Goal: Information Seeking & Learning: Find specific fact

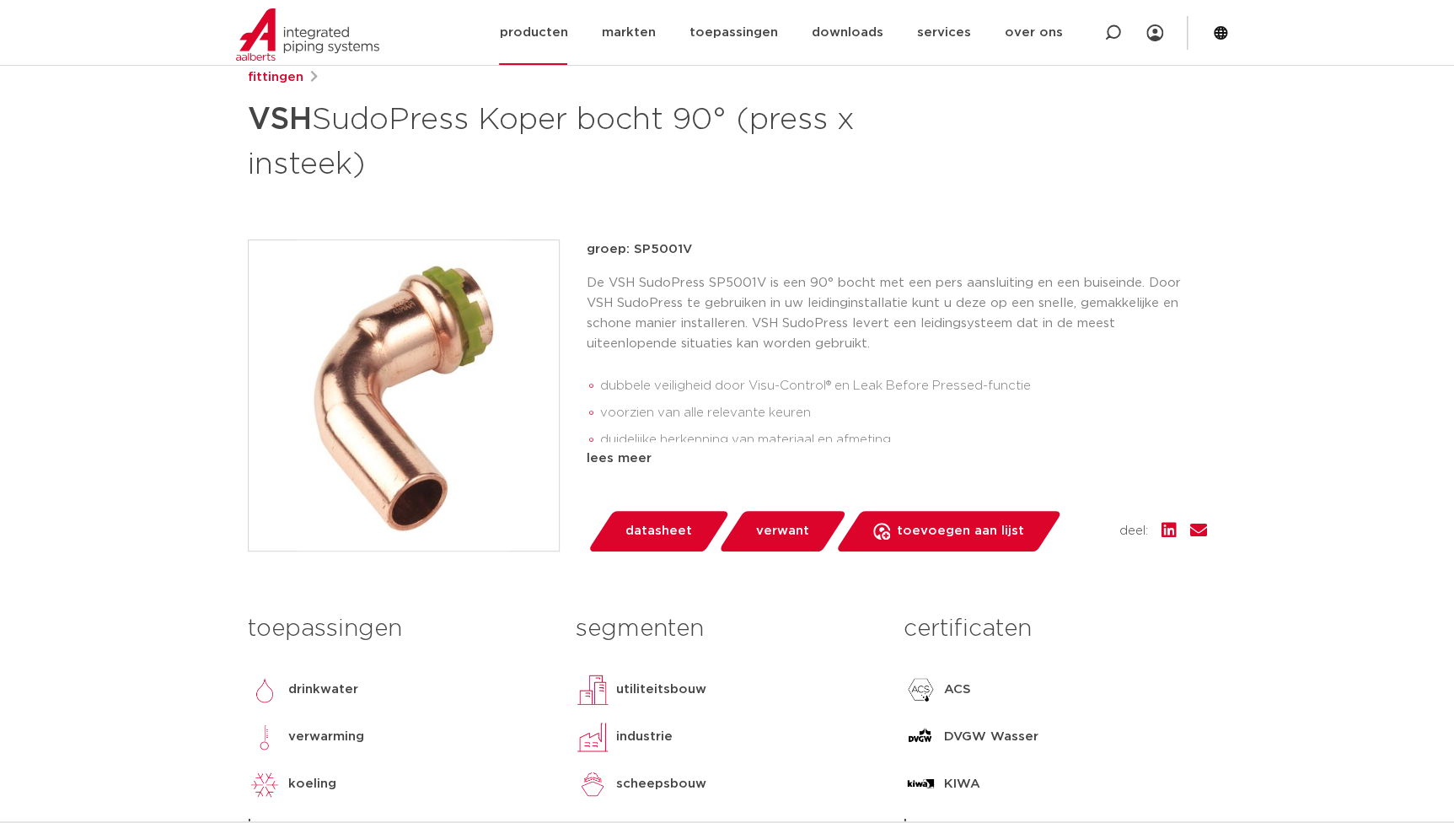
scroll to position [229, 0]
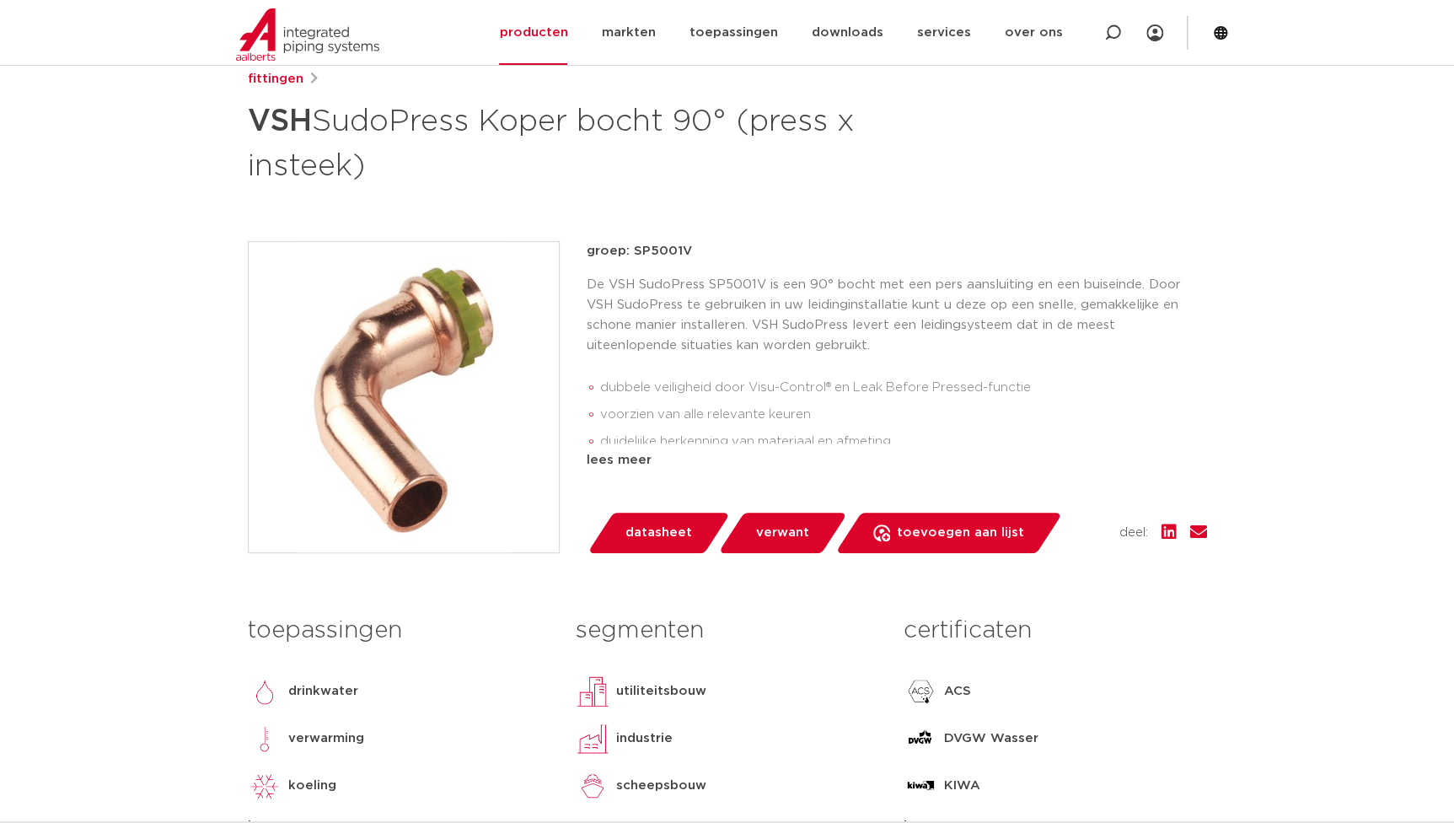
click at [453, 567] on div "fittingen VSH SudoPress Koper bocht 90° (press x insteek) groep: SP5001V dubbel…" at bounding box center [727, 473] width 987 height 808
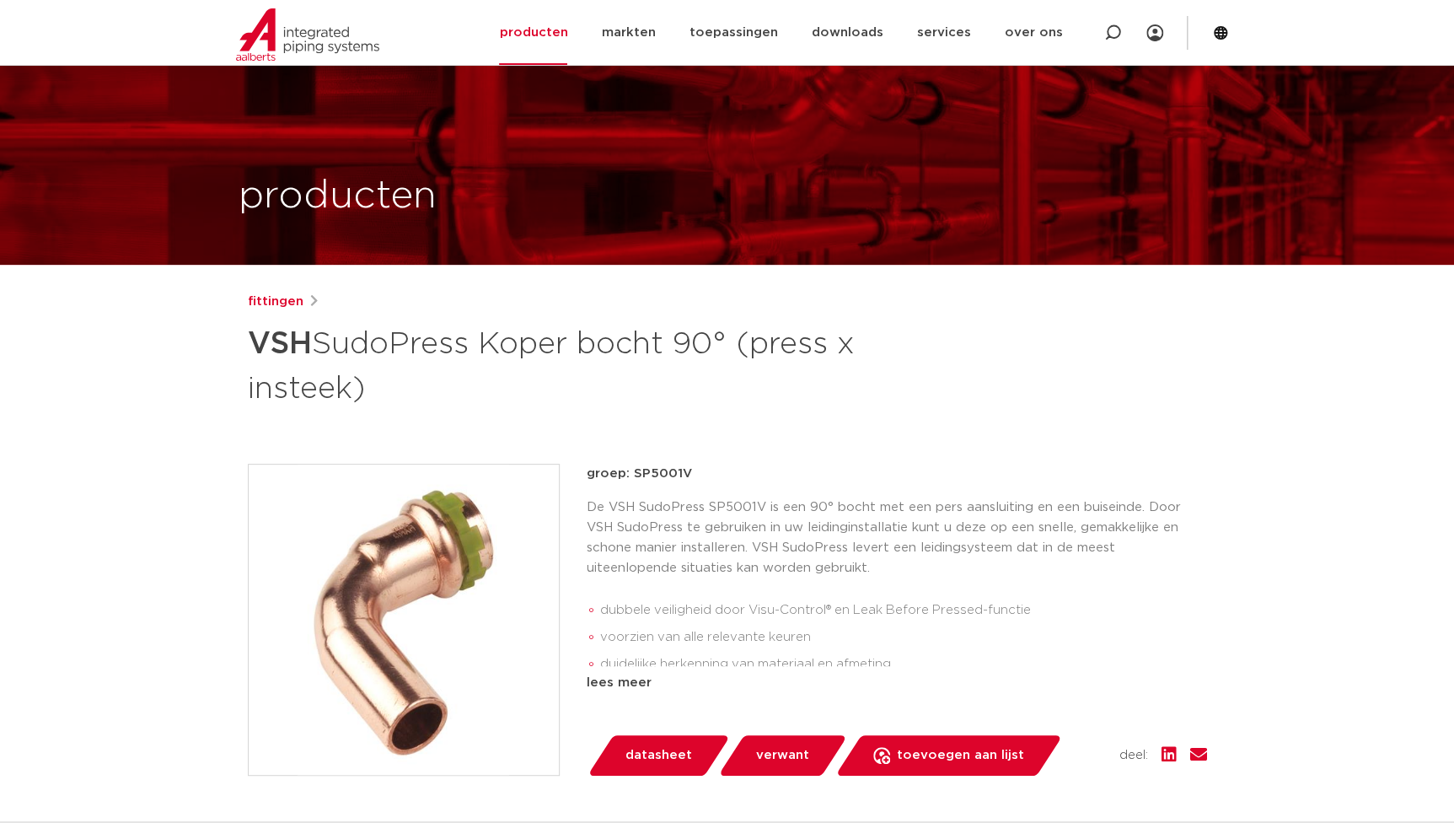
scroll to position [0, 0]
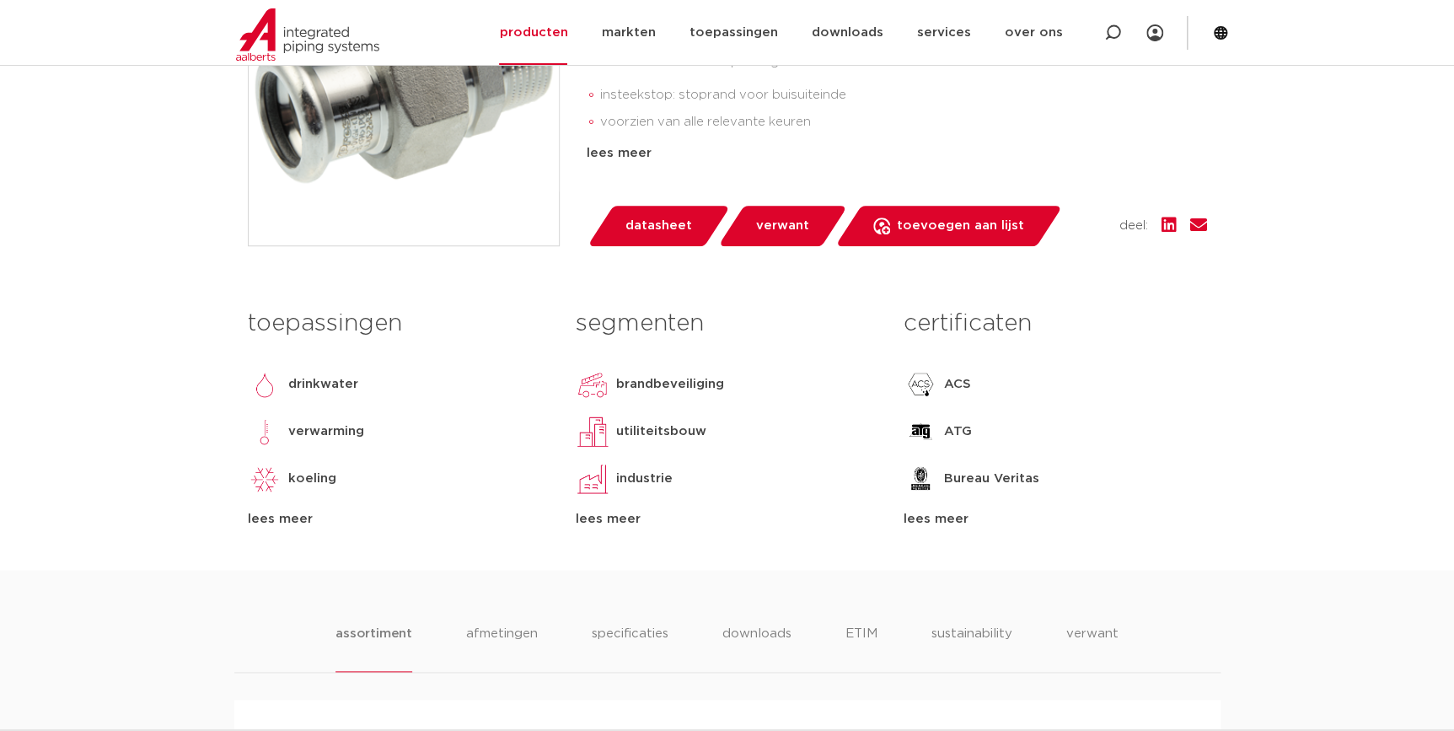
scroll to position [76, 0]
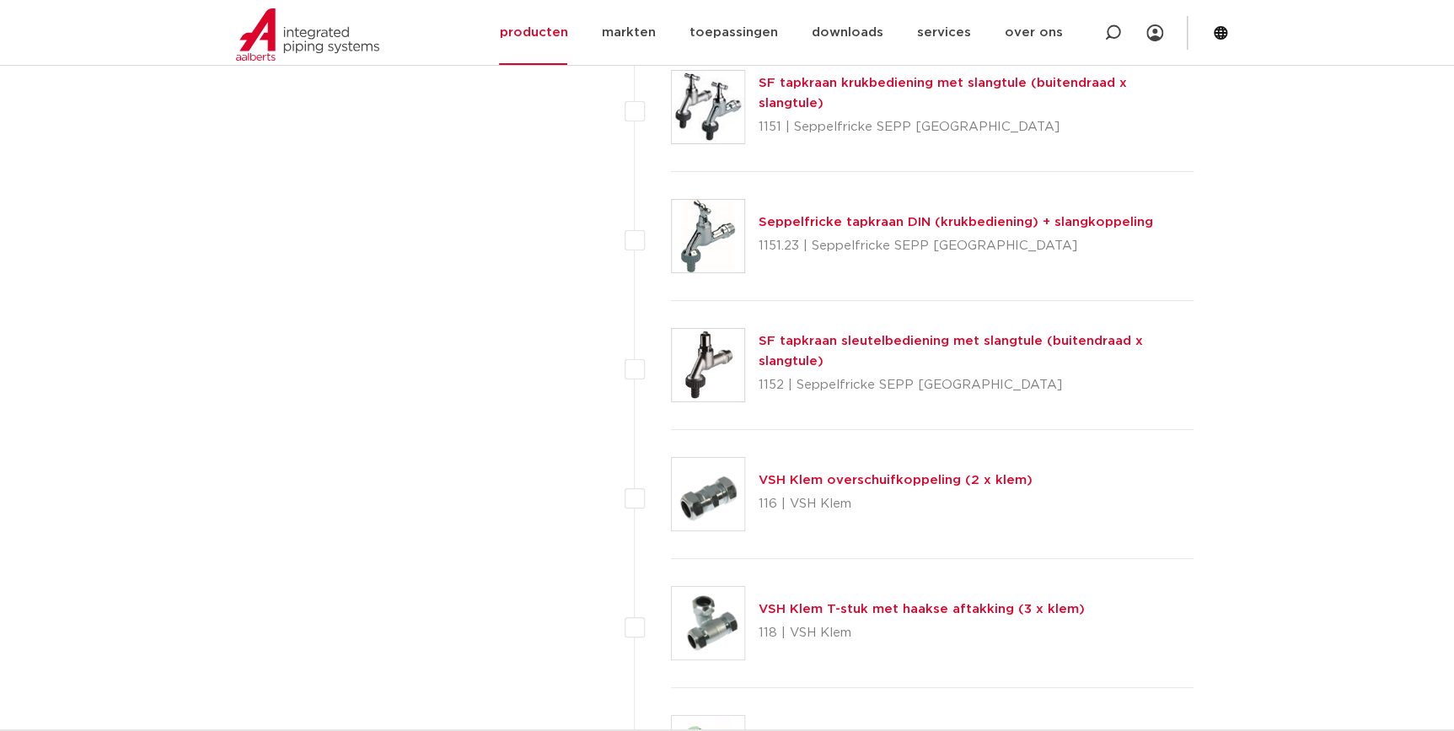
scroll to position [3251, 0]
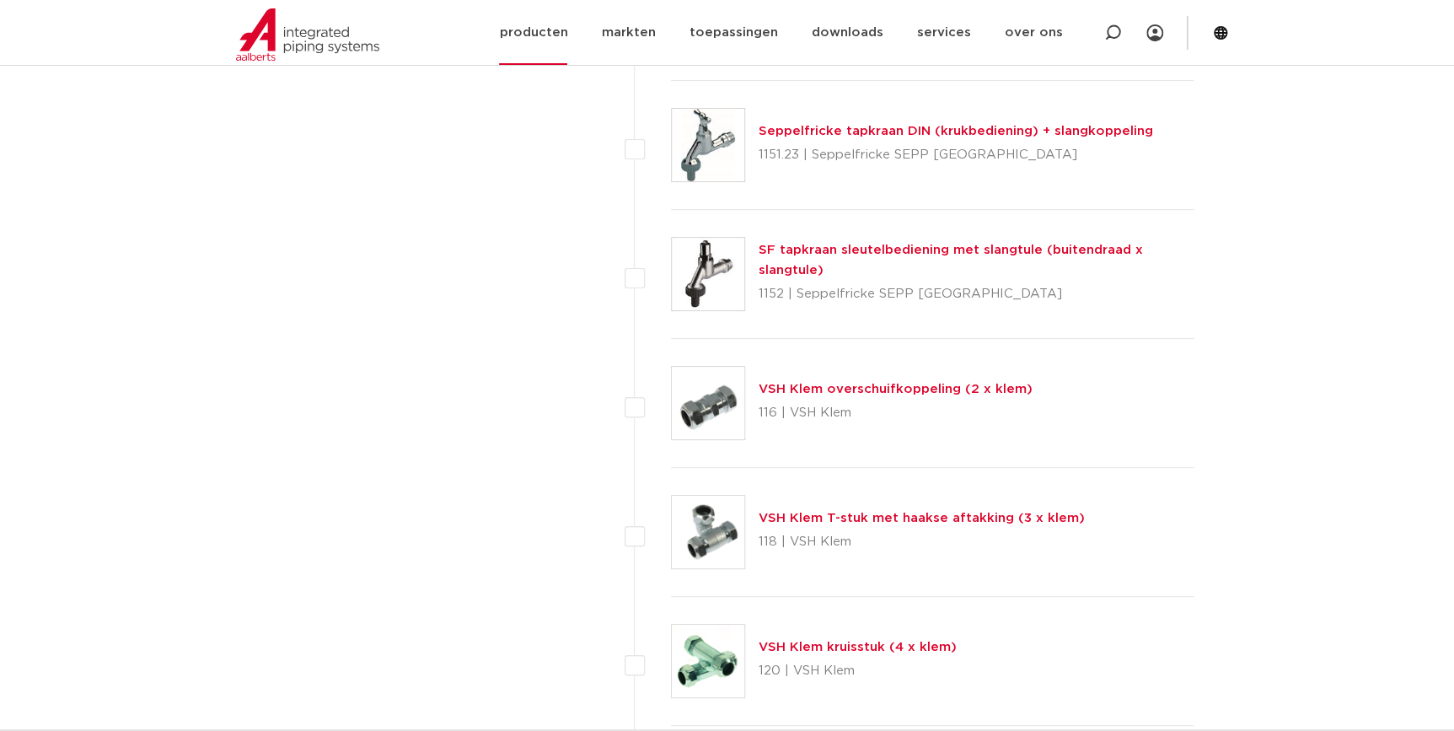
click at [567, 34] on link "producten" at bounding box center [533, 32] width 68 height 65
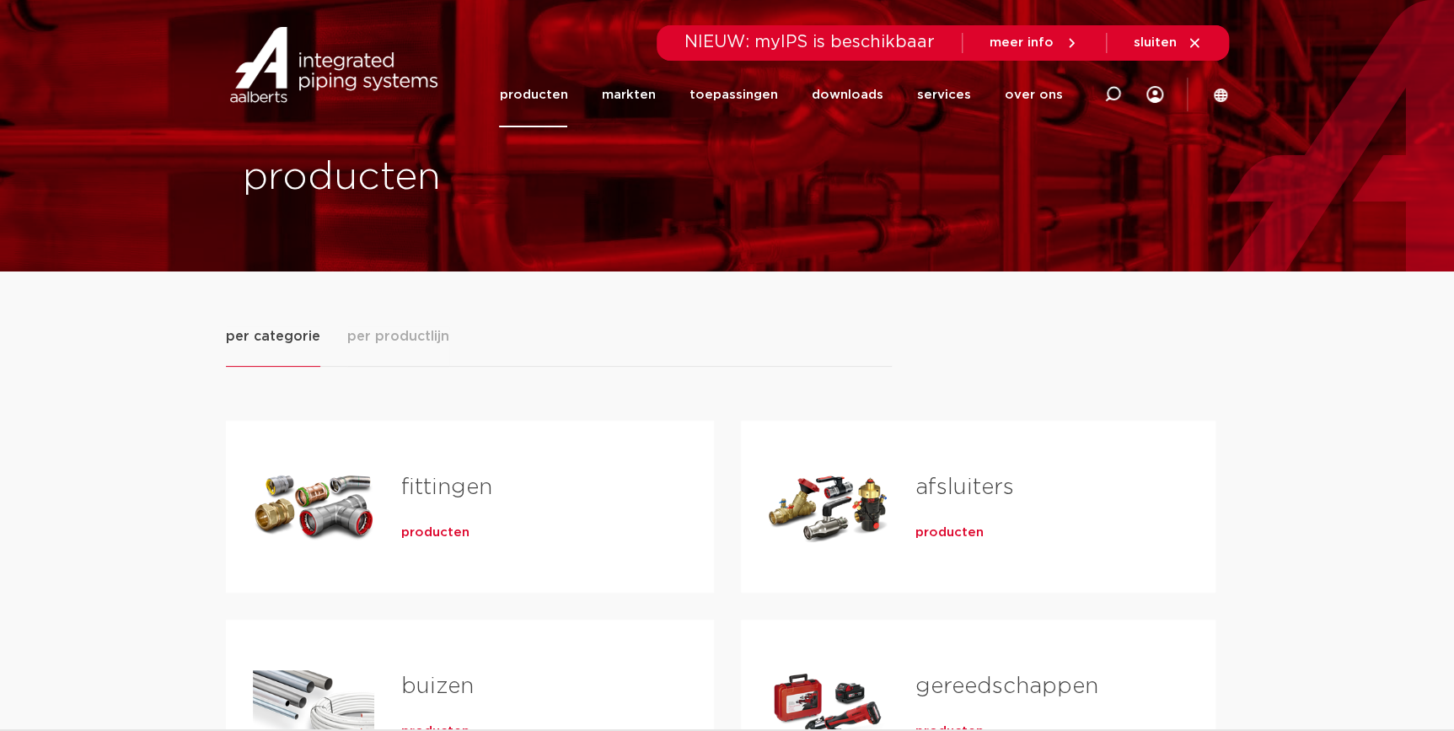
click at [381, 644] on div "buizen producten" at bounding box center [470, 706] width 488 height 172
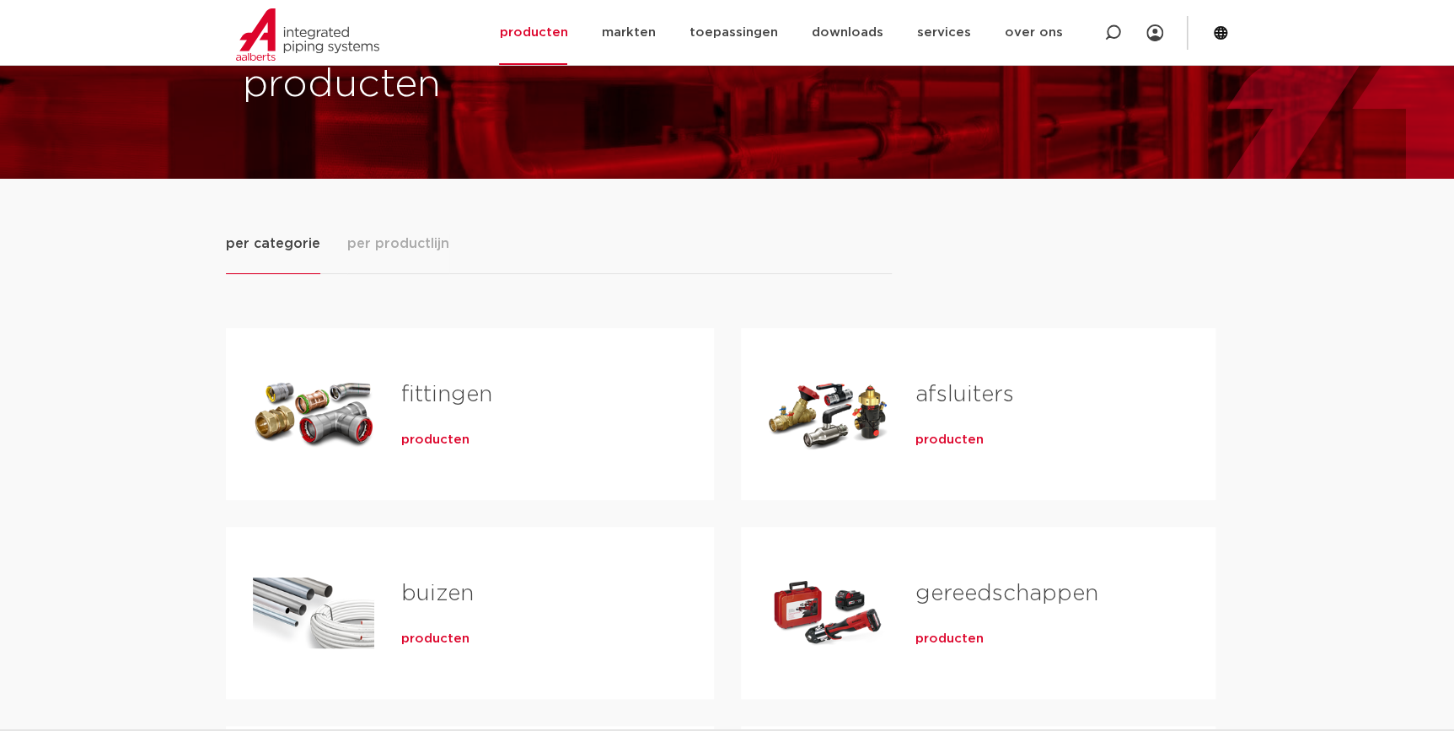
scroll to position [229, 0]
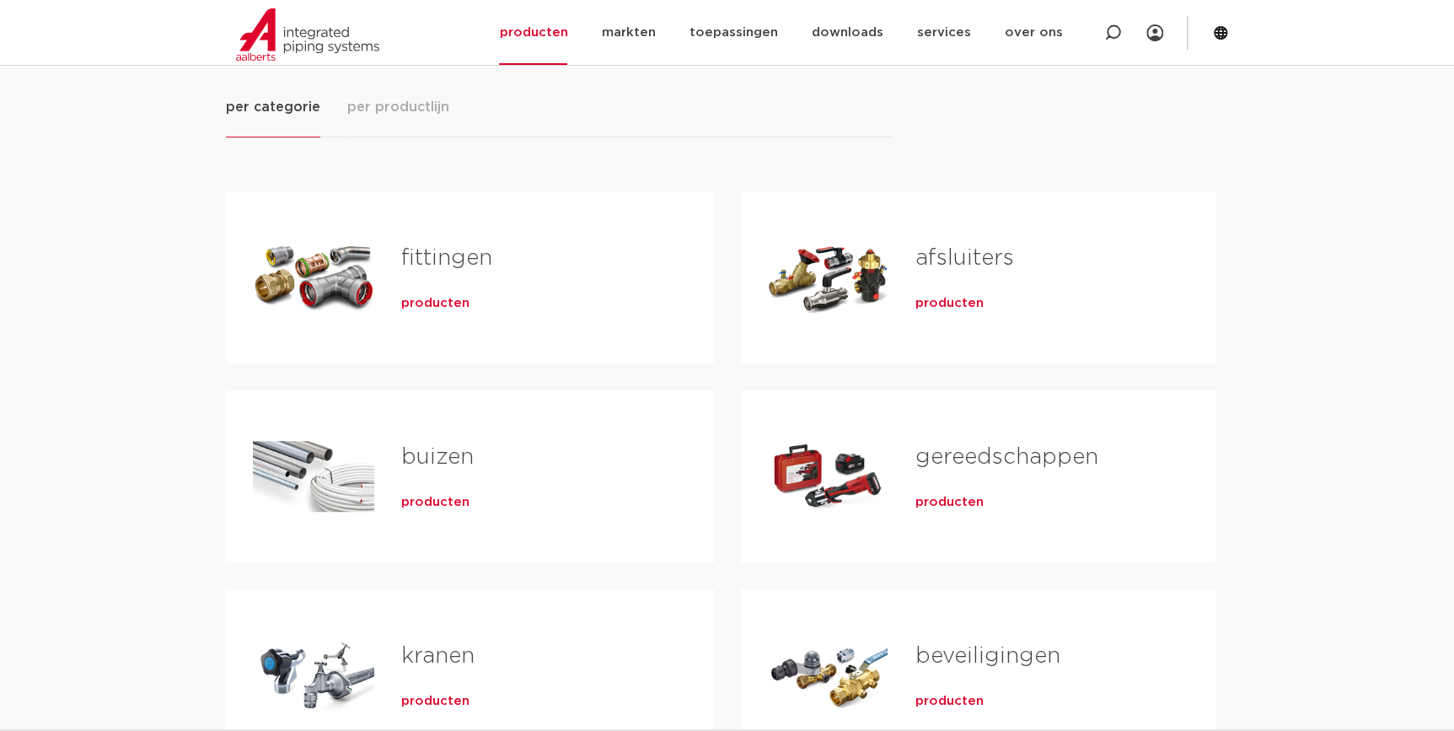
click at [453, 471] on h2 "buizen" at bounding box center [530, 461] width 259 height 39
drag, startPoint x: 323, startPoint y: 490, endPoint x: 331, endPoint y: 487, distance: 8.8
click at [331, 489] on div "Tabs. Open items met enter of spatie, sluit af met escape en navigeer met de pi…" at bounding box center [313, 476] width 121 height 118
click at [435, 506] on span "producten" at bounding box center [435, 502] width 68 height 17
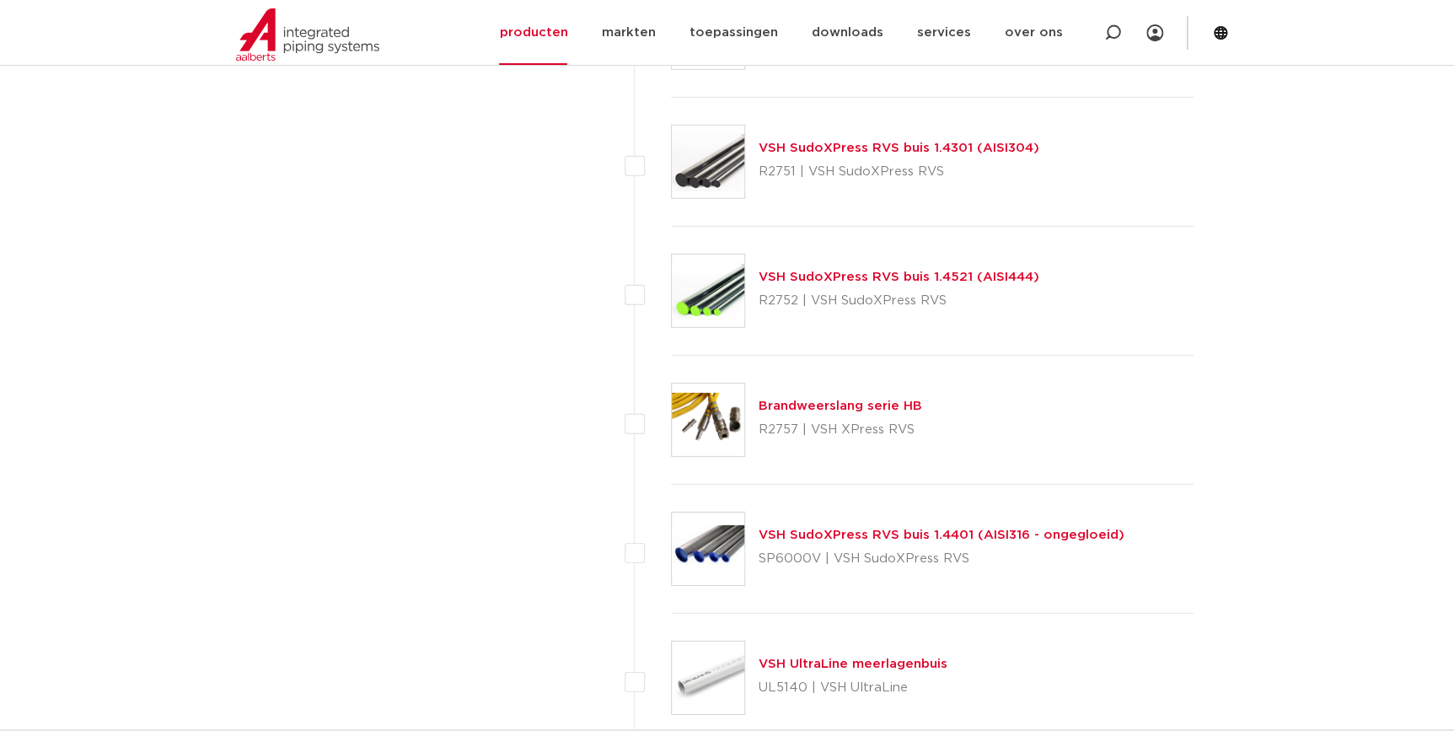
scroll to position [2408, 0]
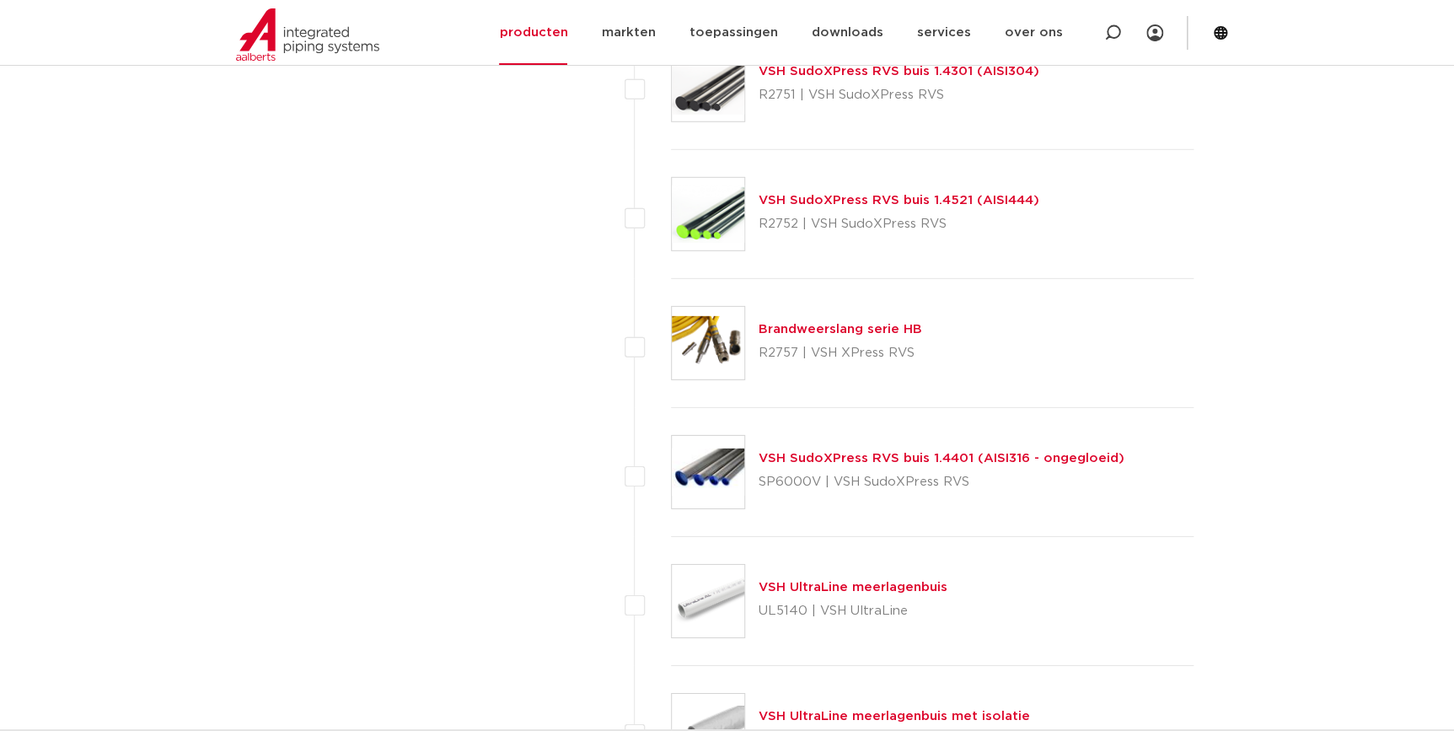
click at [991, 455] on link "VSH SudoXPress RVS buis 1.4401 (AISI316 - ongegloeid)" at bounding box center [942, 458] width 366 height 13
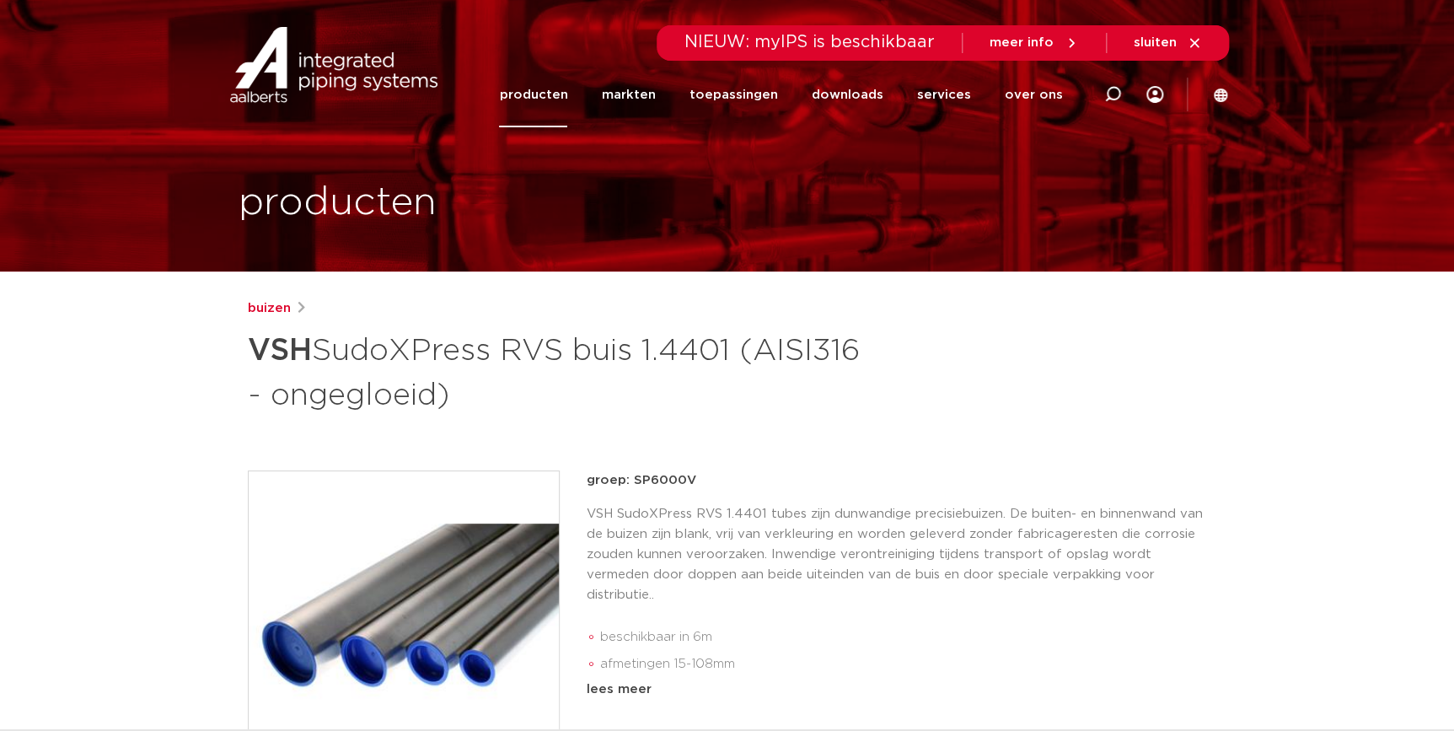
drag, startPoint x: 700, startPoint y: 479, endPoint x: 633, endPoint y: 489, distance: 67.4
click at [633, 489] on p "groep: SP6000V" at bounding box center [897, 480] width 621 height 20
copy p "SP6000V"
click at [1146, 589] on p "VSH SudoXPress RVS 1.4401 tubes zijn dunwandige precisiebuizen. De buiten- en b…" at bounding box center [897, 554] width 621 height 101
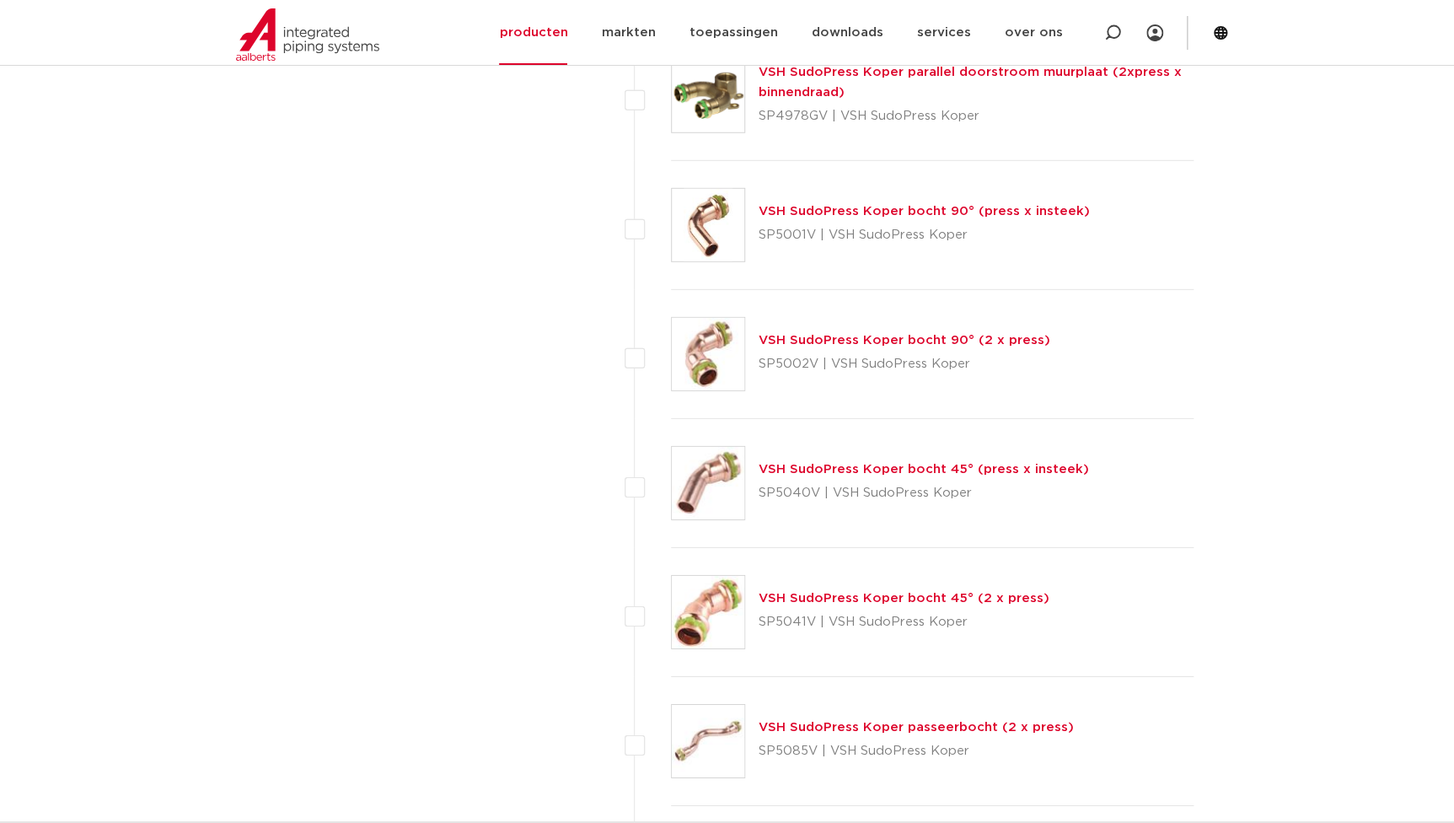
scroll to position [2408, 0]
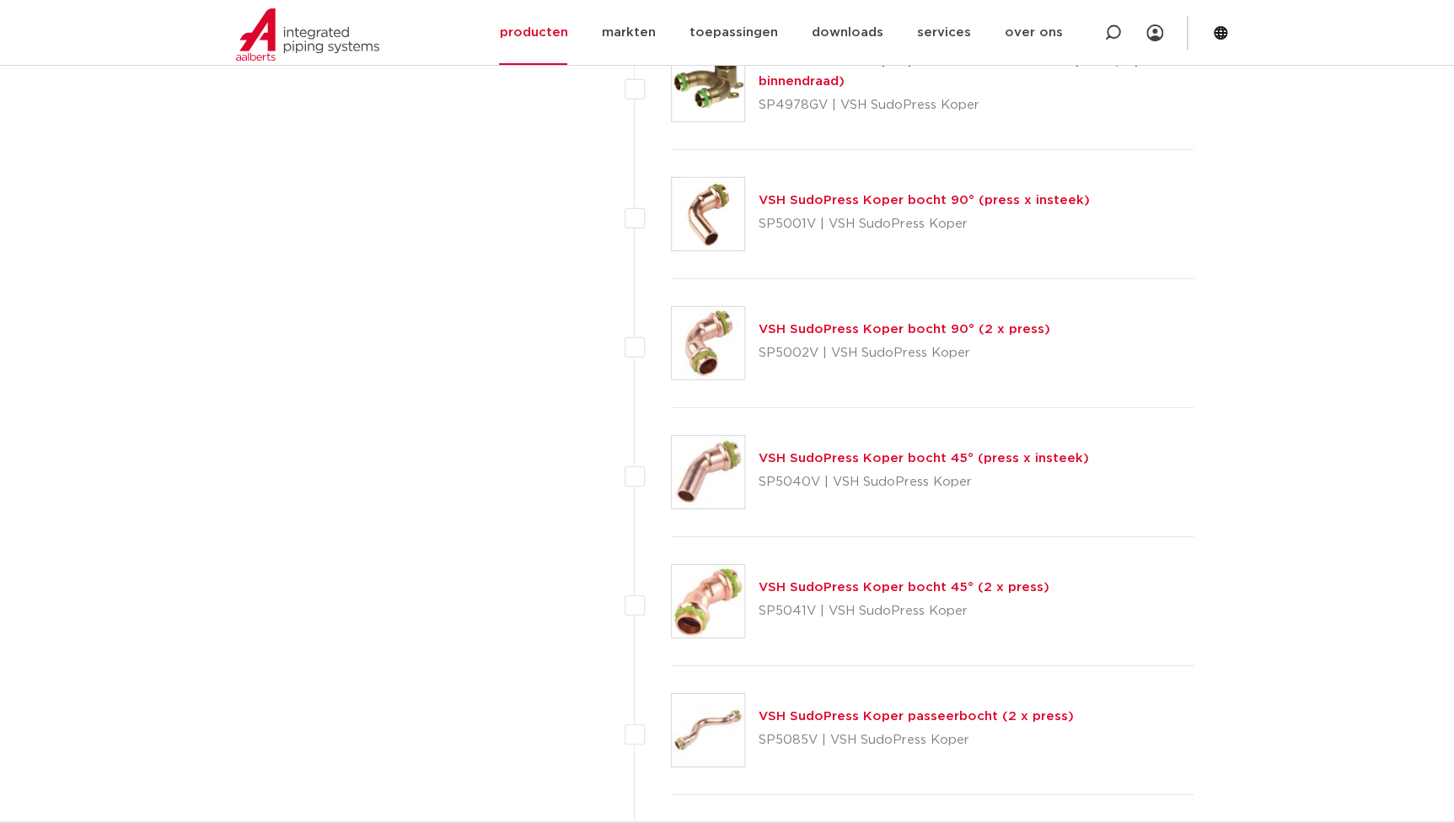
click at [886, 452] on link "VSH SudoPress Koper bocht 45° (press x insteek)" at bounding box center [924, 458] width 331 height 13
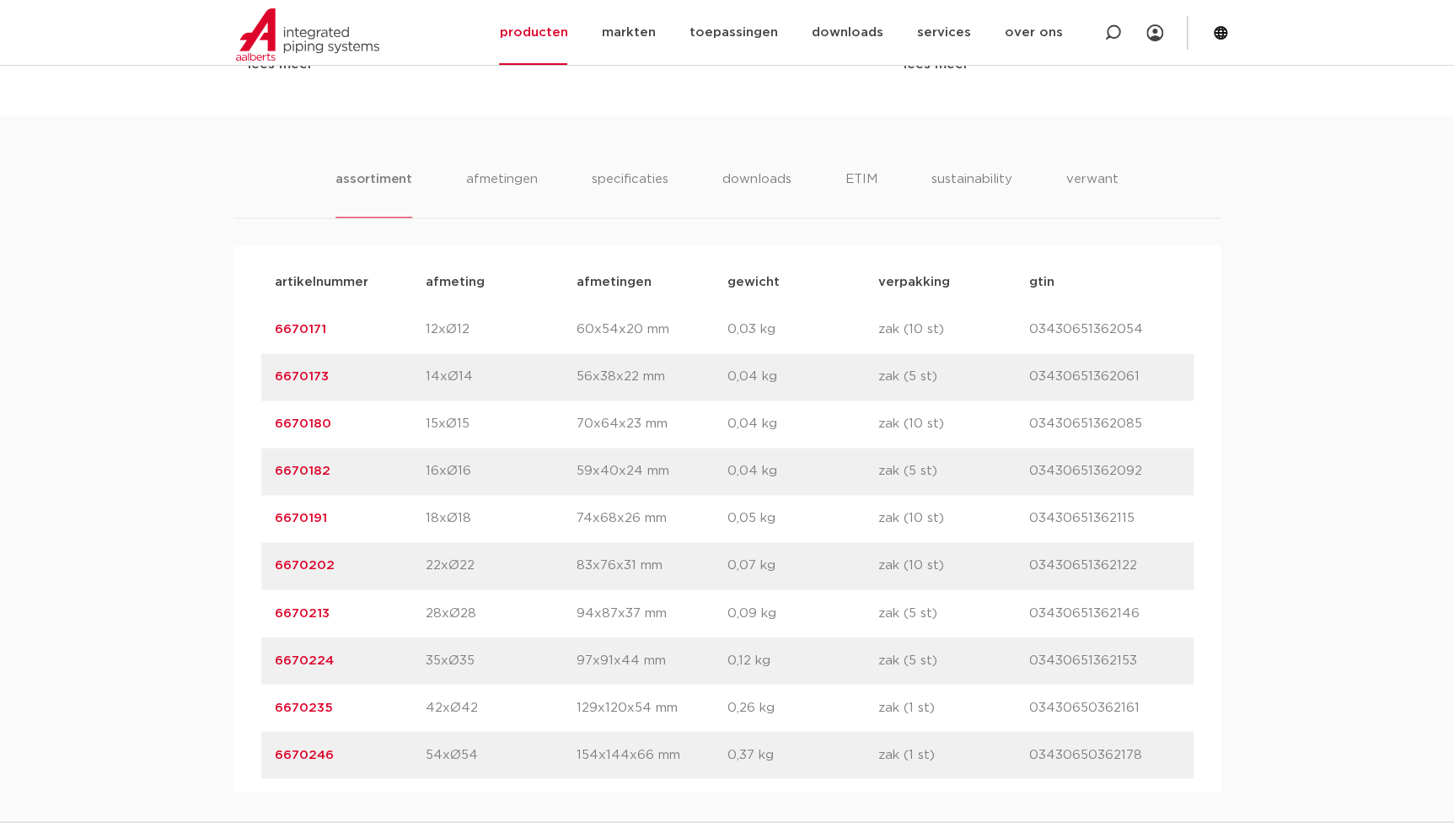
scroll to position [843, 0]
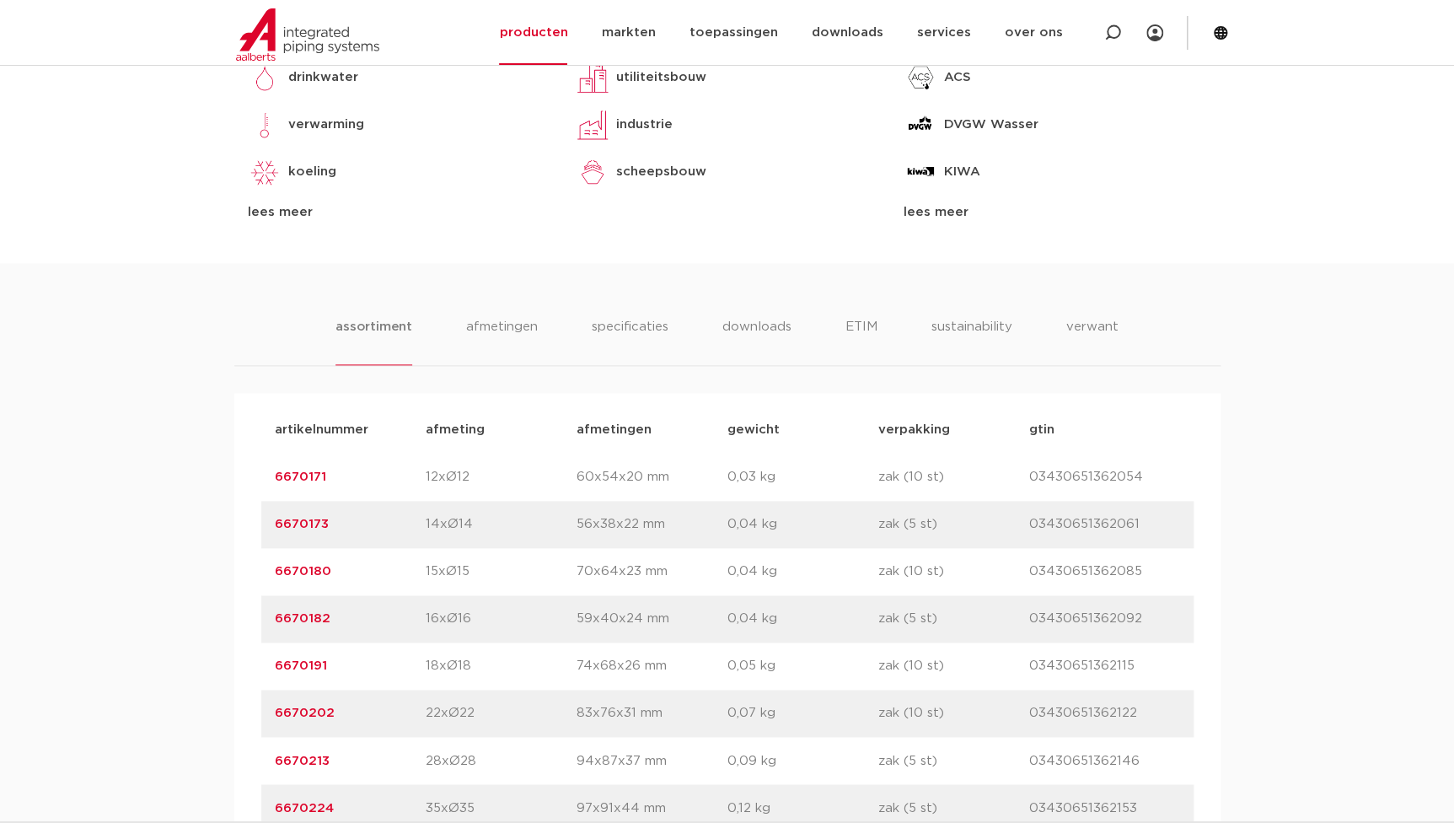
click at [632, 313] on div "assortiment afmetingen specificaties downloads ETIM sustainability verwant asso…" at bounding box center [727, 601] width 1454 height 676
click at [629, 323] on li "specificaties" at bounding box center [629, 341] width 81 height 48
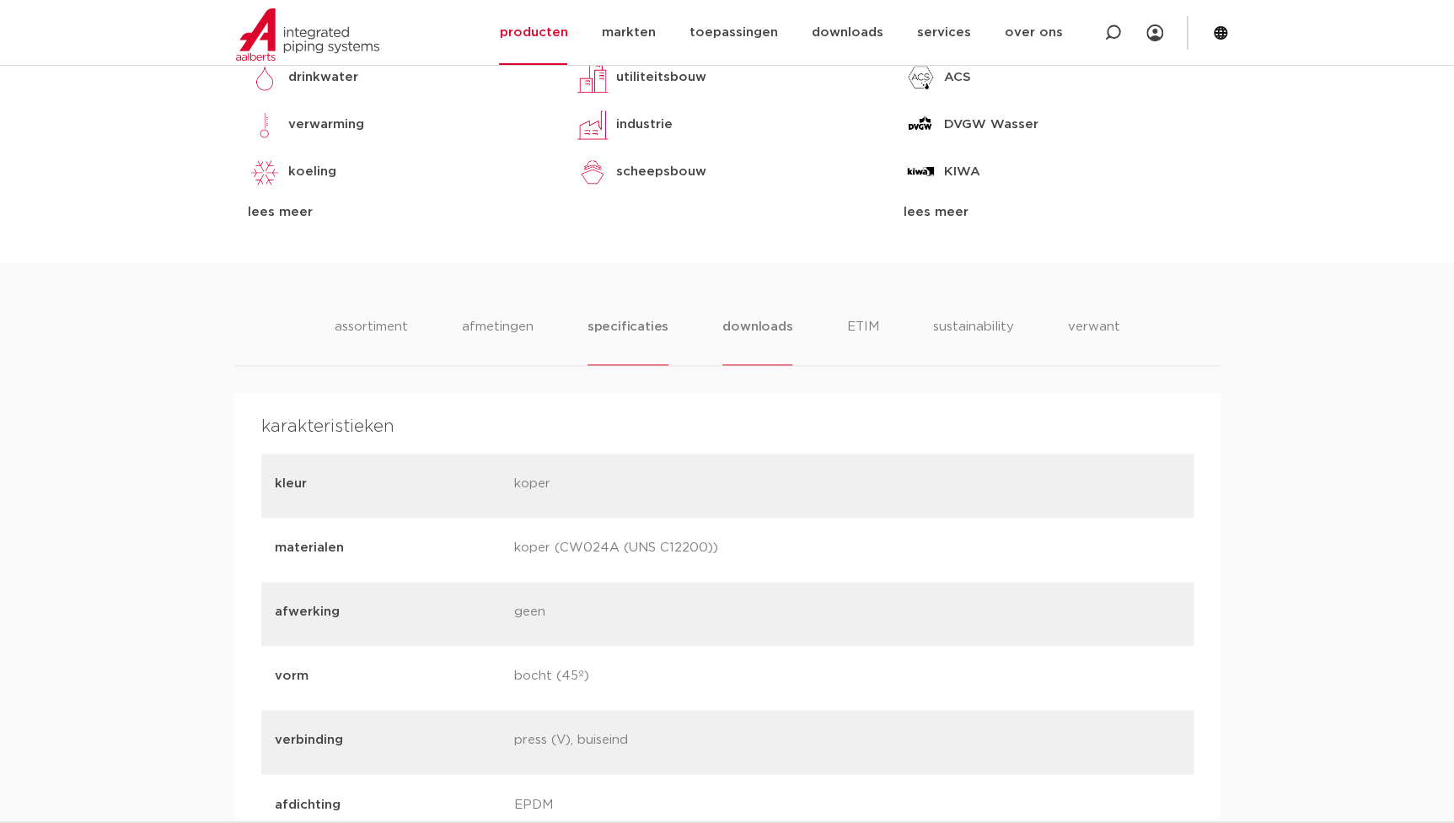
click at [750, 329] on li "downloads" at bounding box center [758, 341] width 70 height 48
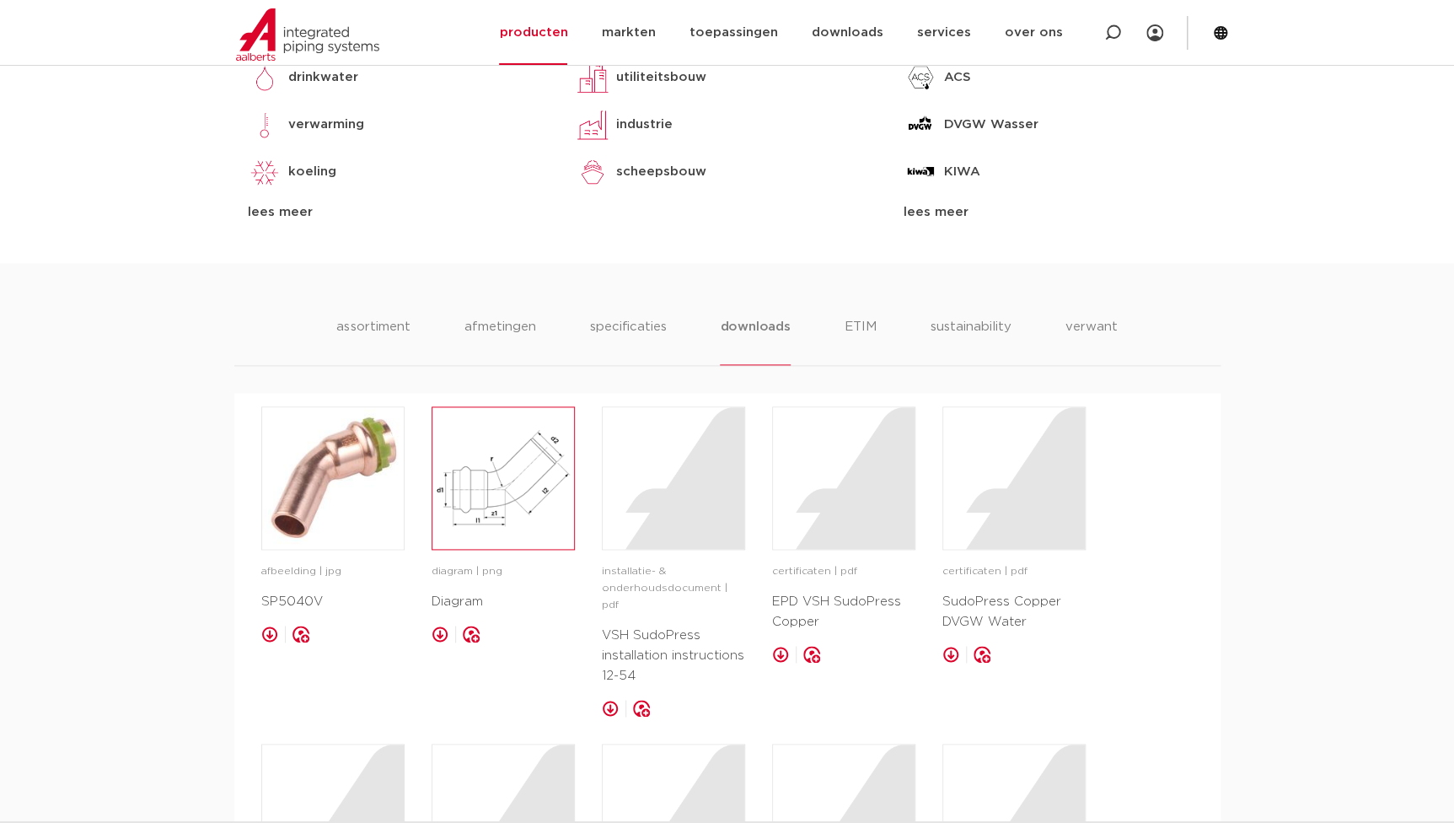
click at [498, 487] on img at bounding box center [504, 478] width 142 height 142
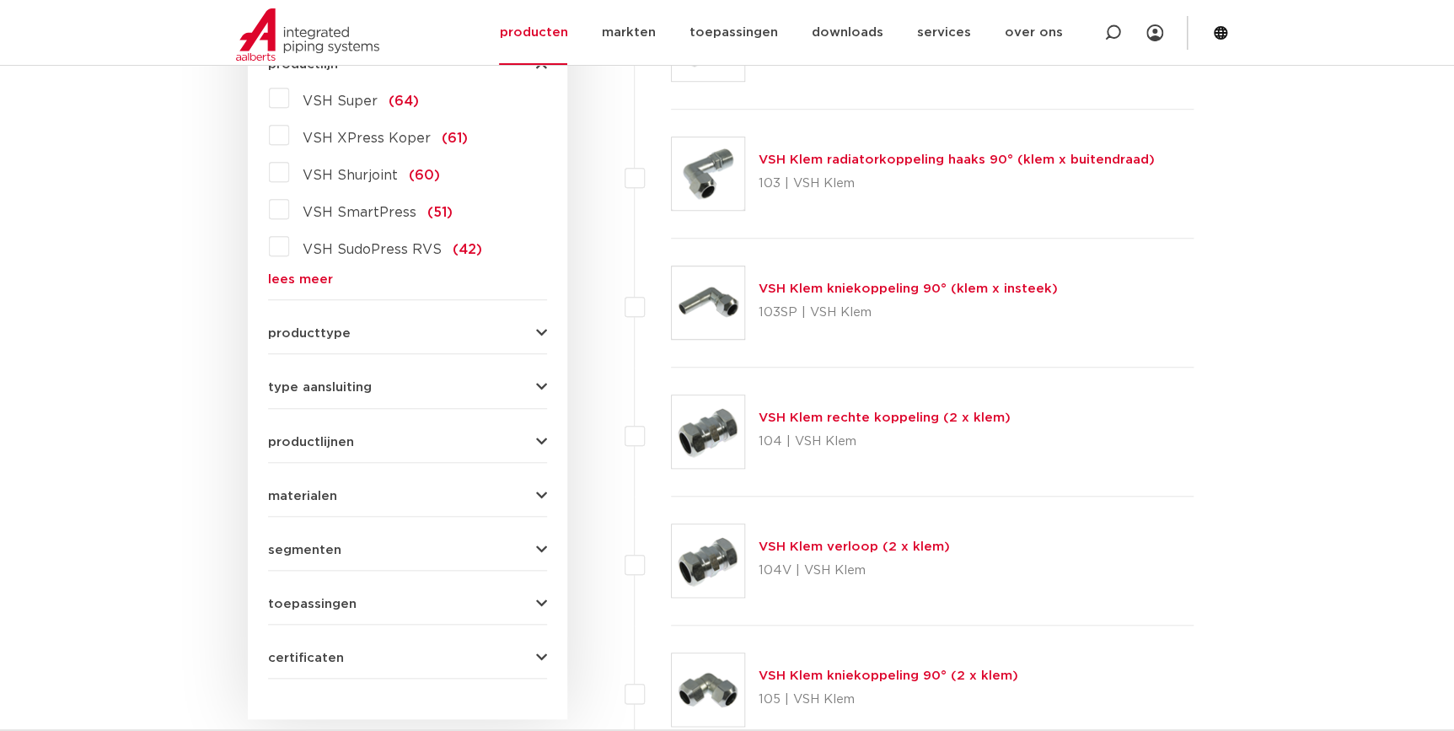
scroll to position [492, 0]
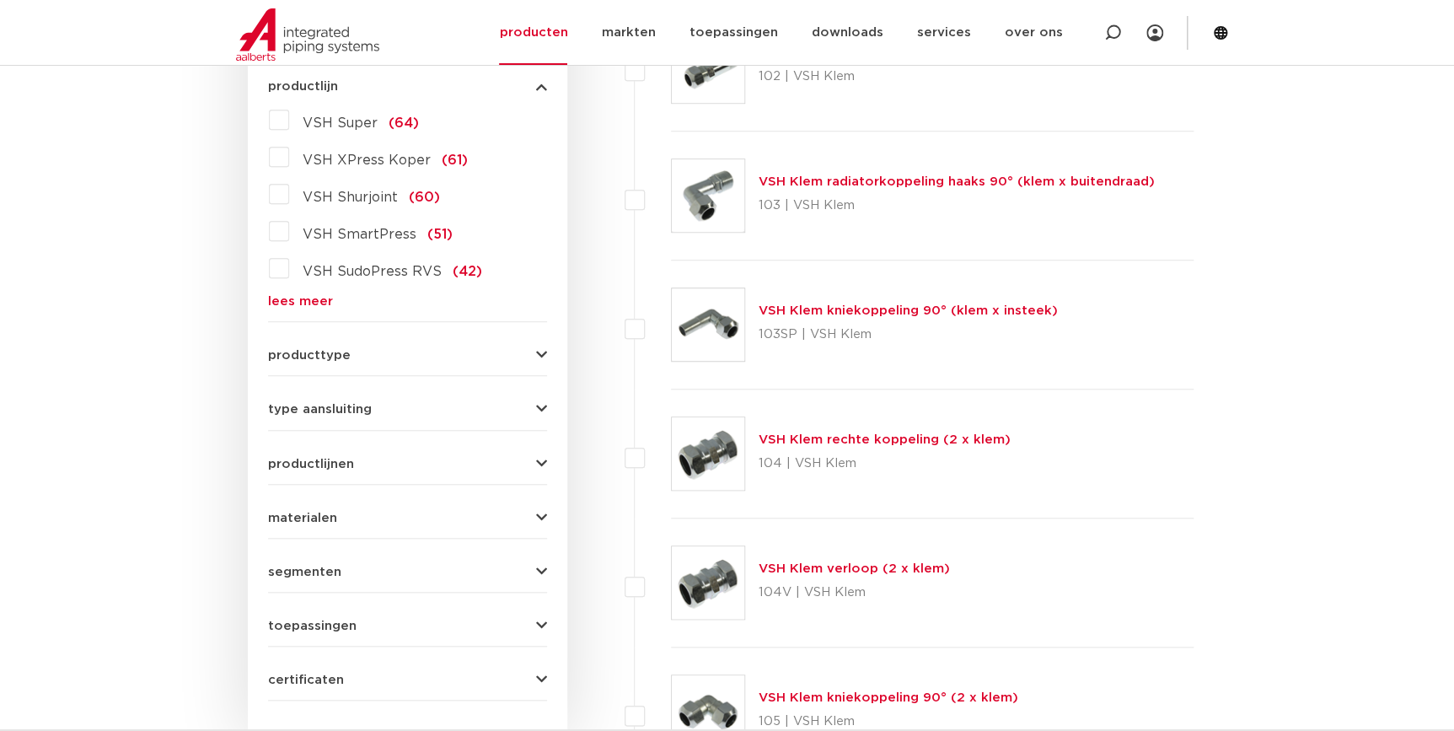
click at [304, 301] on link "lees meer" at bounding box center [407, 301] width 279 height 13
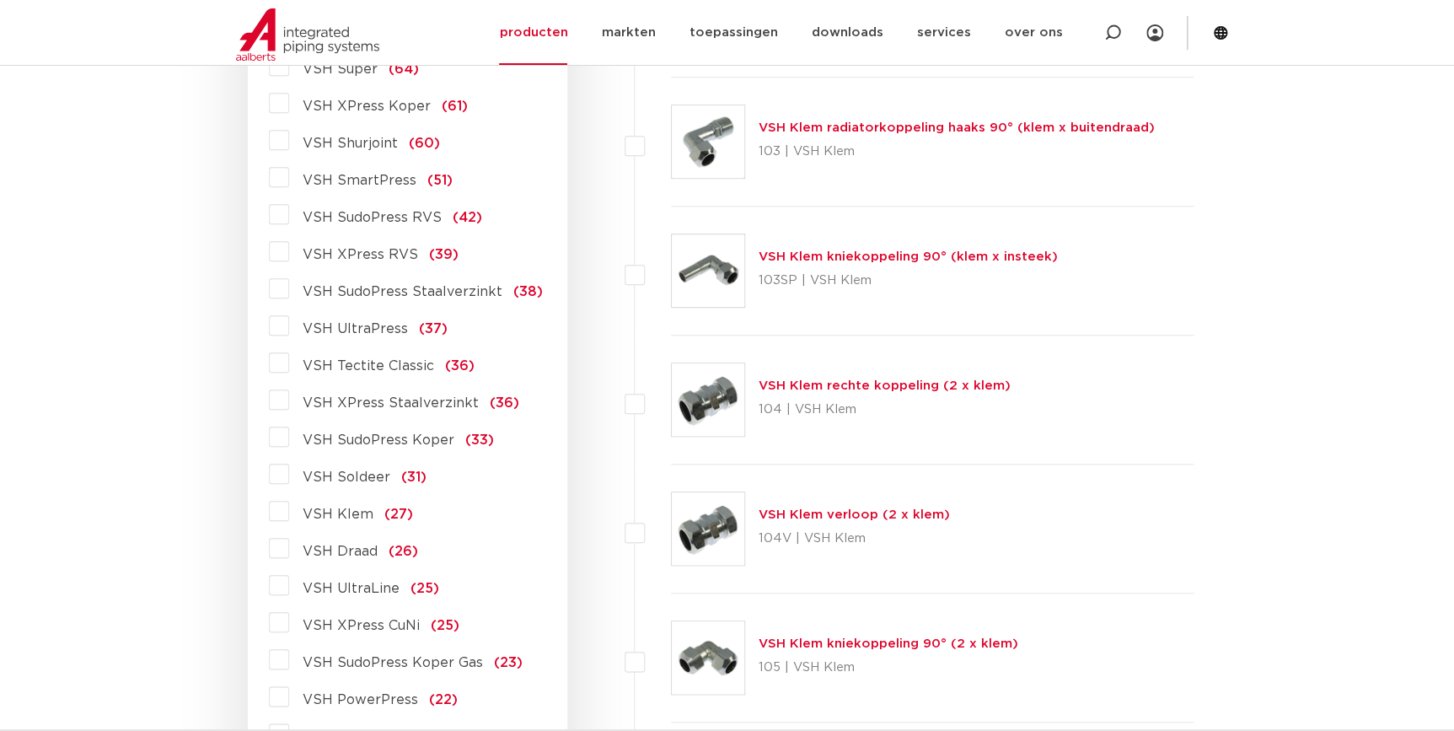
scroll to position [415, 0]
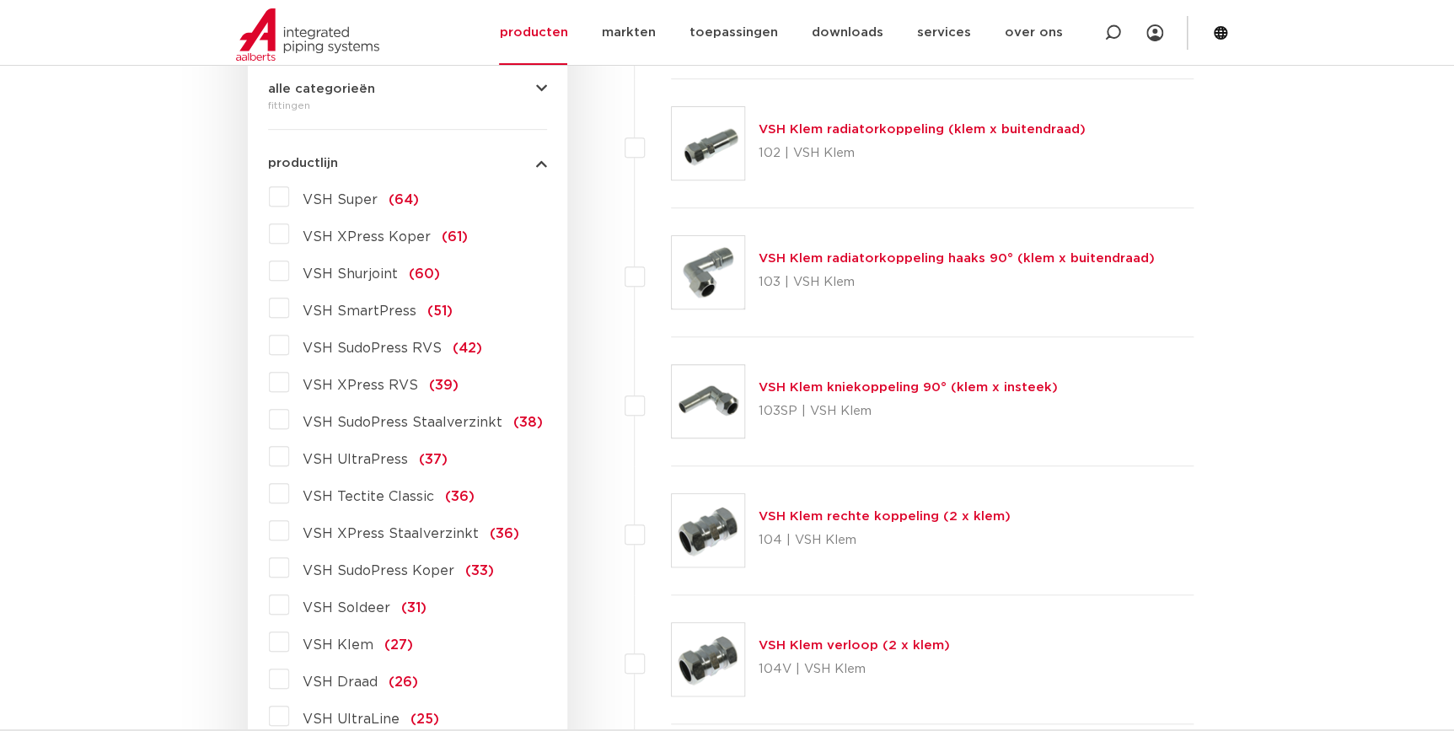
click at [371, 236] on span "VSH XPress Koper" at bounding box center [367, 236] width 128 height 13
click at [0, 0] on input "VSH XPress Koper (61)" at bounding box center [0, 0] width 0 height 0
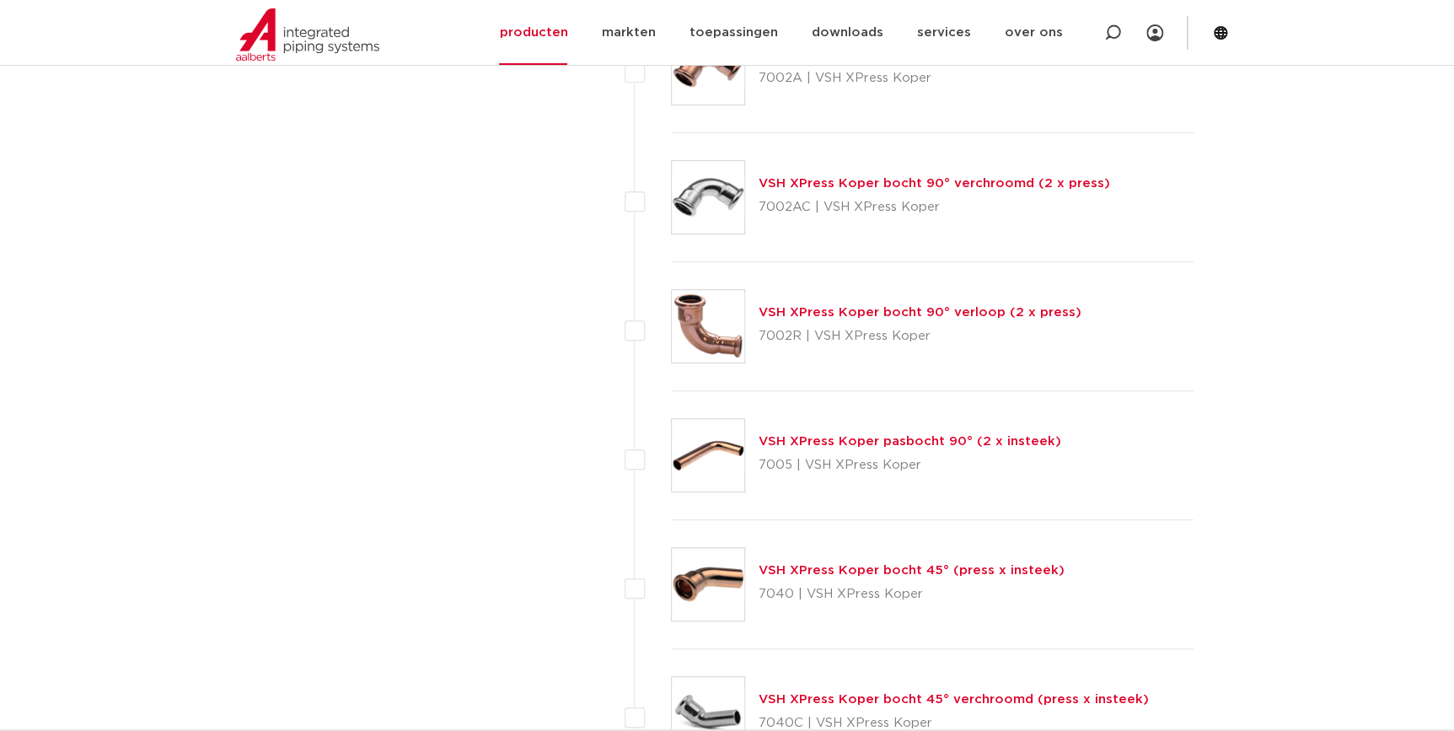
scroll to position [3481, 0]
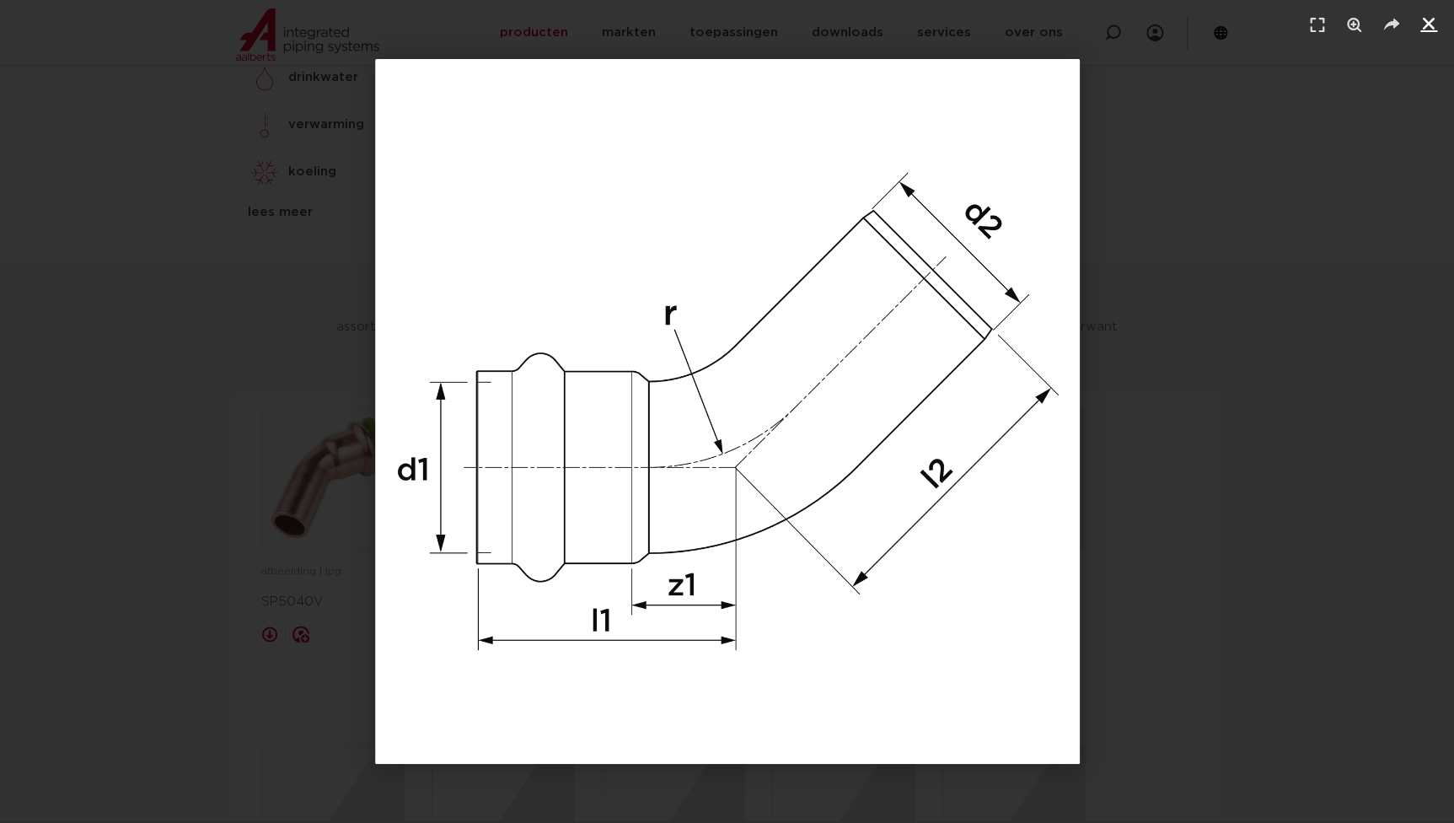
click at [1435, 16] on icon "Sluiten (Esc)" at bounding box center [1429, 23] width 17 height 17
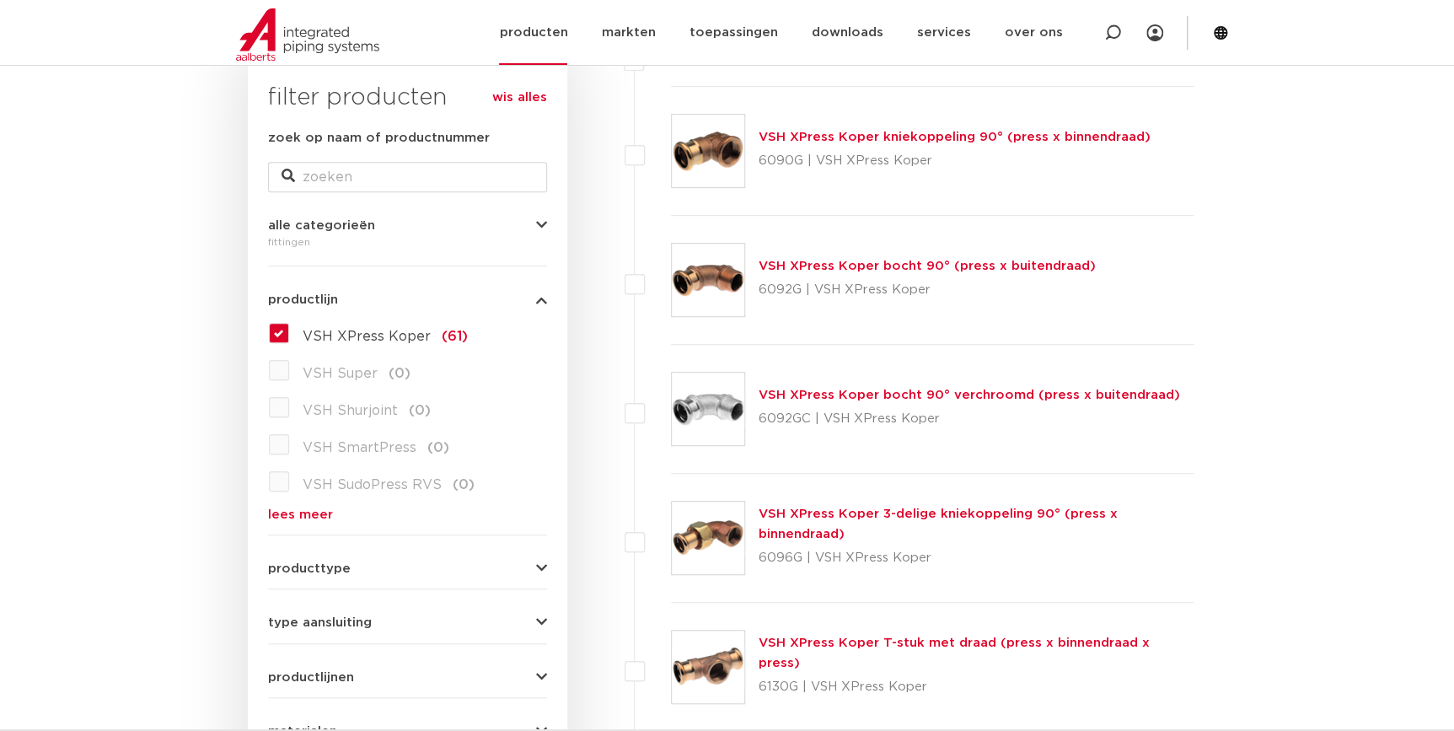
scroll to position [108, 0]
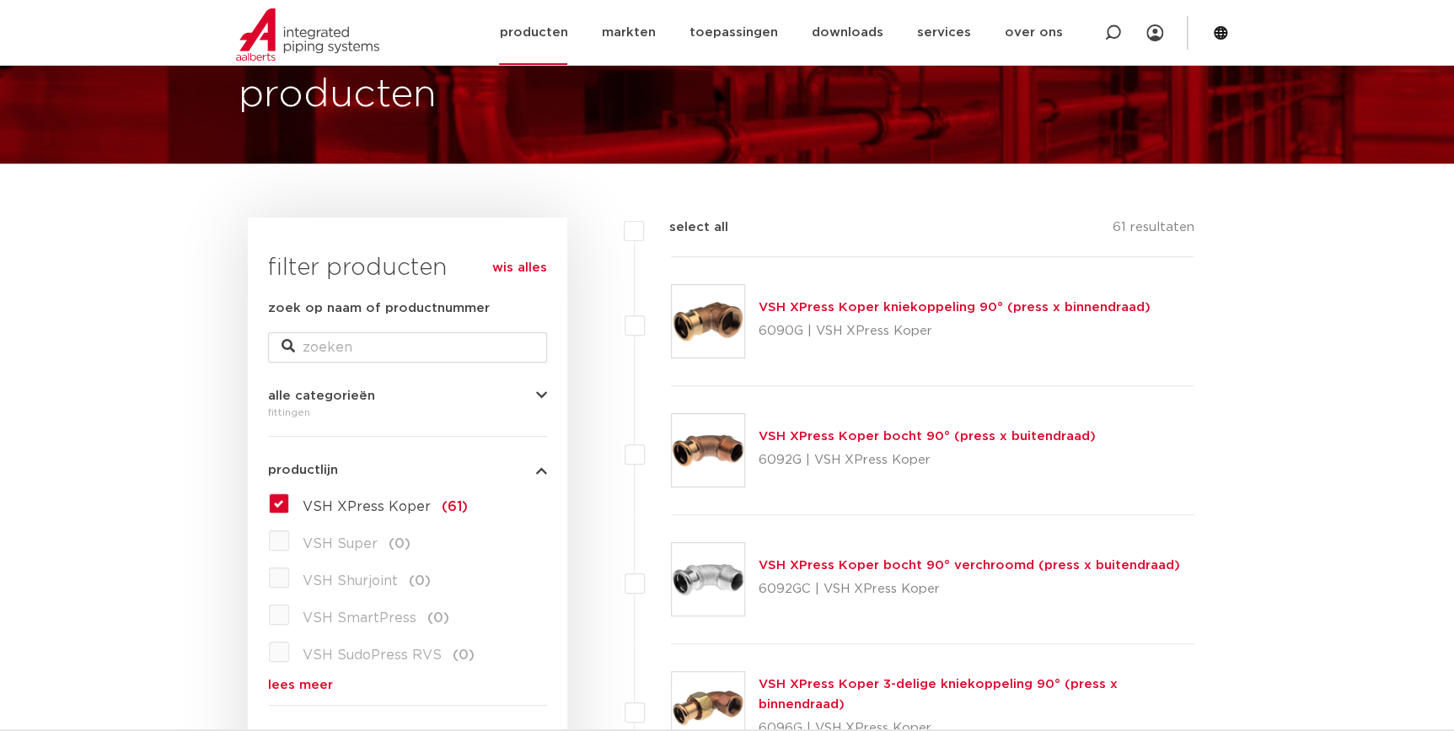
click at [557, 19] on link "producten" at bounding box center [533, 32] width 68 height 65
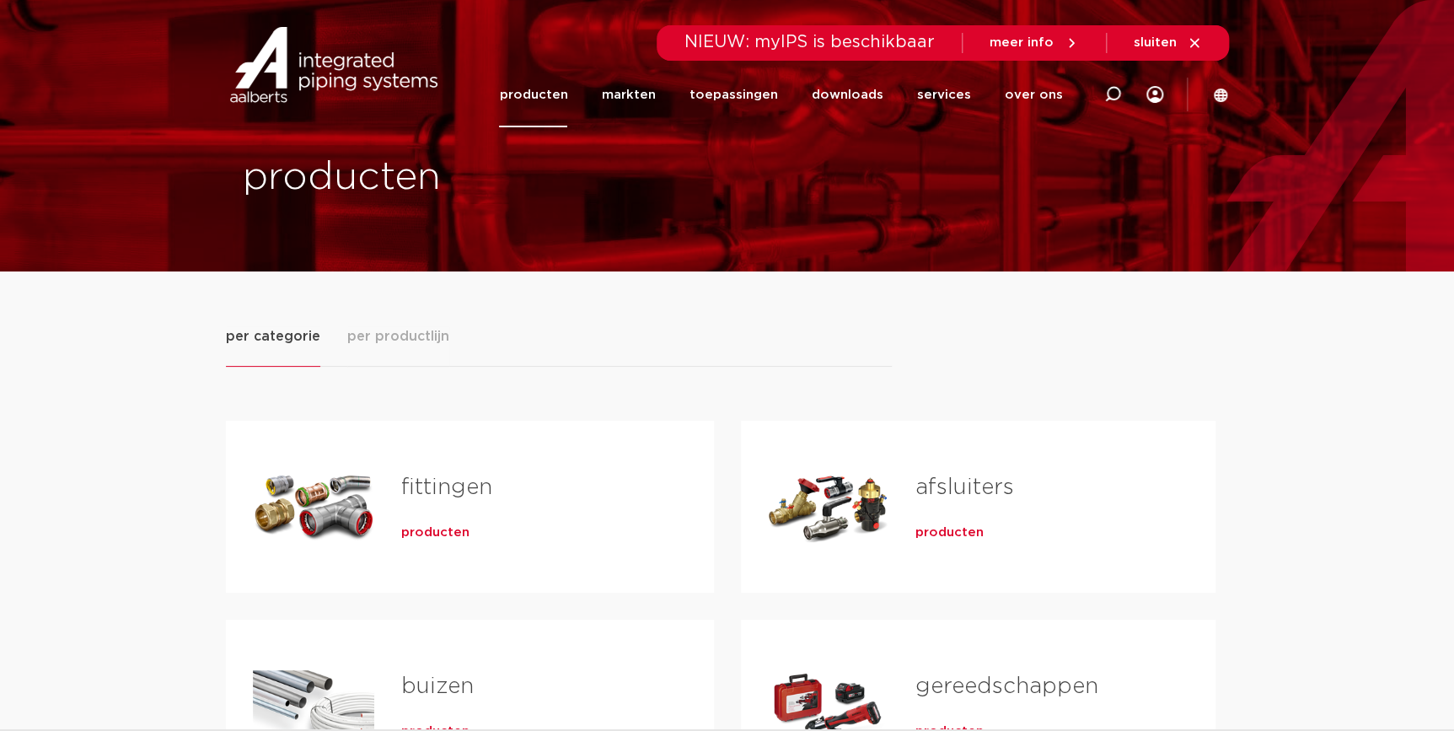
click at [419, 546] on div "fittingen producten" at bounding box center [530, 507] width 313 height 118
click at [425, 535] on span "producten" at bounding box center [435, 532] width 68 height 17
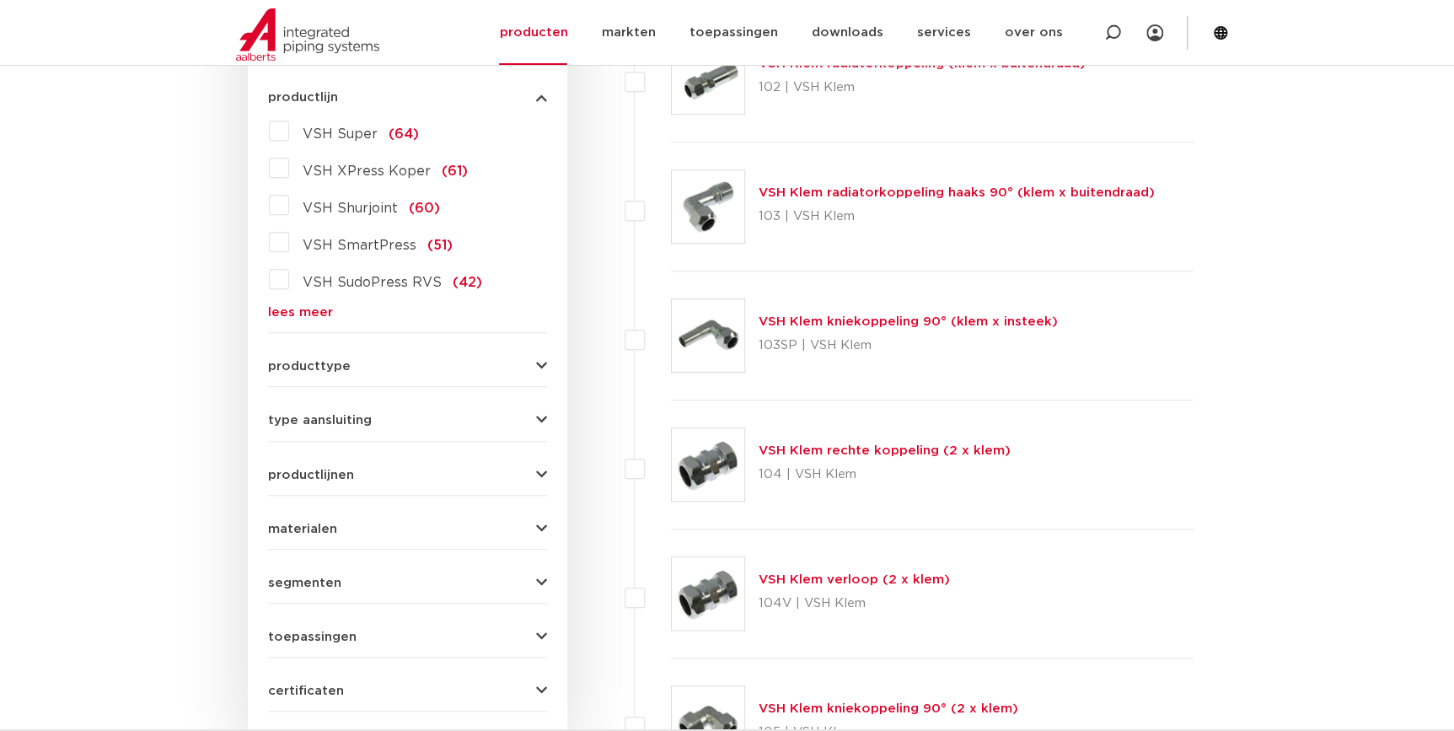
scroll to position [414, 0]
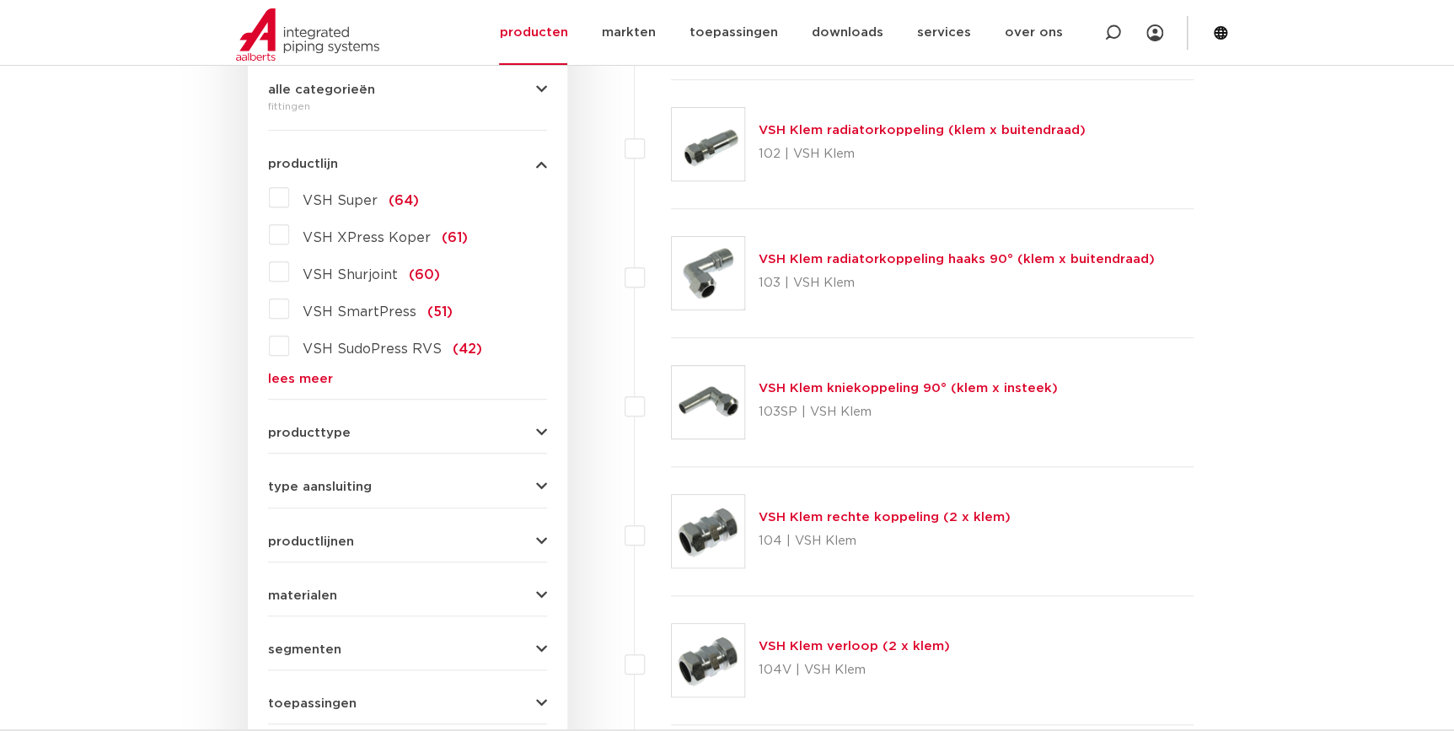
click at [312, 368] on div "VSH Super (64) VSH XPress Koper (61) VSH Shurjoint (60) VSH SmartPress (51) VSH…" at bounding box center [407, 285] width 279 height 202
click at [370, 343] on span "VSH SudoPress RVS" at bounding box center [372, 348] width 139 height 13
click at [0, 0] on input "VSH SudoPress RVS (42)" at bounding box center [0, 0] width 0 height 0
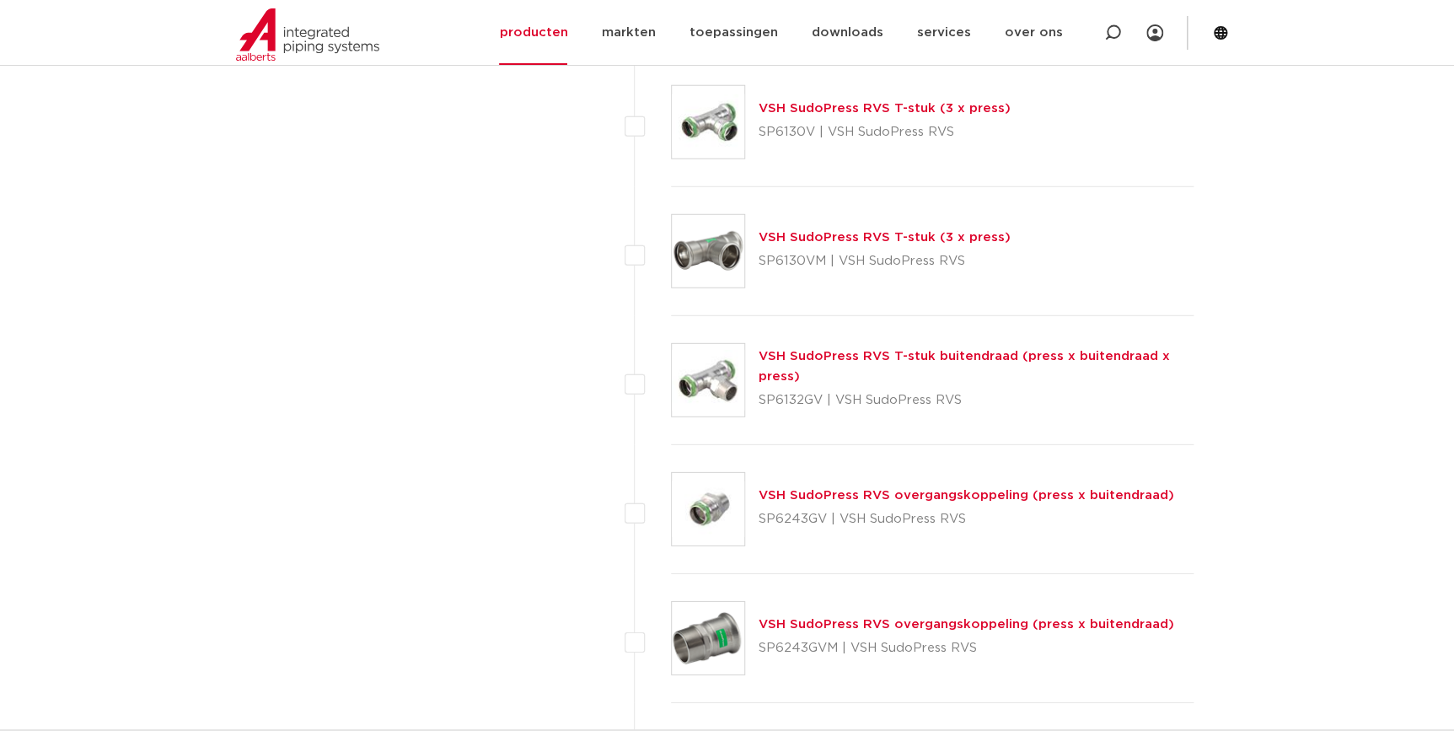
scroll to position [2406, 0]
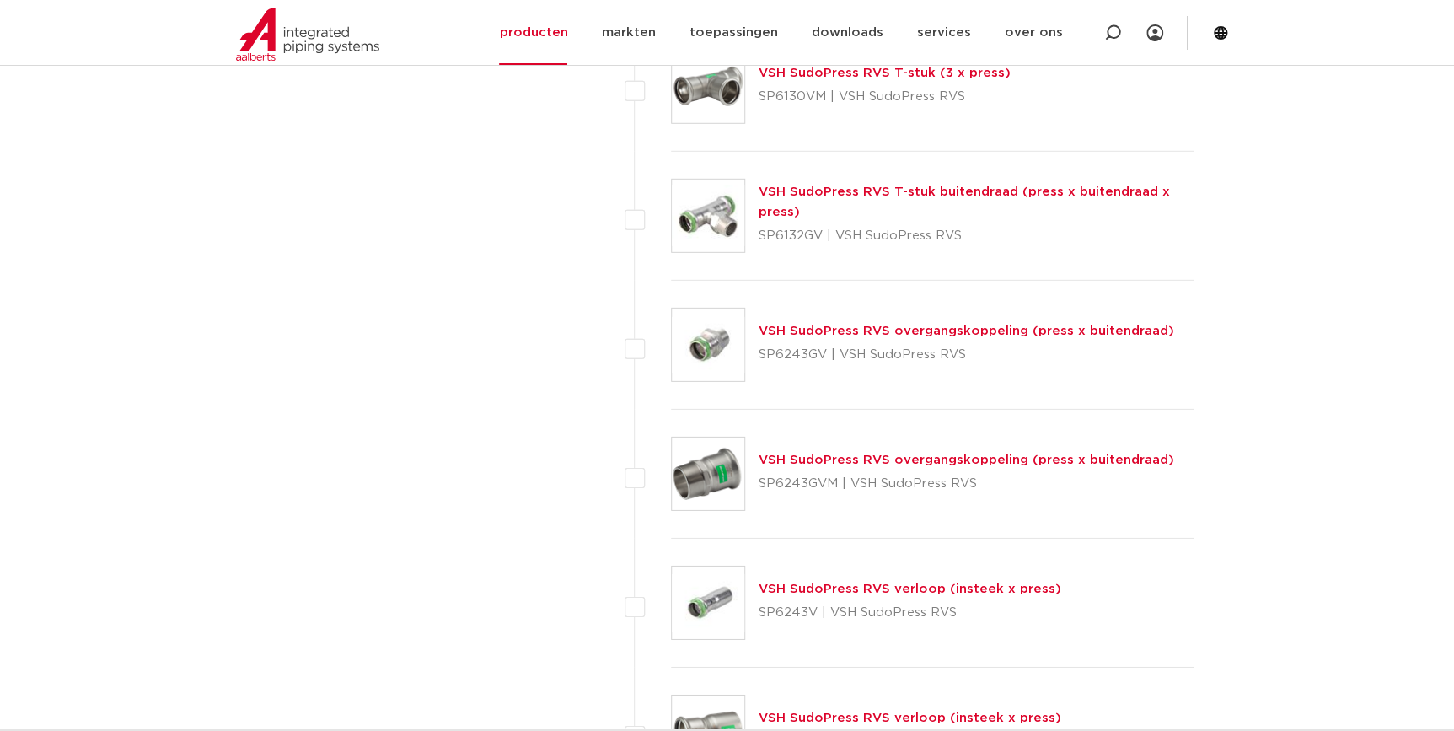
click at [823, 325] on link "VSH SudoPress RVS overgangskoppeling (press x buitendraad)" at bounding box center [967, 331] width 416 height 13
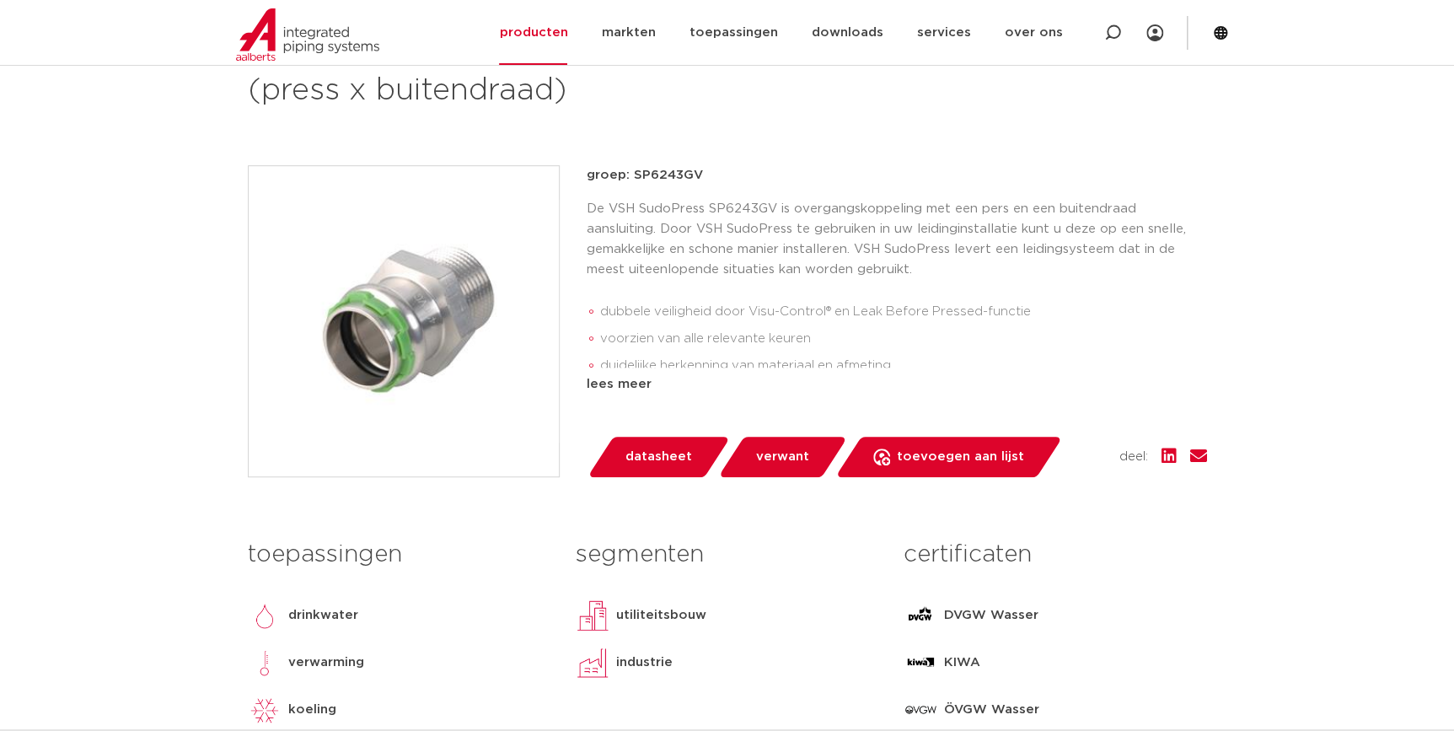
scroll to position [306, 0]
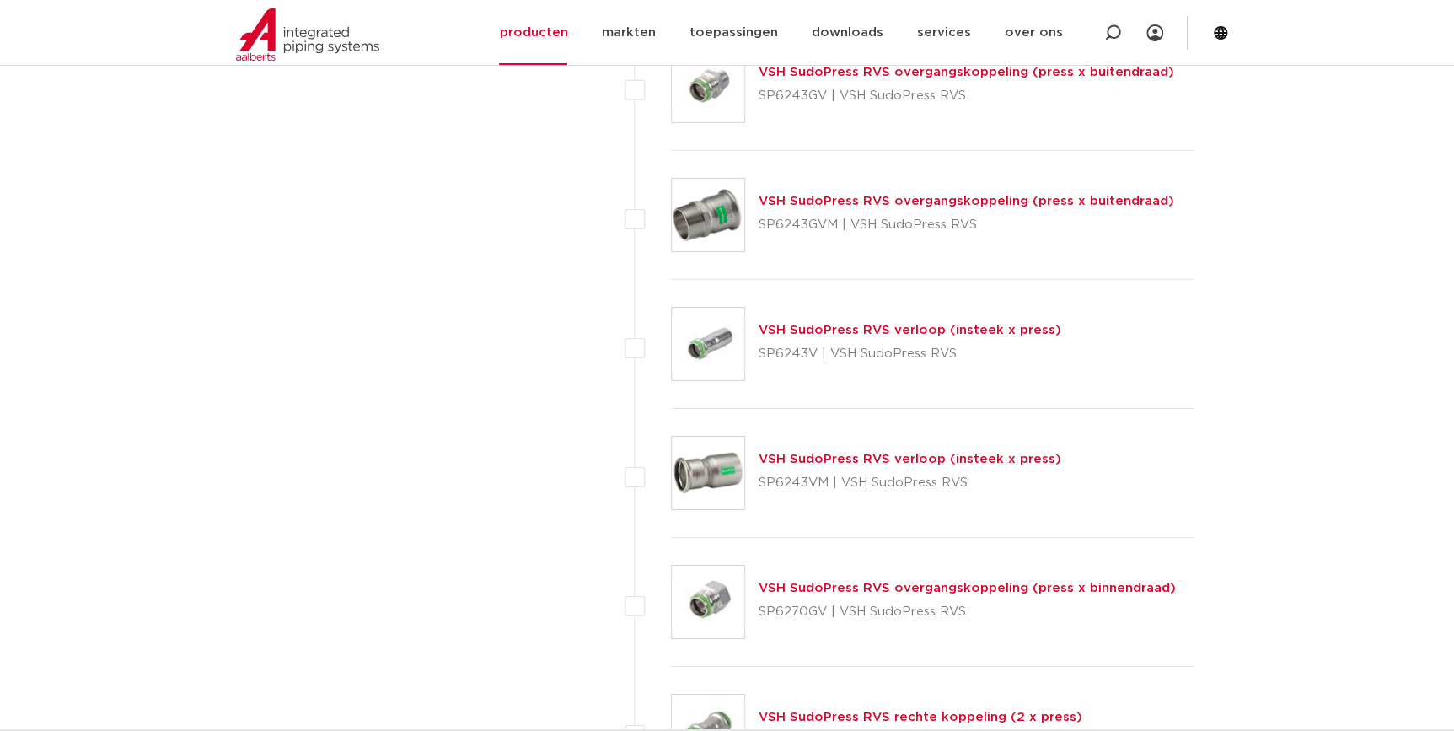
scroll to position [2713, 0]
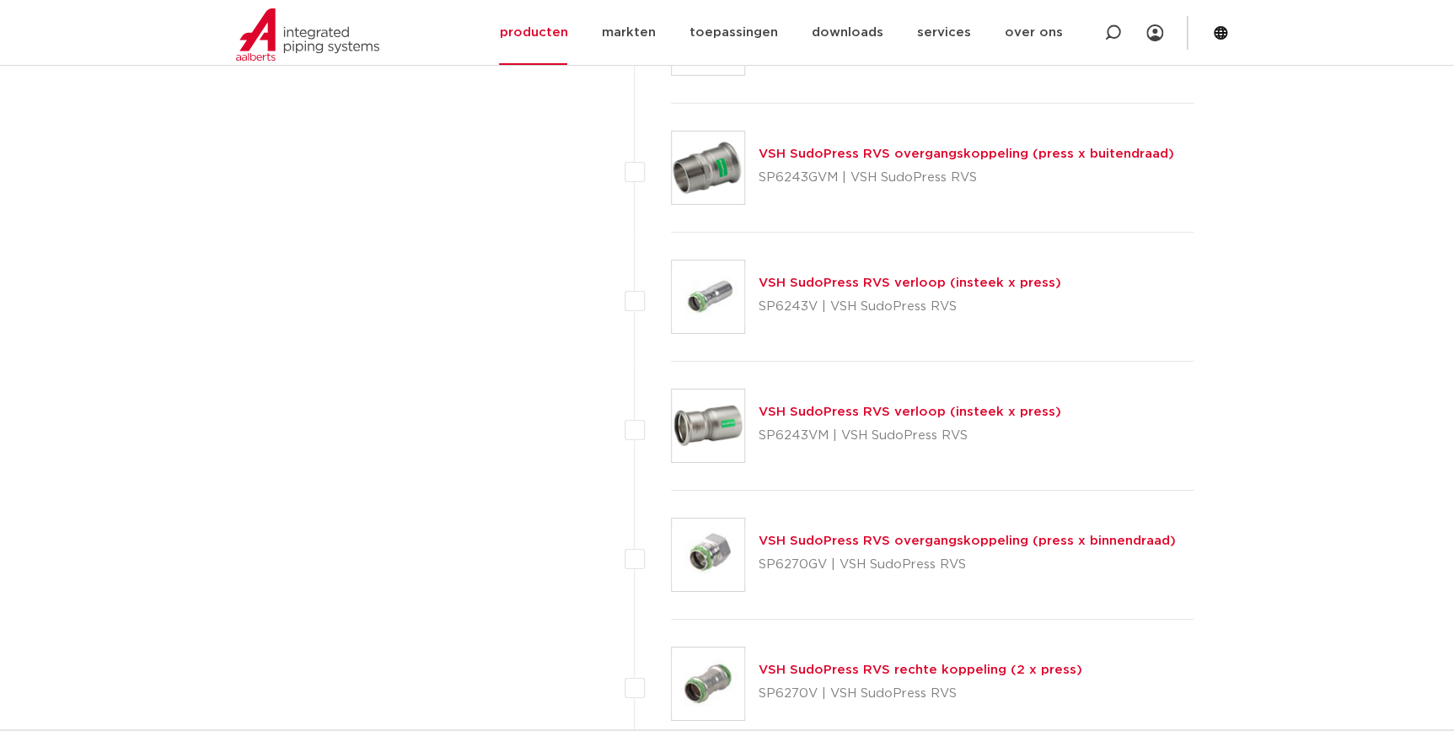
click at [897, 156] on link "VSH SudoPress RVS overgangskoppeling (press x buitendraad)" at bounding box center [967, 154] width 416 height 13
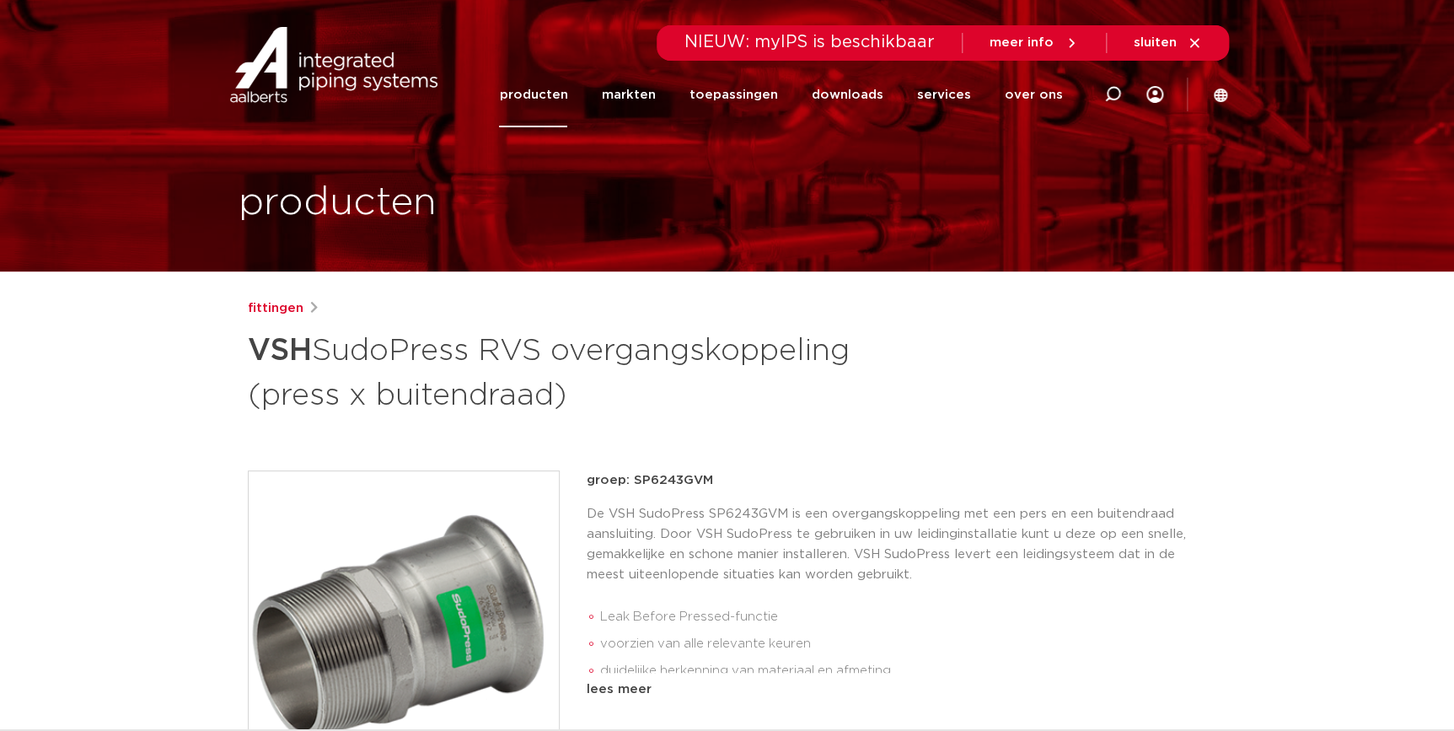
click at [333, 651] on img at bounding box center [404, 626] width 310 height 310
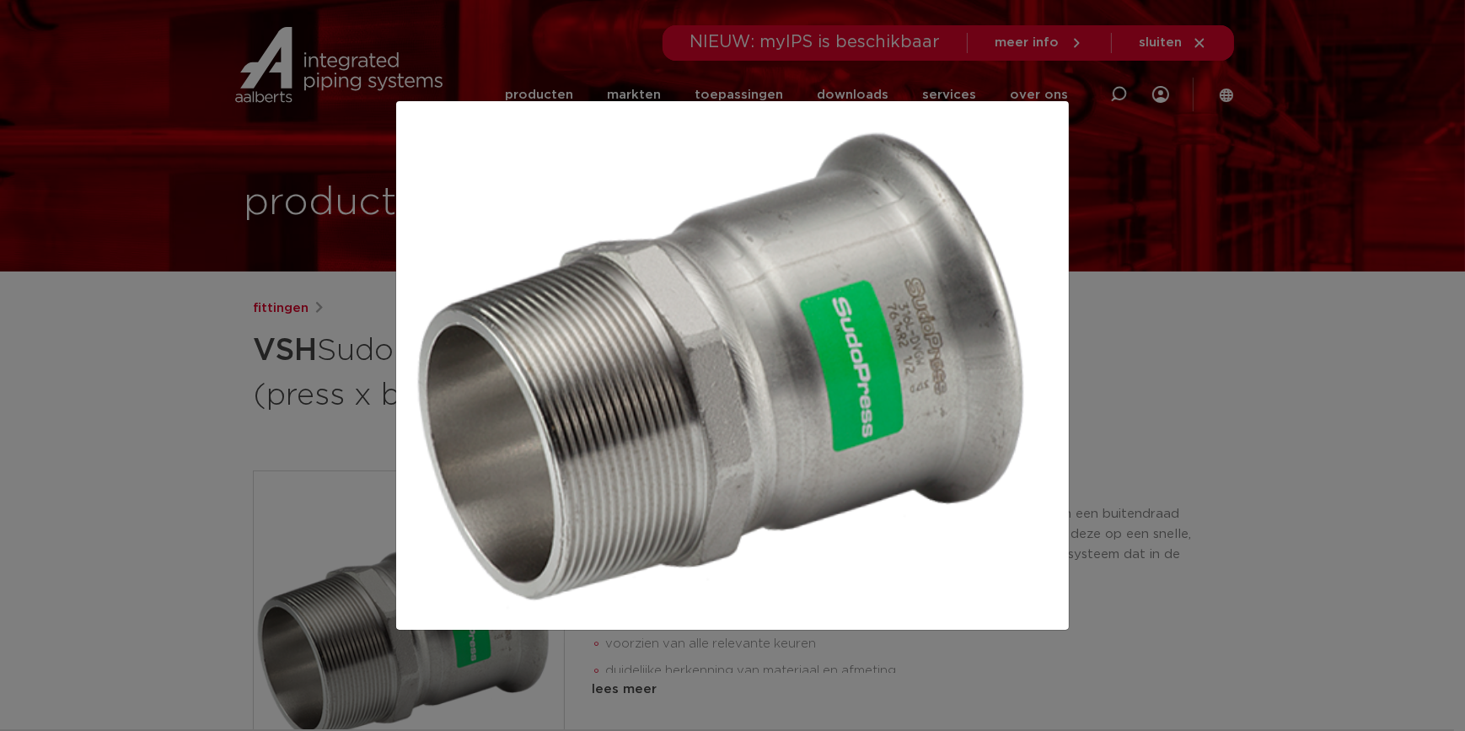
click at [1315, 417] on div at bounding box center [732, 365] width 1465 height 731
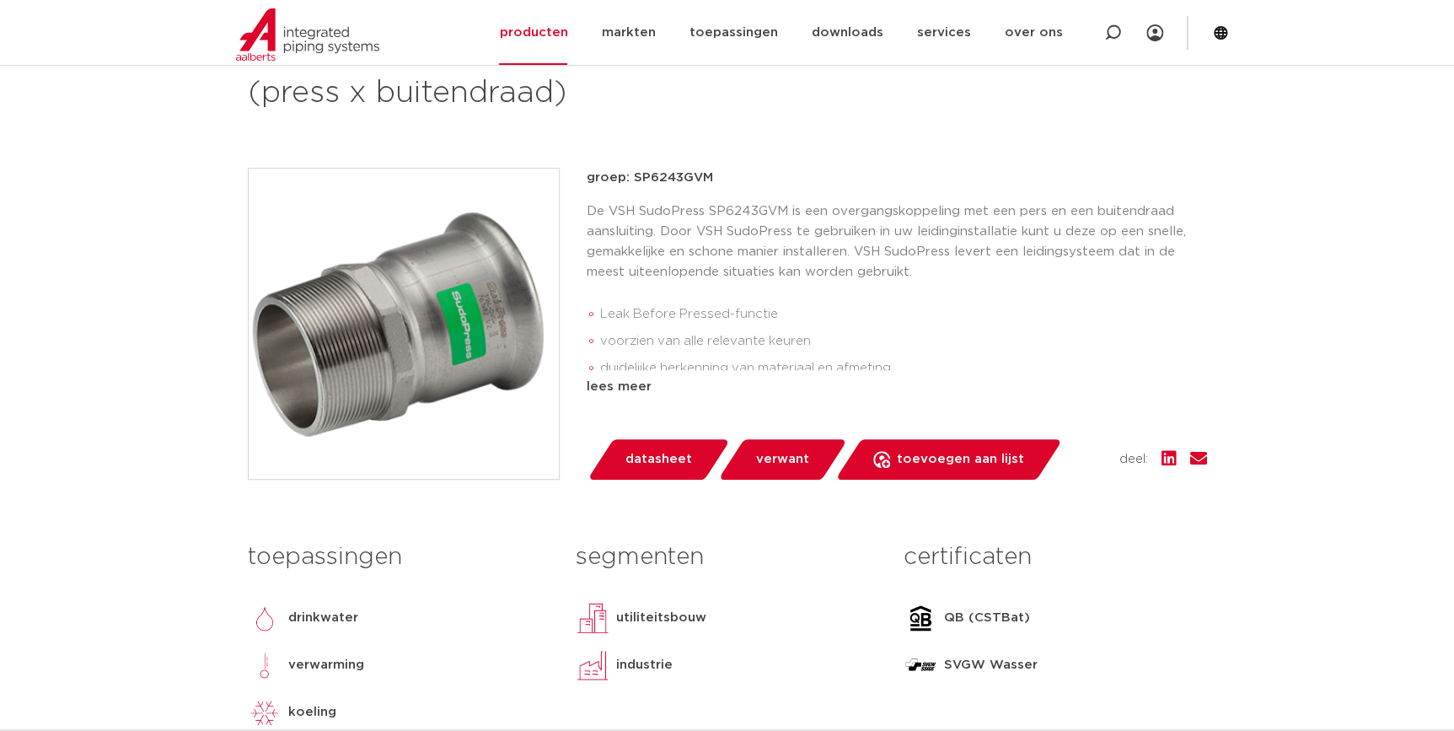
scroll to position [153, 0]
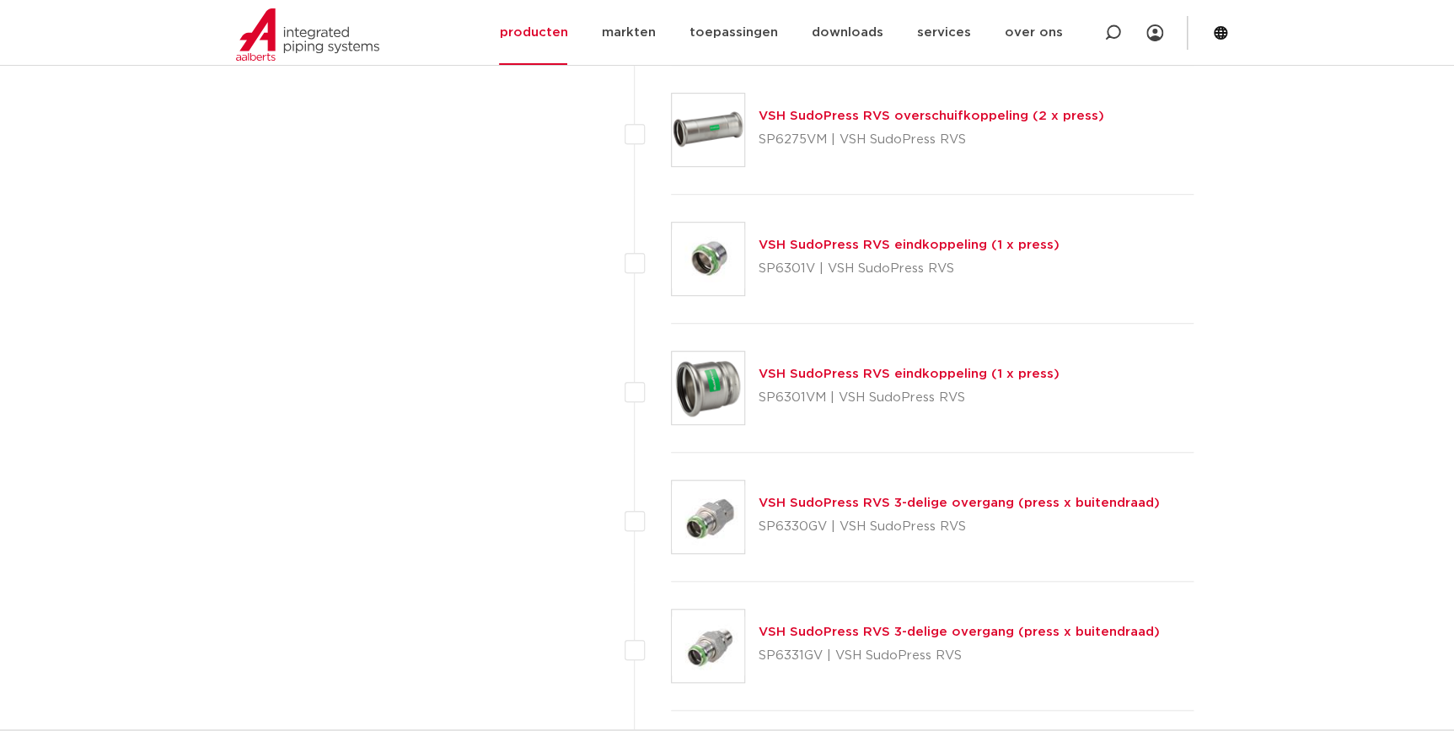
scroll to position [3479, 0]
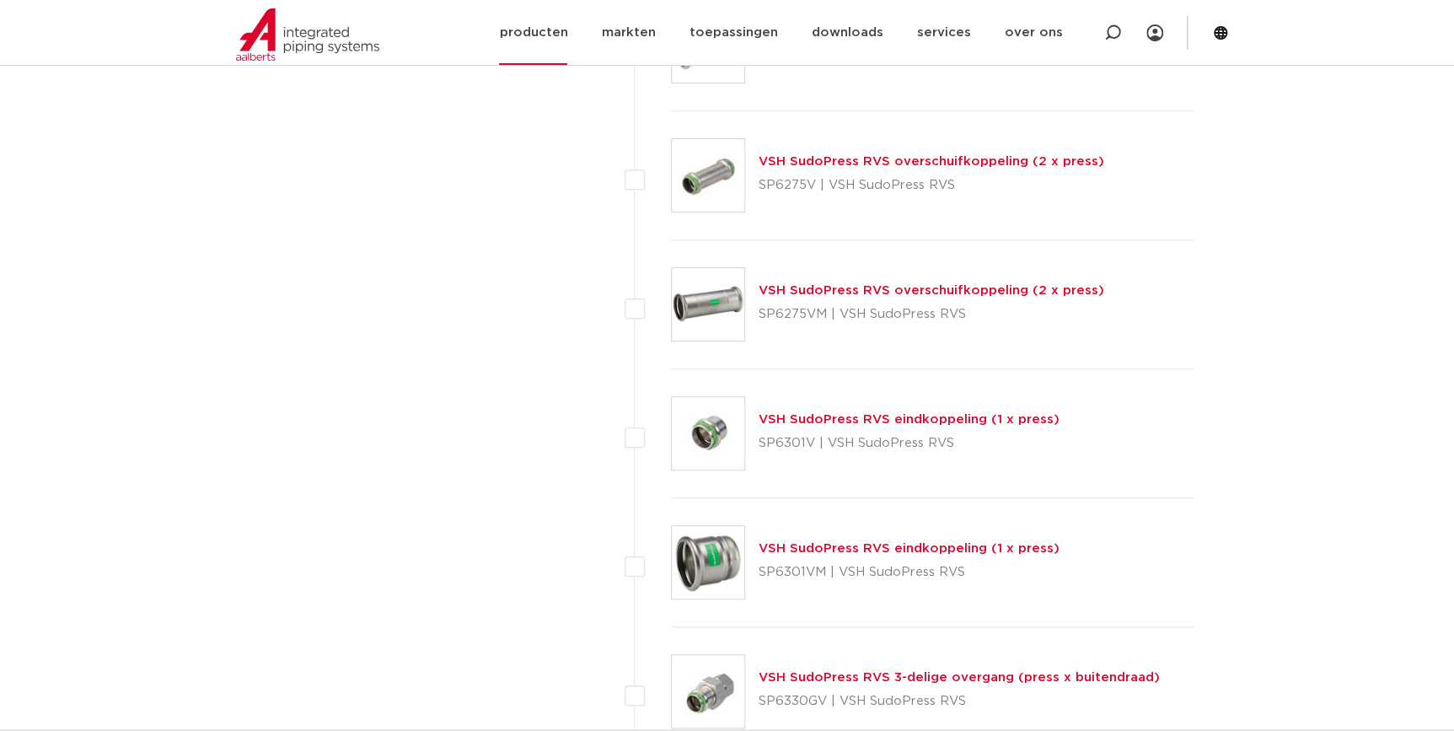
click at [534, 19] on link "producten" at bounding box center [533, 32] width 68 height 65
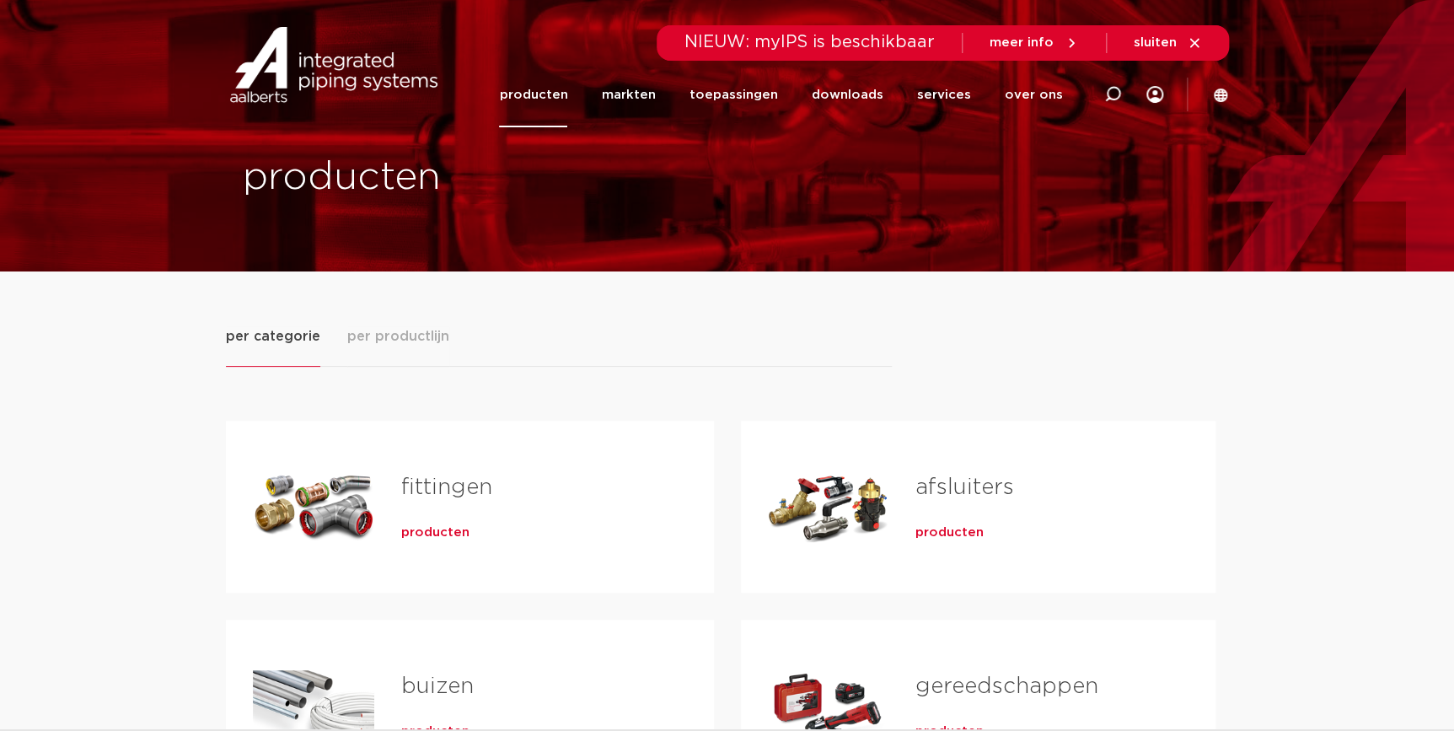
click at [431, 524] on span "producten" at bounding box center [435, 532] width 68 height 17
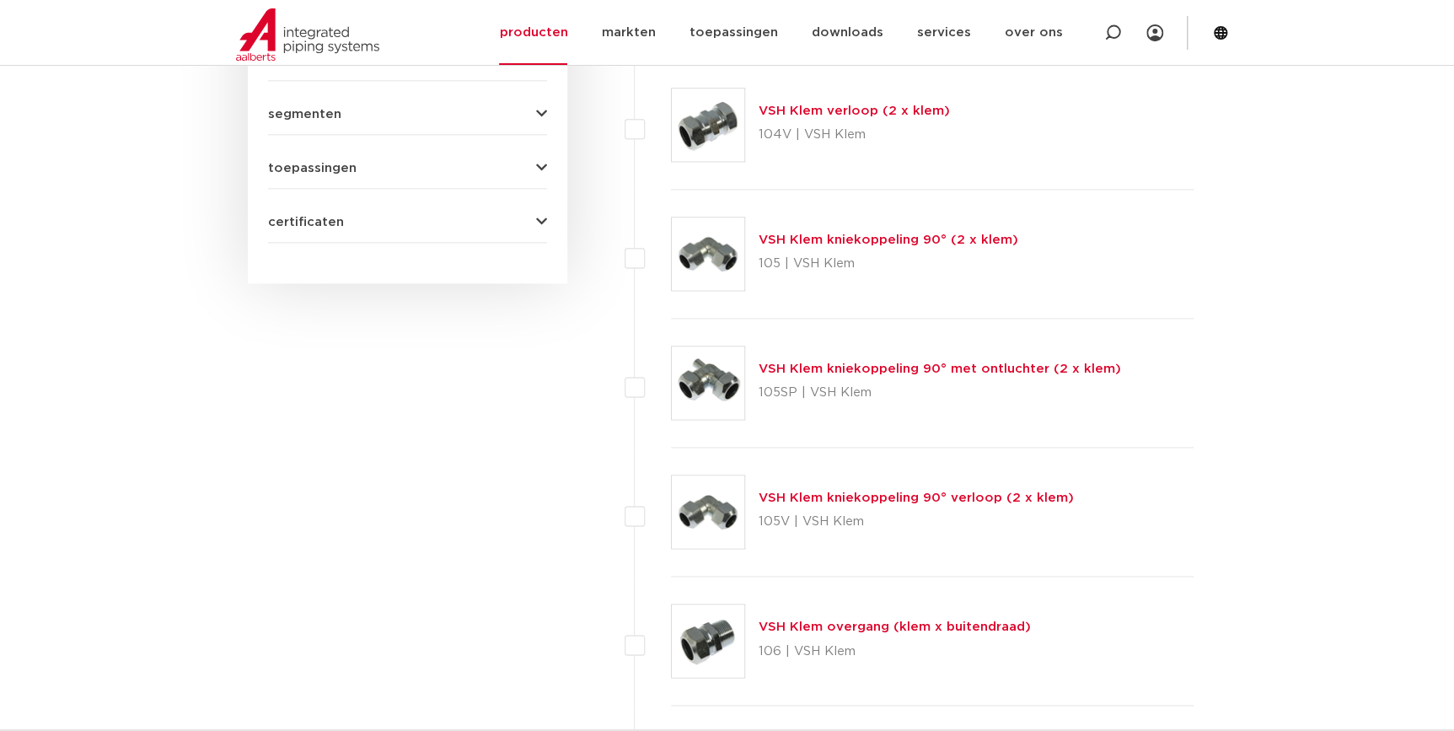
scroll to position [413, 0]
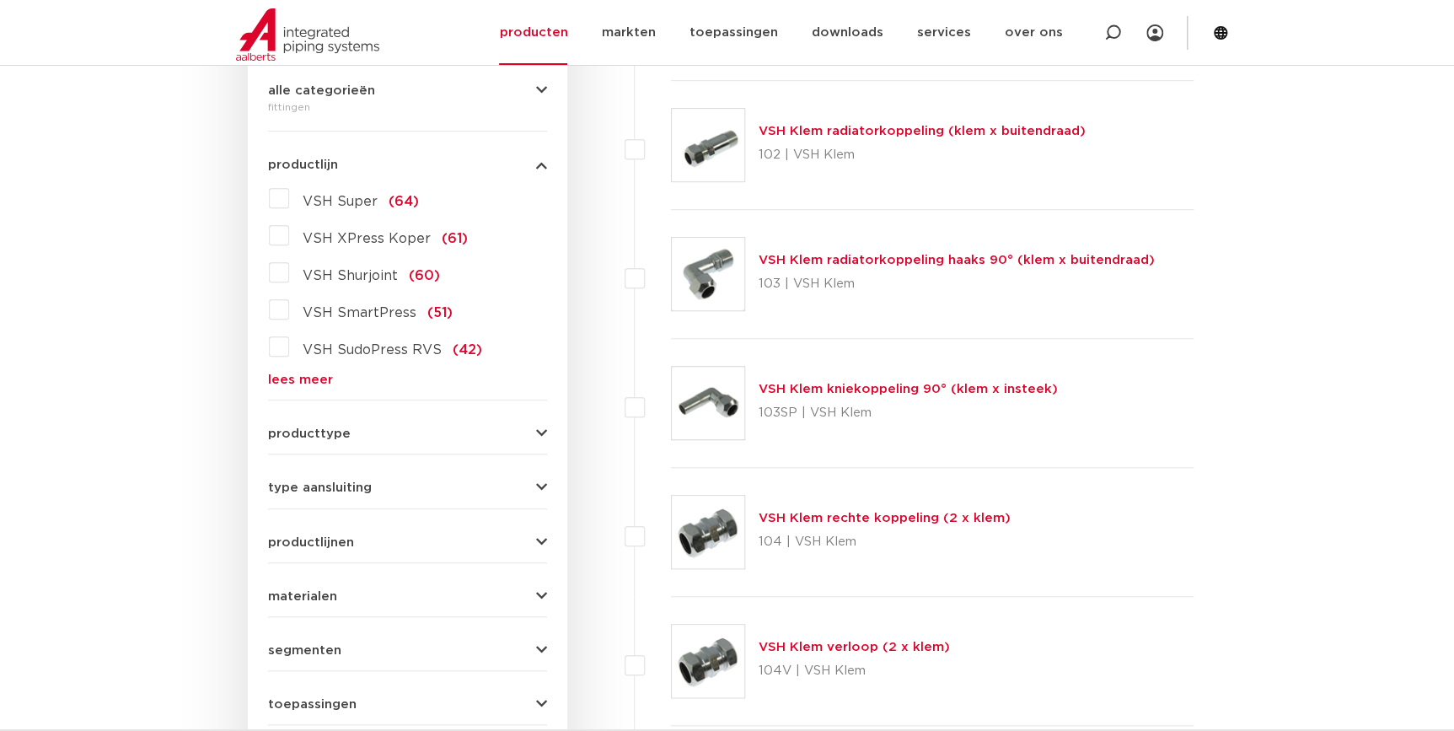
click at [335, 590] on button "materialen" at bounding box center [407, 596] width 279 height 13
click at [320, 673] on span "roestvaststaal" at bounding box center [350, 670] width 95 height 13
click at [0, 0] on input "roestvaststaal (190)" at bounding box center [0, 0] width 0 height 0
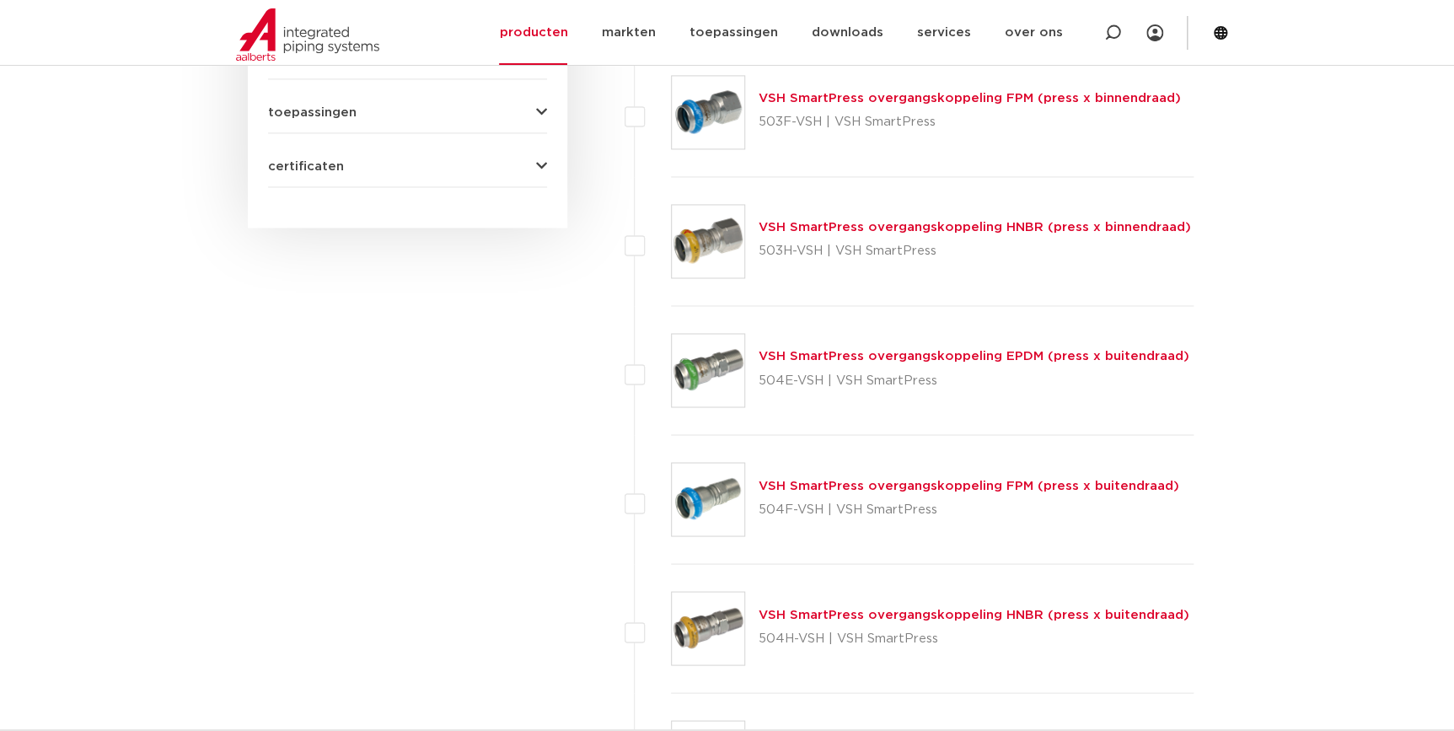
scroll to position [1256, 0]
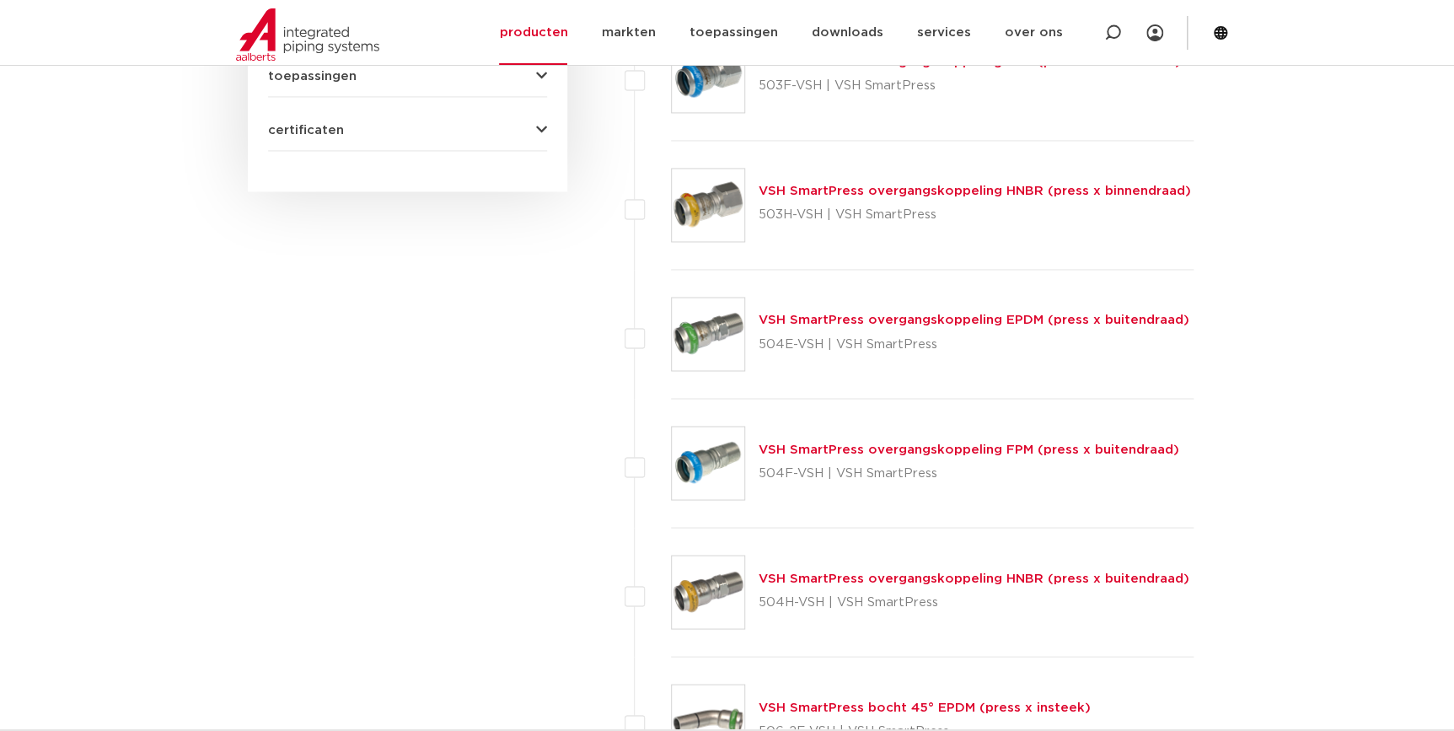
click at [923, 449] on link "VSH SmartPress overgangskoppeling FPM (press x buitendraad)" at bounding box center [969, 449] width 421 height 13
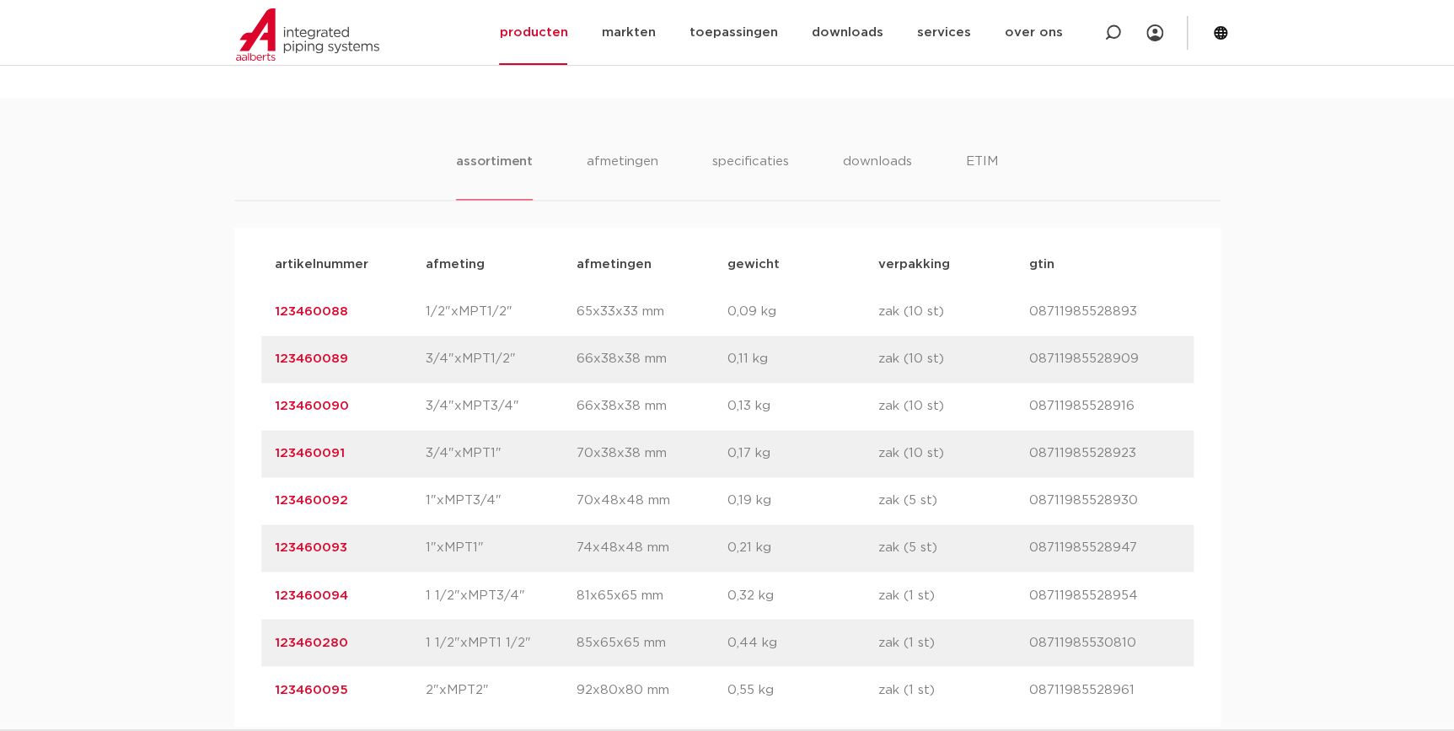
scroll to position [843, 0]
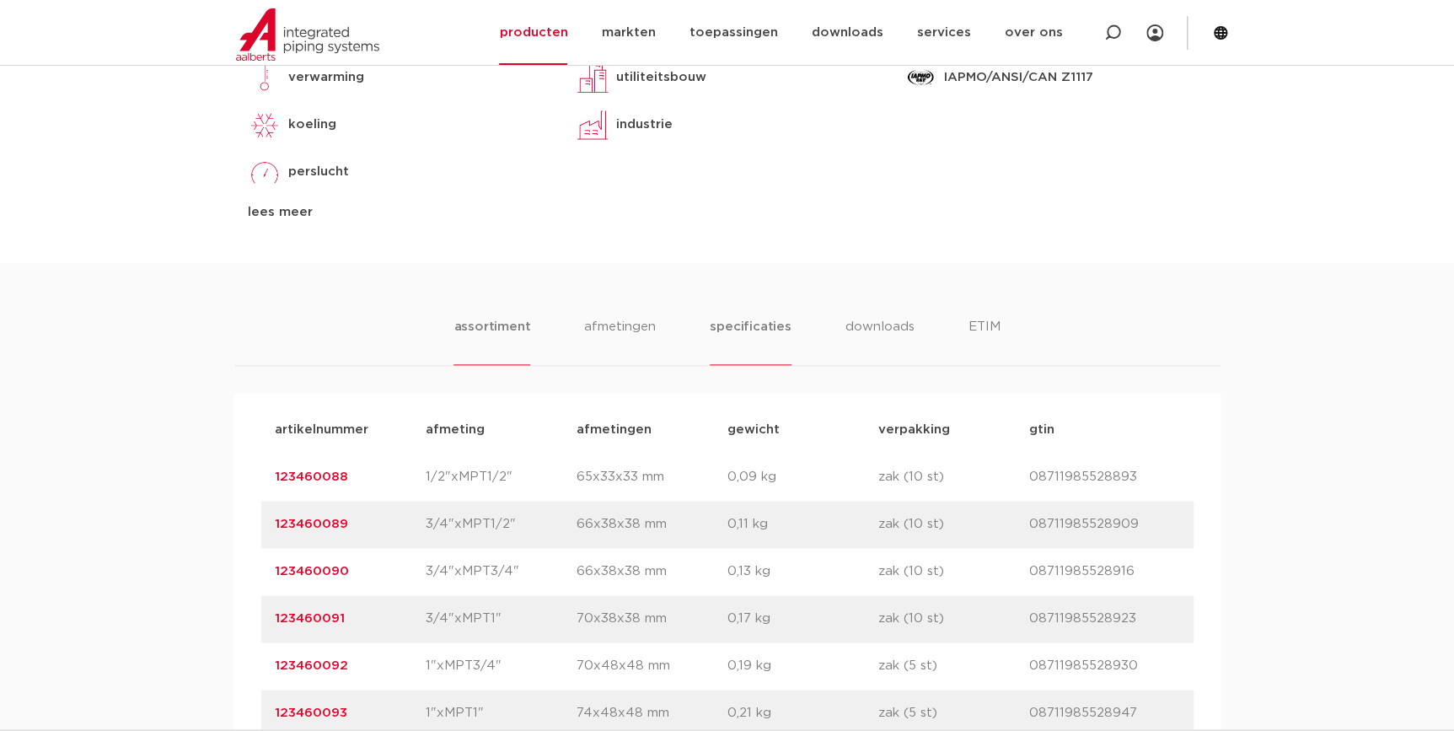
click at [776, 326] on li "specificaties" at bounding box center [750, 341] width 81 height 48
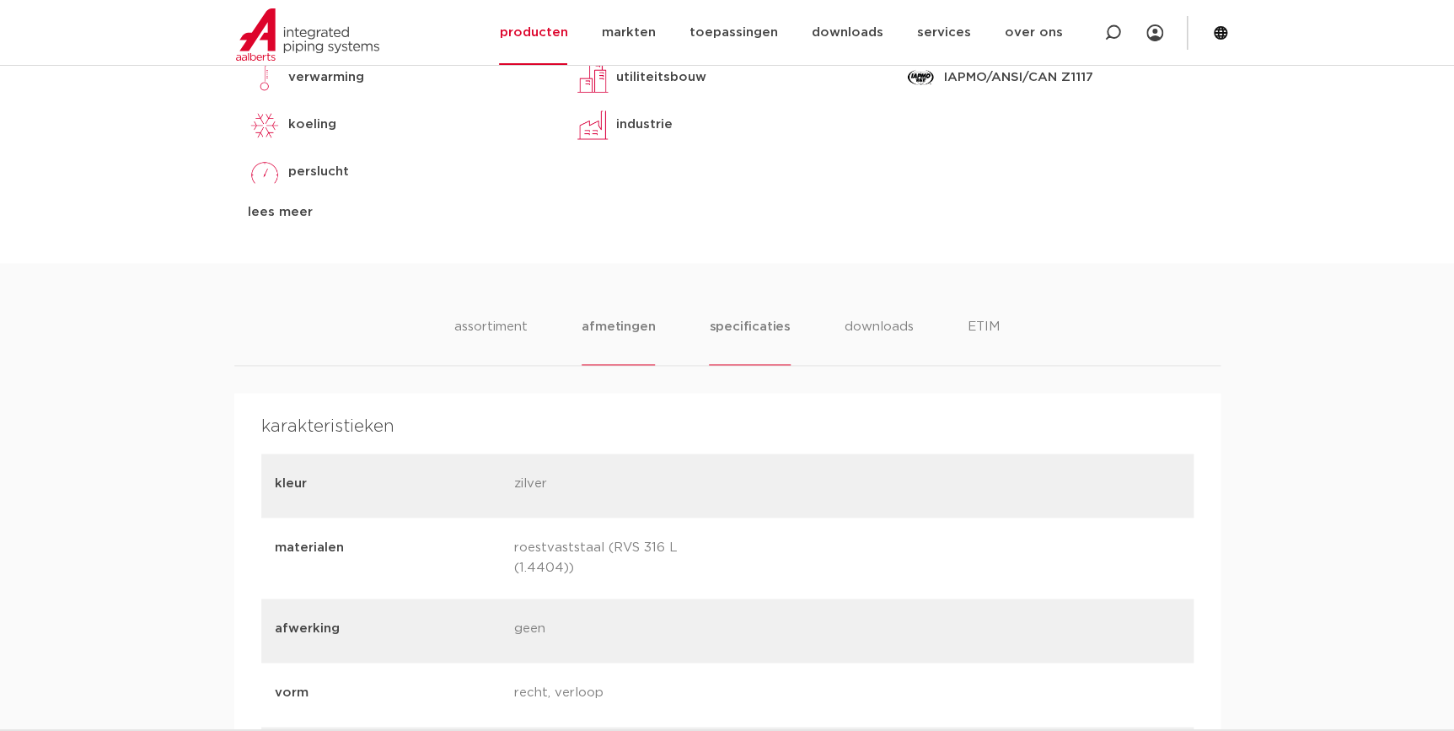
click at [655, 344] on li "afmetingen" at bounding box center [618, 341] width 73 height 48
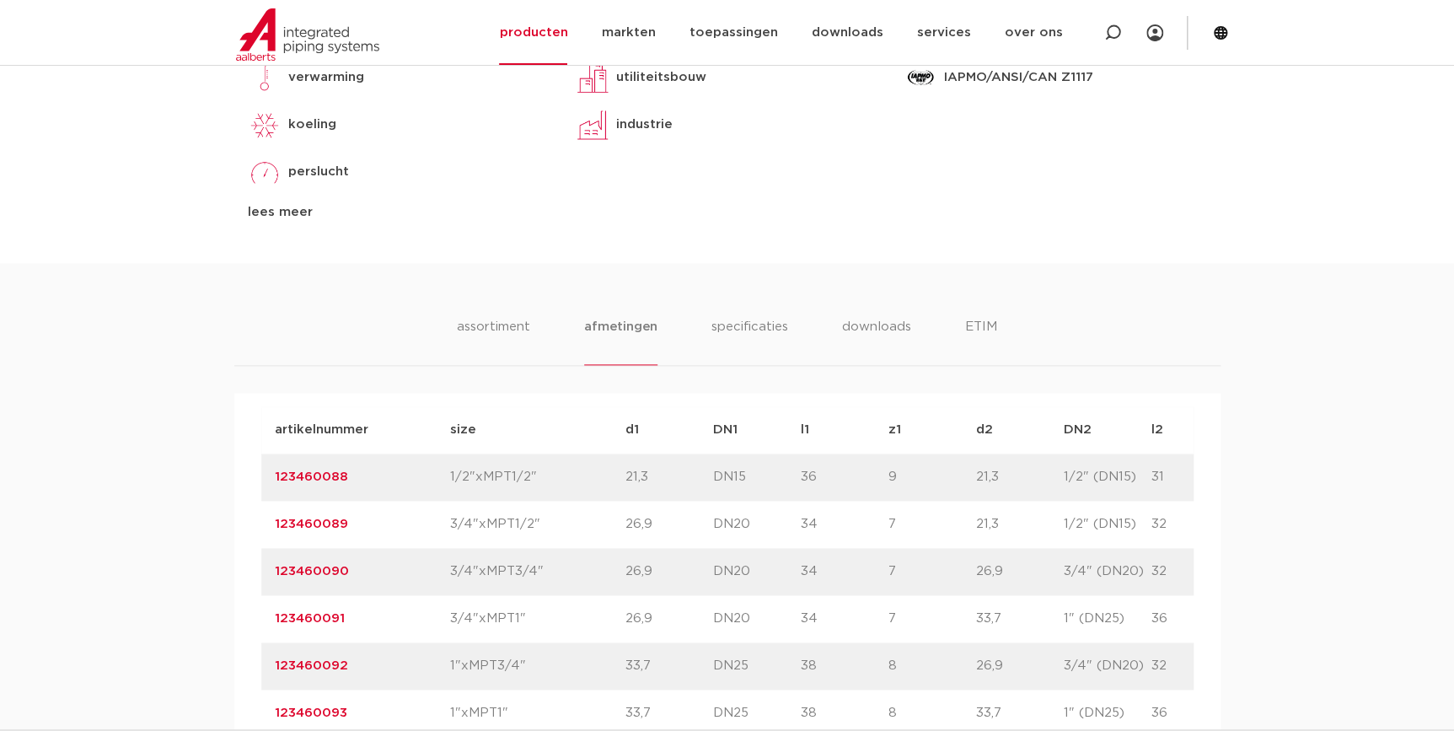
click at [936, 337] on ul "assortiment afmetingen specificaties downloads ETIM" at bounding box center [727, 341] width 540 height 48
click at [852, 338] on li "downloads" at bounding box center [876, 341] width 70 height 48
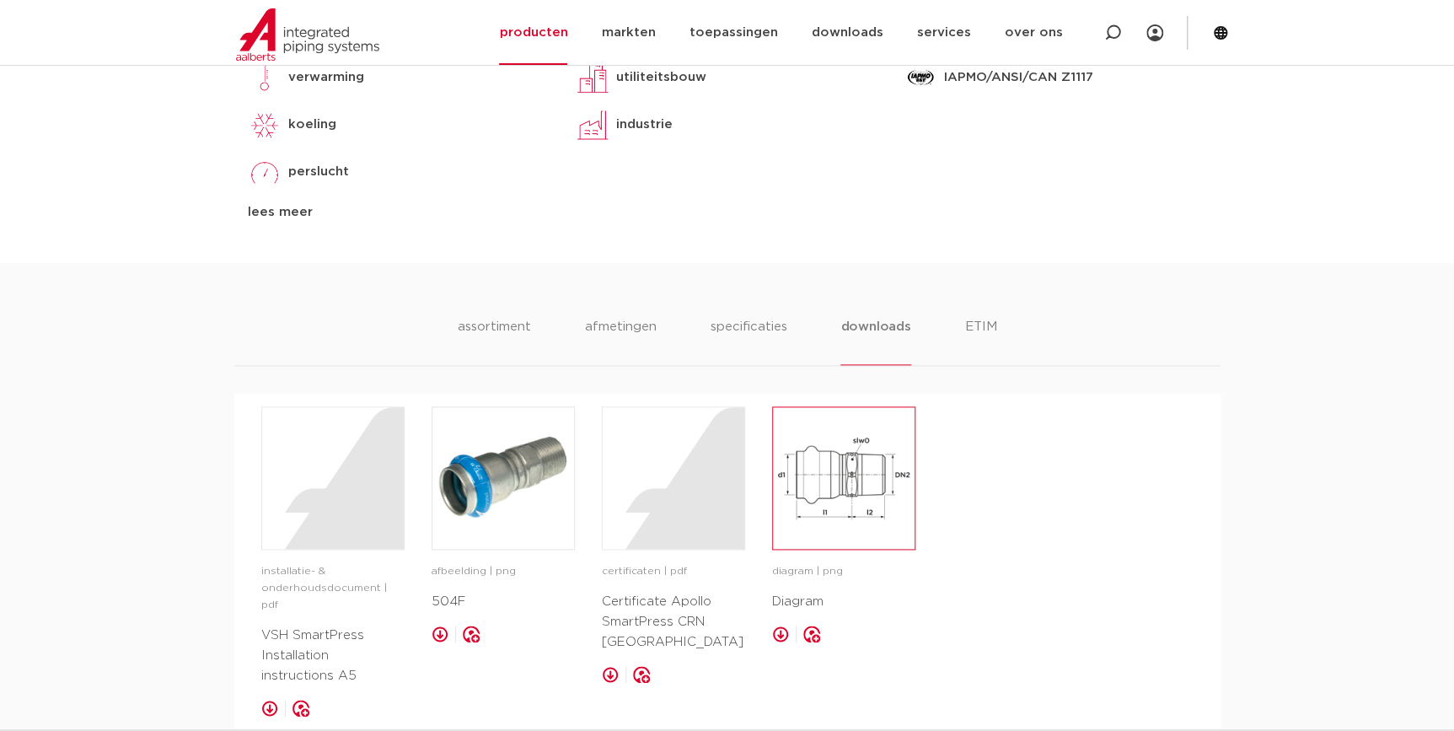
click at [834, 490] on img at bounding box center [844, 478] width 142 height 142
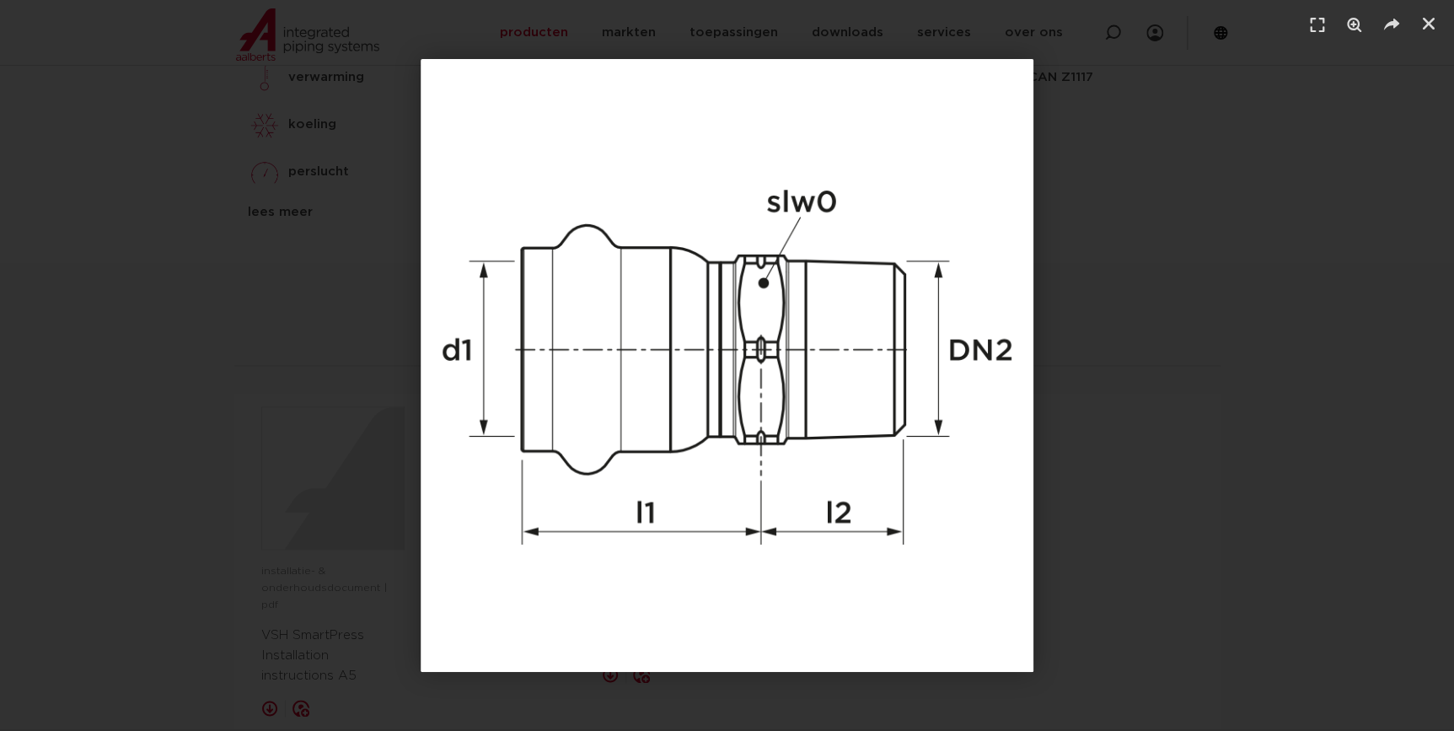
click at [1289, 397] on div "1 / 1" at bounding box center [727, 365] width 1336 height 613
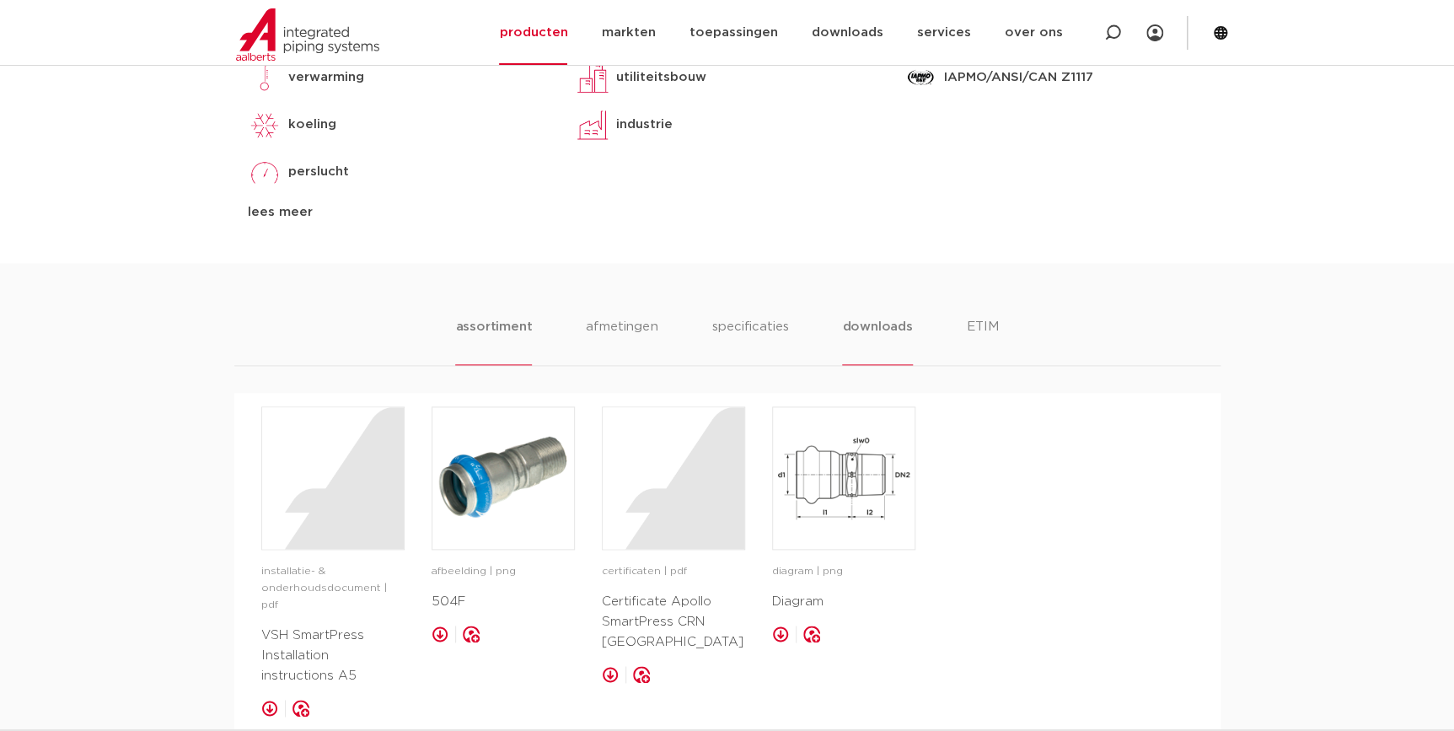
click at [520, 318] on li "assortiment" at bounding box center [493, 341] width 77 height 48
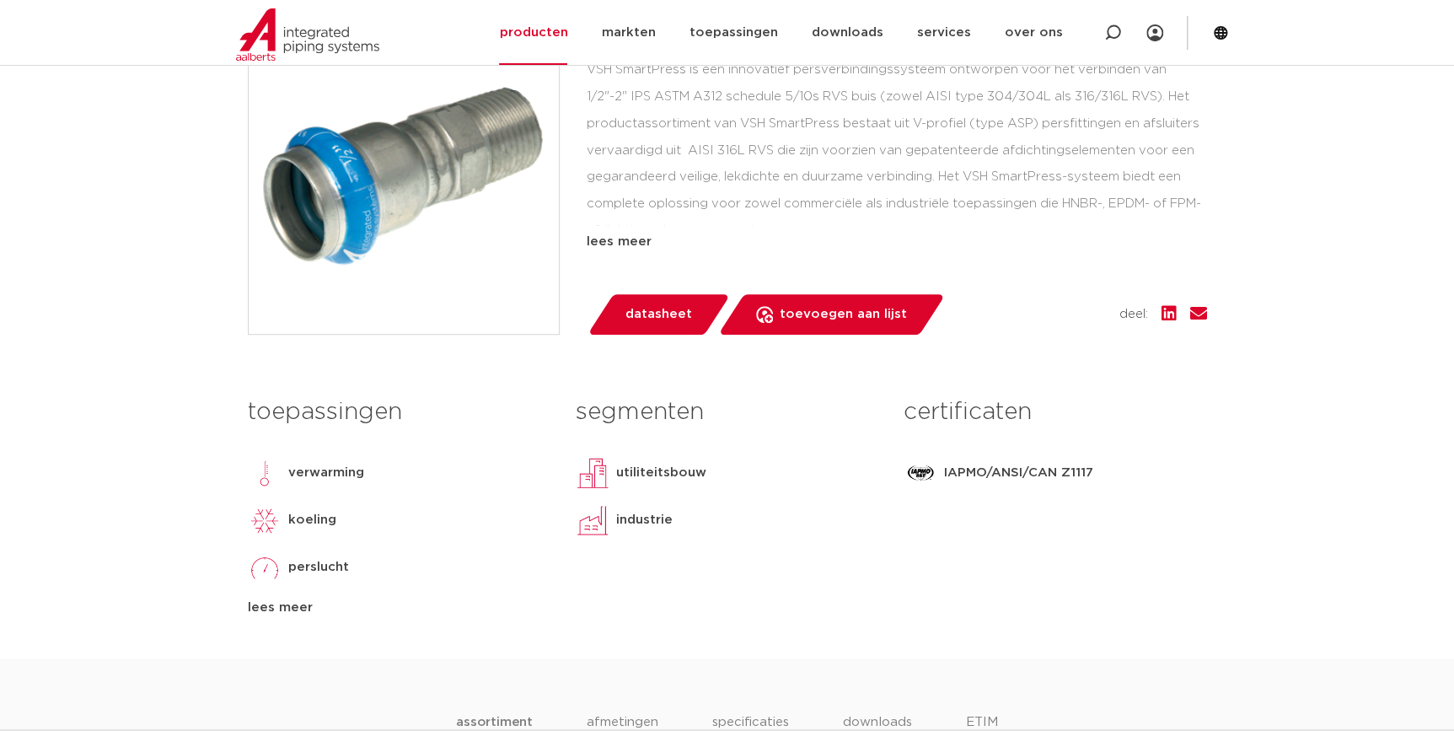
scroll to position [153, 0]
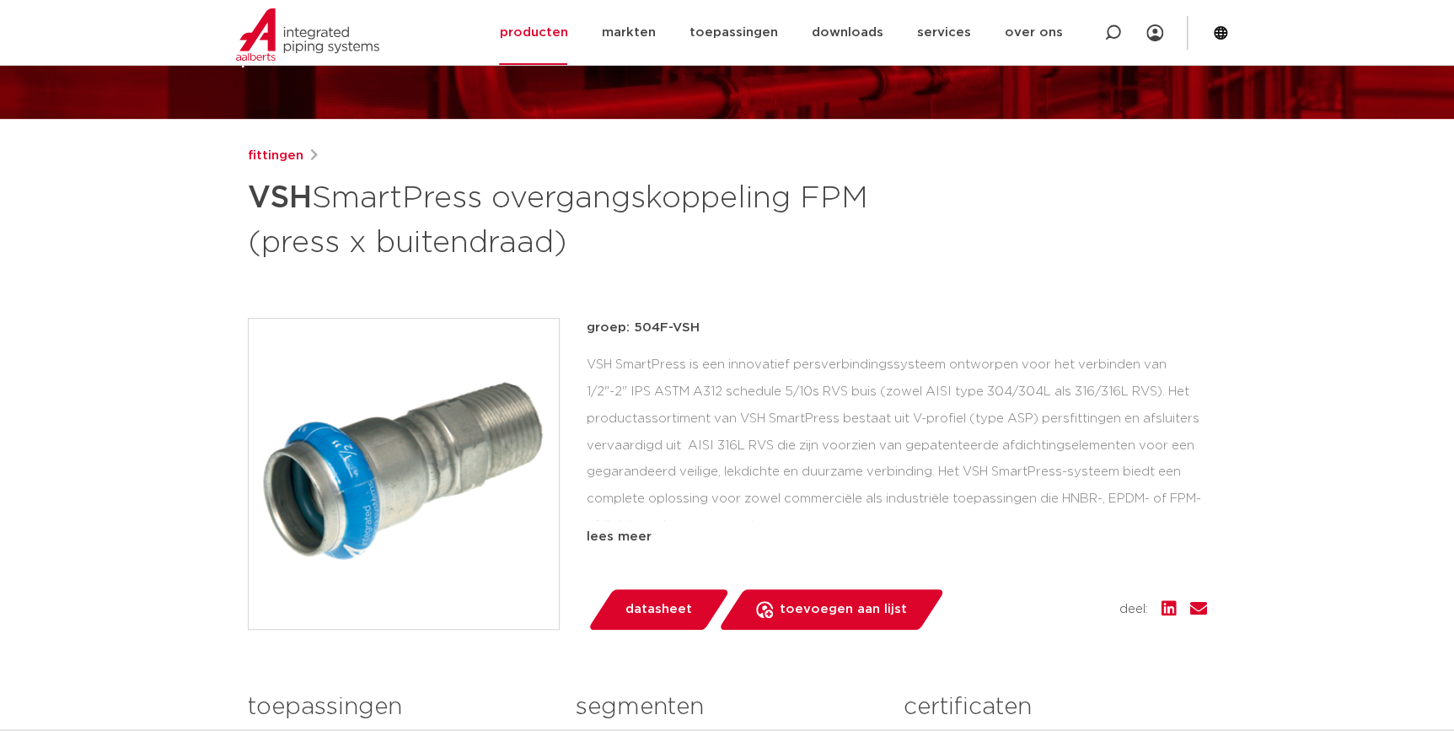
click at [489, 404] on img at bounding box center [404, 474] width 310 height 310
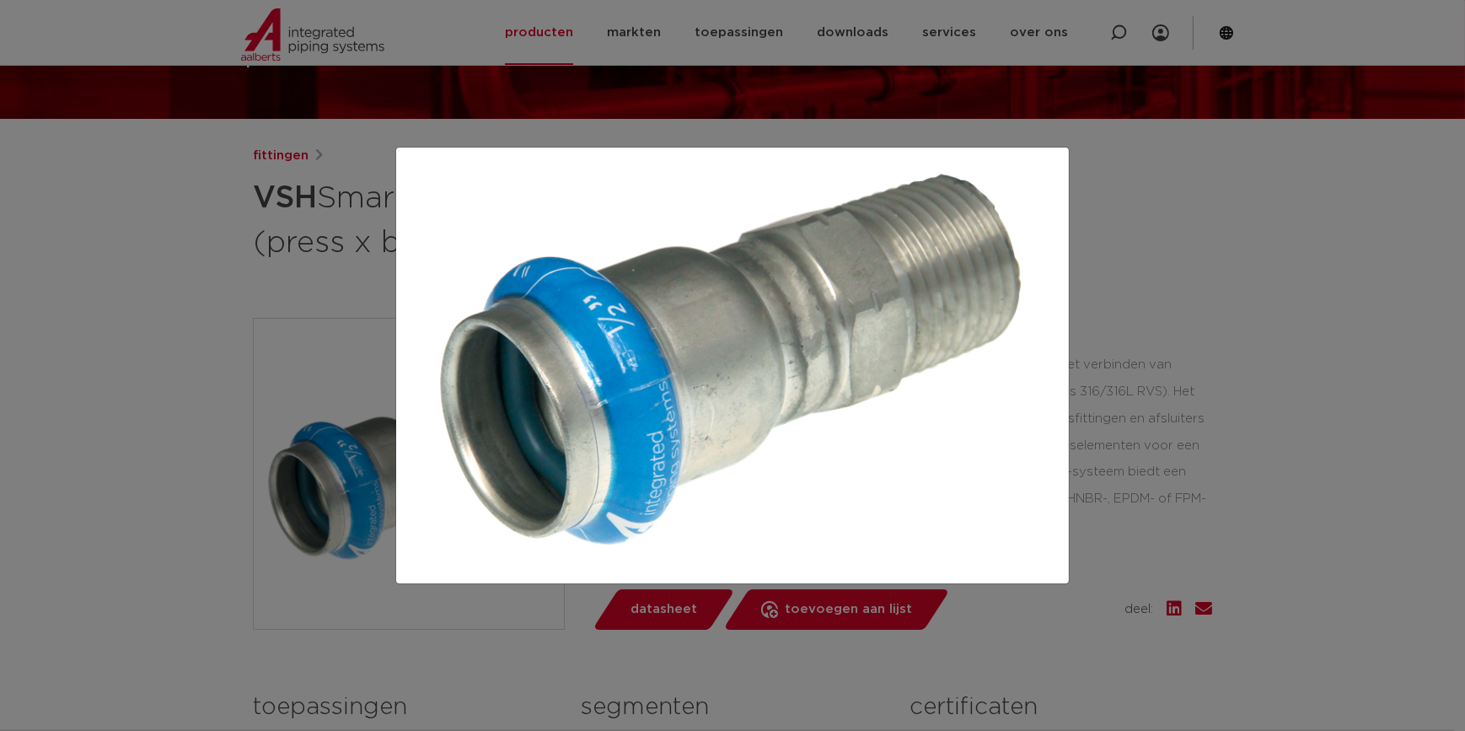
click at [210, 370] on div at bounding box center [732, 365] width 1465 height 731
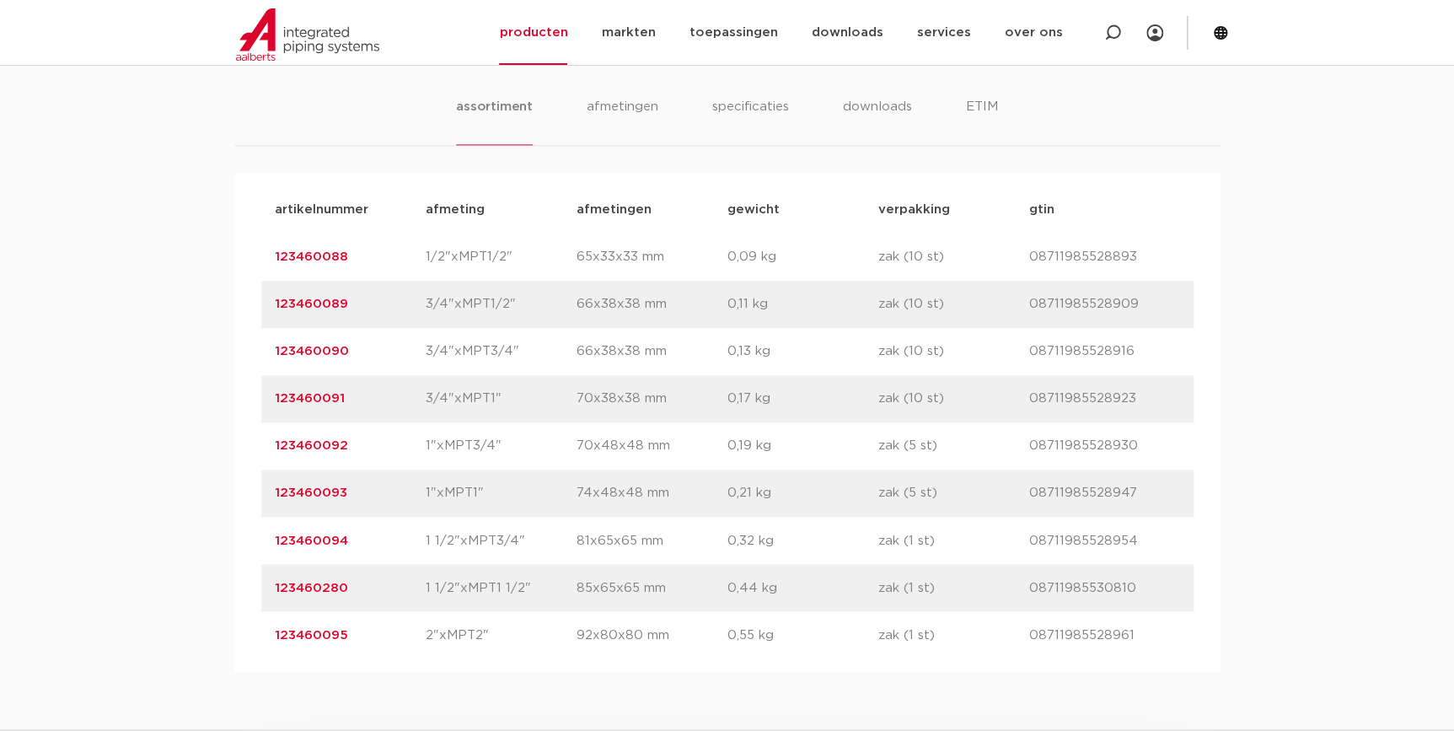
scroll to position [1073, 0]
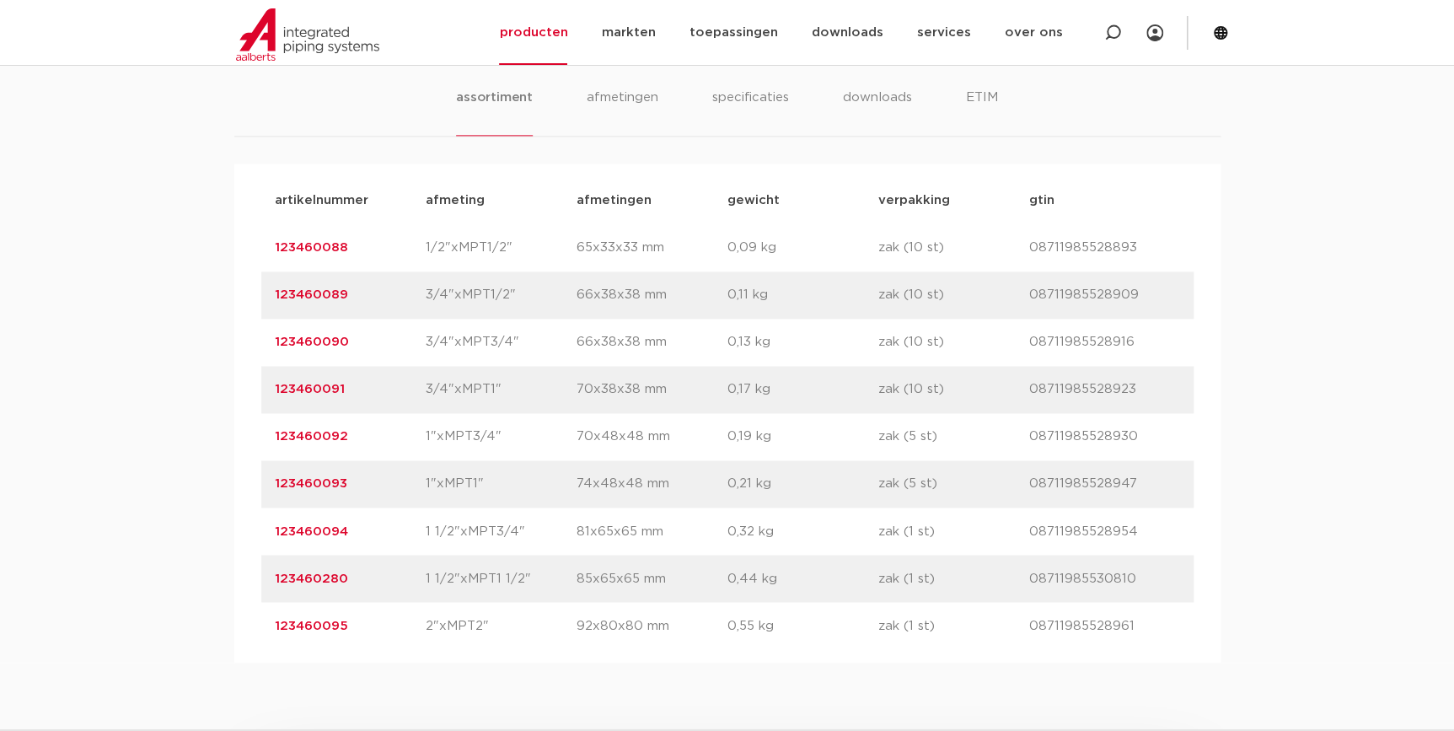
drag, startPoint x: 363, startPoint y: 488, endPoint x: 137, endPoint y: 489, distance: 225.1
click at [137, 489] on div "assortiment afmetingen specificaties downloads ETIM assortiment afmetingen spec…" at bounding box center [727, 348] width 1454 height 629
copy link "123460093"
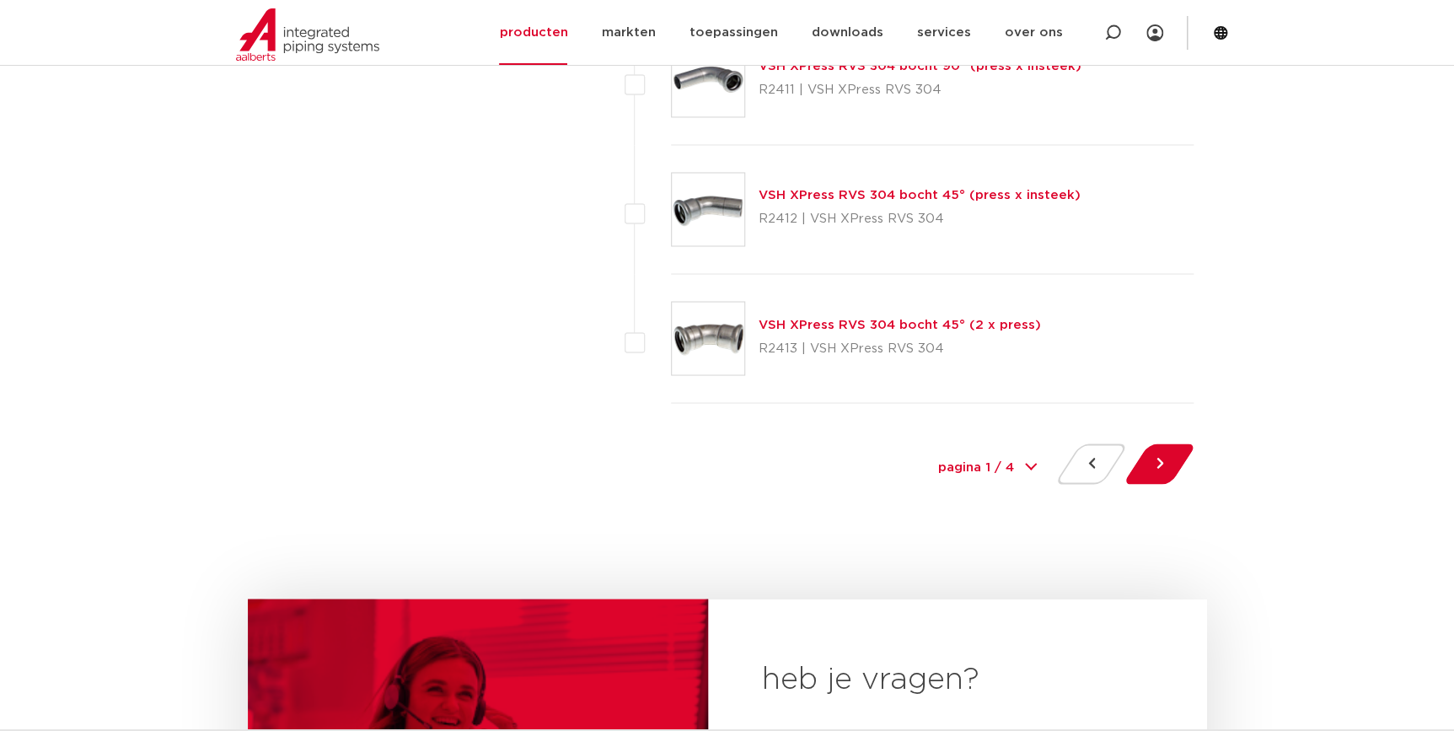
scroll to position [7772, 0]
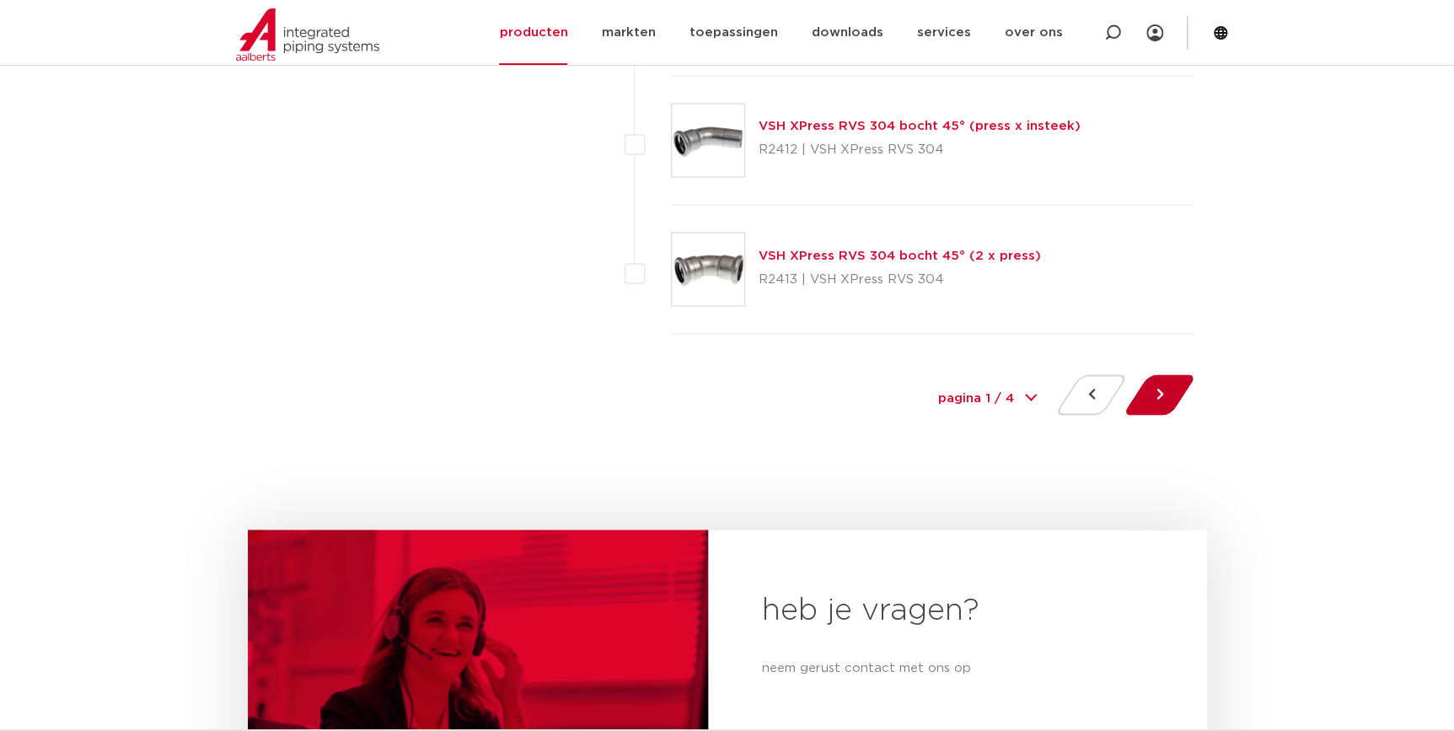
click at [1157, 390] on button at bounding box center [1160, 394] width 48 height 40
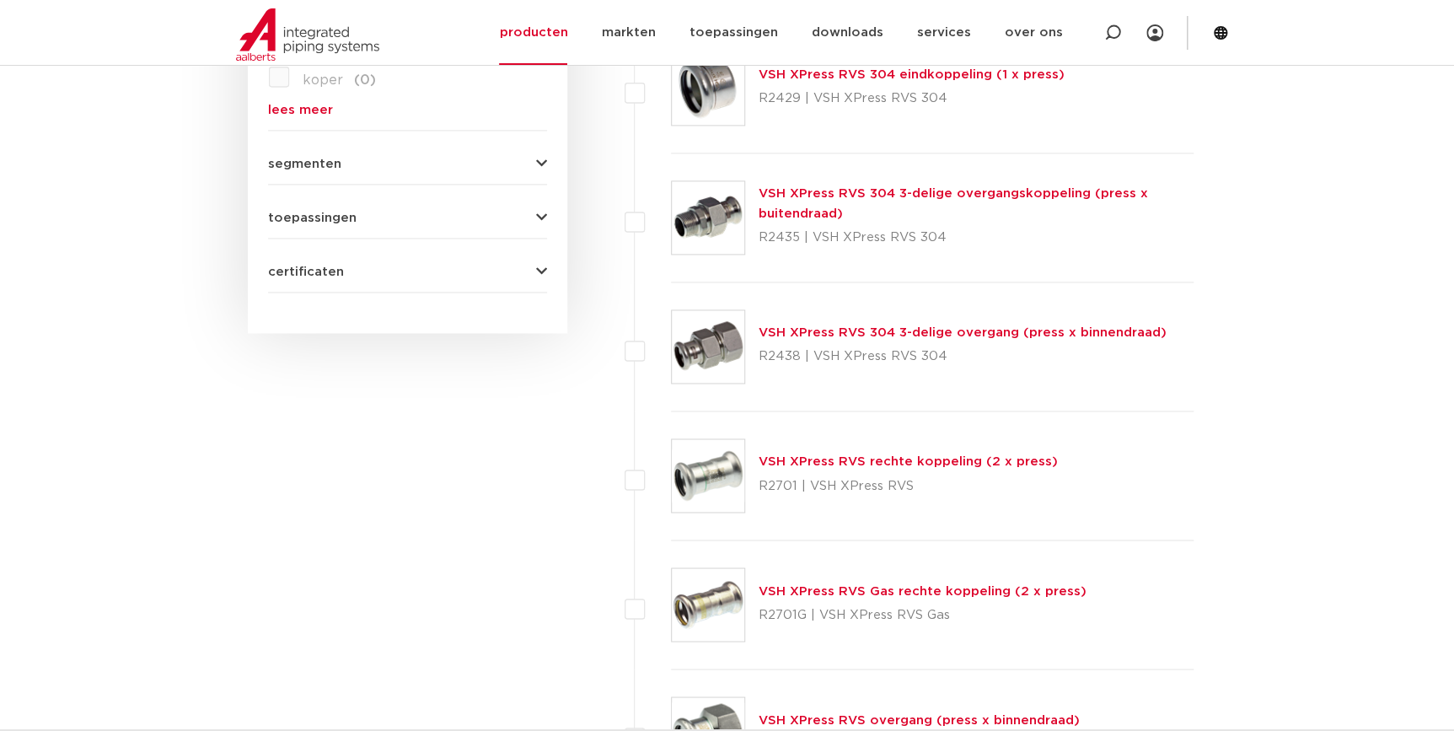
scroll to position [1379, 0]
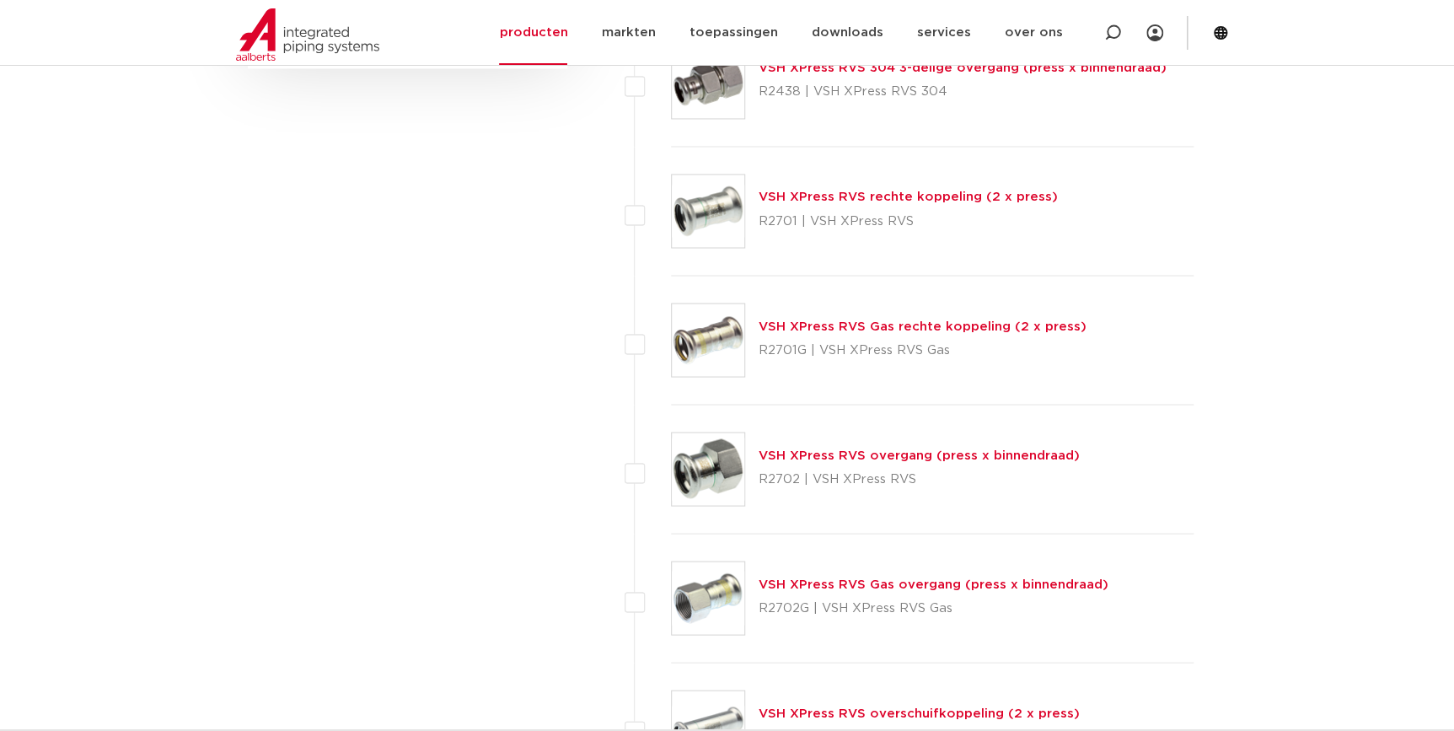
click at [937, 585] on link "VSH XPress RVS Gas overgang (press x binnendraad)" at bounding box center [934, 584] width 350 height 13
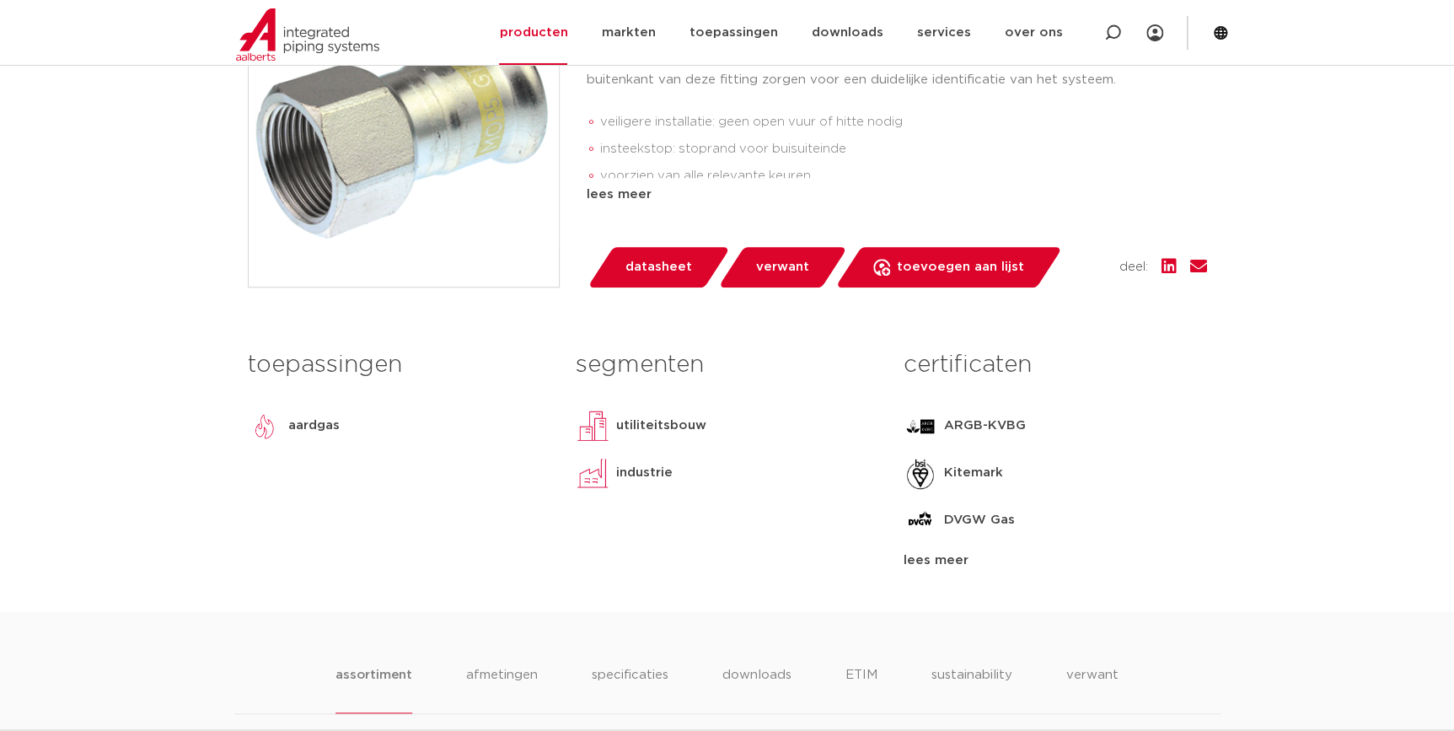
scroll to position [460, 0]
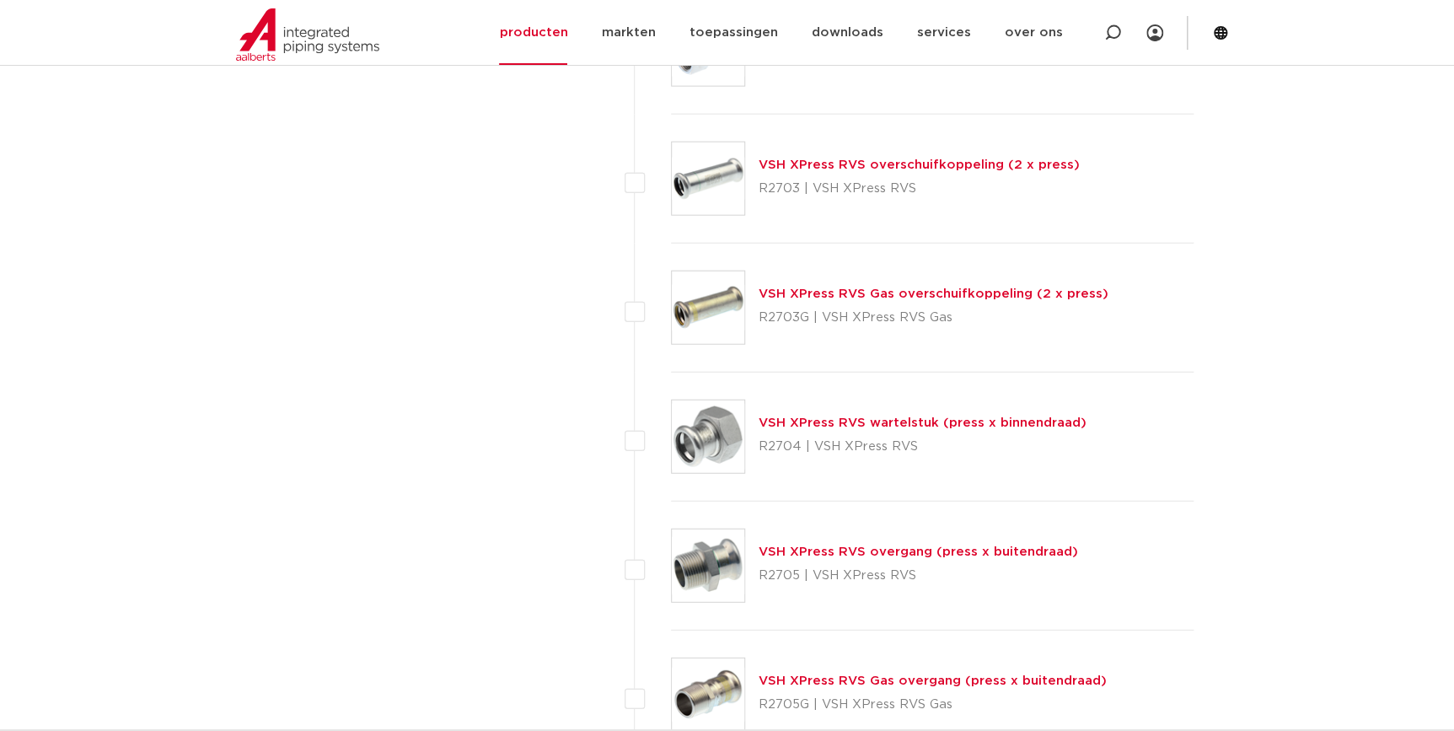
scroll to position [1992, 0]
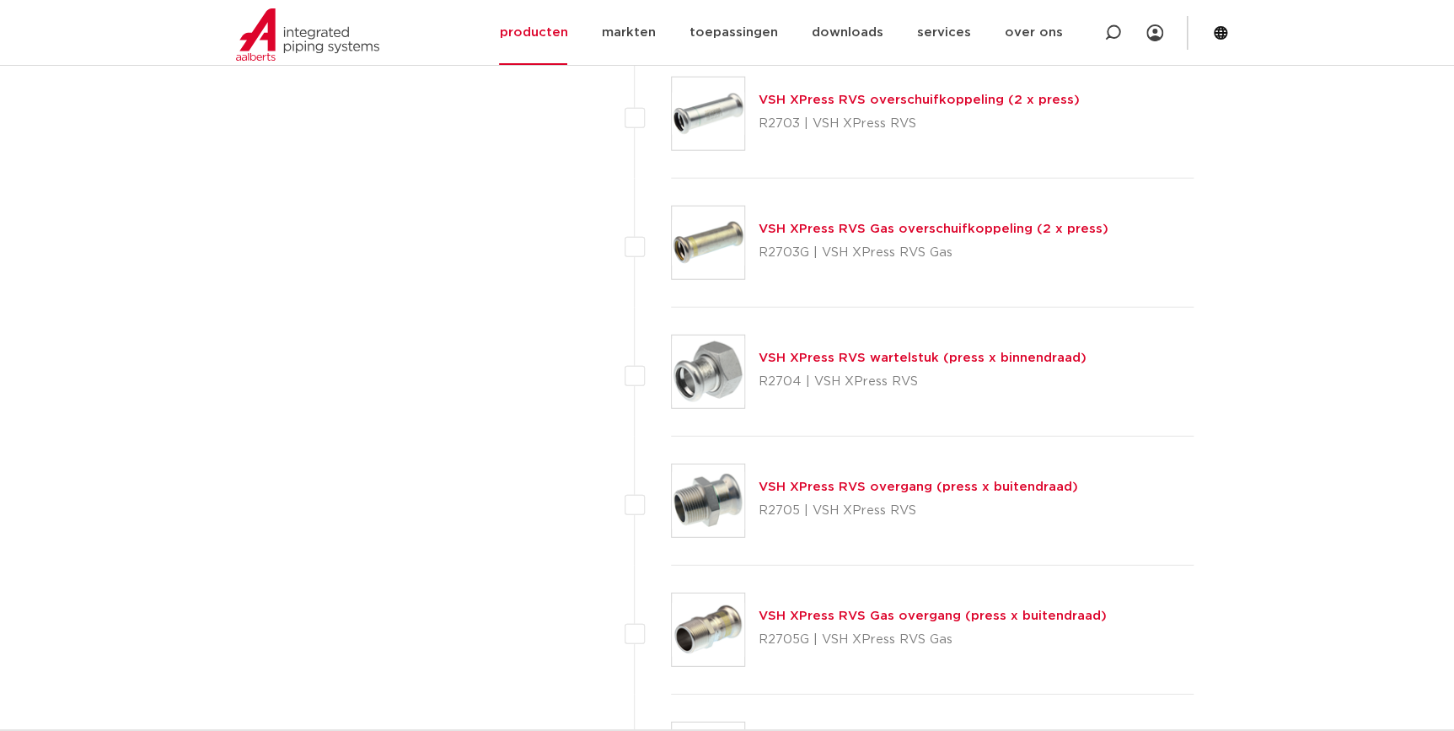
click at [924, 612] on link "VSH XPress RVS Gas overgang (press x buitendraad)" at bounding box center [933, 616] width 348 height 13
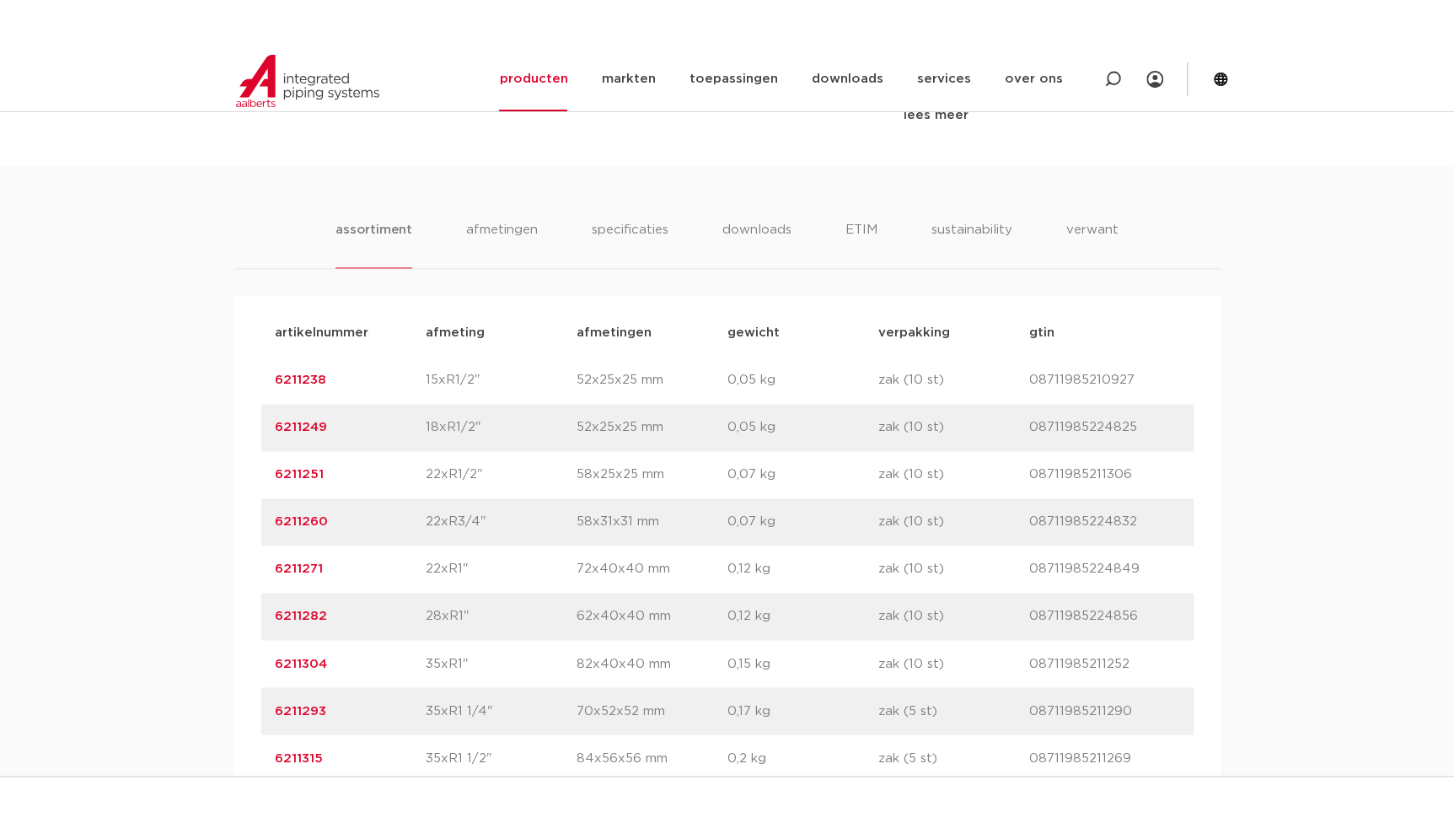
scroll to position [1073, 0]
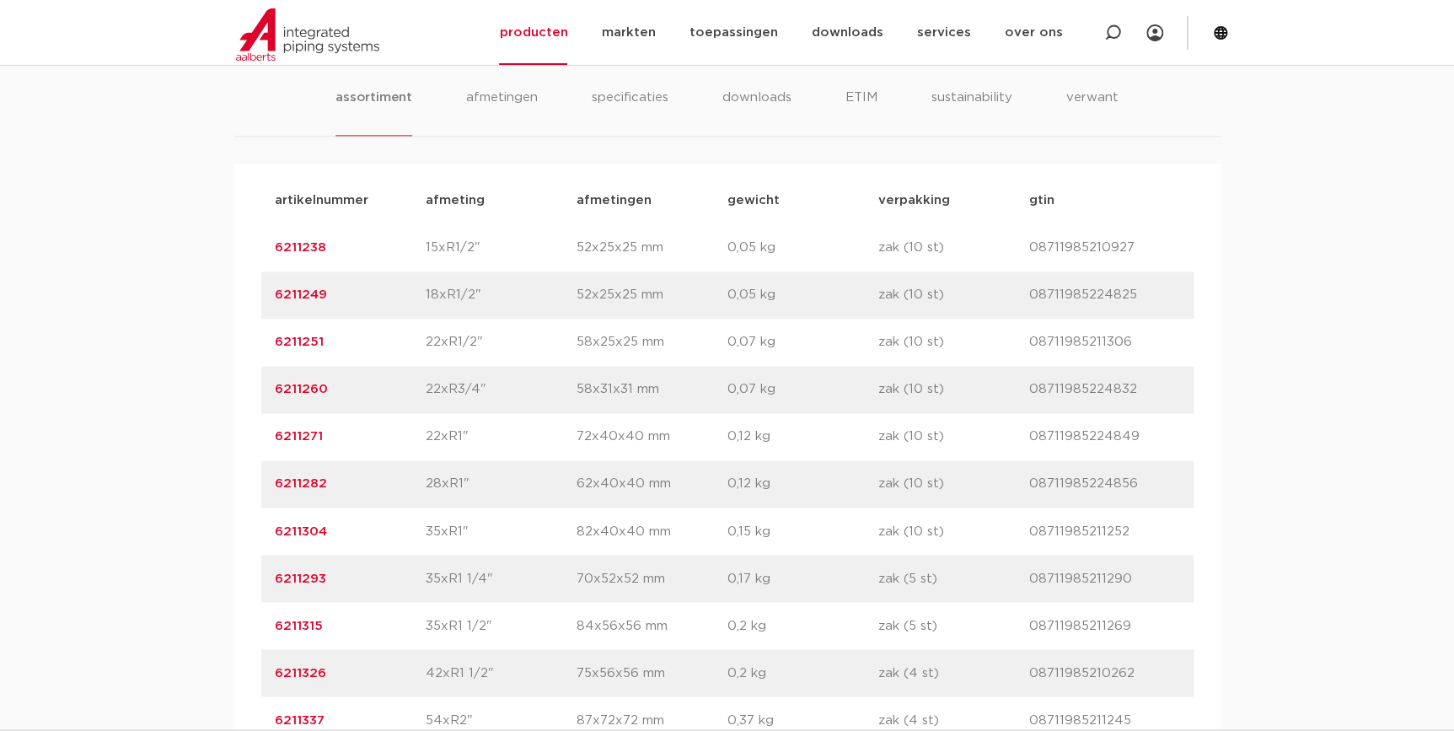
drag, startPoint x: 330, startPoint y: 489, endPoint x: 97, endPoint y: 470, distance: 233.5
click at [97, 470] on div "assortiment afmetingen specificaties downloads ETIM sustainability verwant asso…" at bounding box center [727, 443] width 1454 height 818
copy link "6211282"
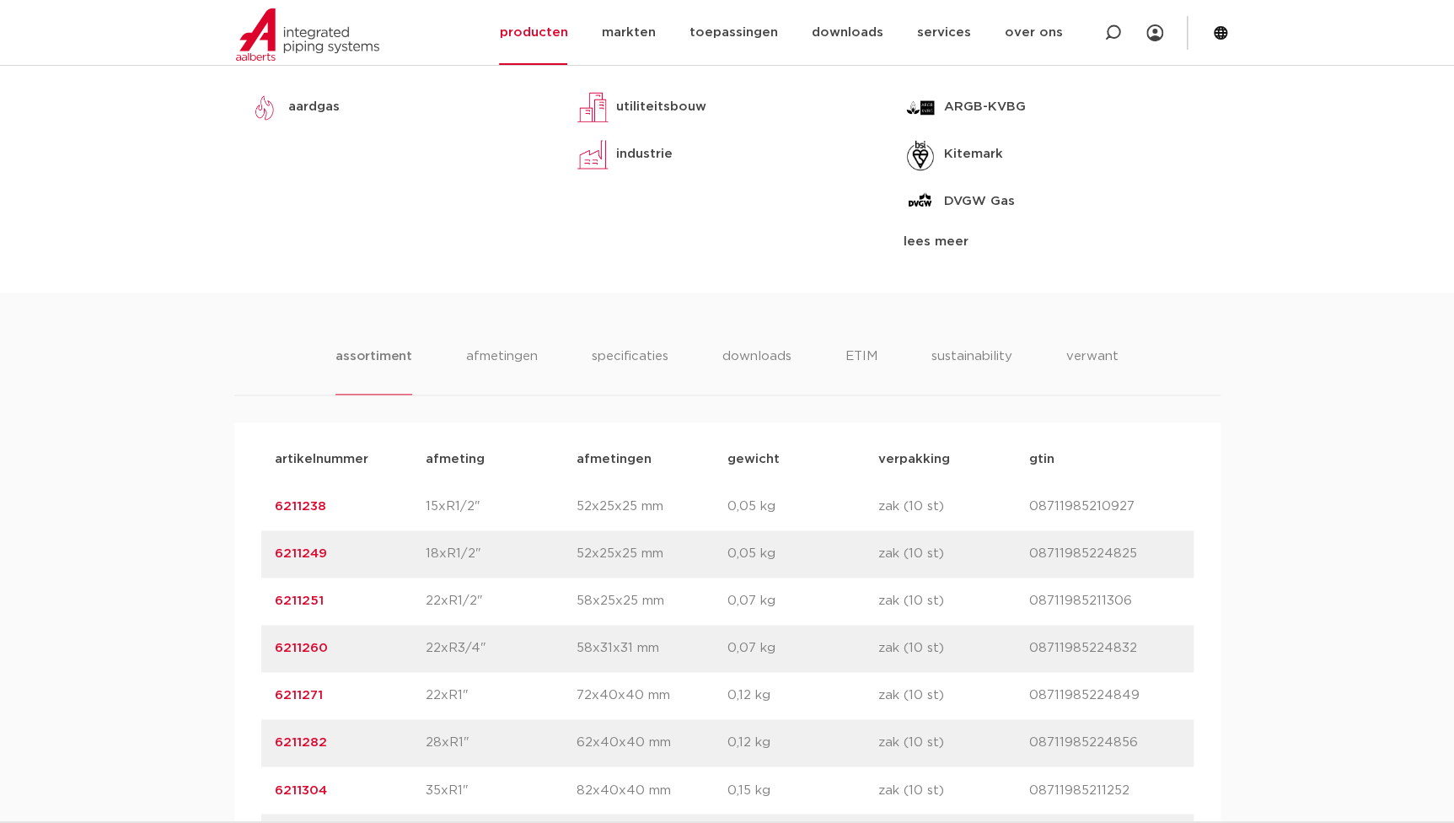
scroll to position [843, 0]
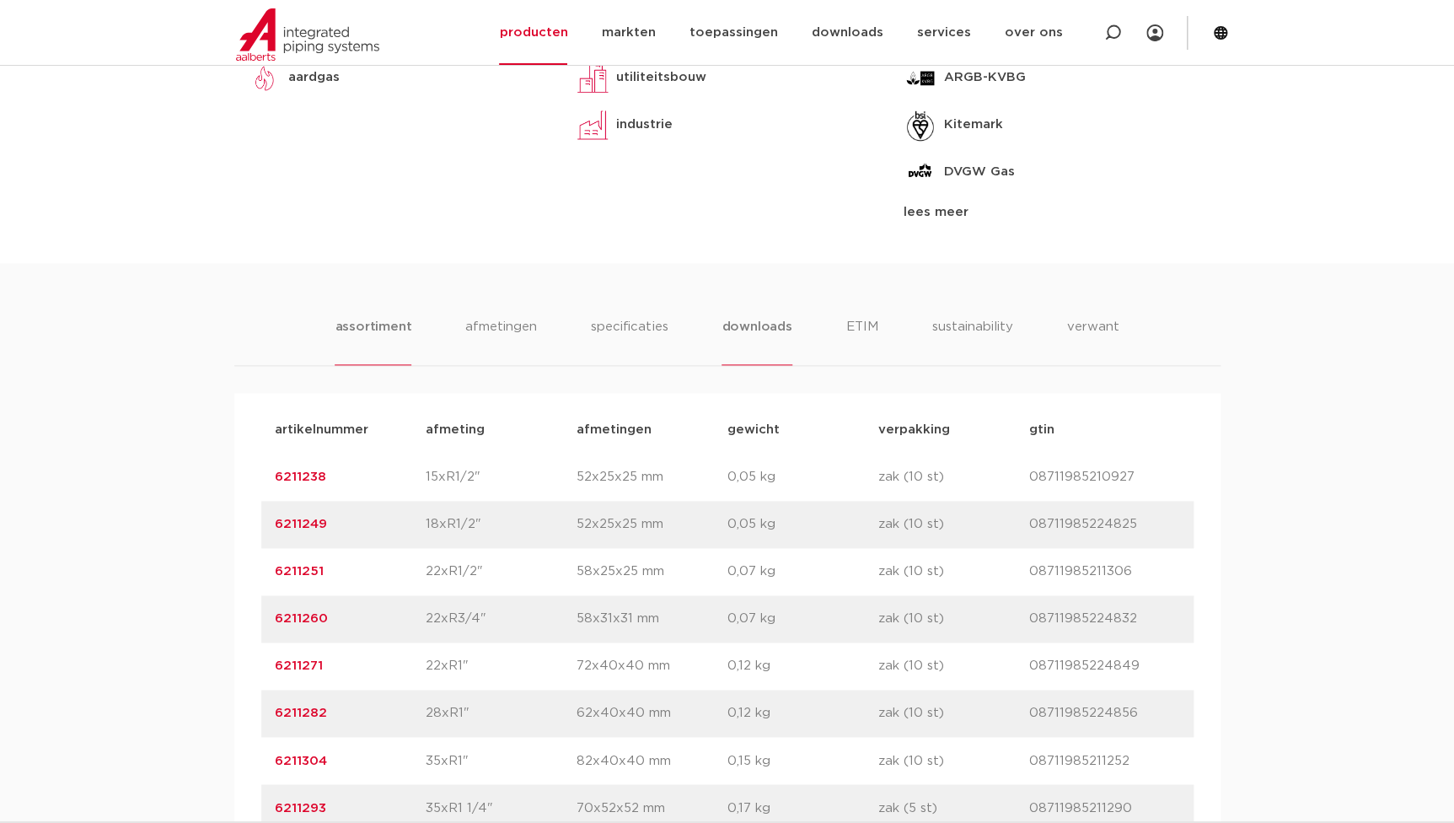
click at [761, 331] on li "downloads" at bounding box center [757, 341] width 70 height 48
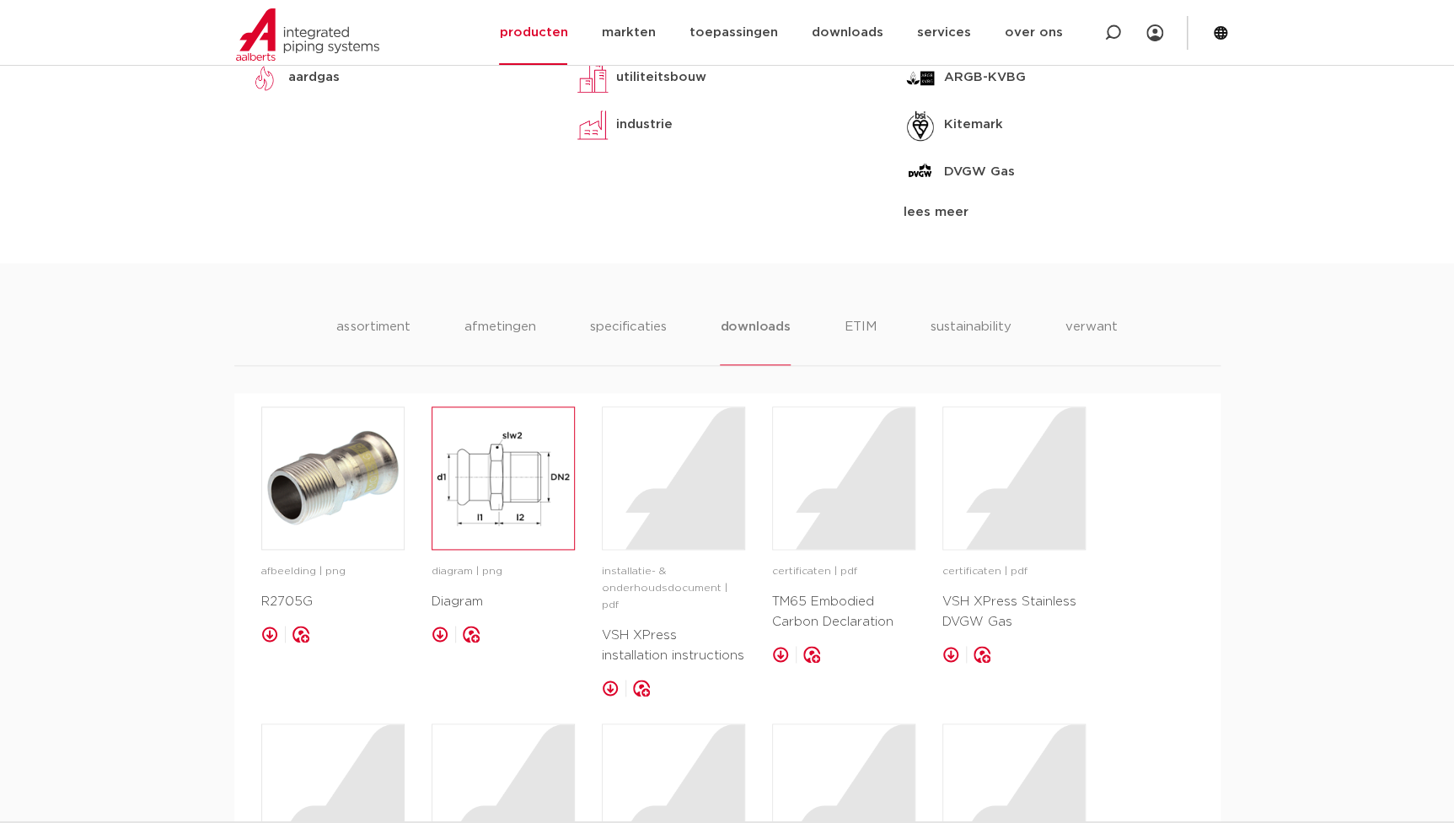
click at [494, 496] on img at bounding box center [504, 478] width 142 height 142
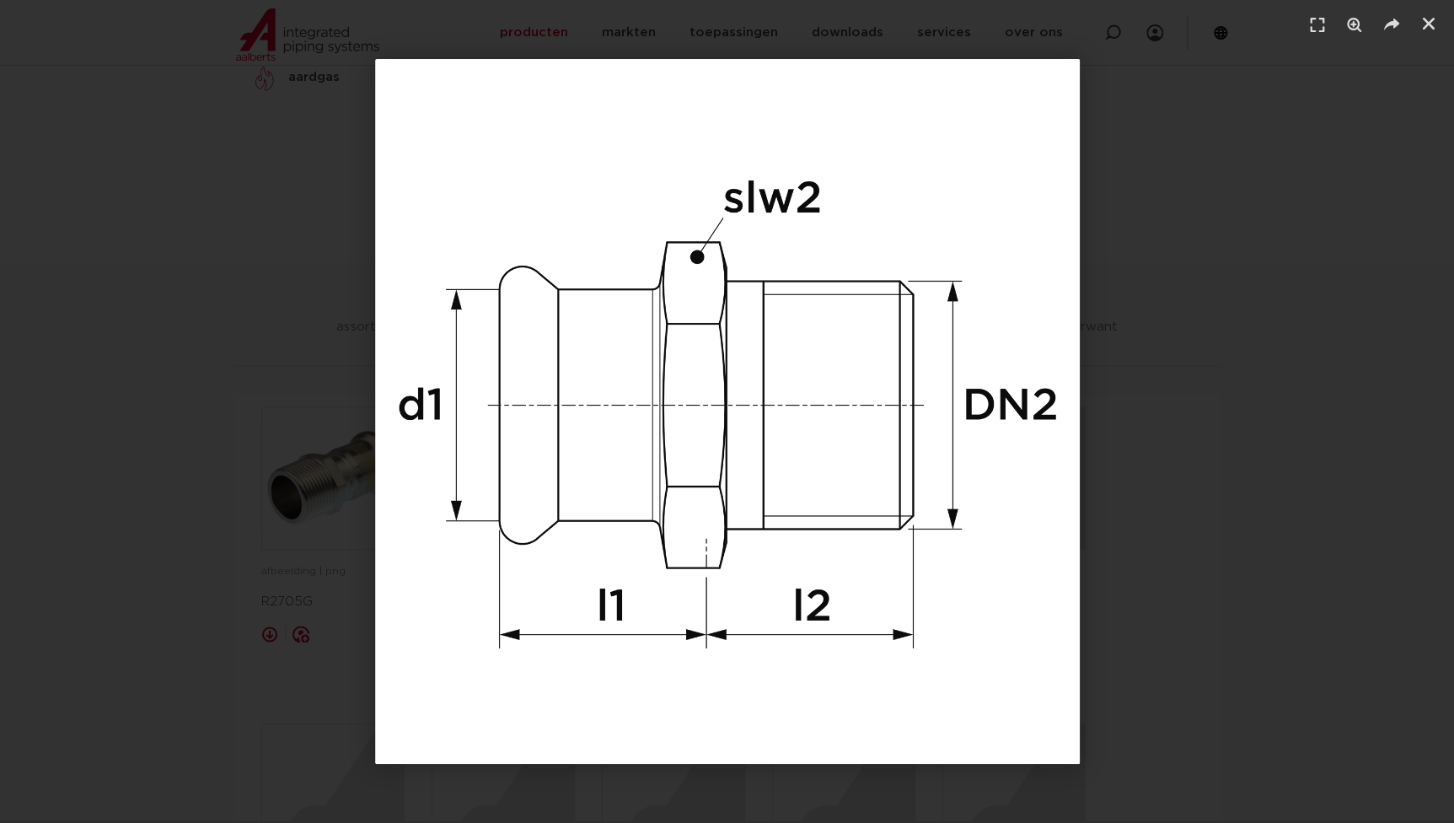
click at [258, 435] on div "1 / 1" at bounding box center [727, 411] width 1336 height 705
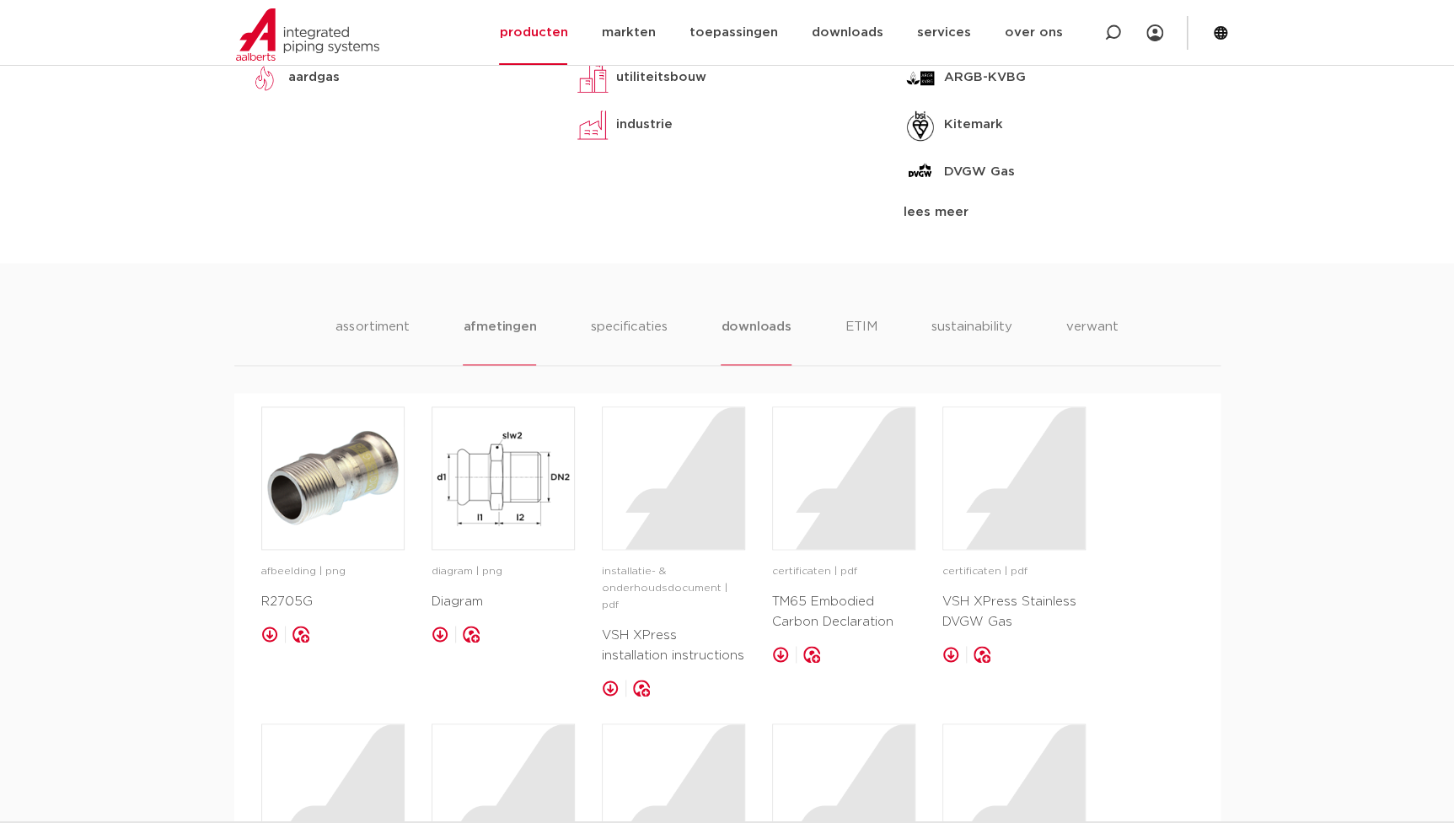
click at [510, 341] on li "afmetingen" at bounding box center [499, 341] width 73 height 48
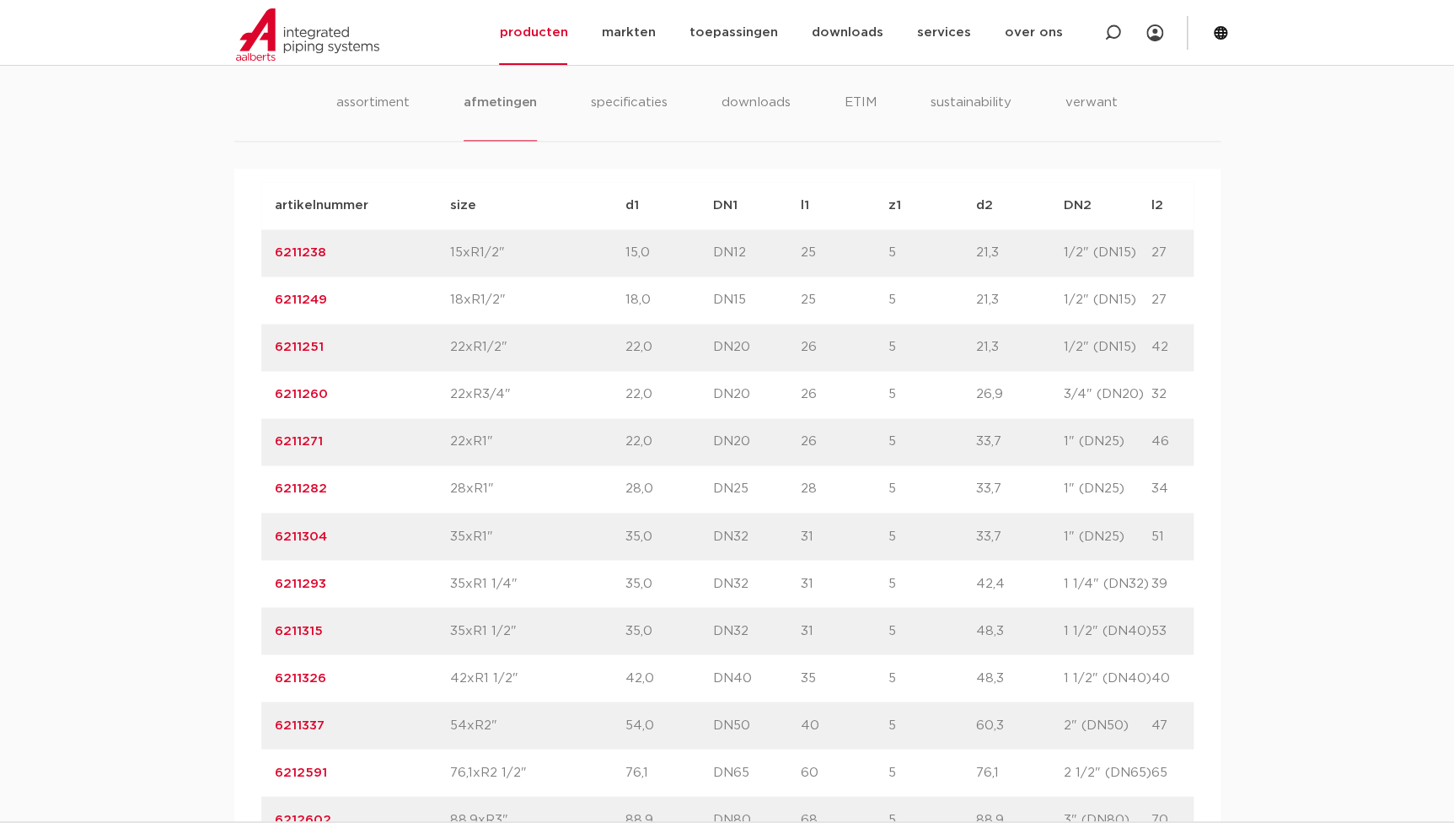
scroll to position [1073, 0]
drag, startPoint x: 653, startPoint y: 488, endPoint x: 572, endPoint y: 483, distance: 81.1
click at [572, 483] on div "artikelnummer 6211282 size 28xR1"" at bounding box center [800, 483] width 1079 height 47
click at [746, 120] on li "downloads" at bounding box center [756, 112] width 70 height 48
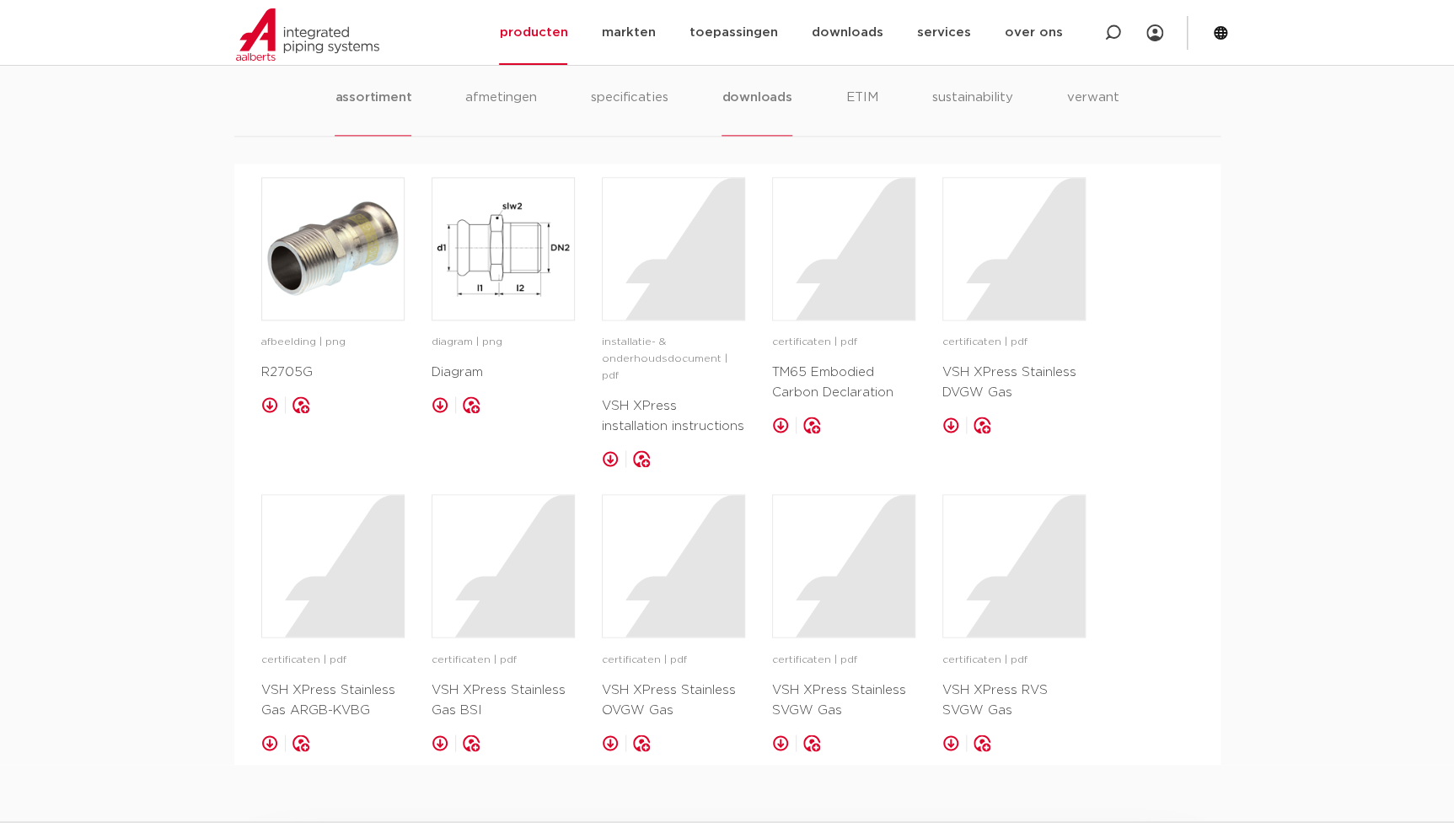
click at [359, 94] on li "assortiment" at bounding box center [373, 112] width 77 height 48
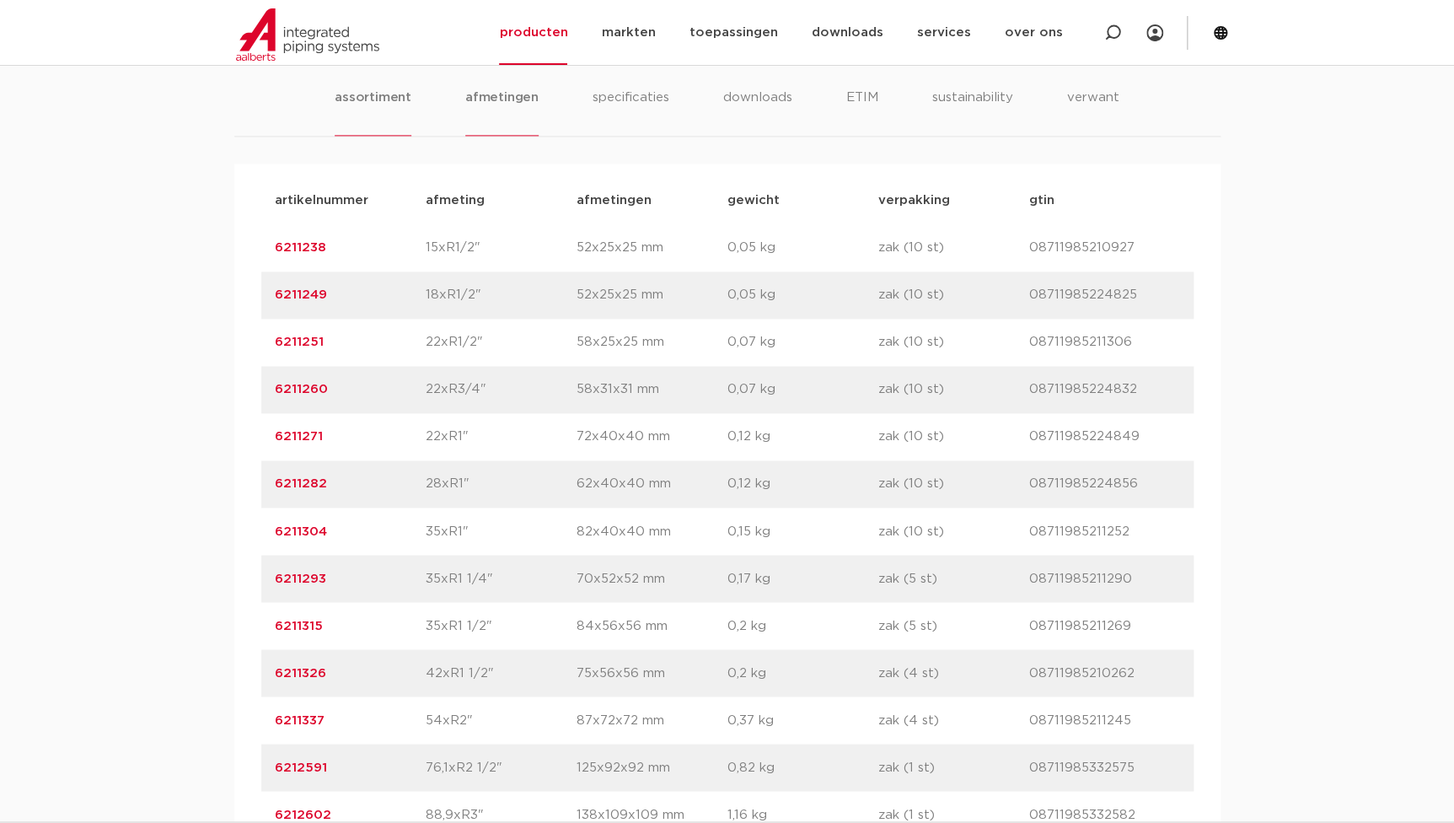
click at [525, 89] on li "afmetingen" at bounding box center [501, 112] width 73 height 48
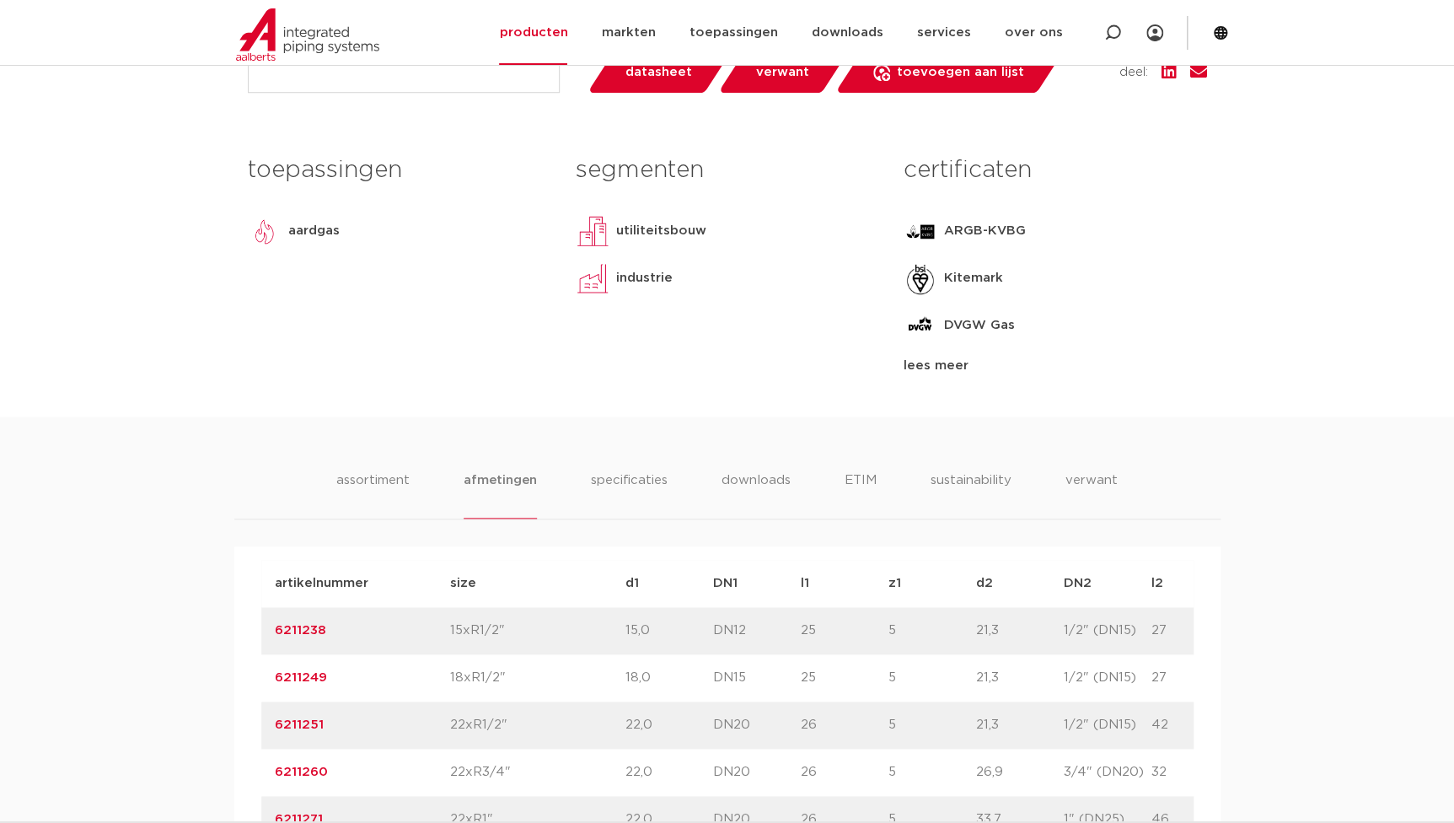
scroll to position [229, 0]
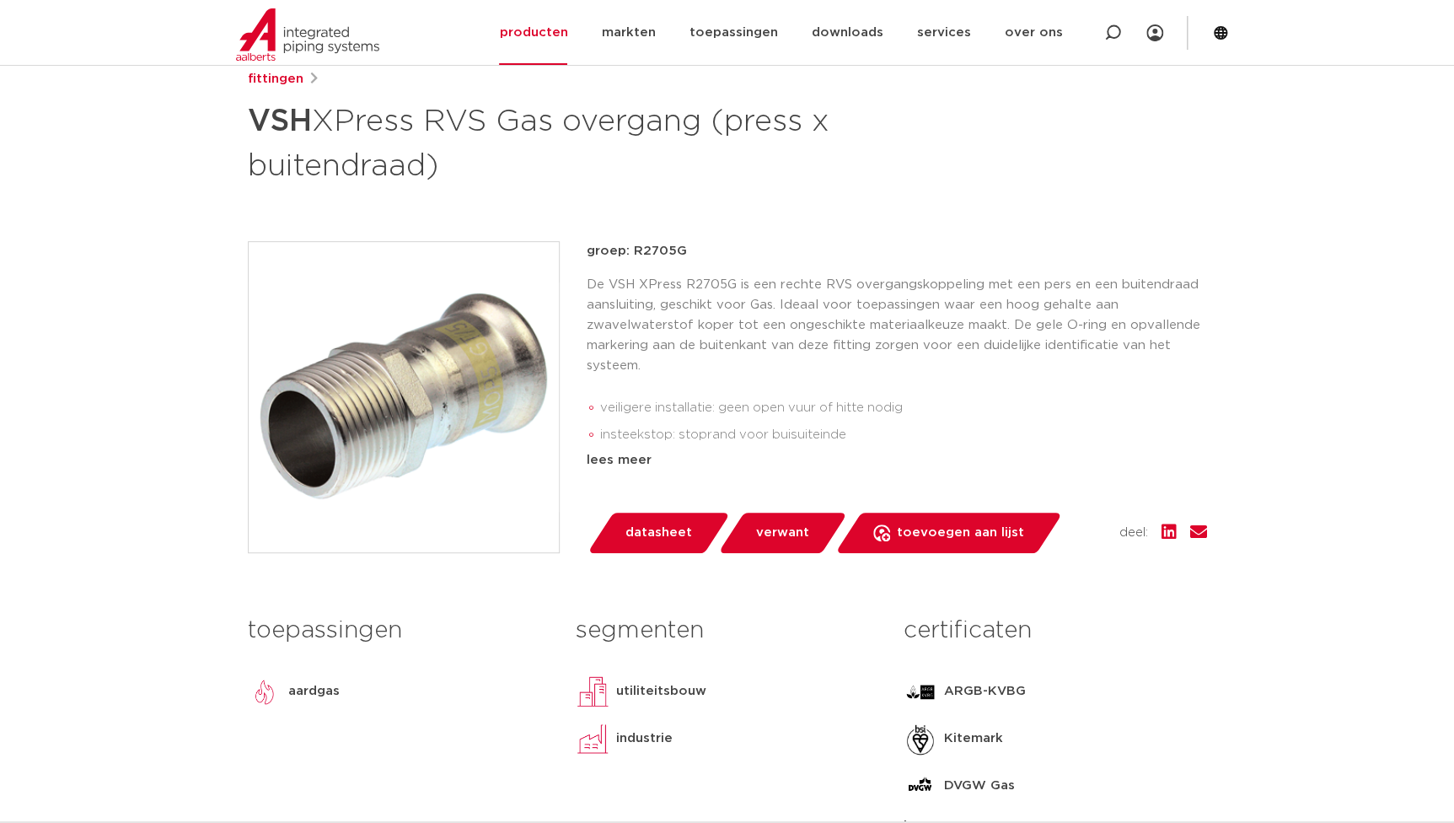
click at [512, 427] on img at bounding box center [404, 397] width 310 height 310
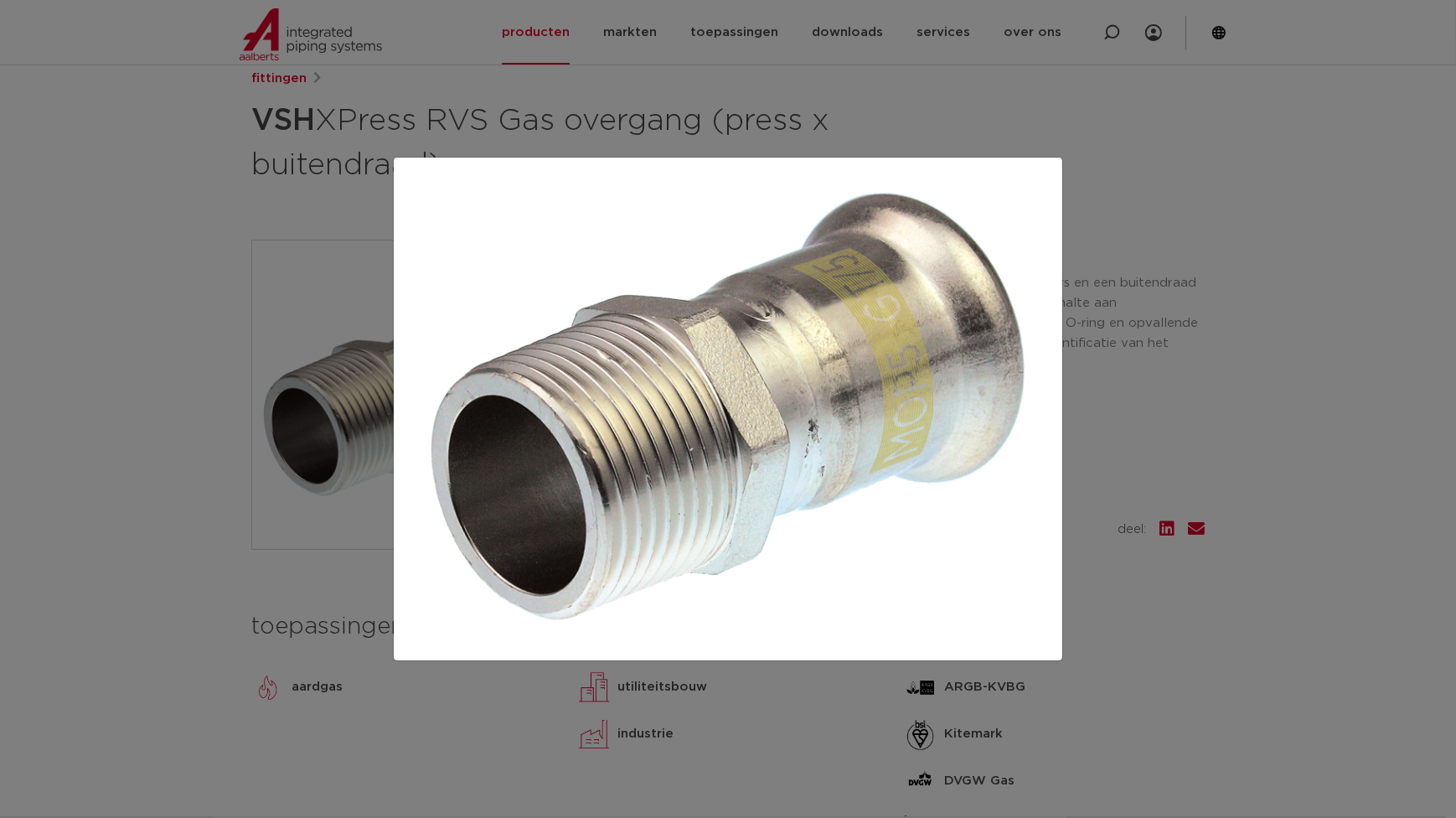
click at [1172, 515] on div at bounding box center [728, 409] width 1456 height 818
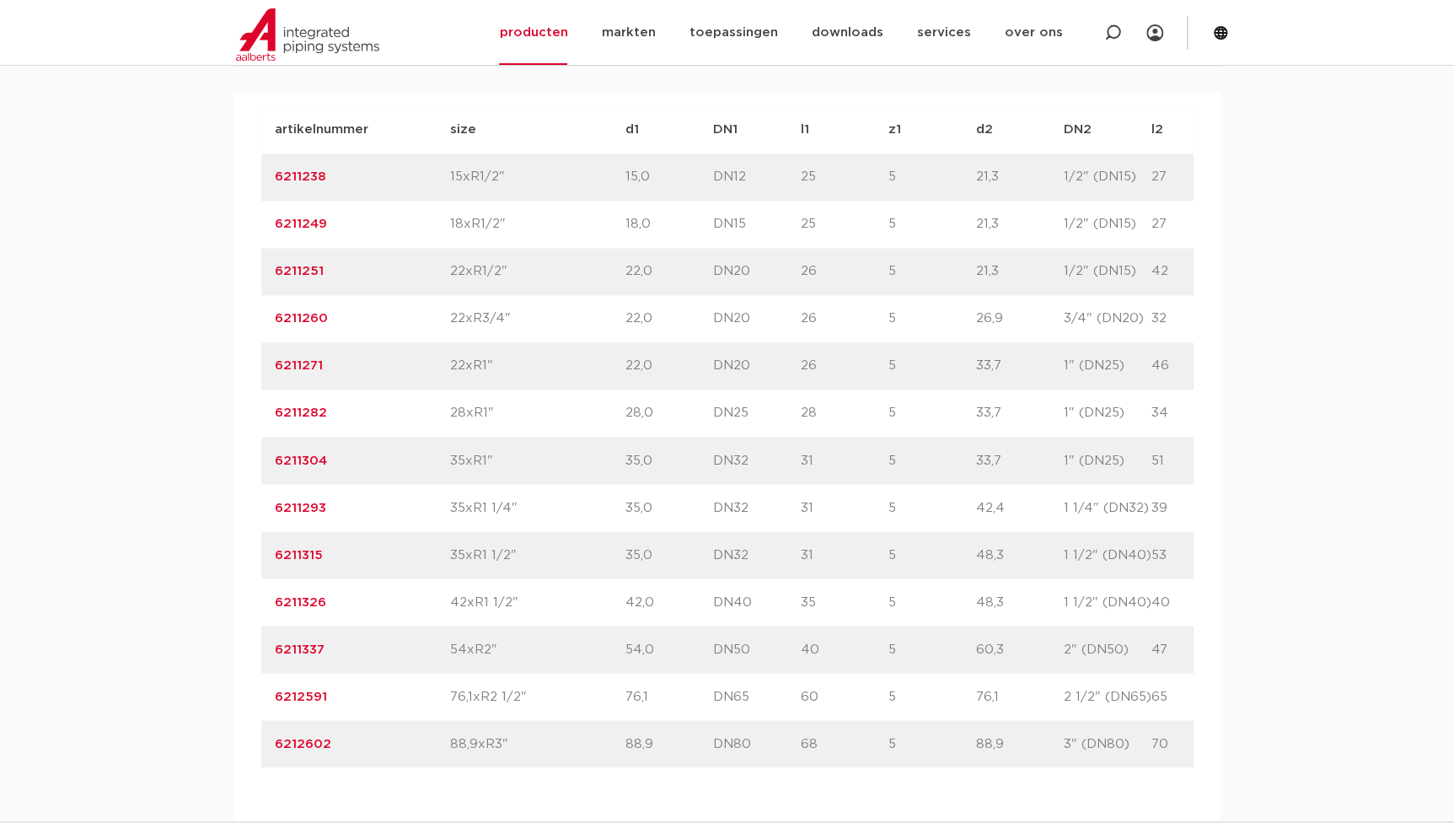
scroll to position [1149, 0]
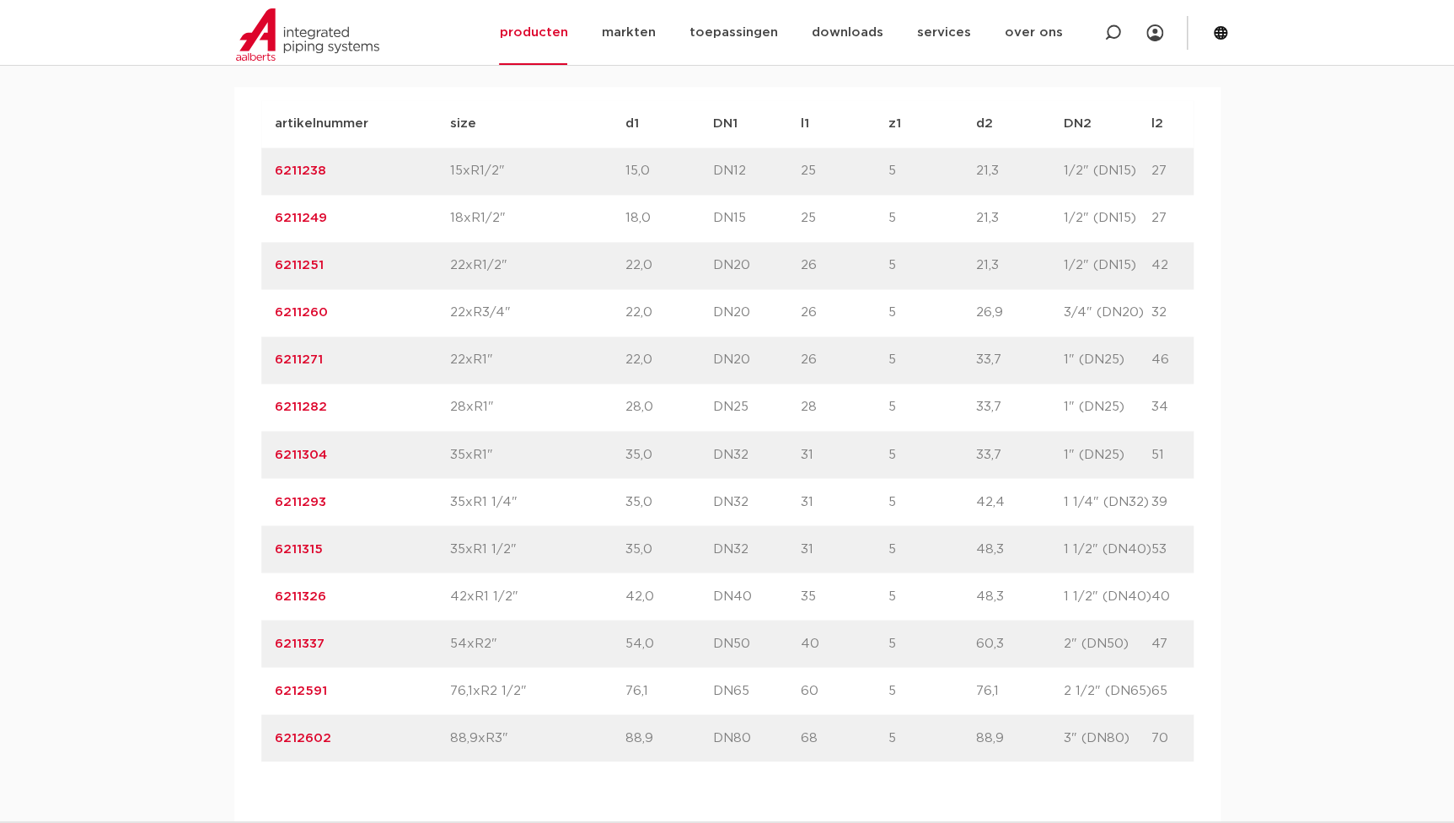
drag, startPoint x: 341, startPoint y: 604, endPoint x: 105, endPoint y: 598, distance: 236.2
click at [105, 598] on div "assortiment [GEOGRAPHIC_DATA] specificaties downloads ETIM sustainability verwa…" at bounding box center [727, 662] width 1454 height 1411
copy link "6211326"
click at [544, 599] on p "42xR1 1/2"" at bounding box center [537, 596] width 175 height 20
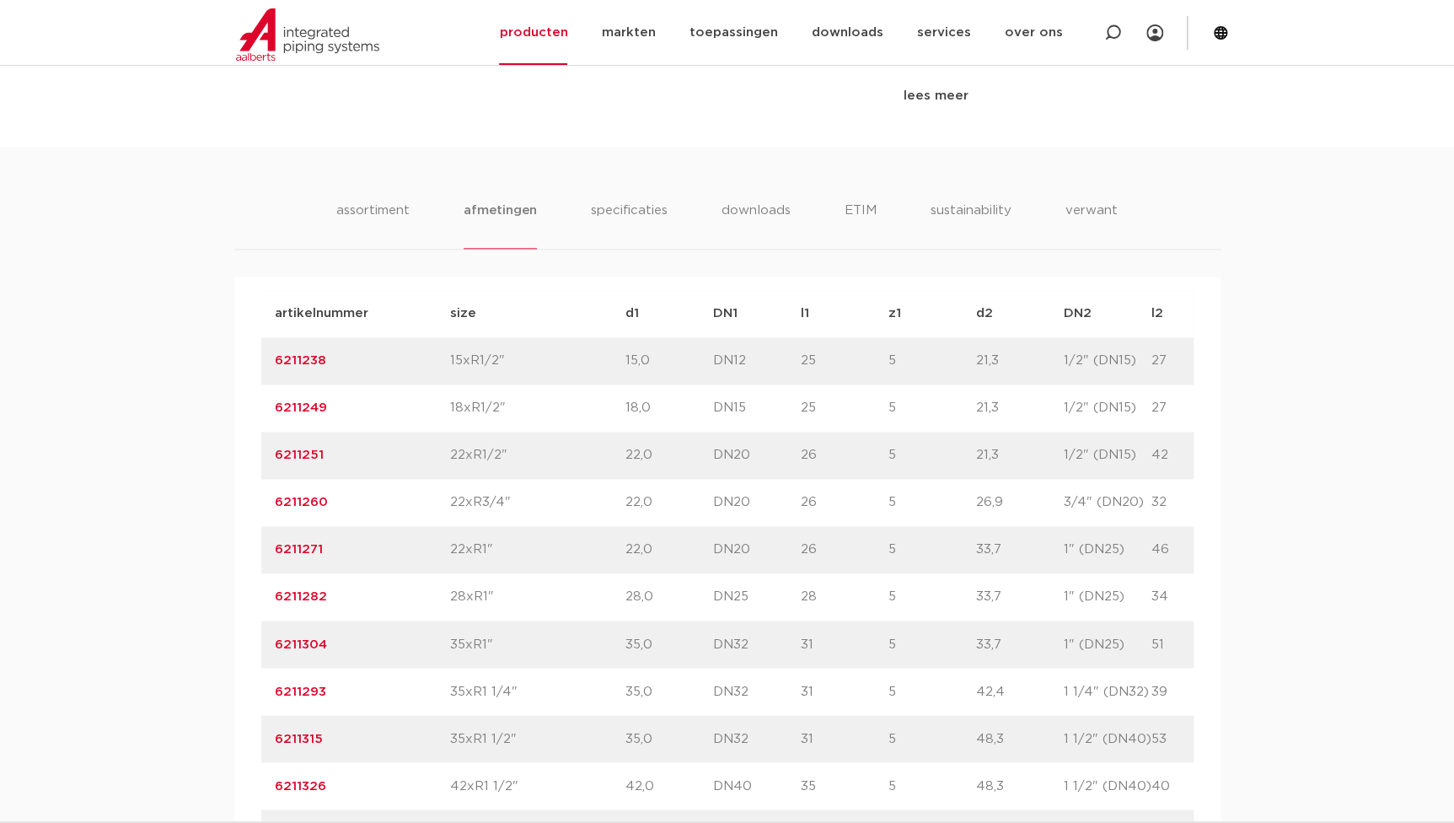
scroll to position [996, 0]
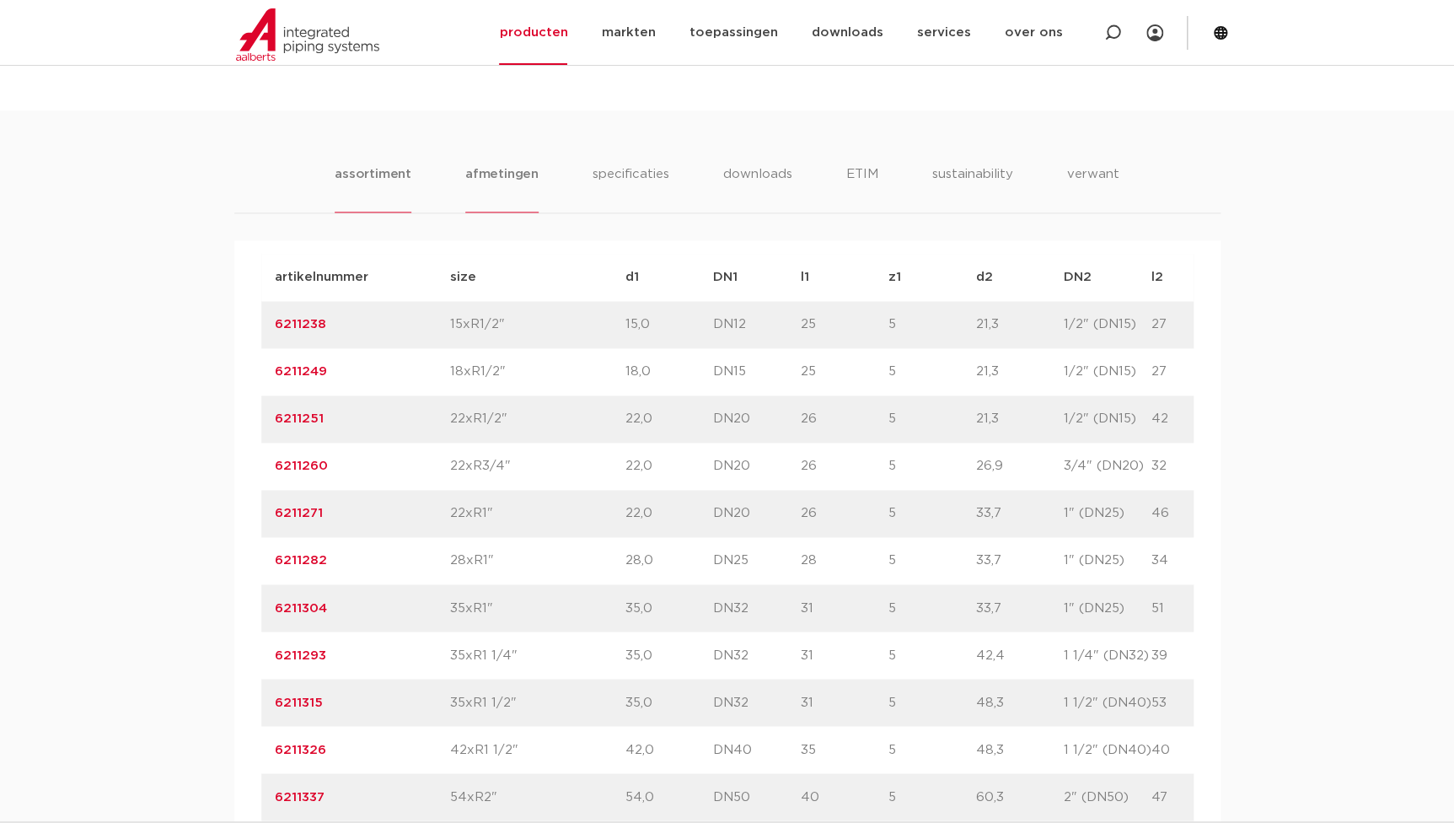
click at [395, 190] on li "assortiment" at bounding box center [373, 188] width 77 height 48
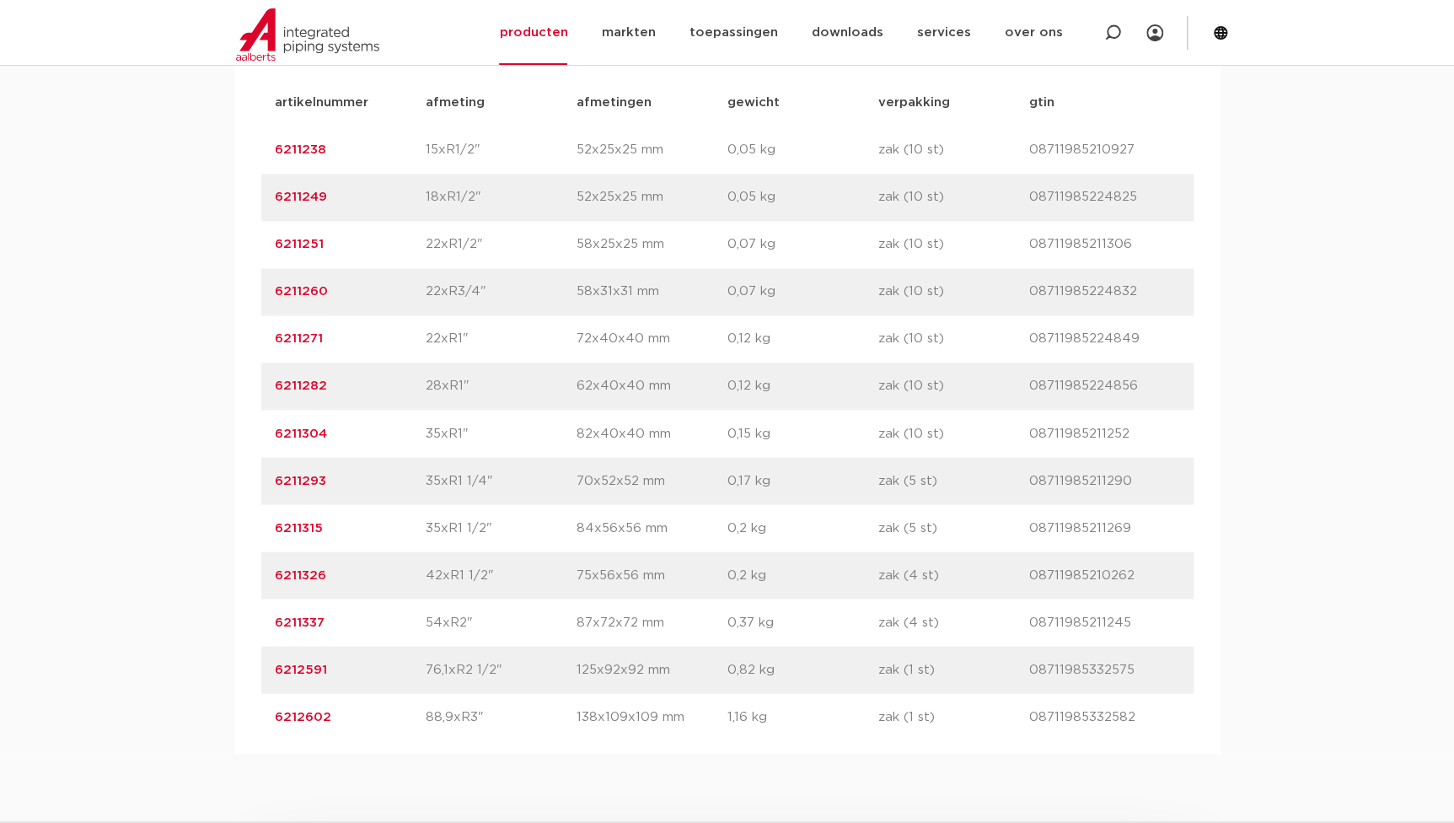
scroll to position [1303, 0]
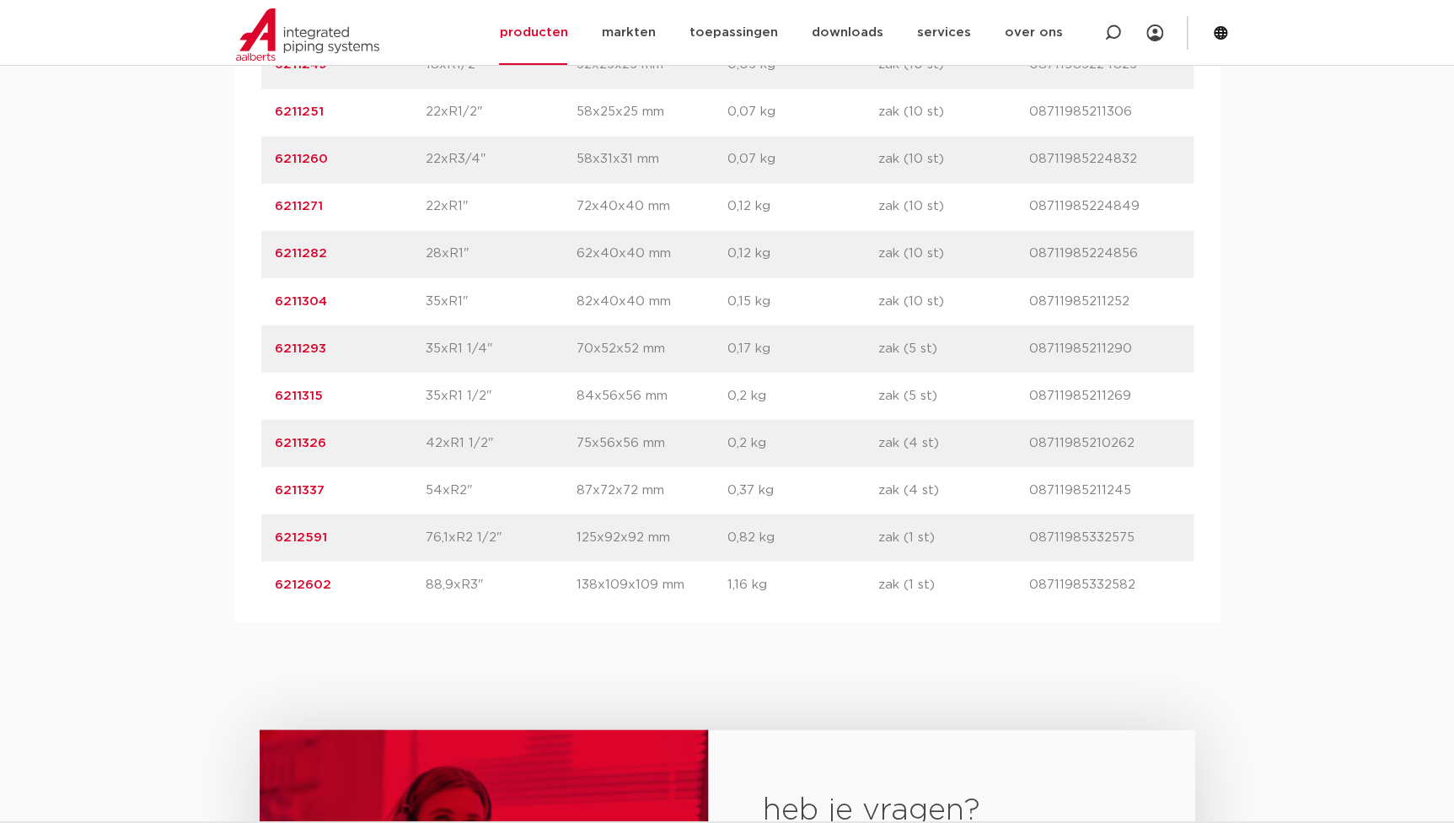
drag, startPoint x: 767, startPoint y: 449, endPoint x: 681, endPoint y: 447, distance: 86.0
click at [681, 447] on div "artikelnummer 6211326 afmeting 42xR1 1/2" afmetingen 75x56x56 mm gewicht 0,2 kg…" at bounding box center [727, 442] width 933 height 47
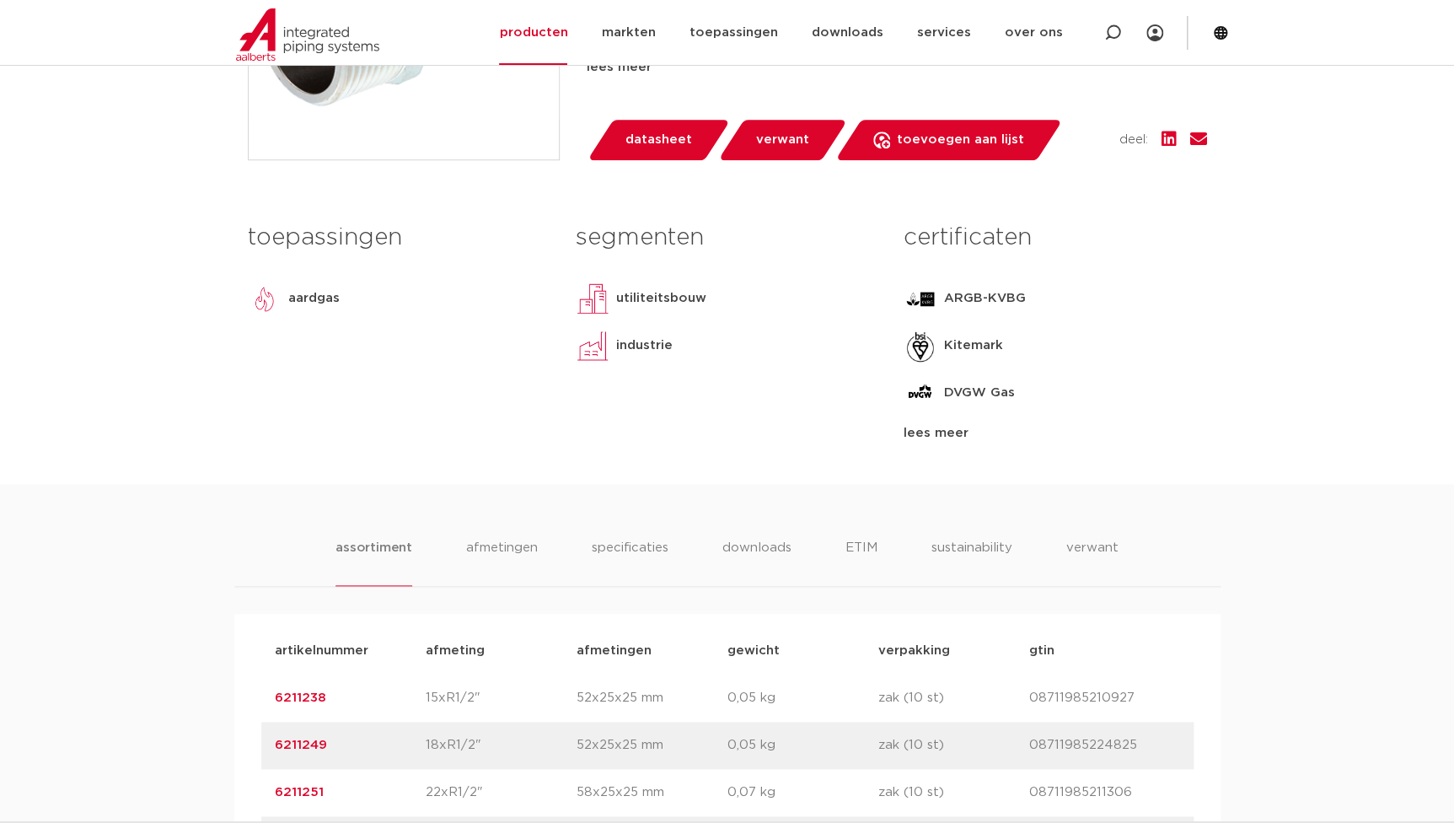
scroll to position [919, 0]
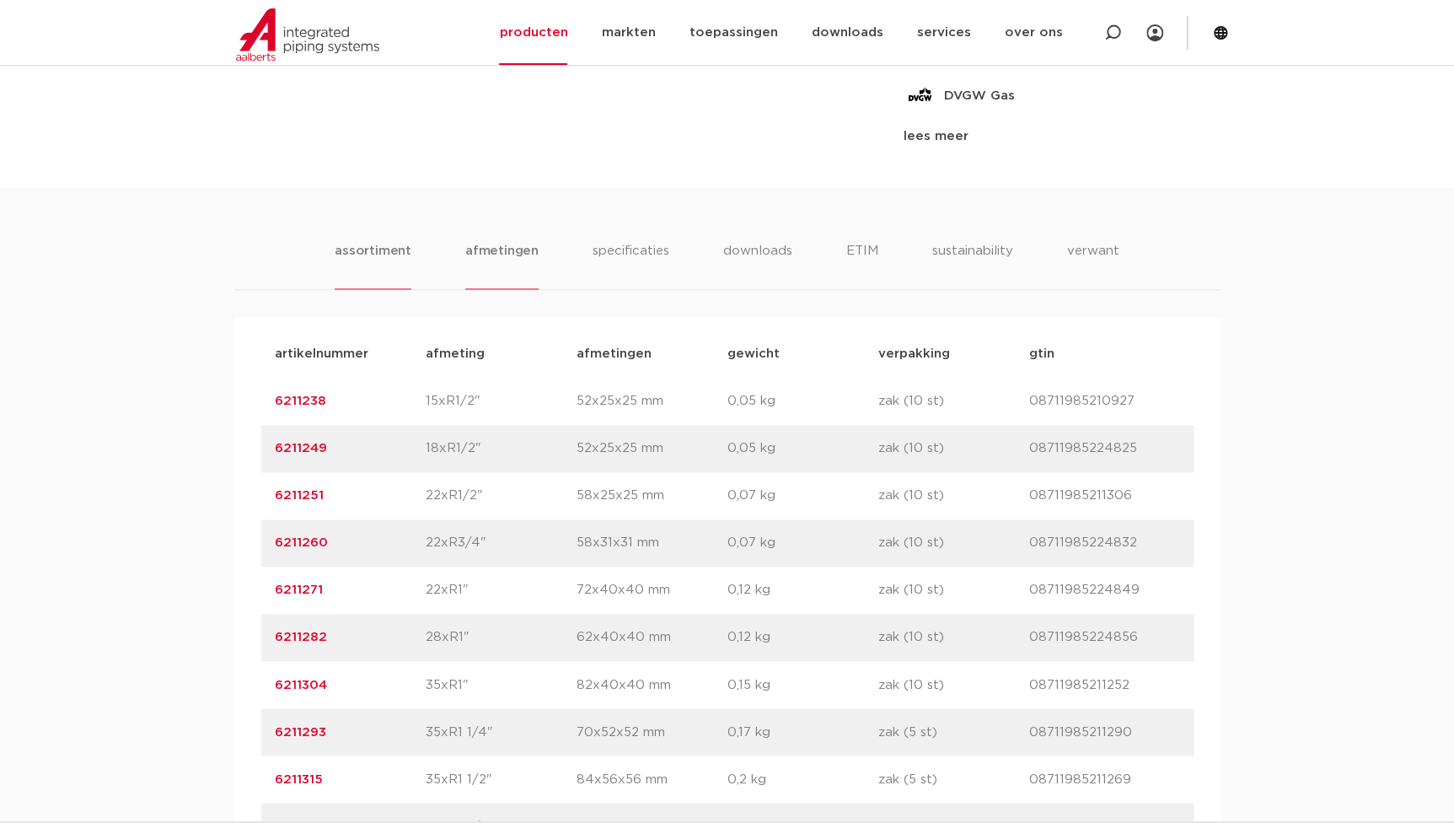
click at [484, 255] on li "afmetingen" at bounding box center [501, 265] width 73 height 48
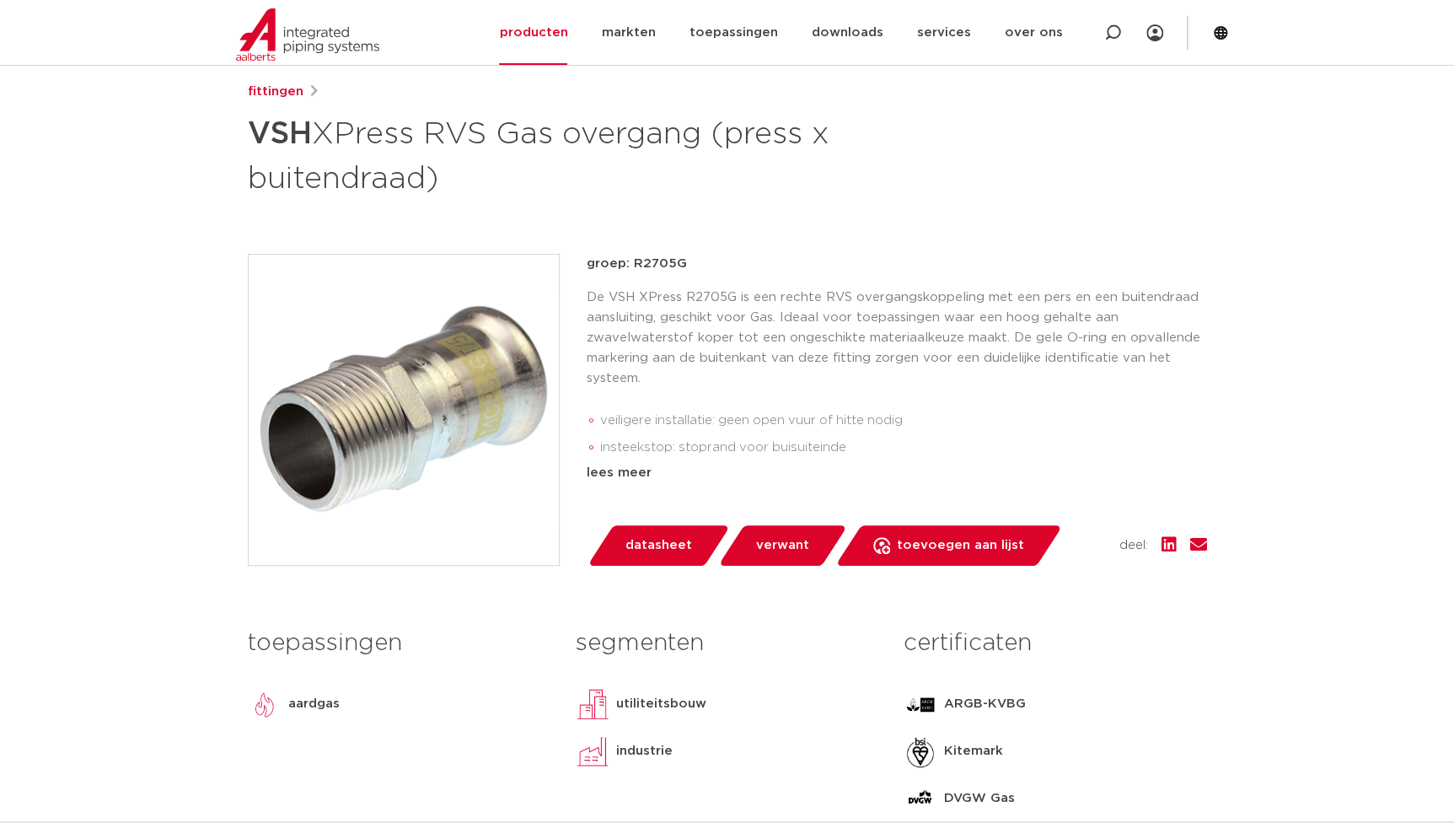
scroll to position [0, 0]
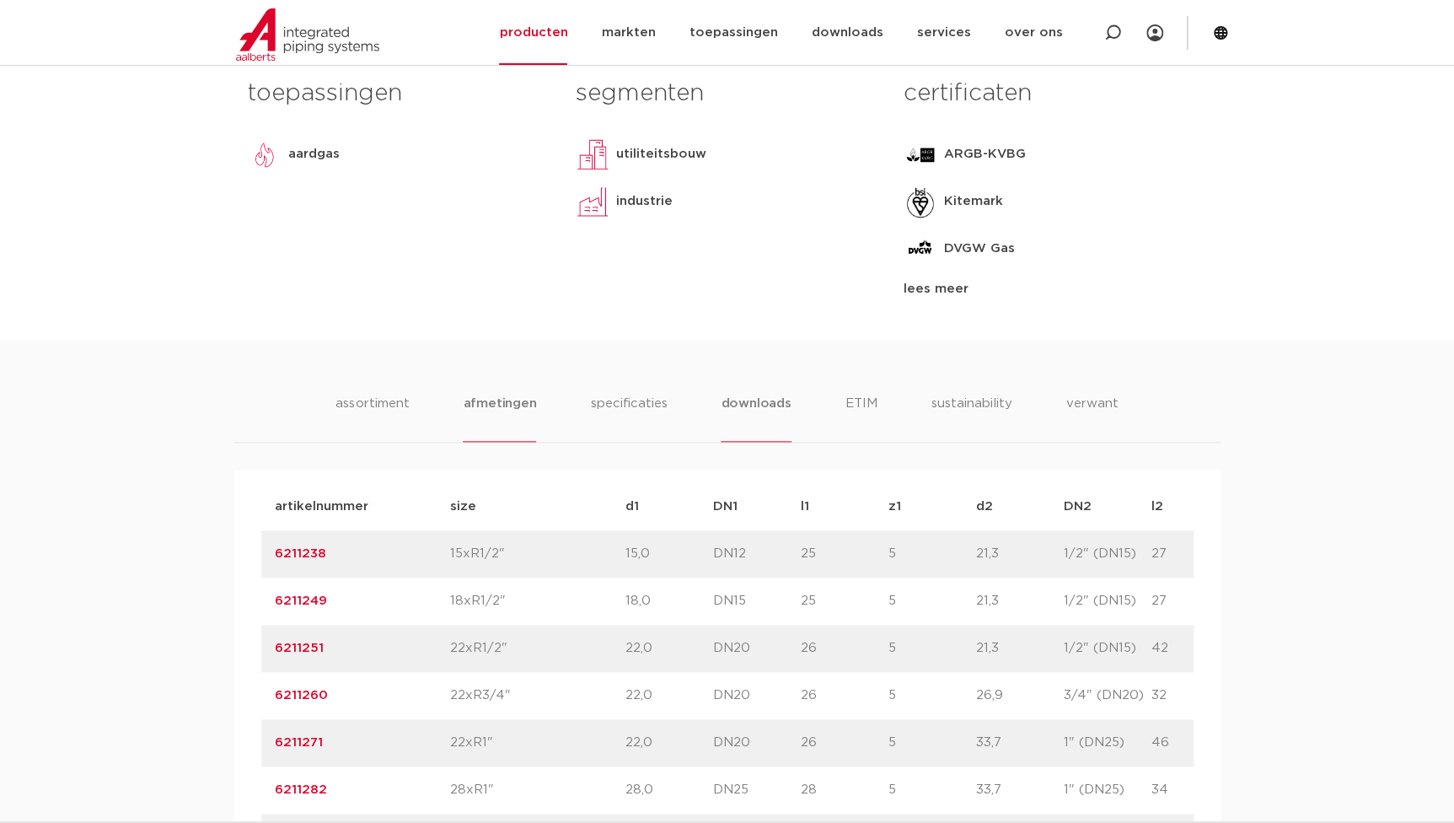
click at [740, 401] on li "downloads" at bounding box center [756, 418] width 70 height 48
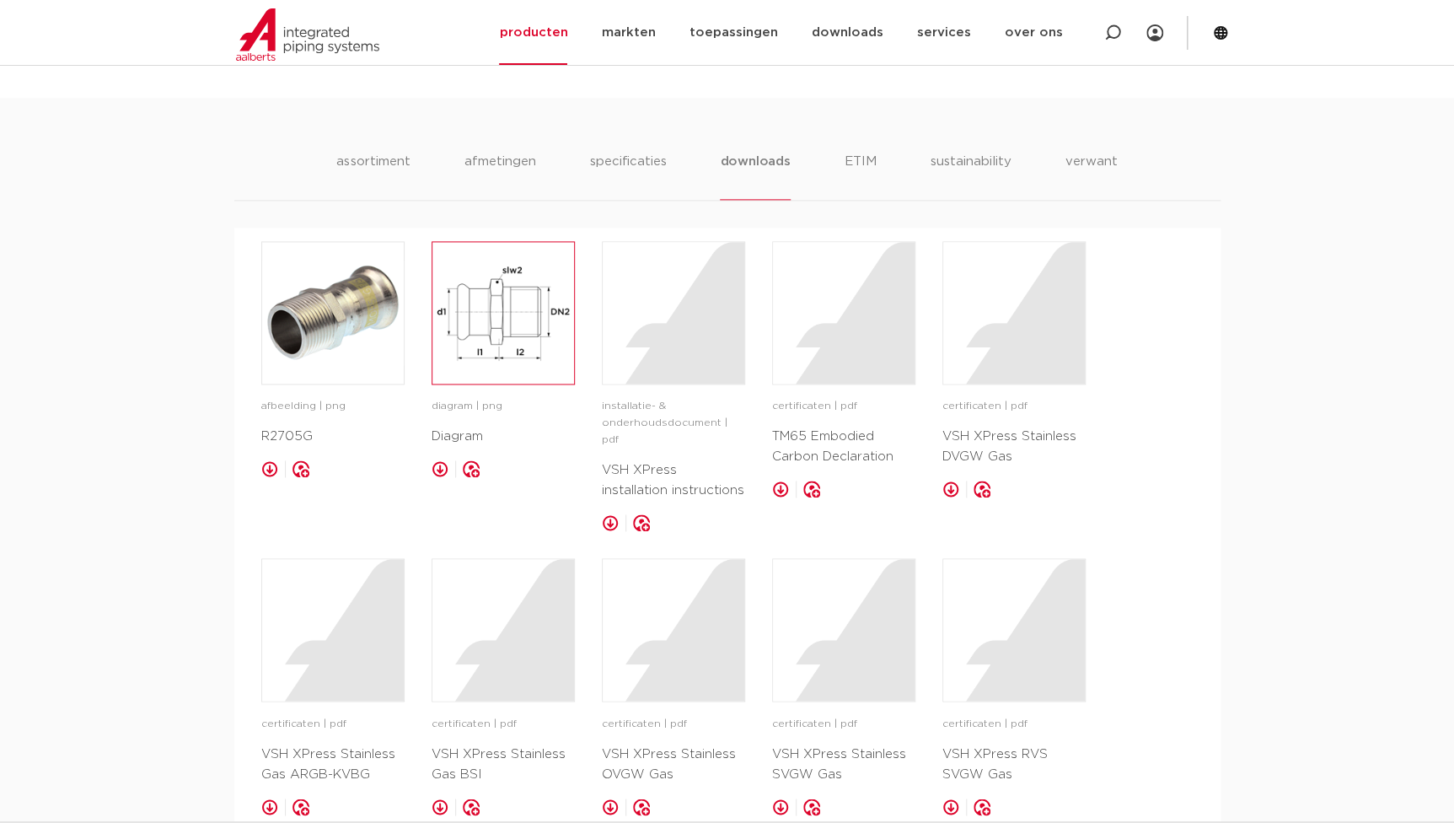
scroll to position [996, 0]
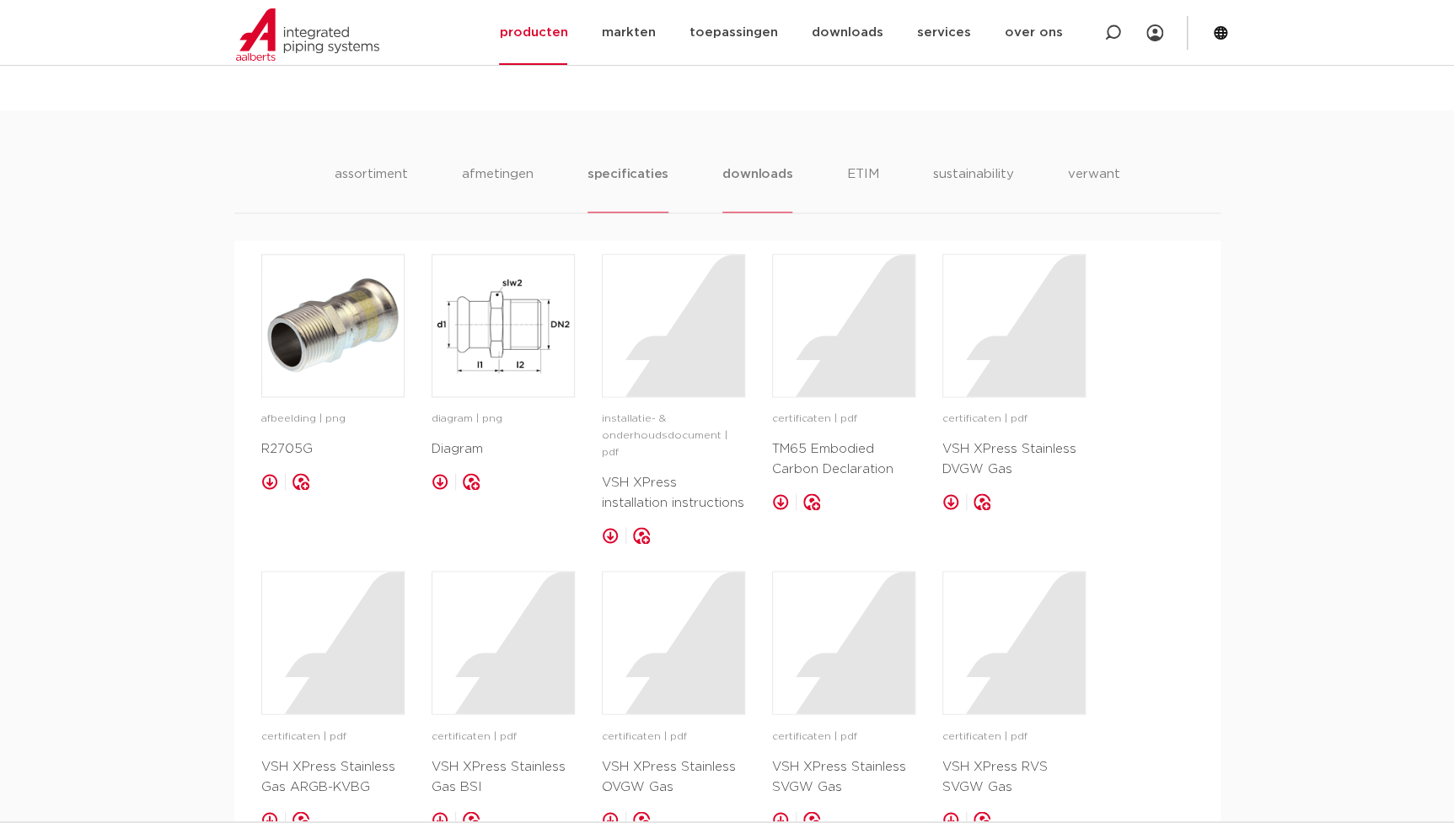
click at [621, 165] on li "specificaties" at bounding box center [628, 188] width 81 height 48
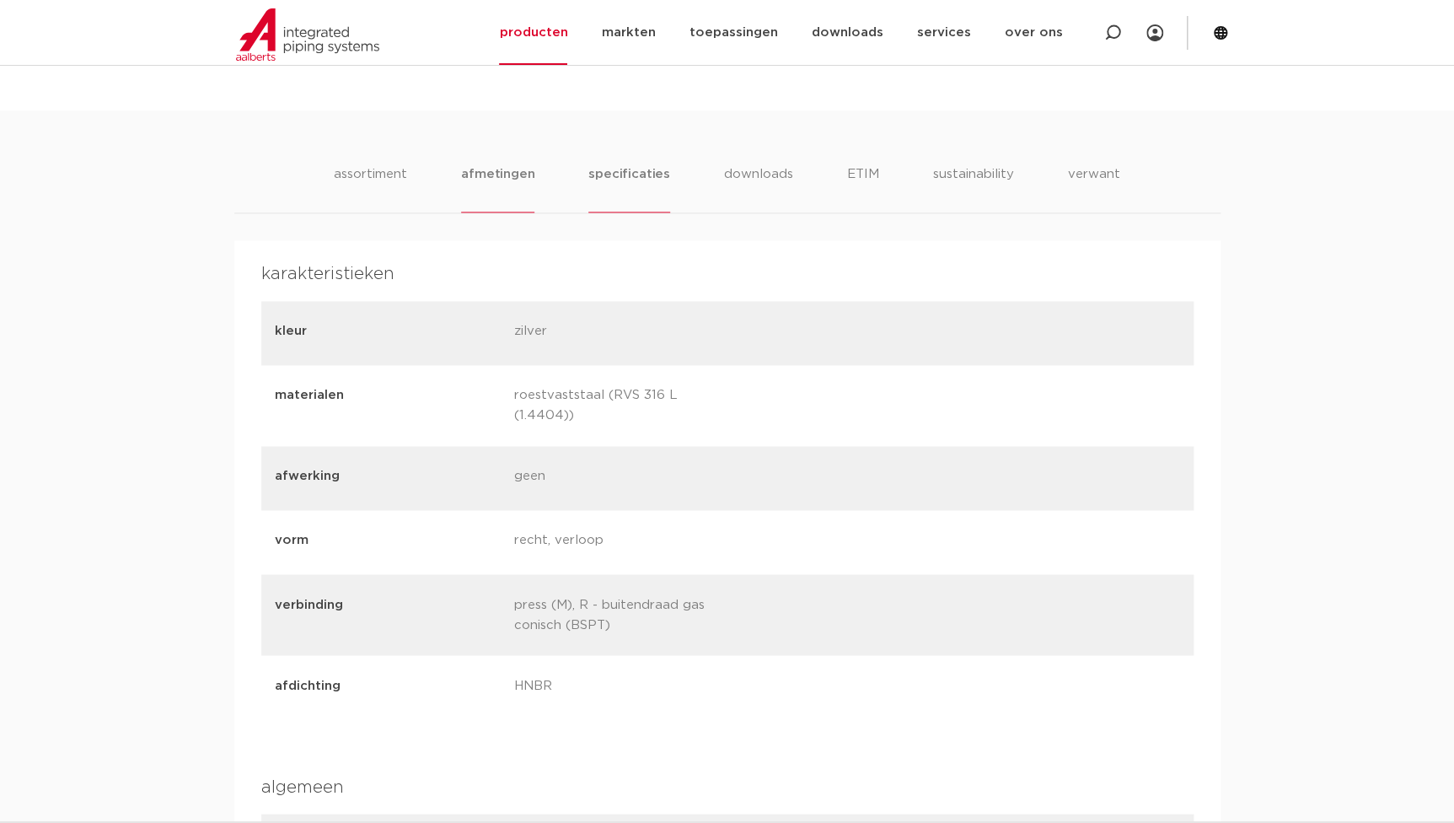
click at [504, 177] on li "afmetingen" at bounding box center [497, 188] width 73 height 48
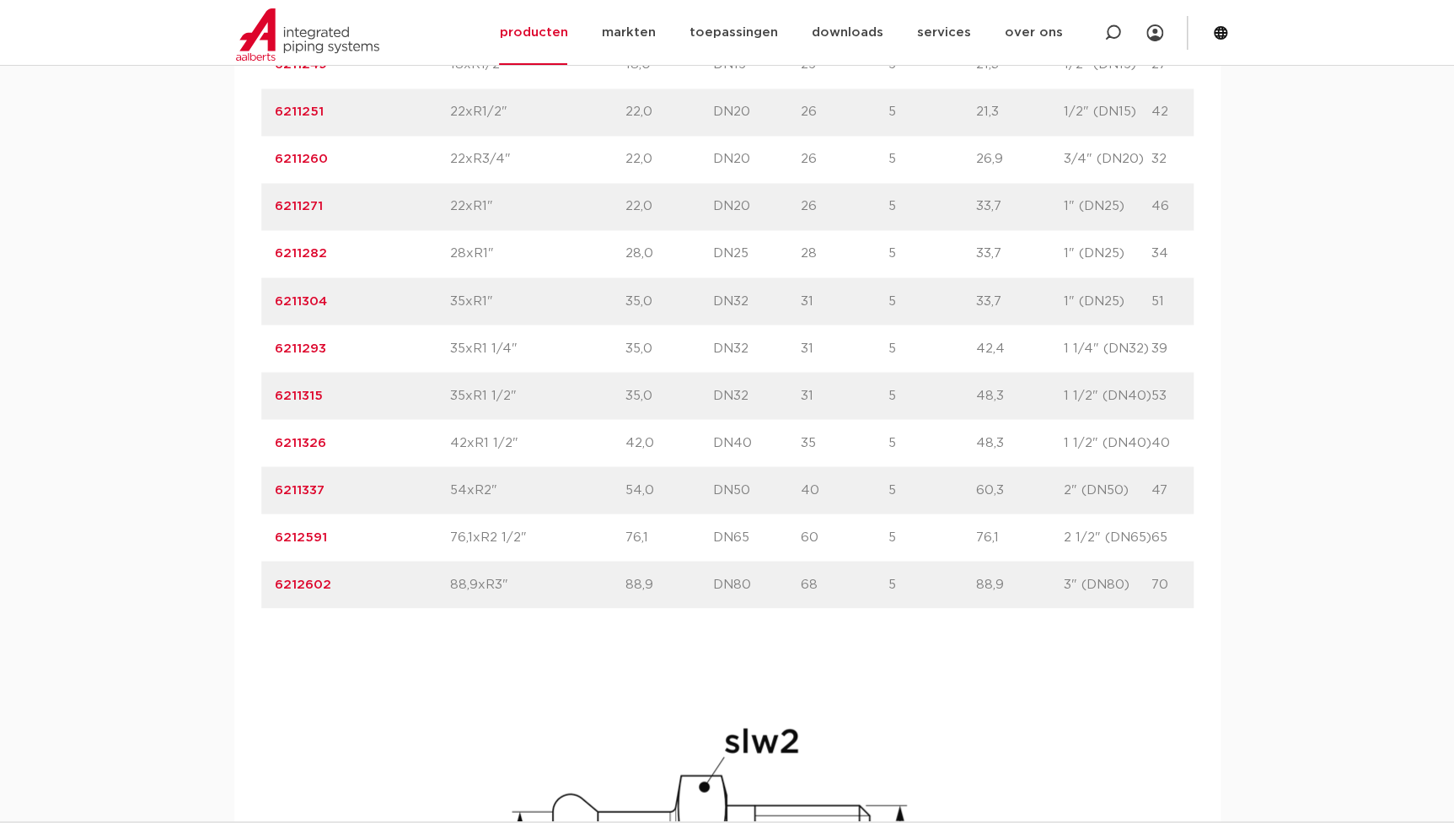
scroll to position [1226, 0]
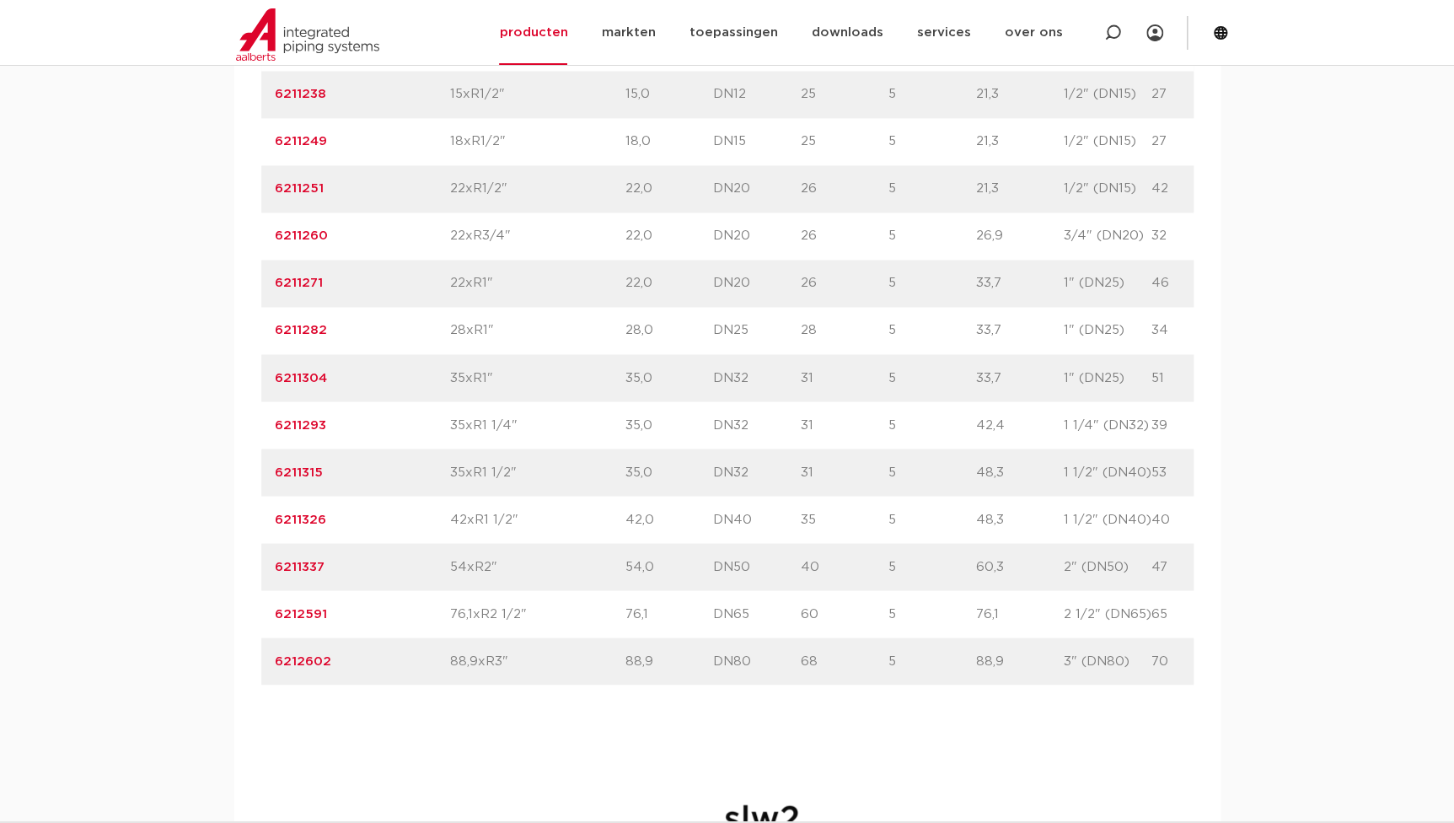
drag, startPoint x: 442, startPoint y: 332, endPoint x: 1148, endPoint y: 335, distance: 705.7
click at [1148, 335] on div "artikelnummer 6211282 size 28xR1"" at bounding box center [800, 330] width 1079 height 47
click at [1153, 336] on p "34" at bounding box center [1196, 330] width 88 height 20
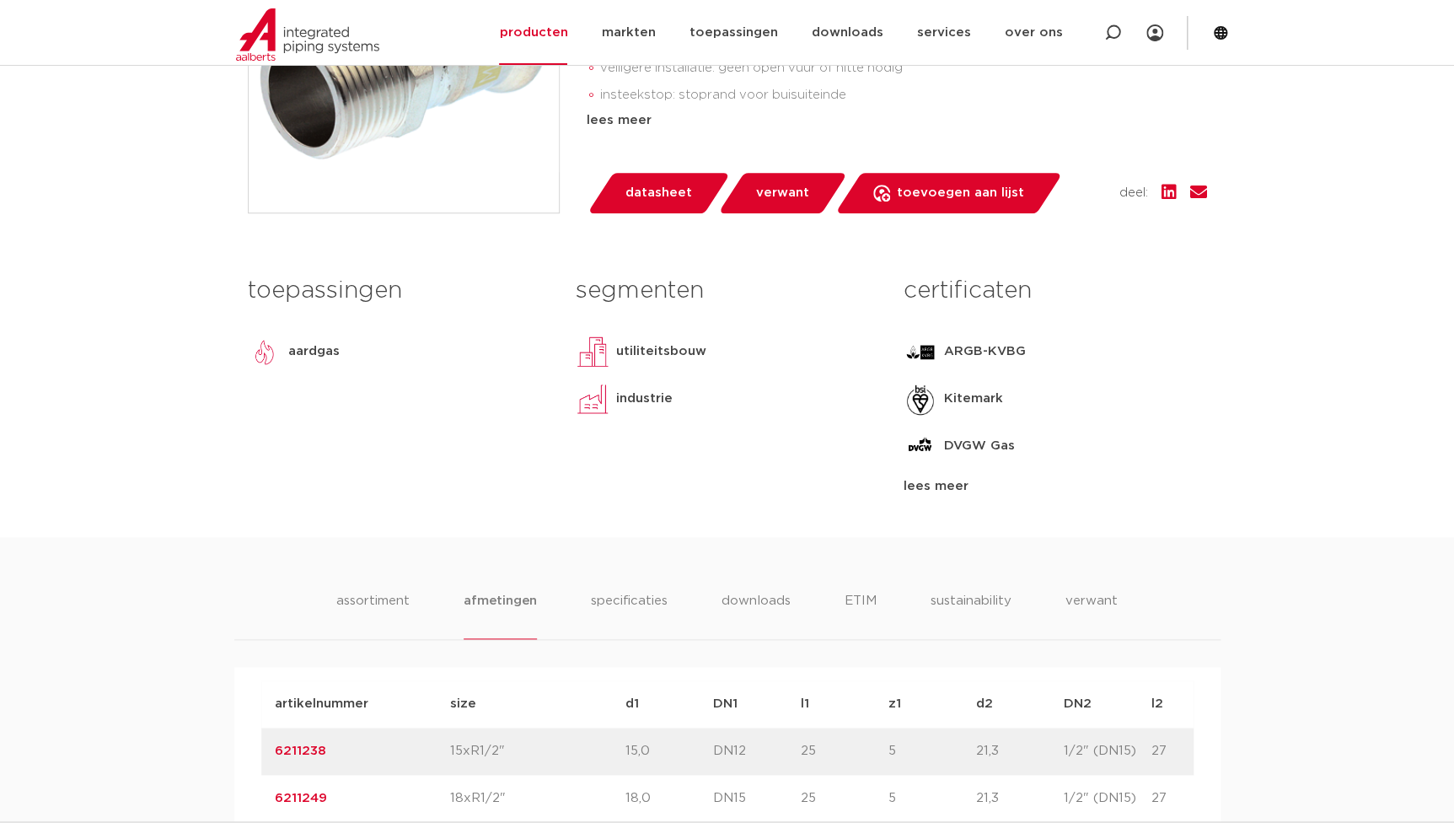
scroll to position [293, 0]
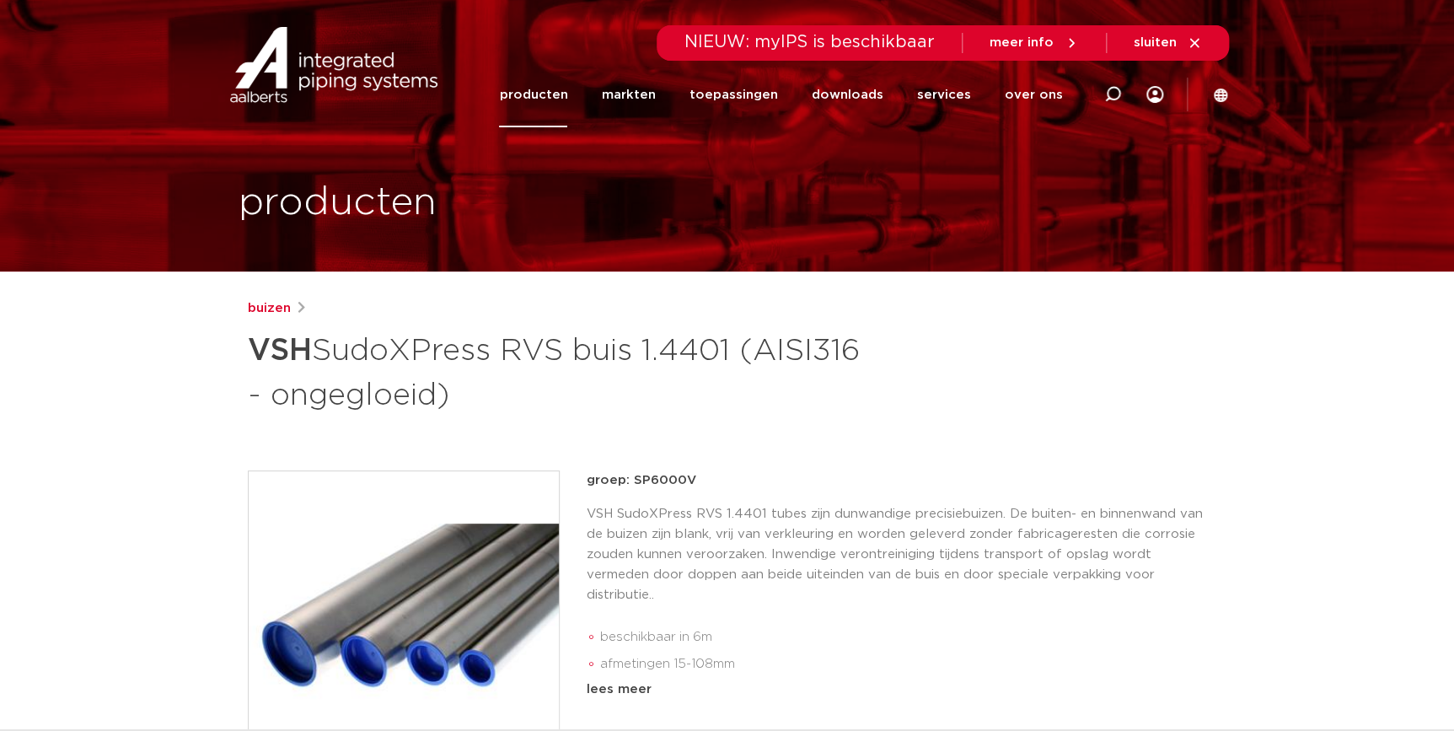
click at [552, 85] on link "producten" at bounding box center [533, 94] width 68 height 65
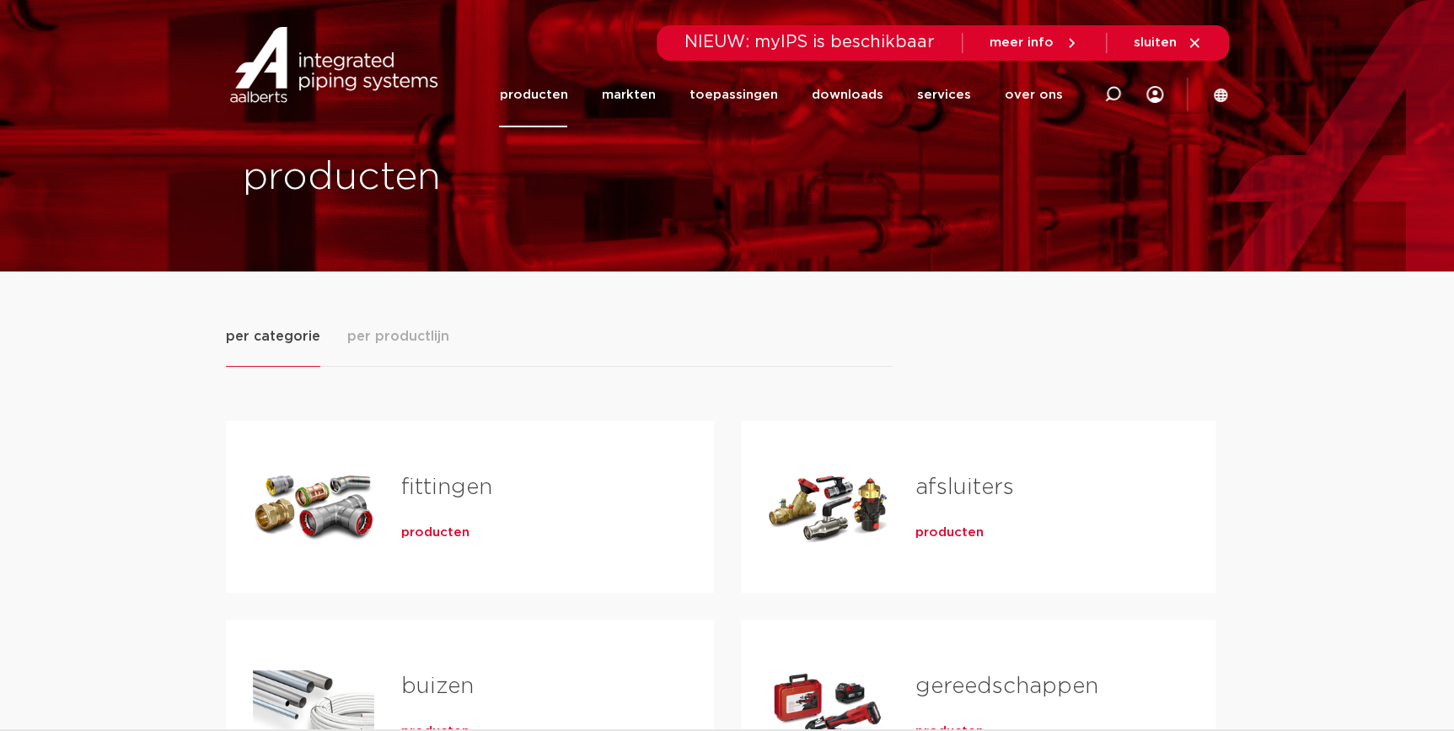
click at [417, 513] on div "fittingen producten" at bounding box center [530, 507] width 313 height 118
click at [414, 530] on span "producten" at bounding box center [435, 532] width 68 height 17
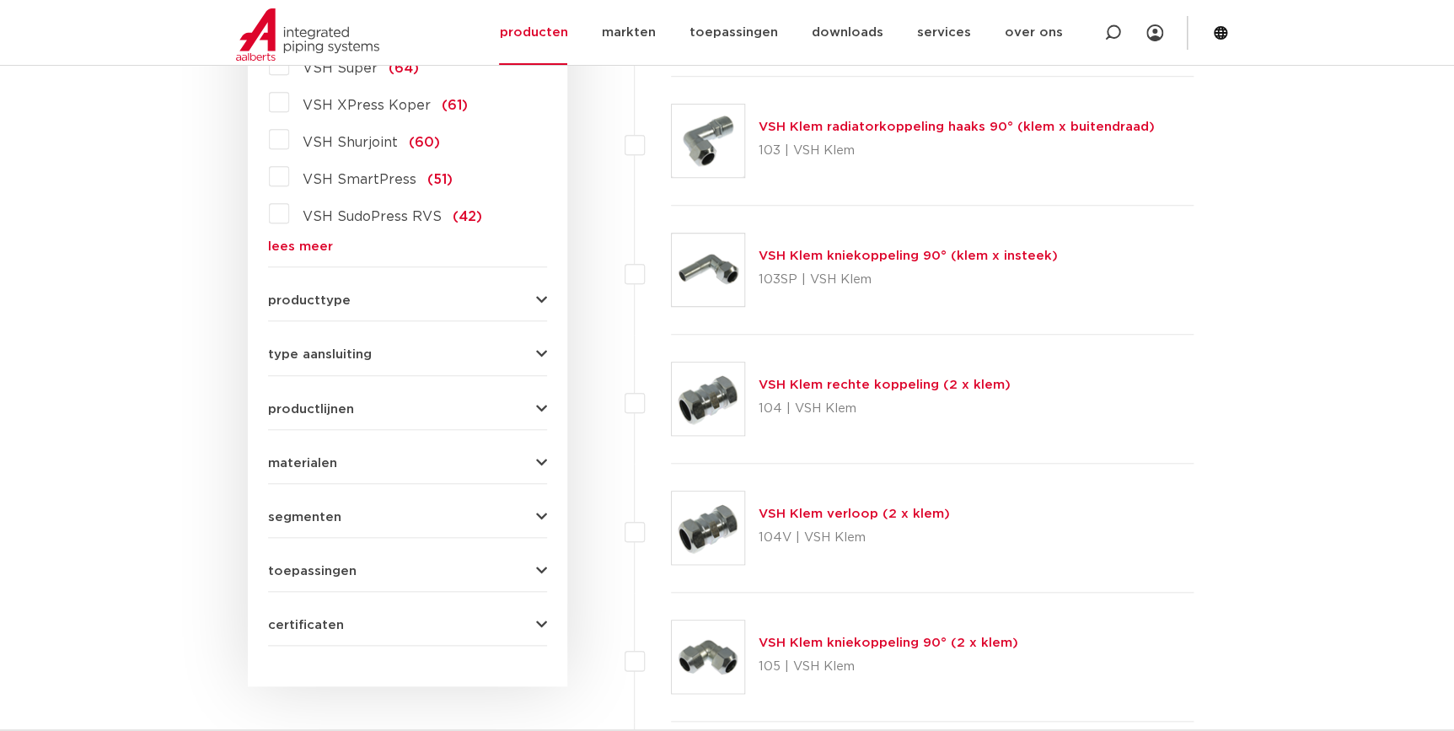
scroll to position [535, 0]
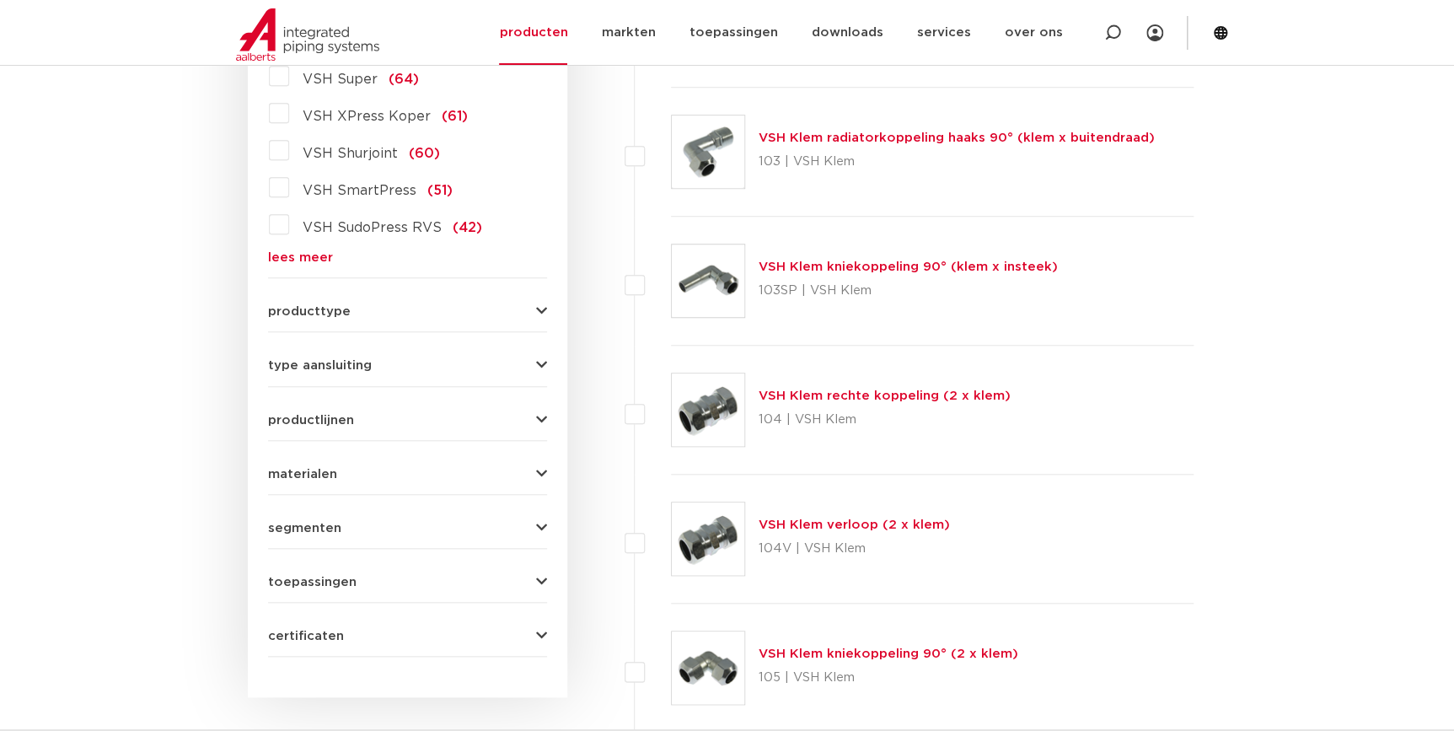
click at [312, 512] on form "zoek op naam of productnummer alle categorieën [GEOGRAPHIC_DATA] [GEOGRAPHIC_DA…" at bounding box center [407, 264] width 279 height 786
click at [320, 468] on span "materialen" at bounding box center [302, 474] width 69 height 13
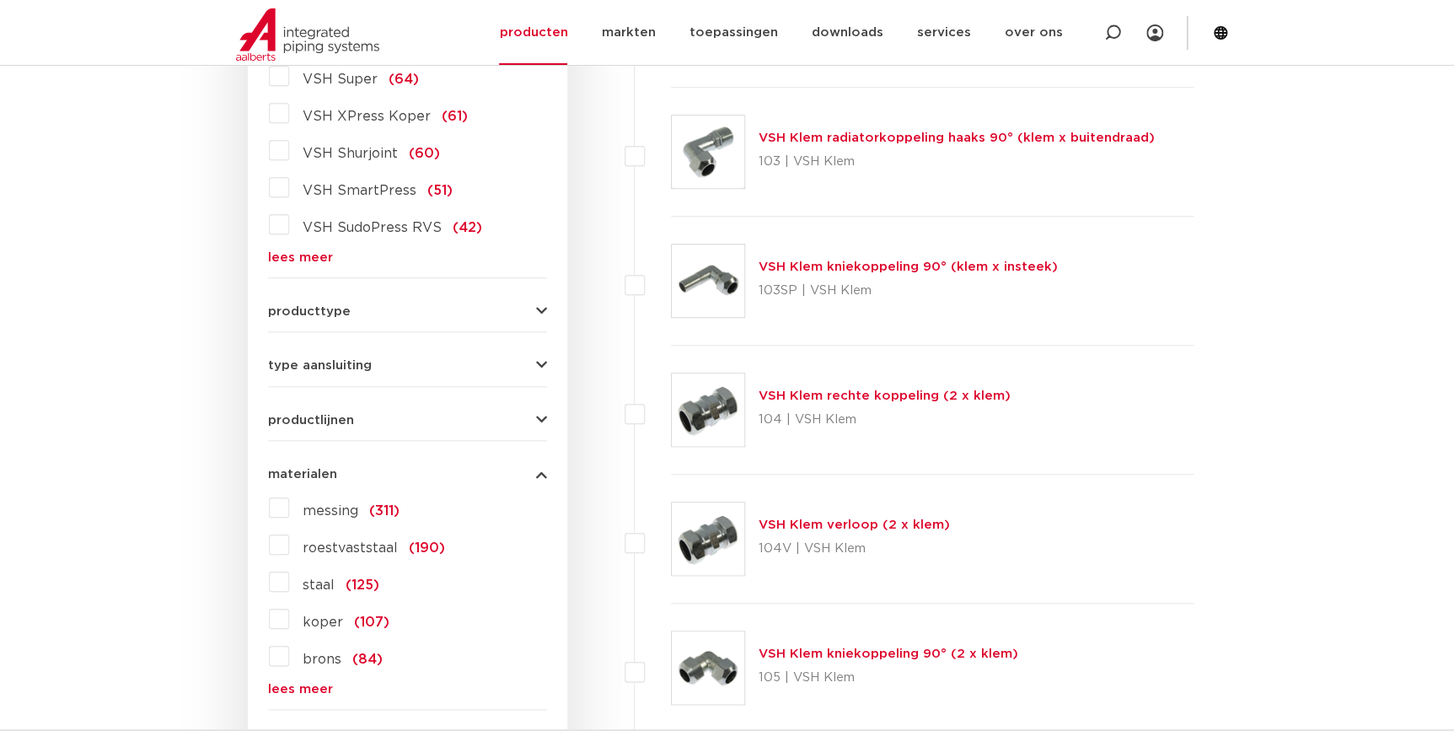
click at [319, 549] on span "roestvaststaal" at bounding box center [350, 547] width 95 height 13
click at [0, 0] on input "roestvaststaal (190)" at bounding box center [0, 0] width 0 height 0
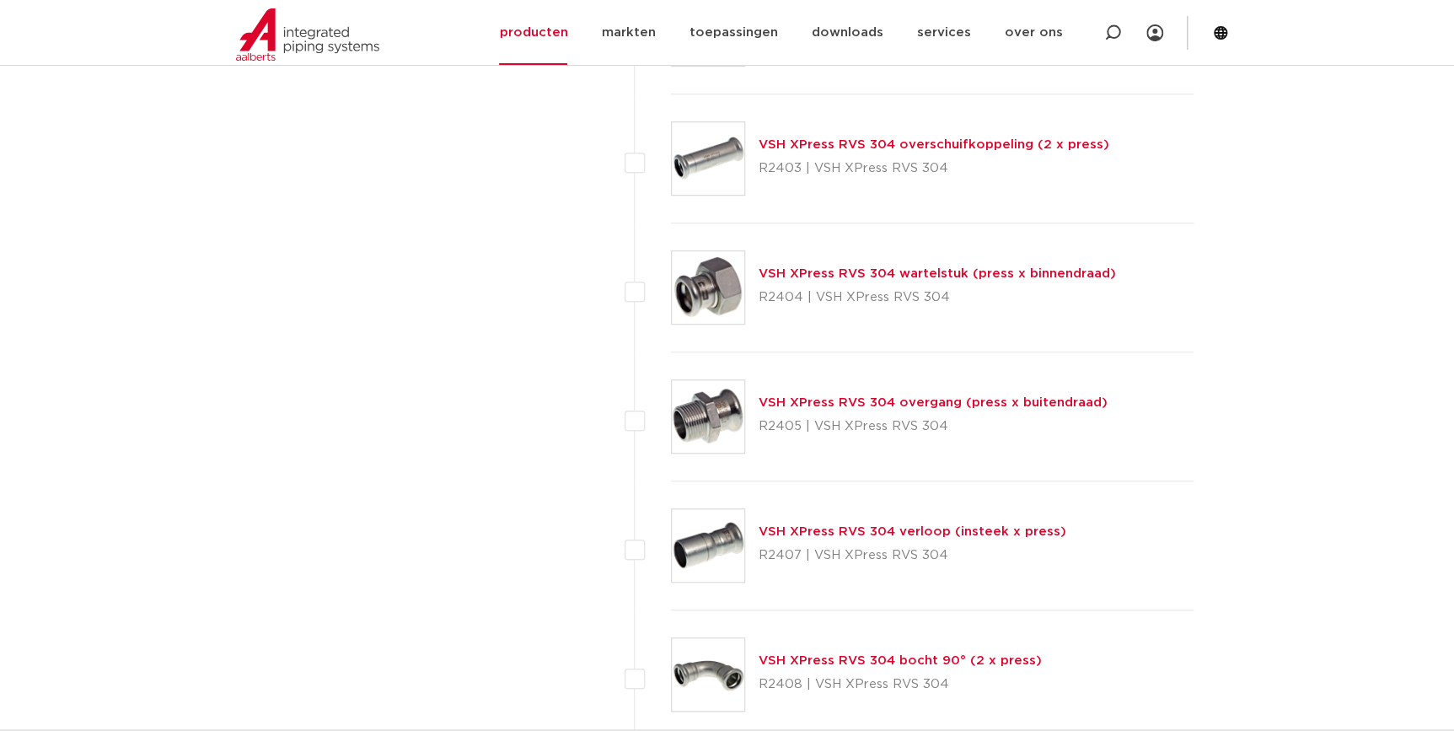
scroll to position [6821, 0]
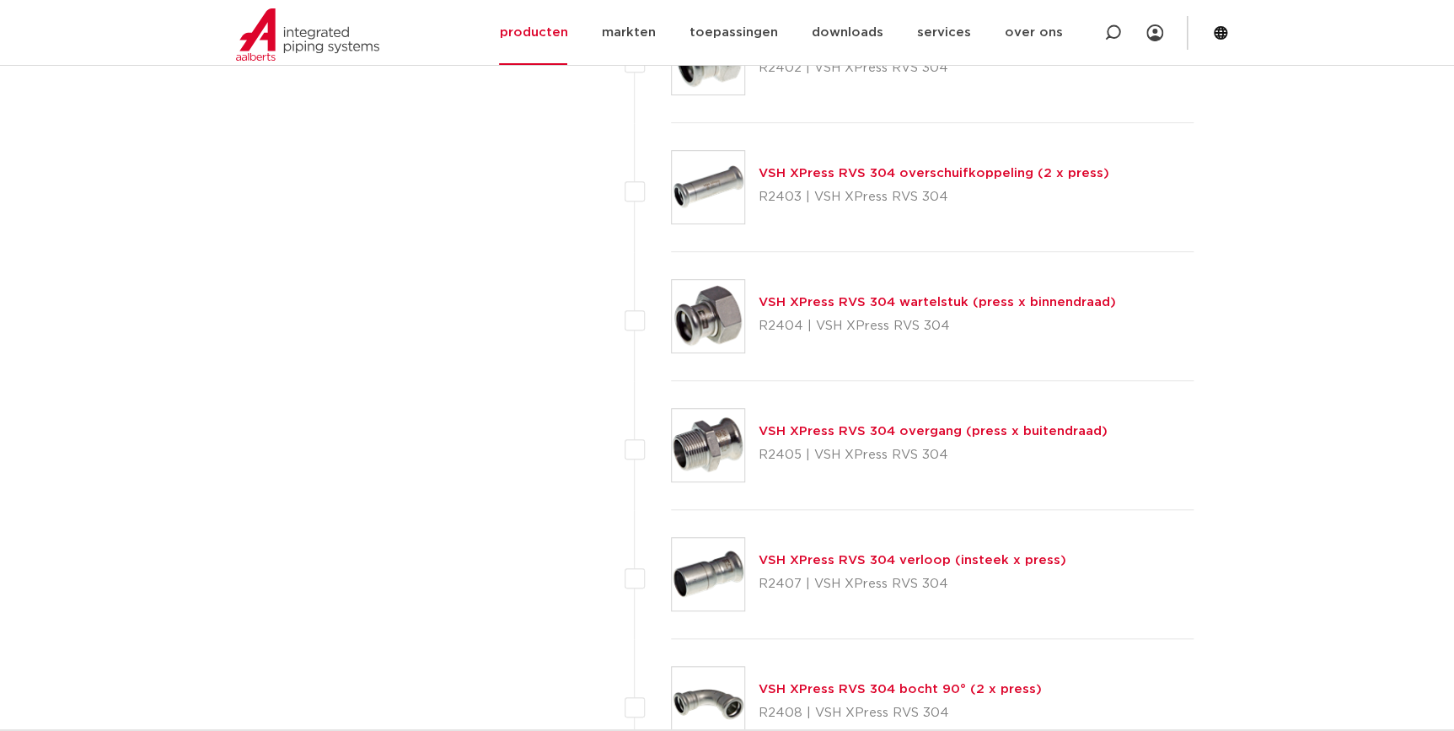
click at [953, 432] on link "VSH XPress RVS 304 overgang (press x buitendraad)" at bounding box center [933, 431] width 349 height 13
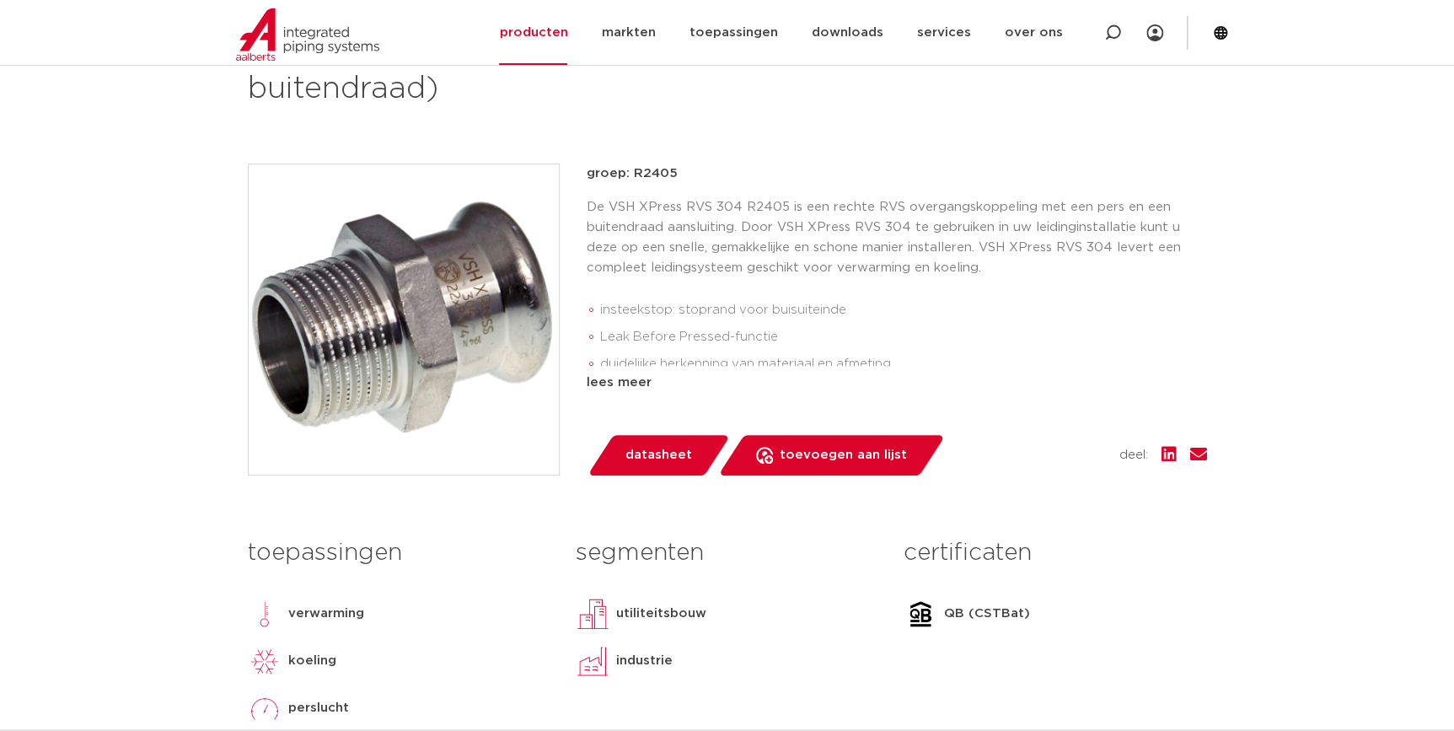
scroll to position [306, 0]
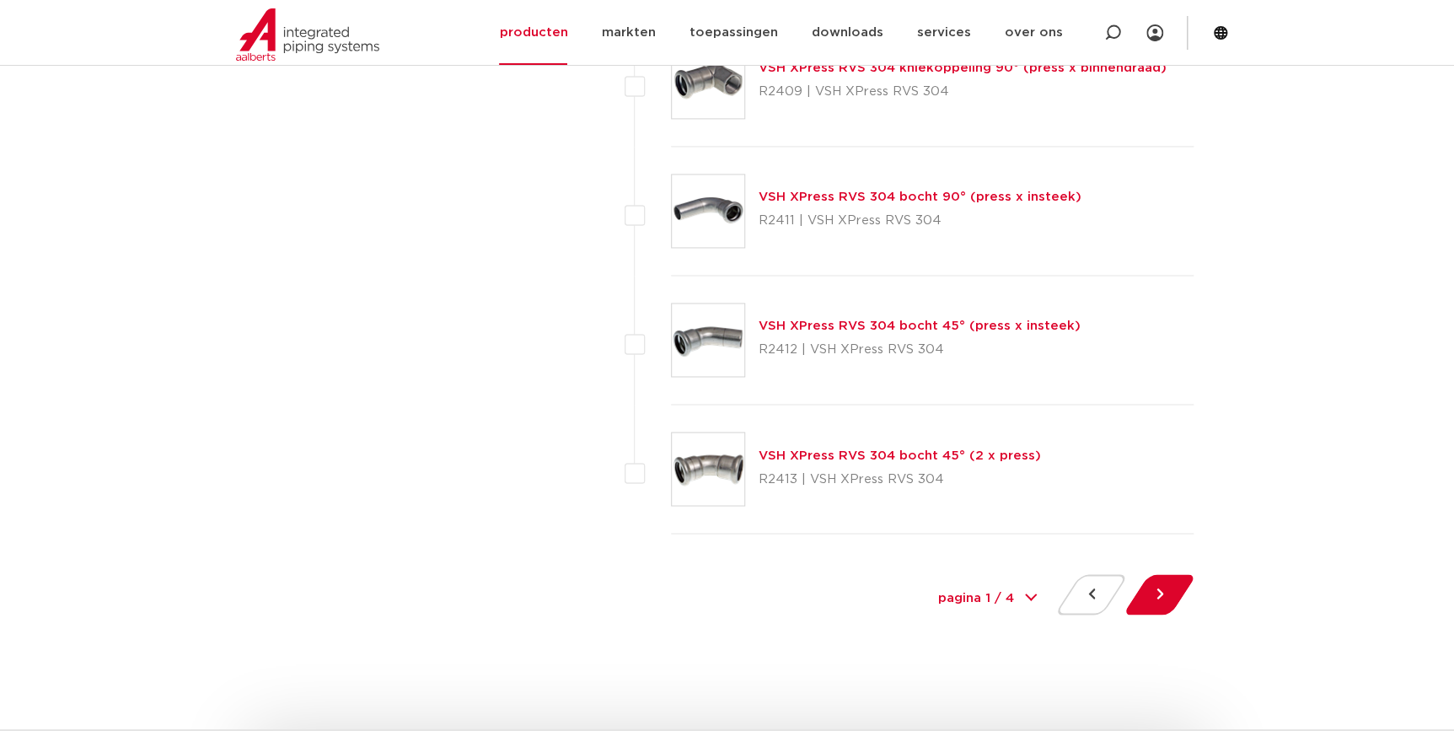
scroll to position [7588, 0]
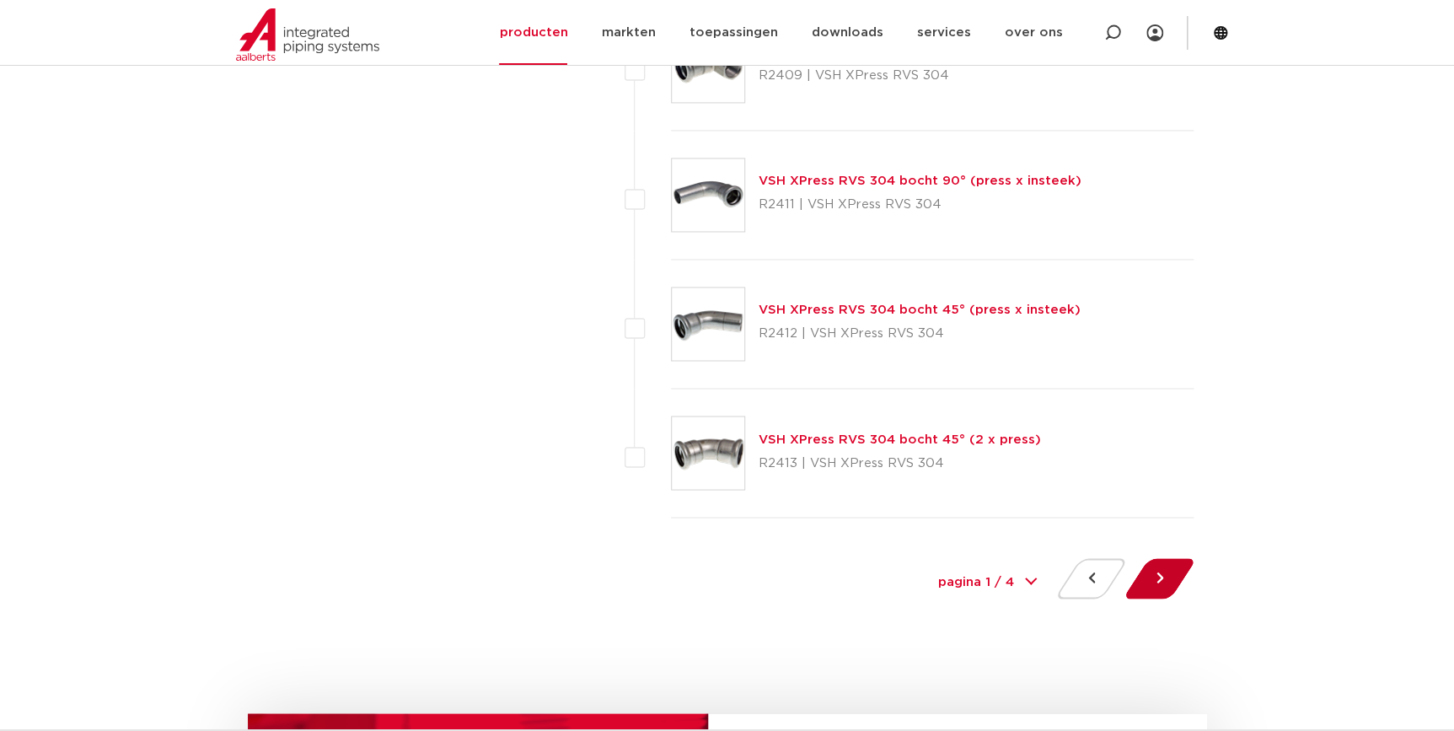
click at [1173, 578] on button at bounding box center [1160, 578] width 48 height 40
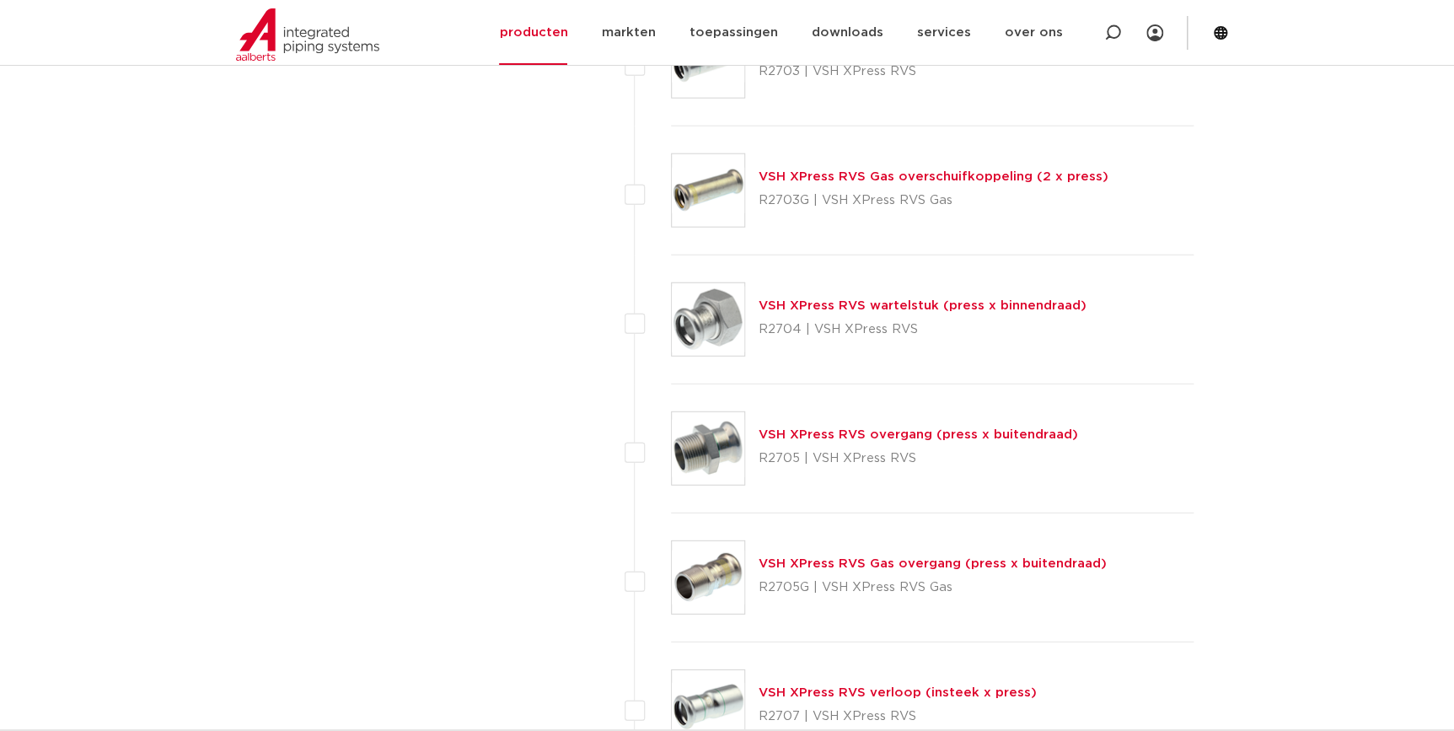
scroll to position [2069, 0]
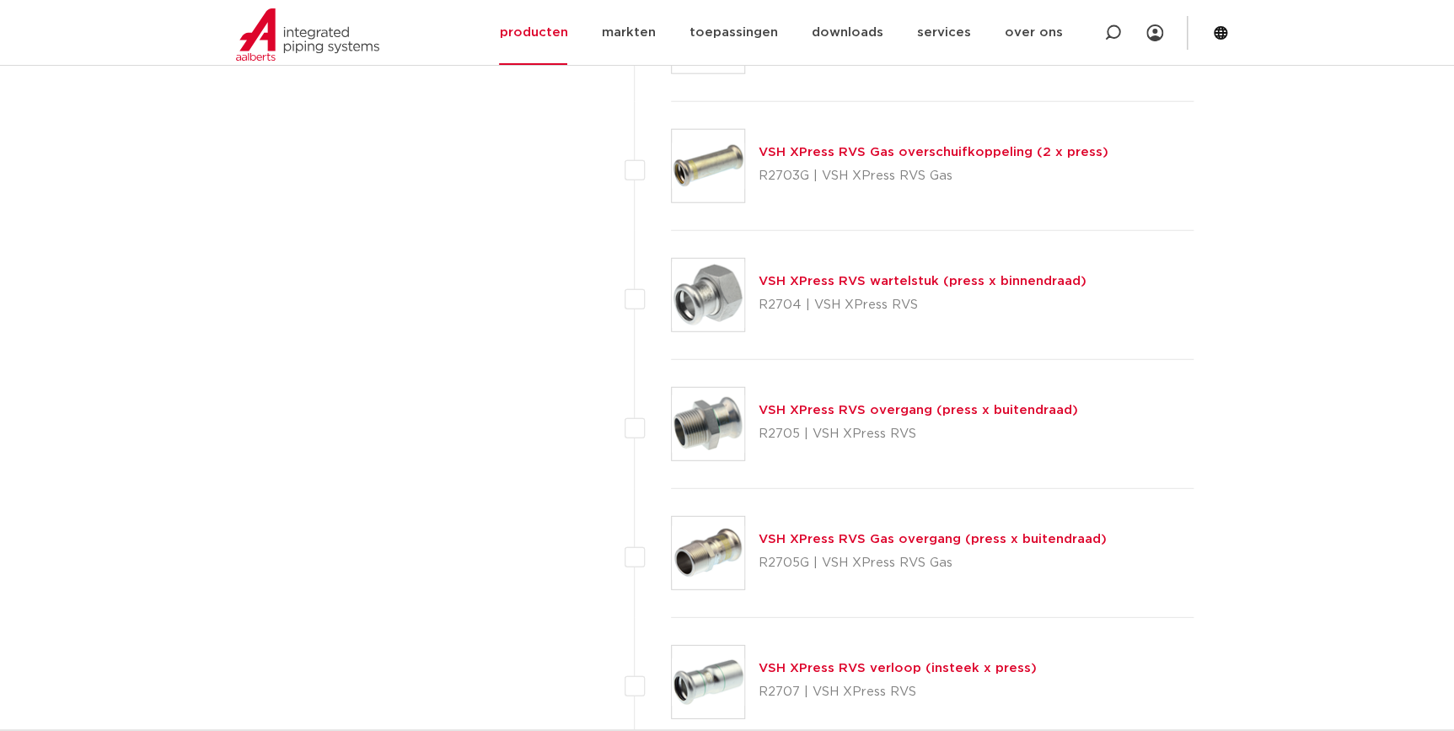
click at [944, 404] on link "VSH XPress RVS overgang (press x buitendraad)" at bounding box center [919, 410] width 320 height 13
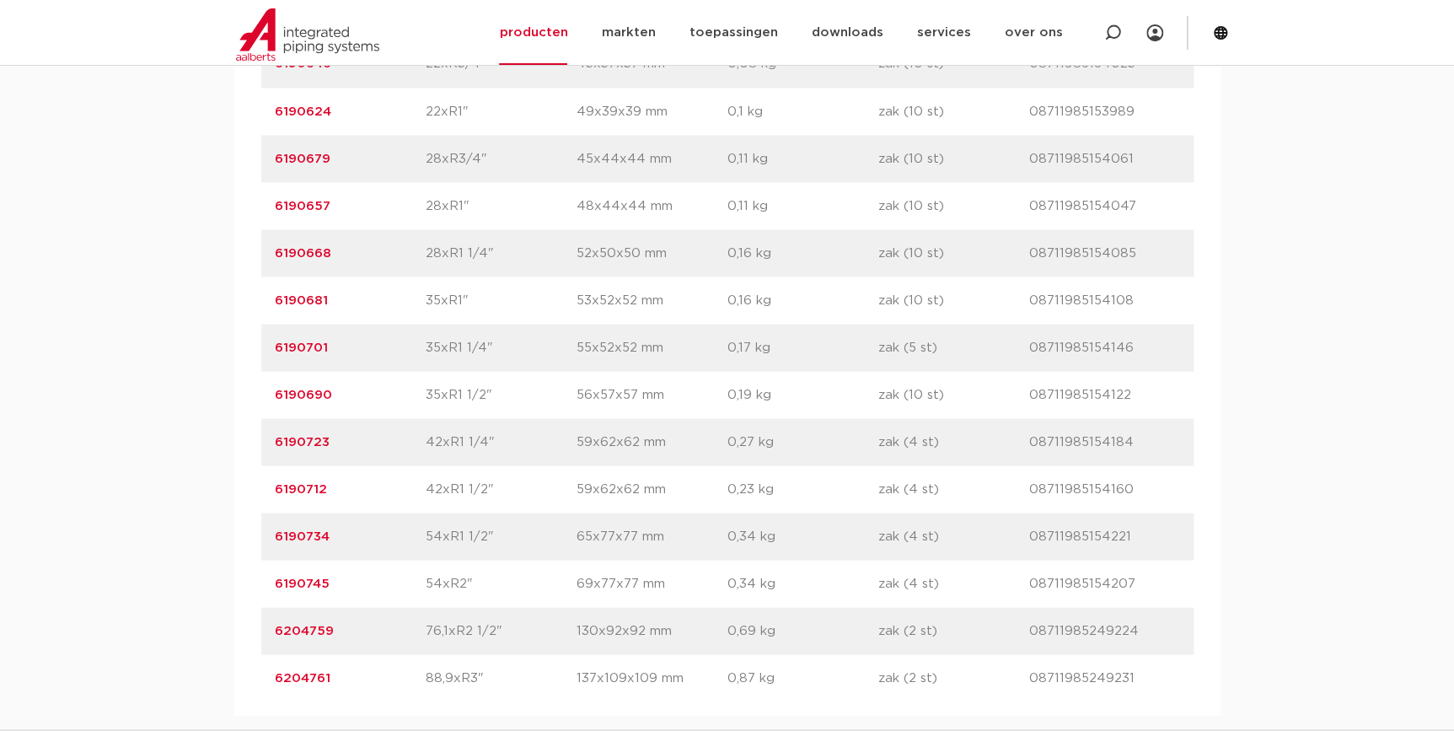
scroll to position [1686, 0]
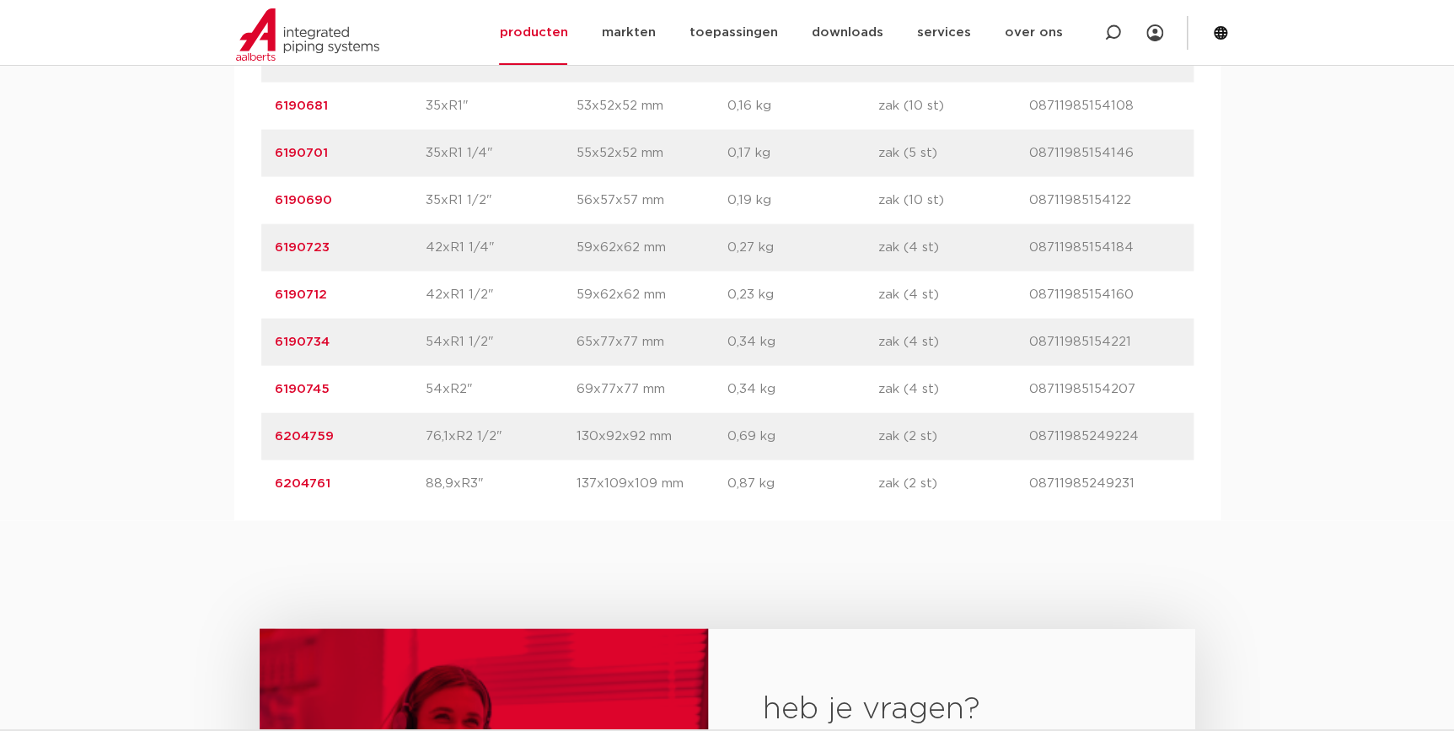
drag, startPoint x: 354, startPoint y: 295, endPoint x: 236, endPoint y: 291, distance: 118.1
click at [236, 291] on div "artikelnummer afmeting [GEOGRAPHIC_DATA] gewicht verpakking gtin artikelnummer …" at bounding box center [727, 35] width 987 height 971
copy link "6190712"
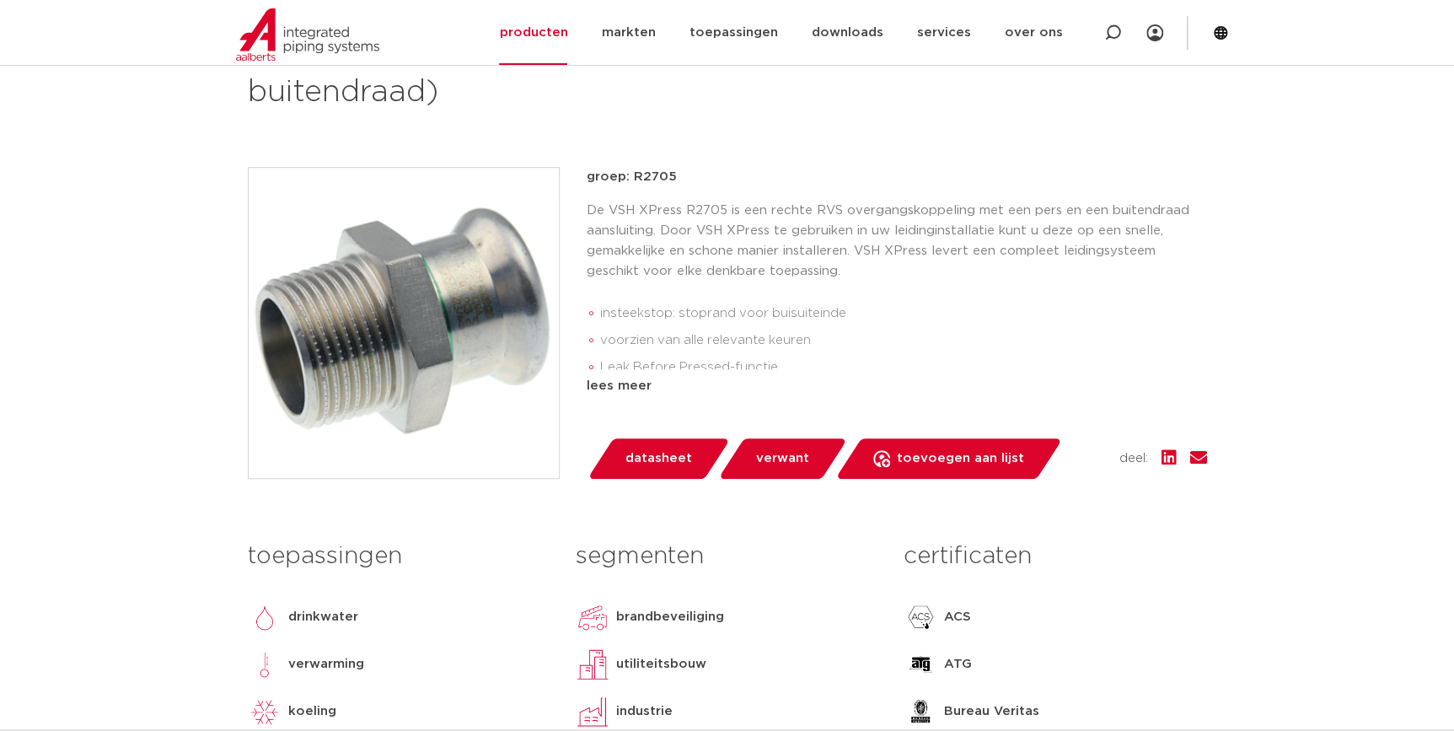
scroll to position [229, 0]
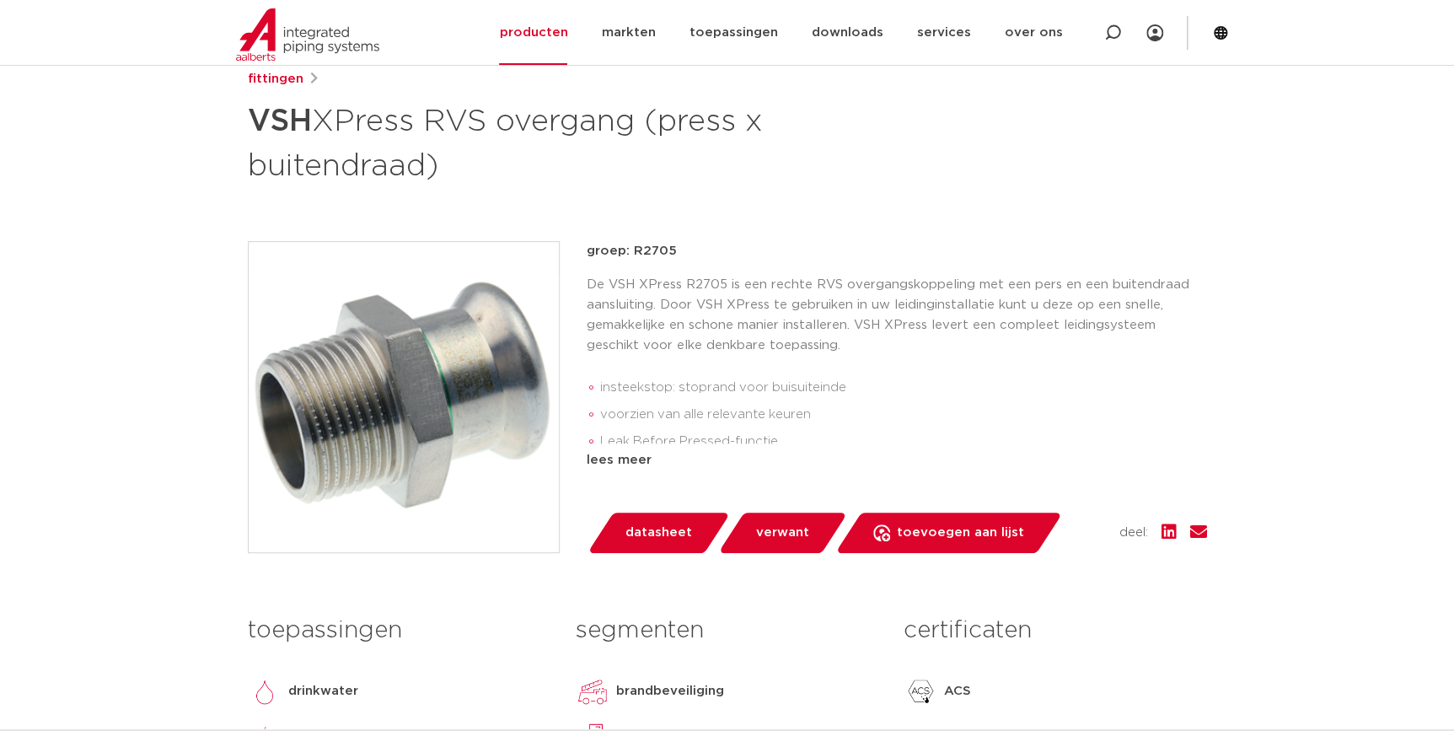
click at [922, 402] on li "voorzien van alle relevante keuren" at bounding box center [903, 414] width 607 height 27
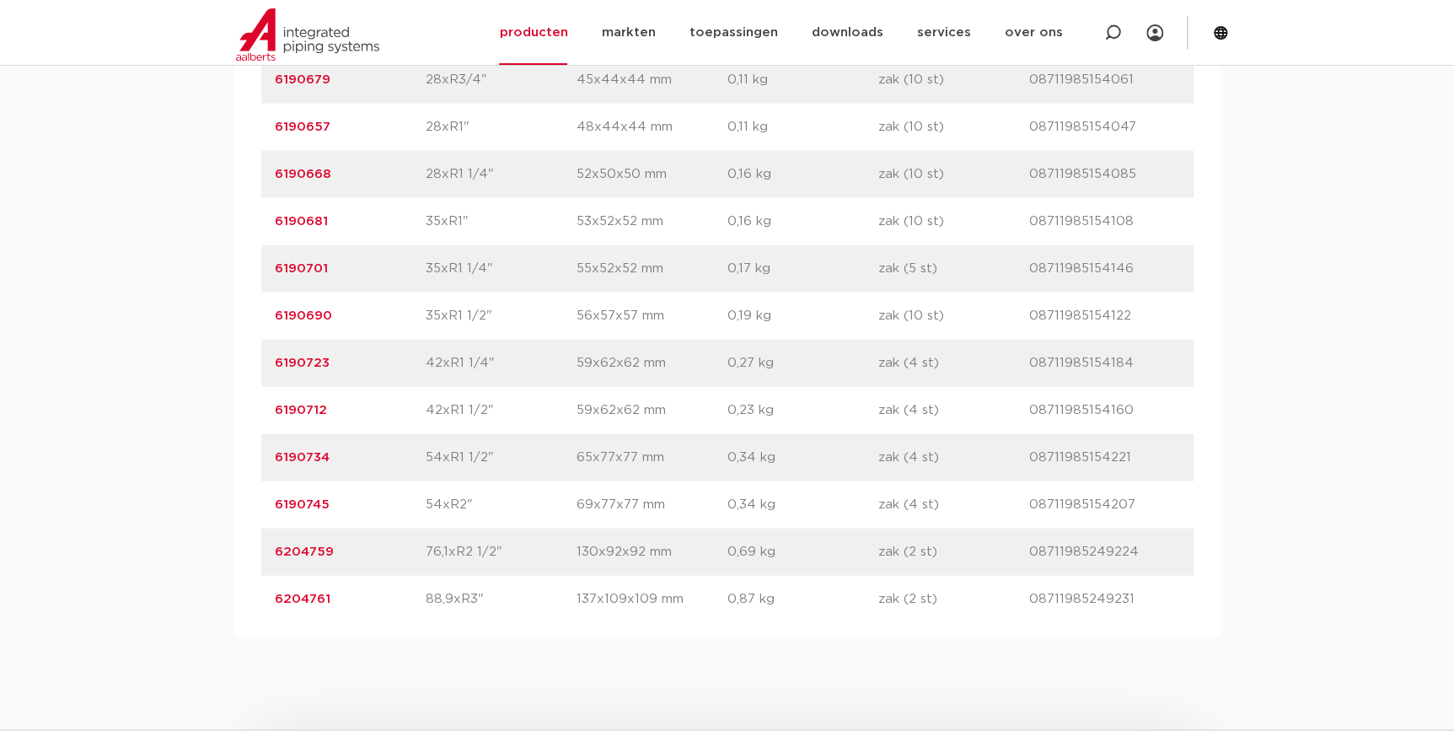
scroll to position [1610, 0]
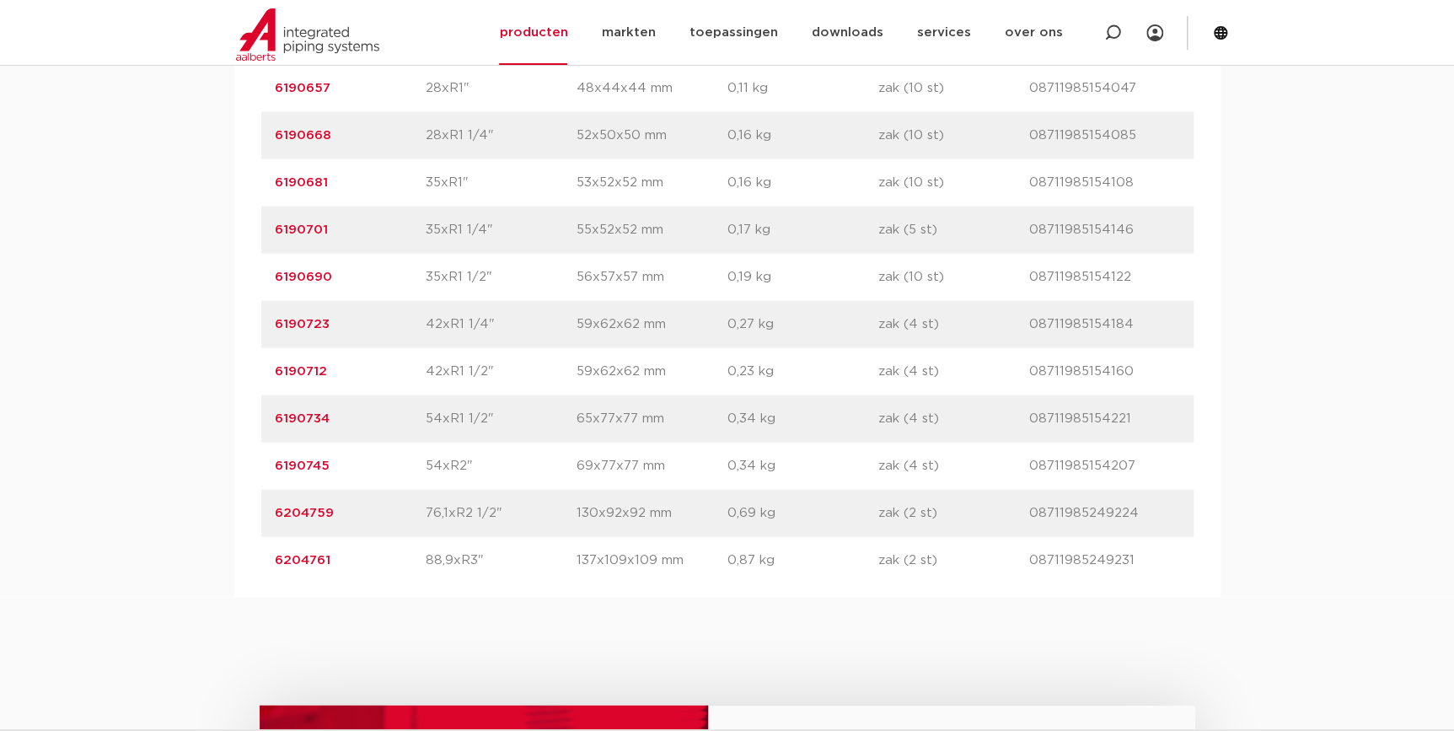
click at [802, 371] on p "0,23 kg" at bounding box center [803, 372] width 151 height 20
click at [871, 384] on div "artikelnummer 6190712 afmeting 42xR1 1/2" afmetingen 59x62x62 mm gewicht 0,23 k…" at bounding box center [727, 371] width 933 height 47
drag, startPoint x: 786, startPoint y: 377, endPoint x: 712, endPoint y: 387, distance: 74.1
click at [712, 387] on div "artikelnummer 6190712 afmeting 42xR1 1/2" afmetingen 59x62x62 mm gewicht 0,23 k…" at bounding box center [727, 371] width 933 height 47
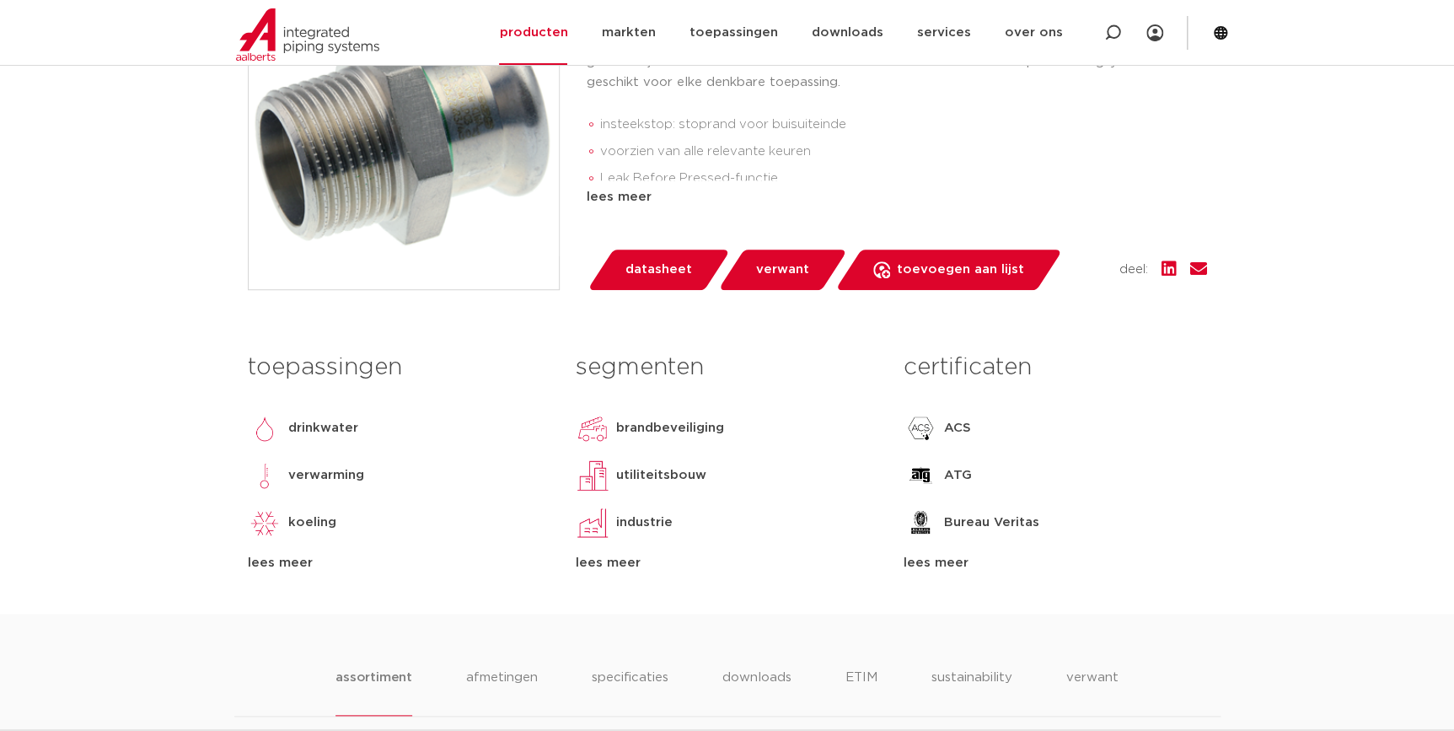
scroll to position [613, 0]
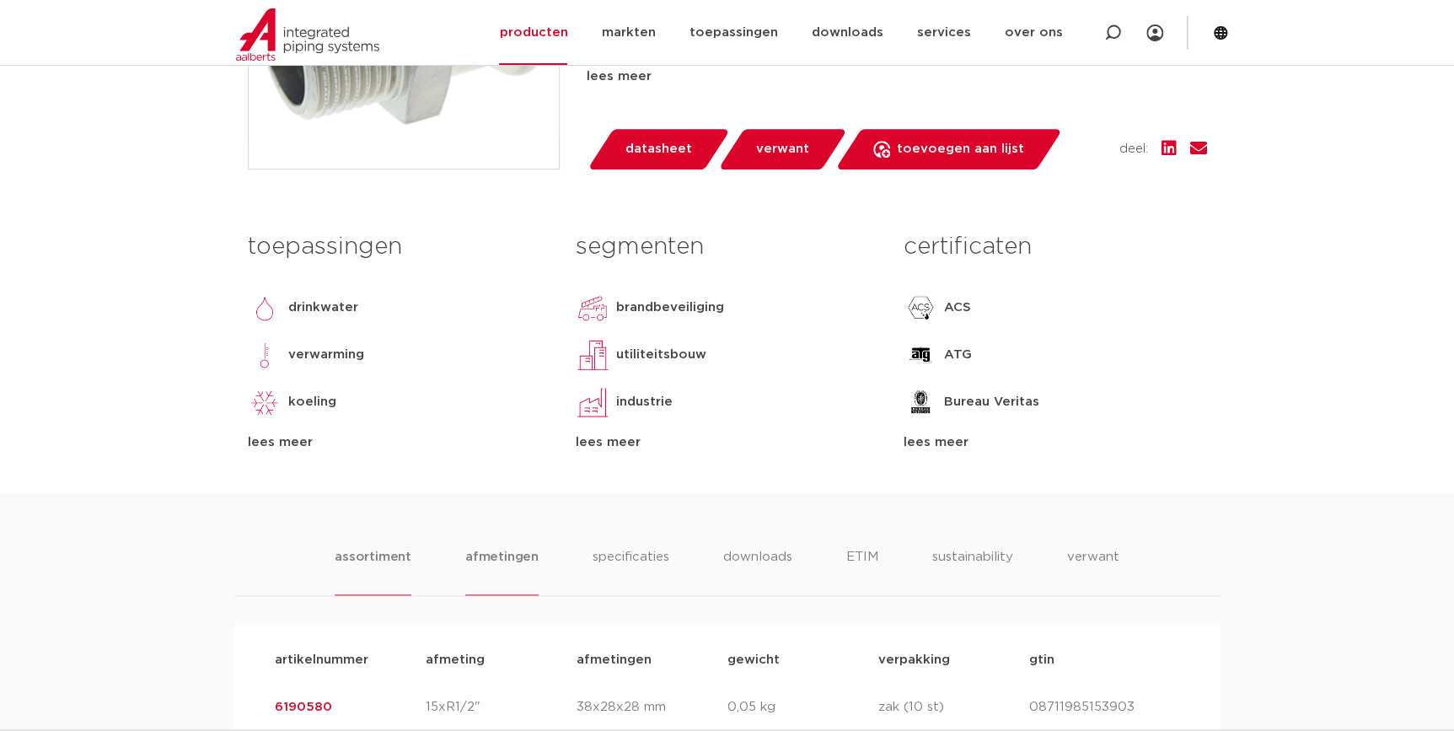
click at [519, 547] on li "afmetingen" at bounding box center [501, 571] width 73 height 48
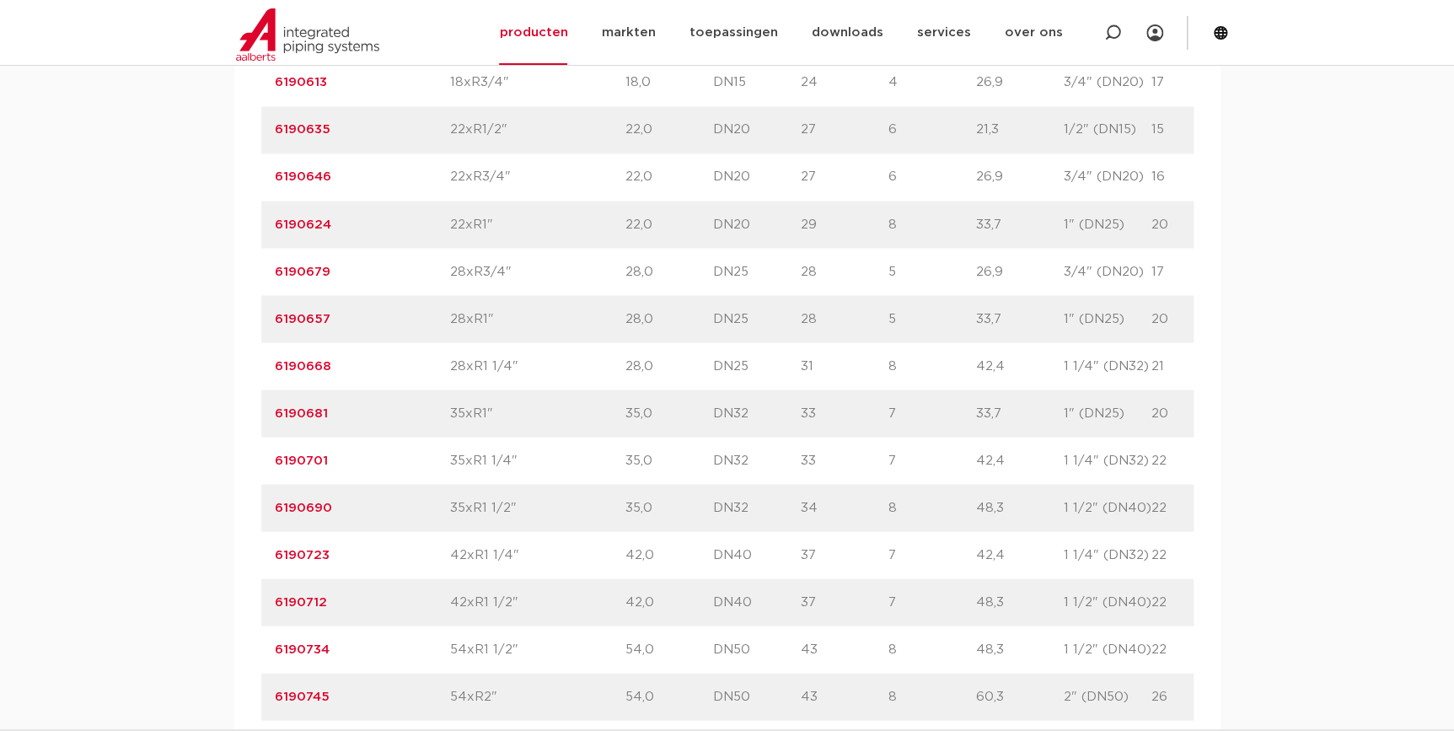
scroll to position [996, 0]
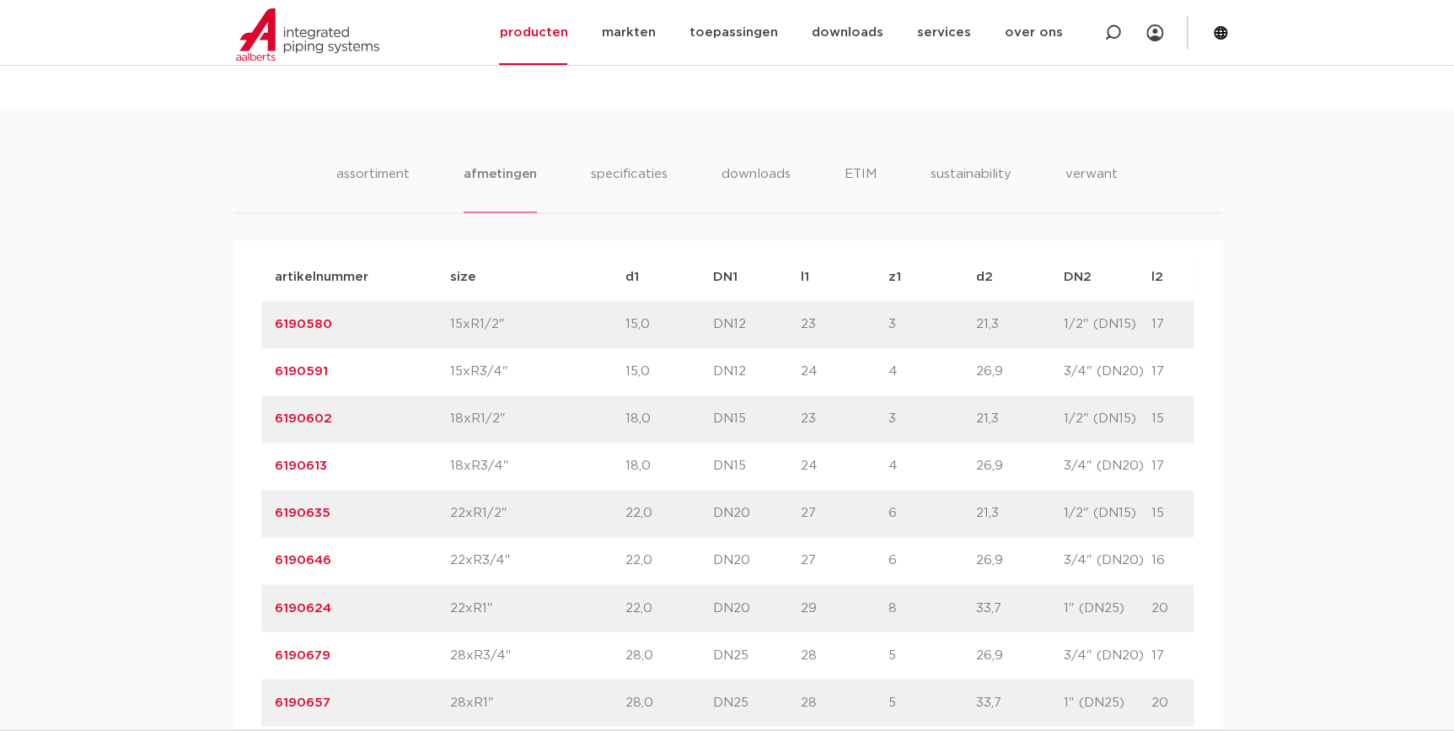
click at [775, 171] on li "downloads" at bounding box center [756, 188] width 70 height 48
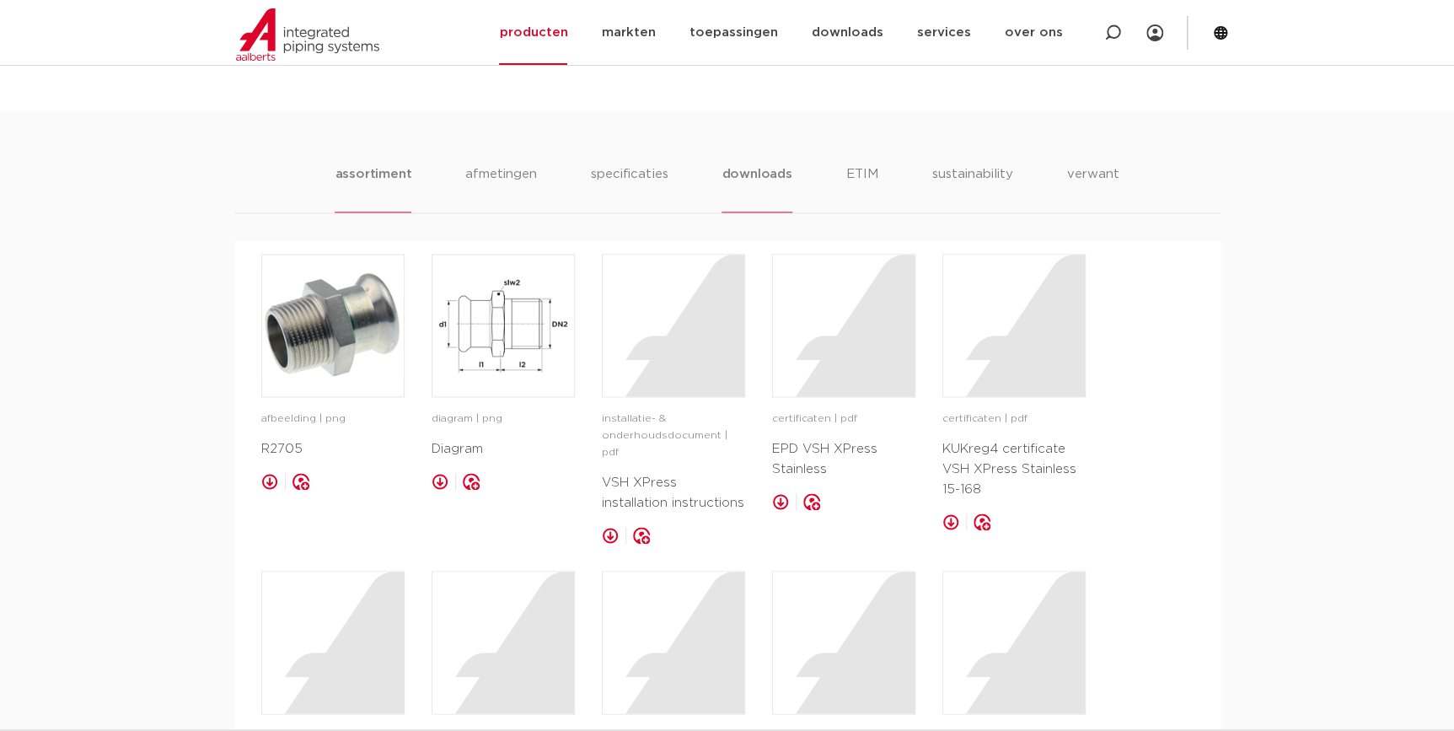
click at [358, 185] on li "assortiment" at bounding box center [373, 188] width 77 height 48
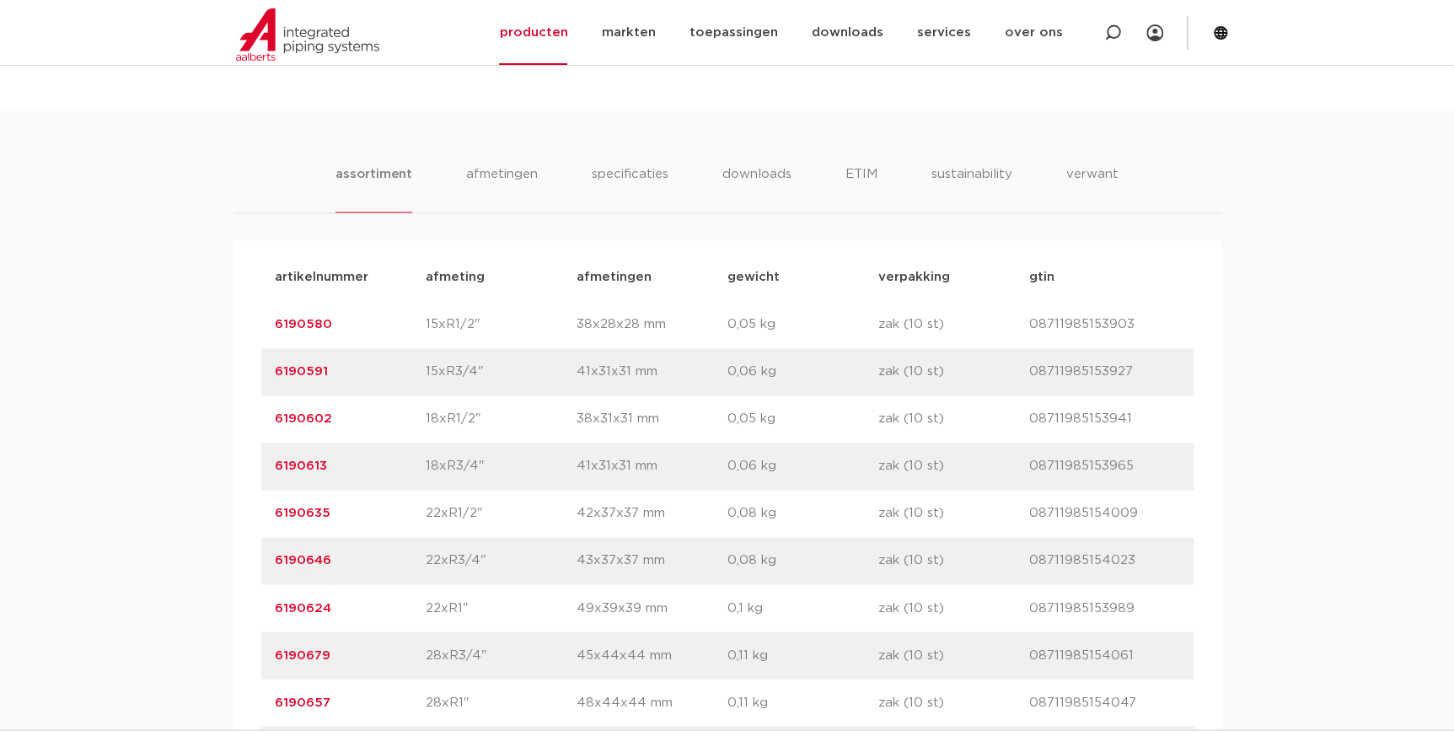
click at [462, 167] on ul "assortiment afmetingen specificaties downloads ETIM sustainability verwant" at bounding box center [727, 188] width 783 height 48
click at [506, 193] on li "afmetingen" at bounding box center [501, 188] width 73 height 48
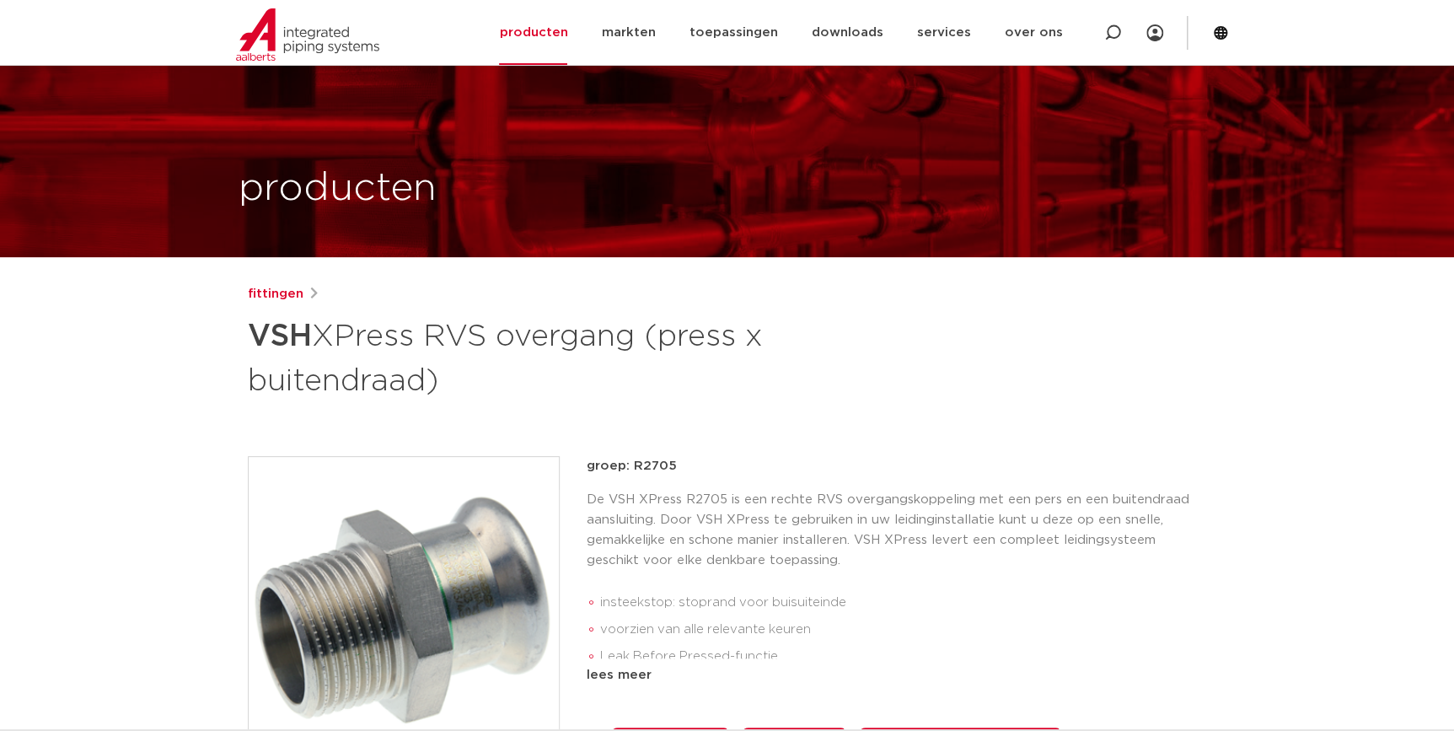
scroll to position [0, 0]
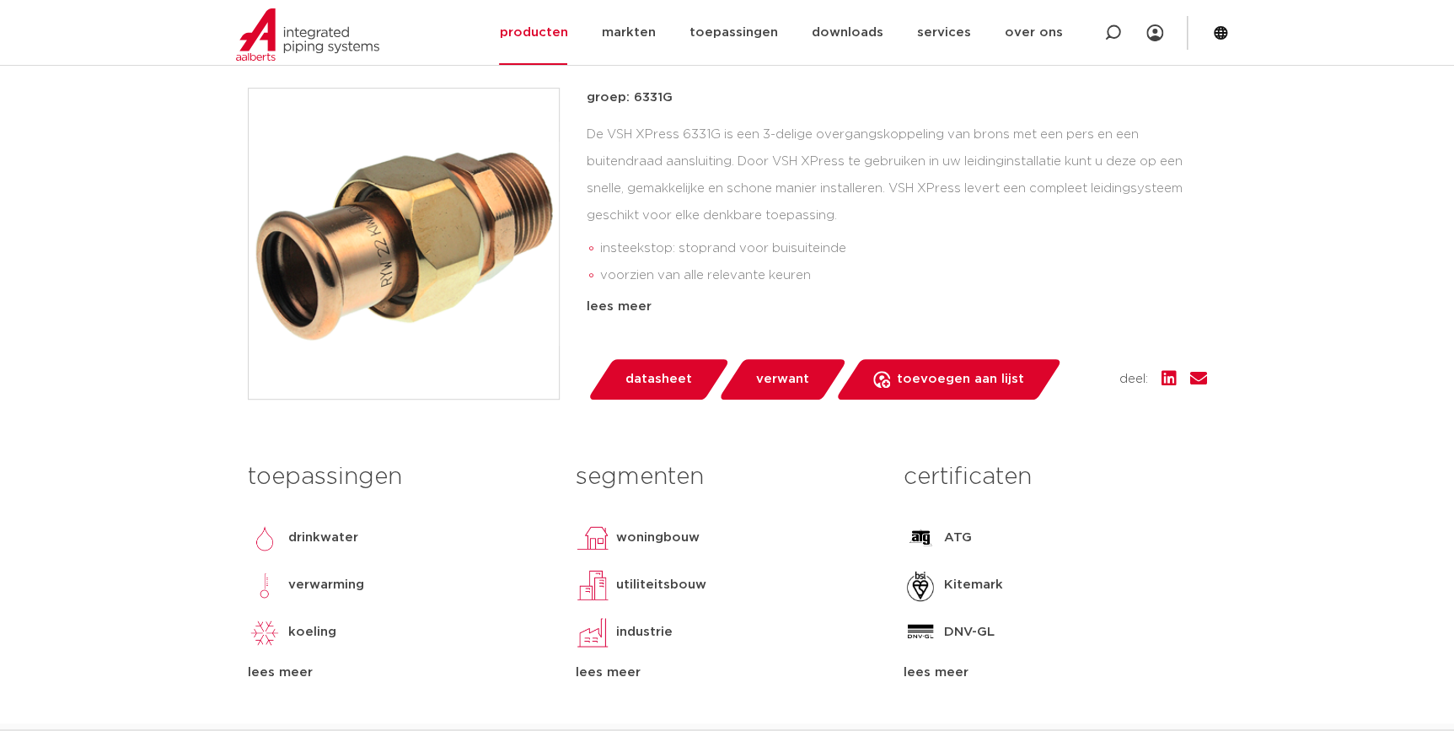
scroll to position [306, 0]
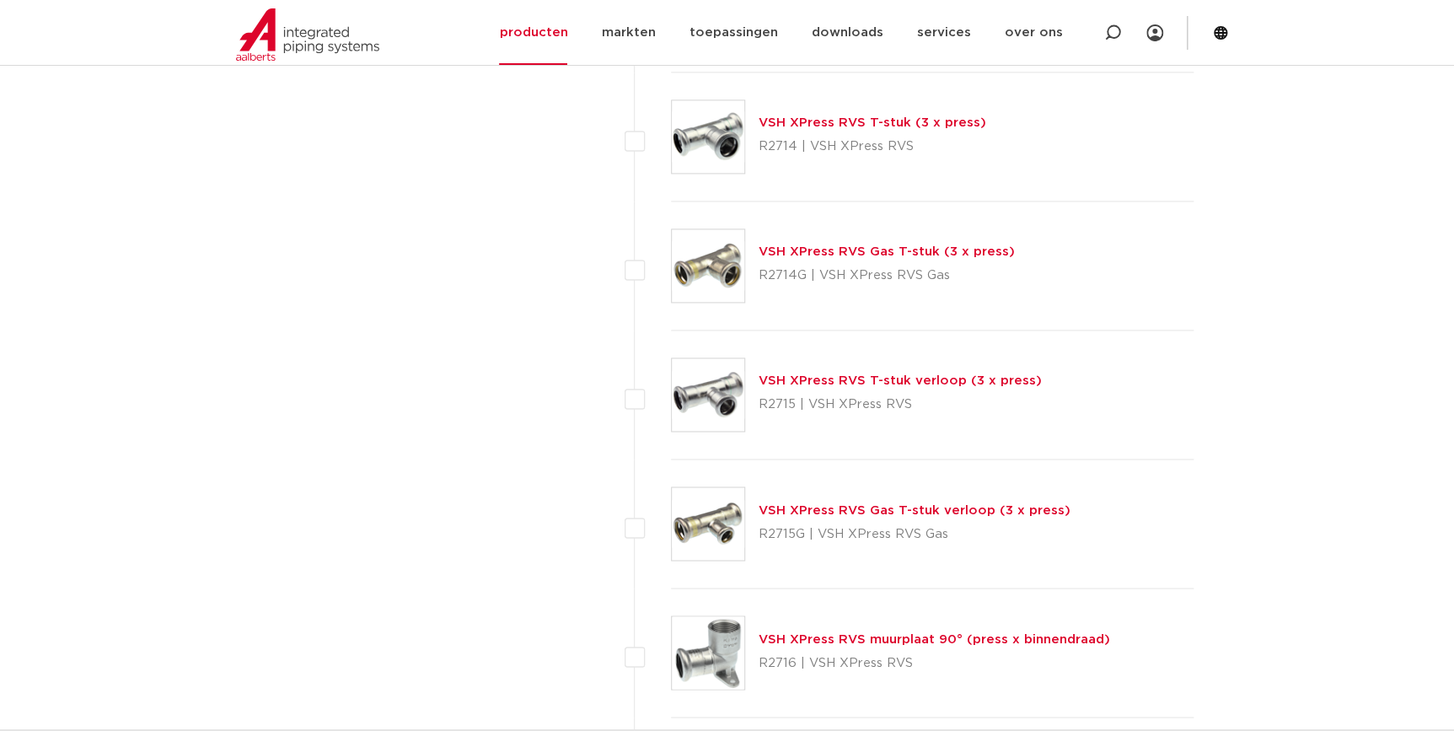
scroll to position [4215, 0]
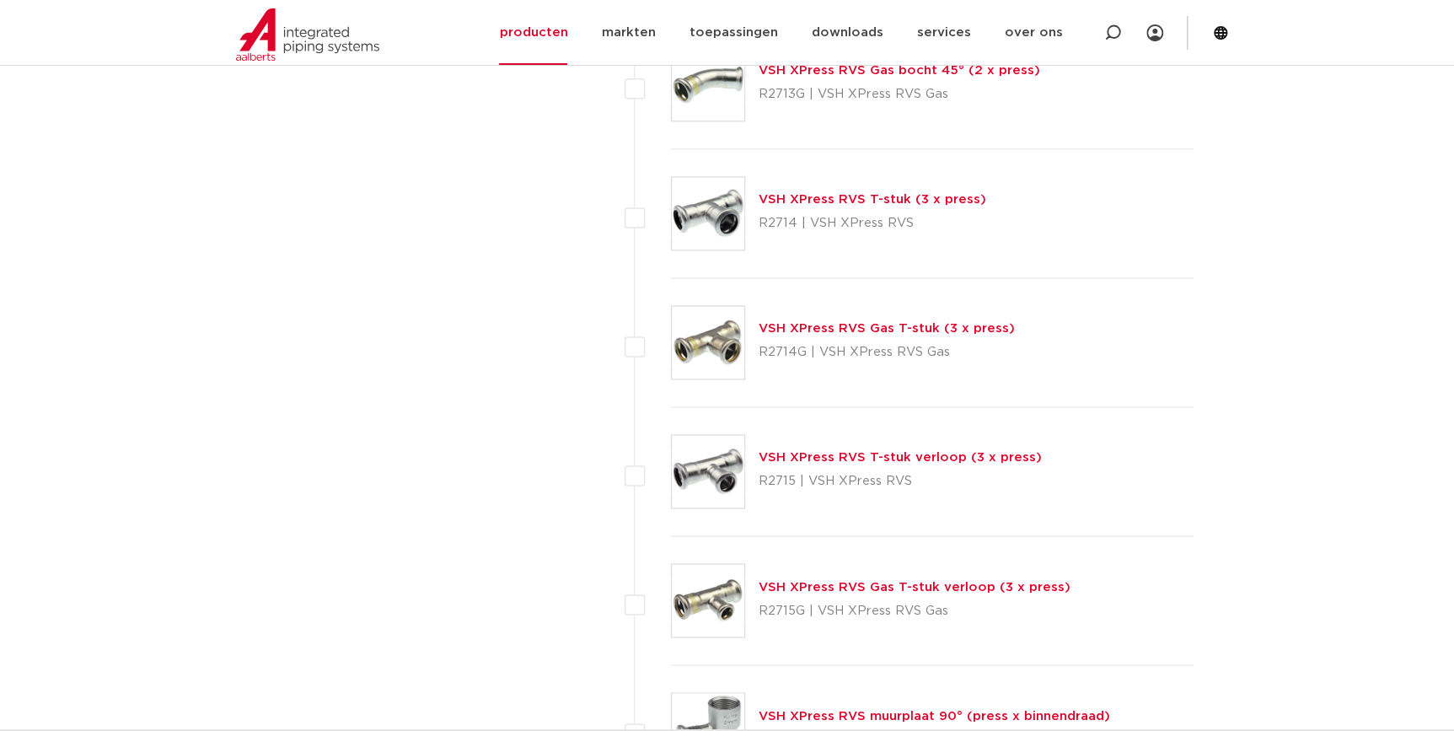
click at [813, 202] on link "VSH XPress RVS T-stuk (3 x press)" at bounding box center [873, 199] width 228 height 13
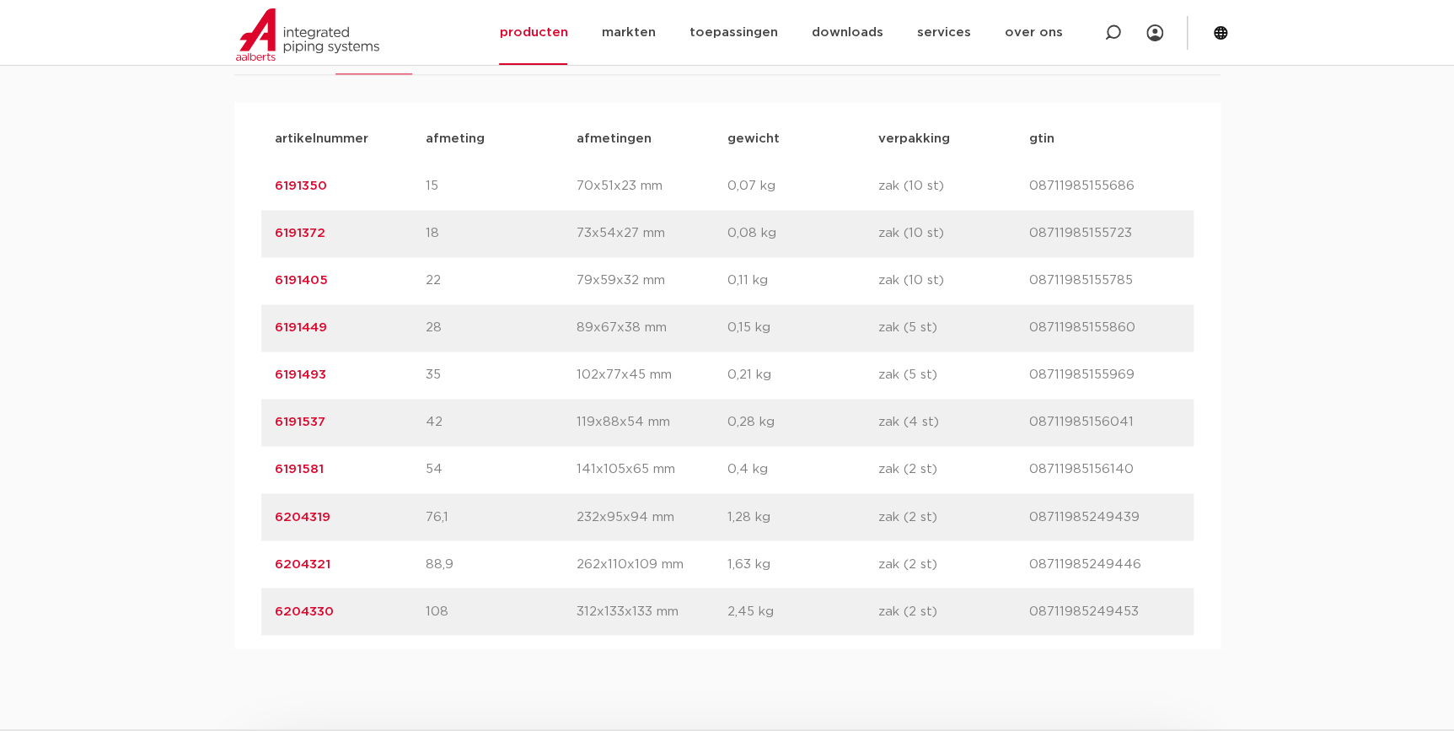
scroll to position [1073, 0]
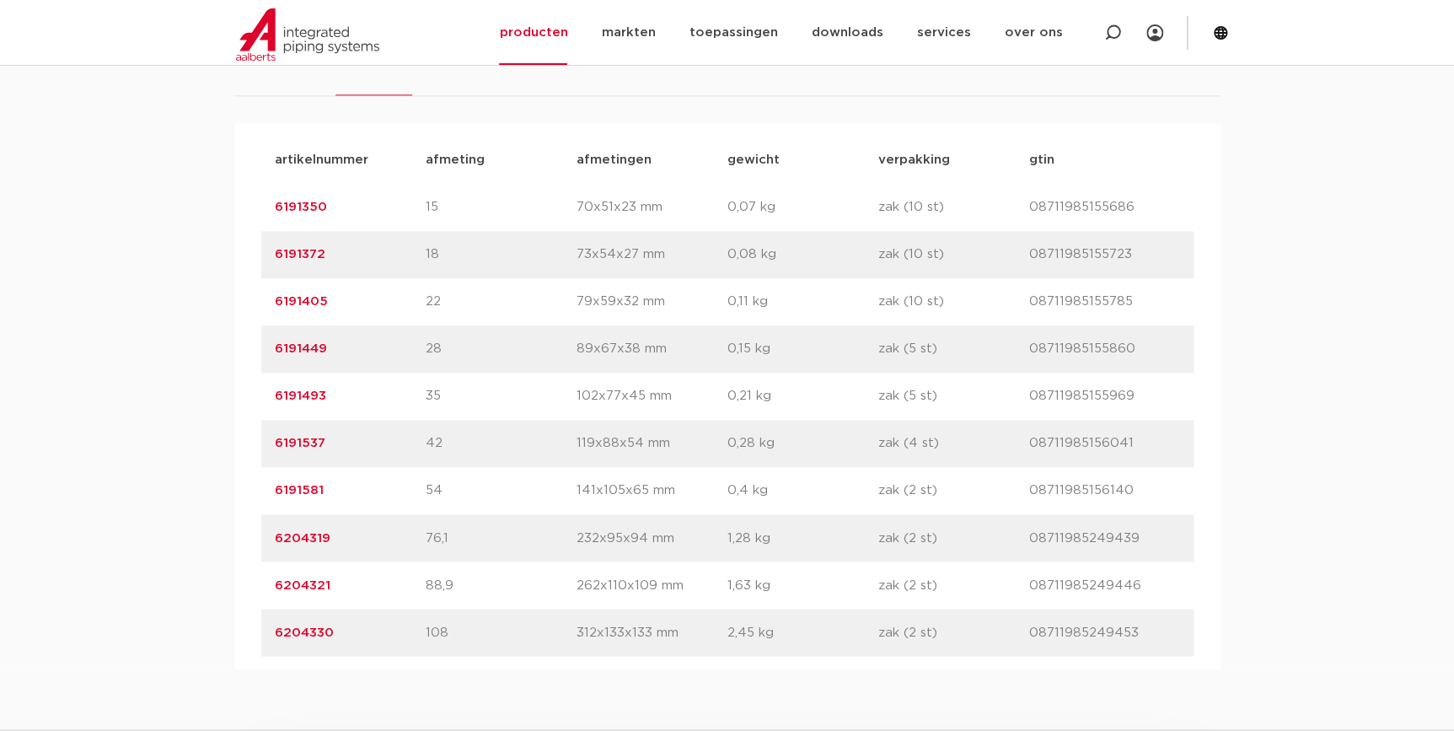
drag, startPoint x: 332, startPoint y: 351, endPoint x: 227, endPoint y: 355, distance: 105.5
click at [227, 355] on div "assortiment [GEOGRAPHIC_DATA] specificaties downloads ETIM sustainability verwa…" at bounding box center [727, 331] width 1454 height 676
copy link "6191449"
click at [1330, 155] on div "assortiment [GEOGRAPHIC_DATA] specificaties downloads ETIM sustainability verwa…" at bounding box center [727, 331] width 1454 height 676
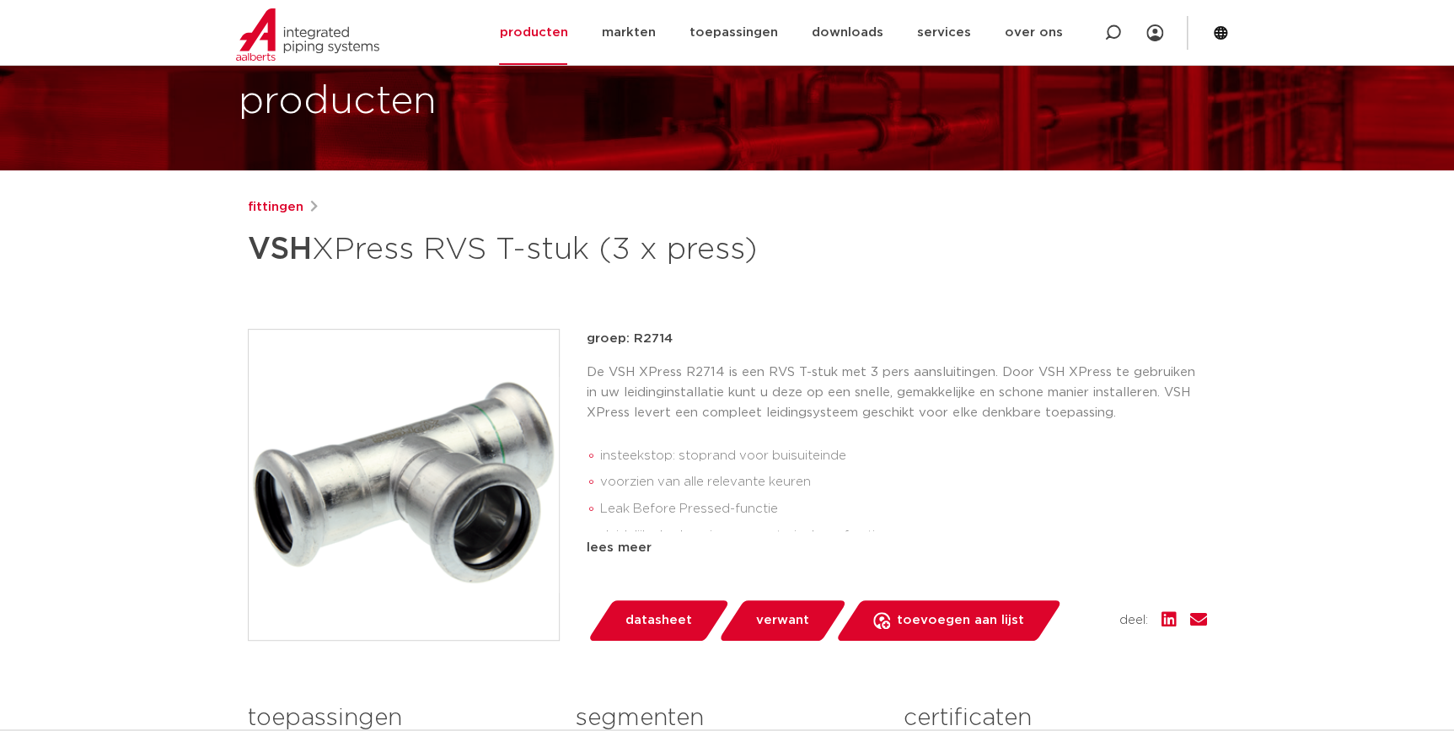
scroll to position [229, 0]
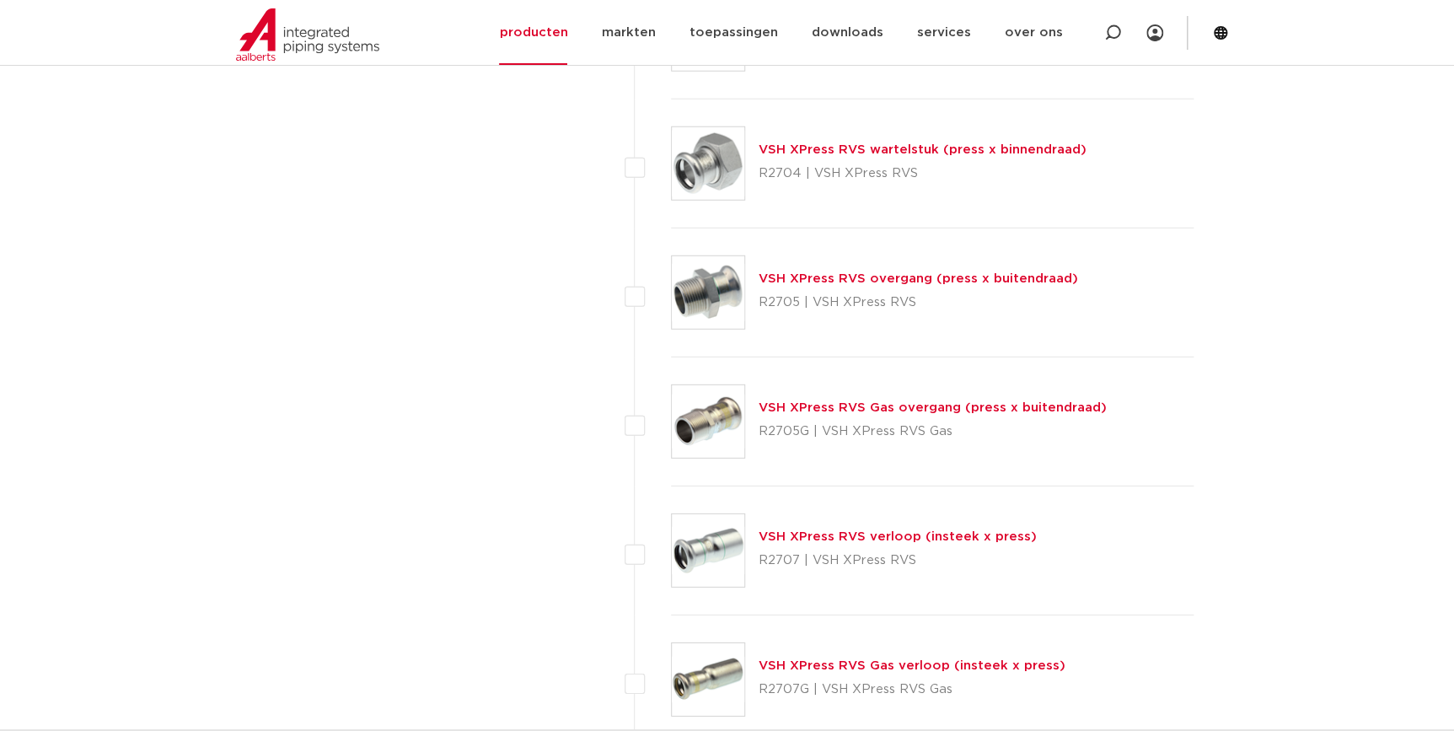
scroll to position [2145, 0]
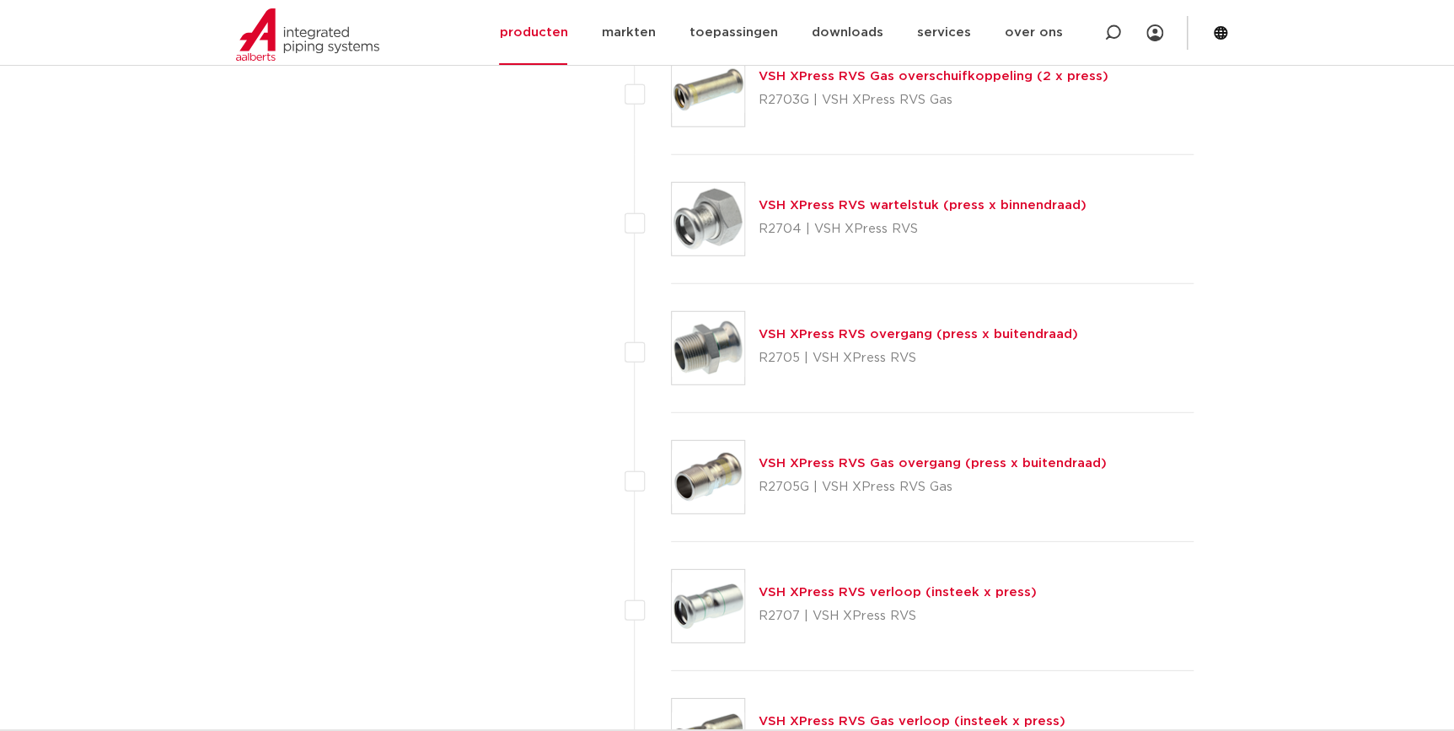
click at [879, 329] on link "VSH XPress RVS overgang (press x buitendraad)" at bounding box center [919, 334] width 320 height 13
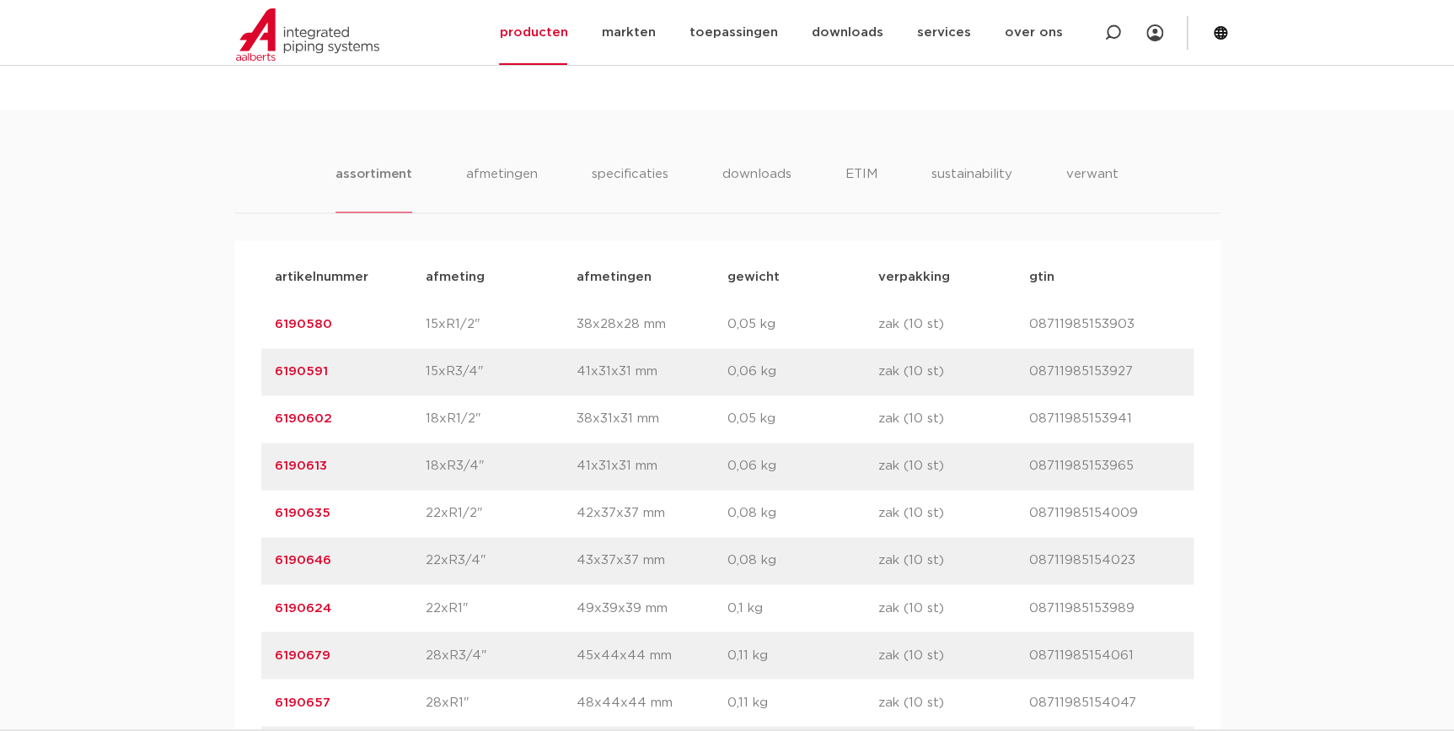
scroll to position [1149, 0]
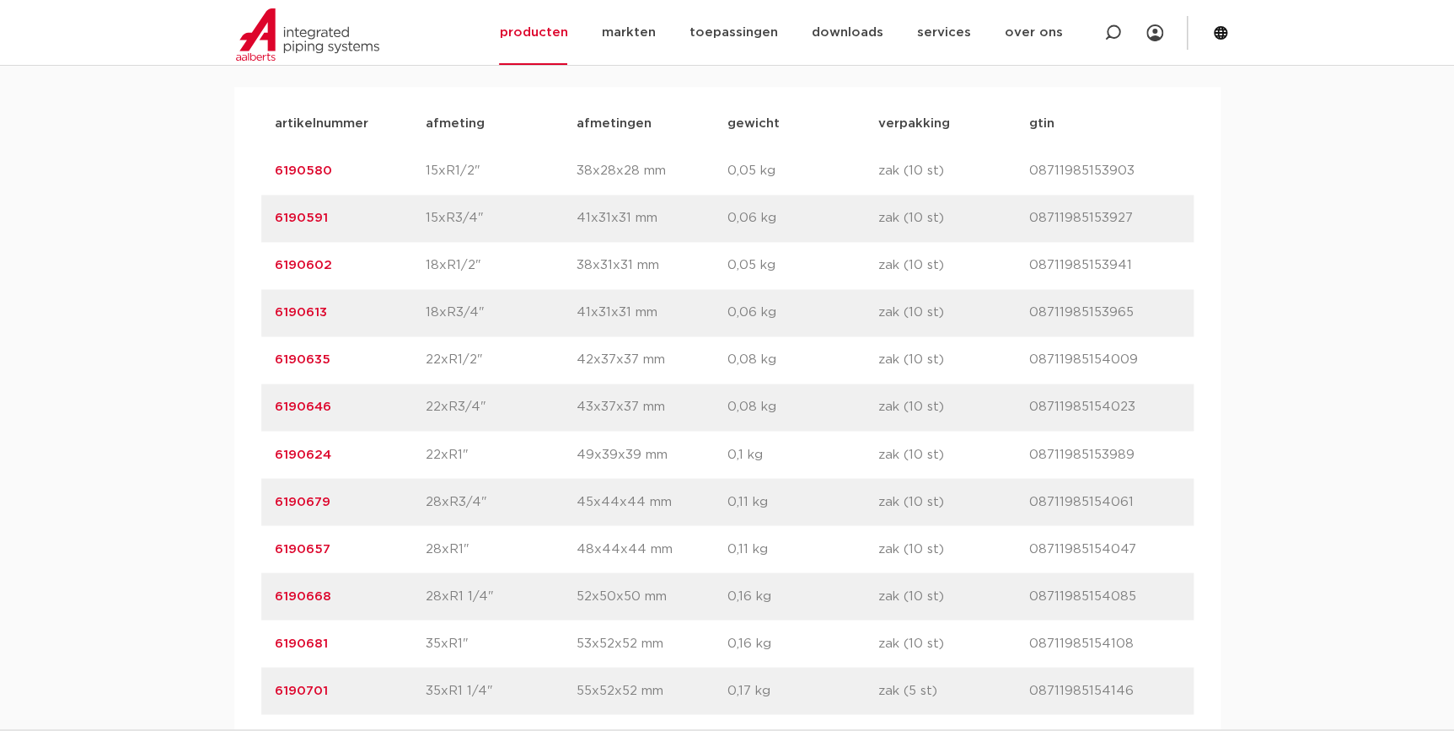
drag, startPoint x: 329, startPoint y: 551, endPoint x: 196, endPoint y: 555, distance: 132.4
click at [196, 555] on div "assortiment [GEOGRAPHIC_DATA] specificaties downloads ETIM sustainability verwa…" at bounding box center [727, 507] width 1454 height 1101
copy link "6190657"
